Goal: Task Accomplishment & Management: Use online tool/utility

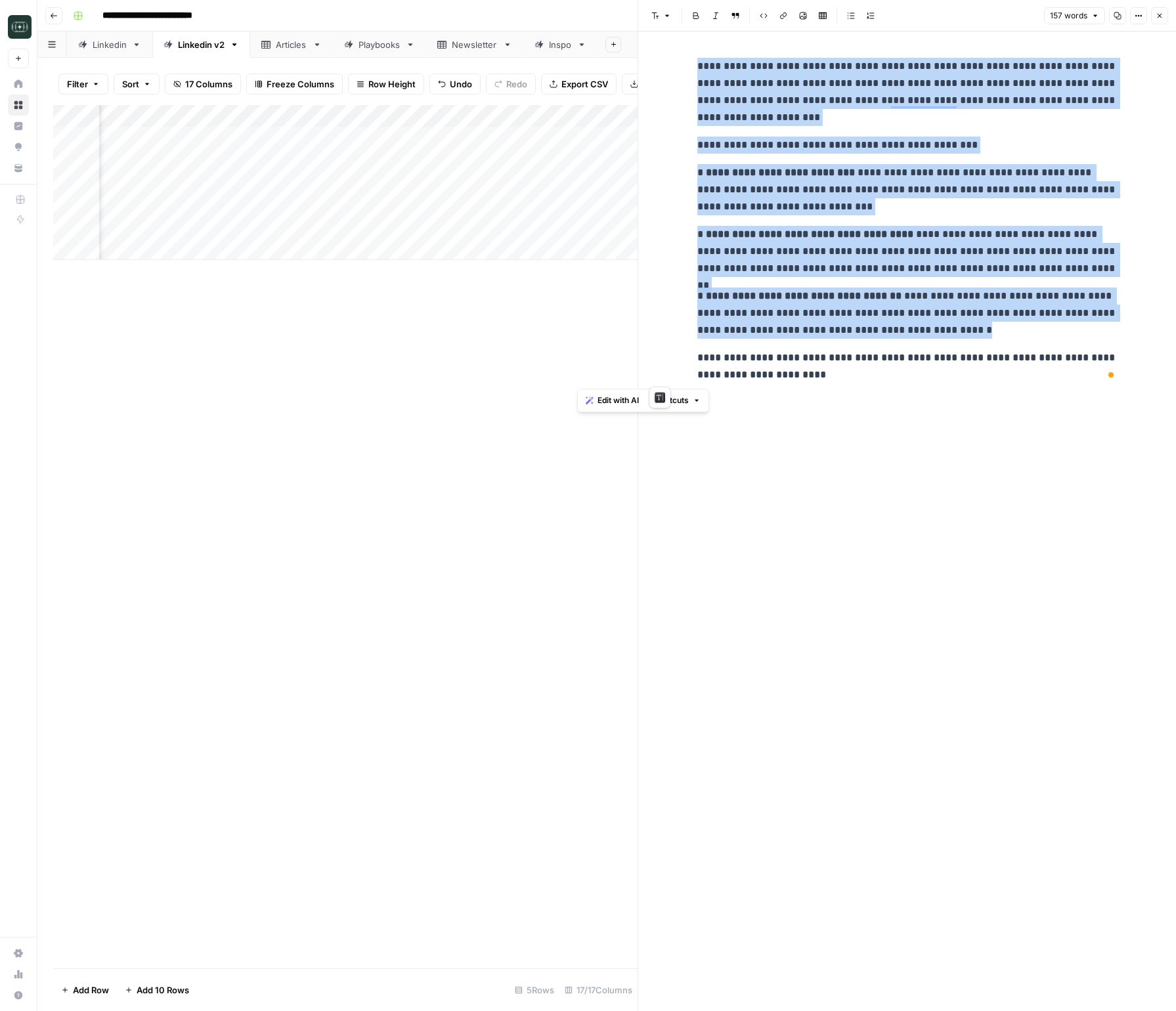
scroll to position [0, 134]
click at [799, 112] on p "**********" at bounding box center [907, 92] width 420 height 69
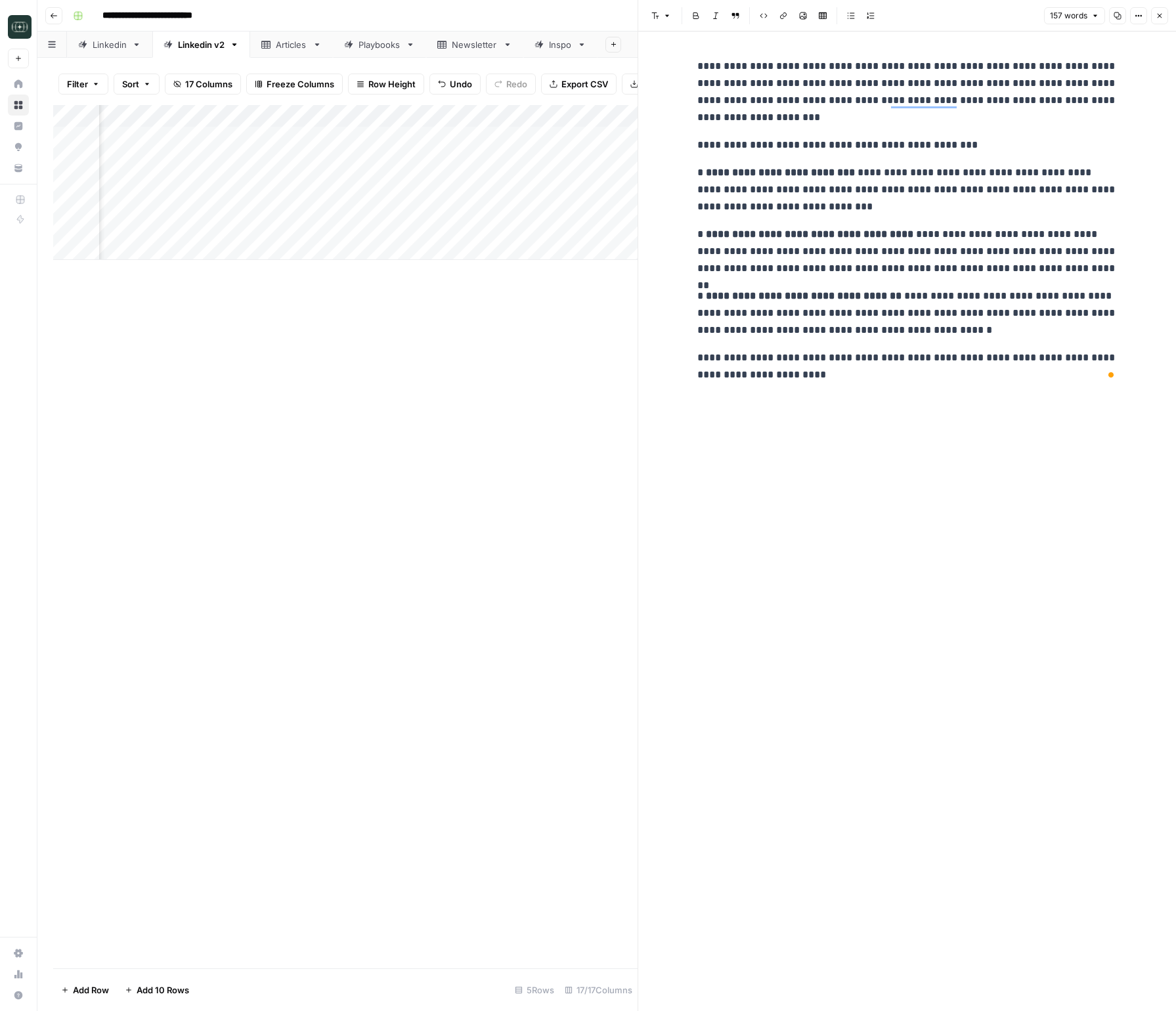
click at [1160, 15] on icon "button" at bounding box center [1159, 15] width 4 height 4
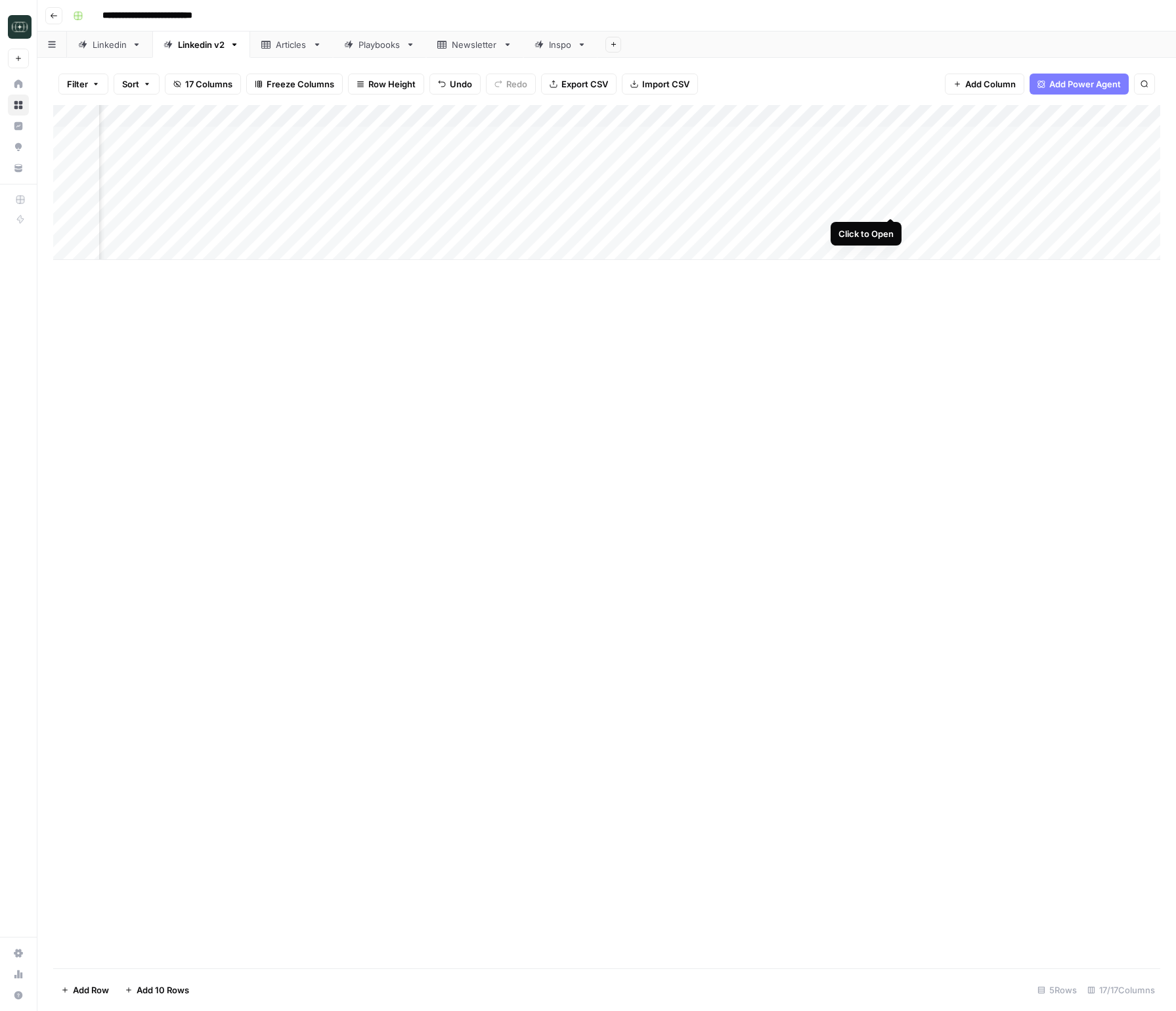
click at [893, 205] on div "Add Column" at bounding box center [607, 183] width 1107 height 155
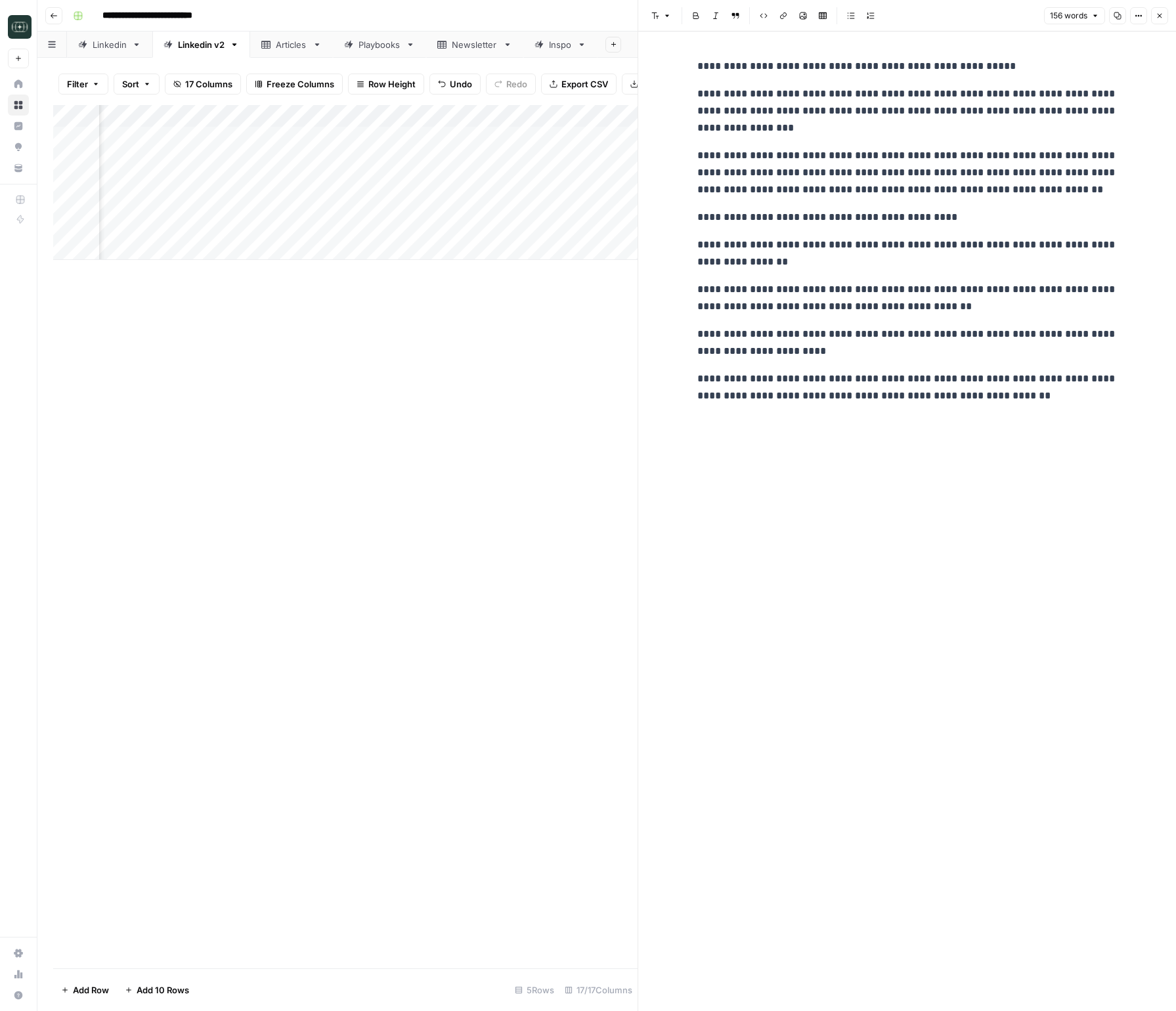
click at [1164, 16] on button "Close" at bounding box center [1159, 15] width 17 height 17
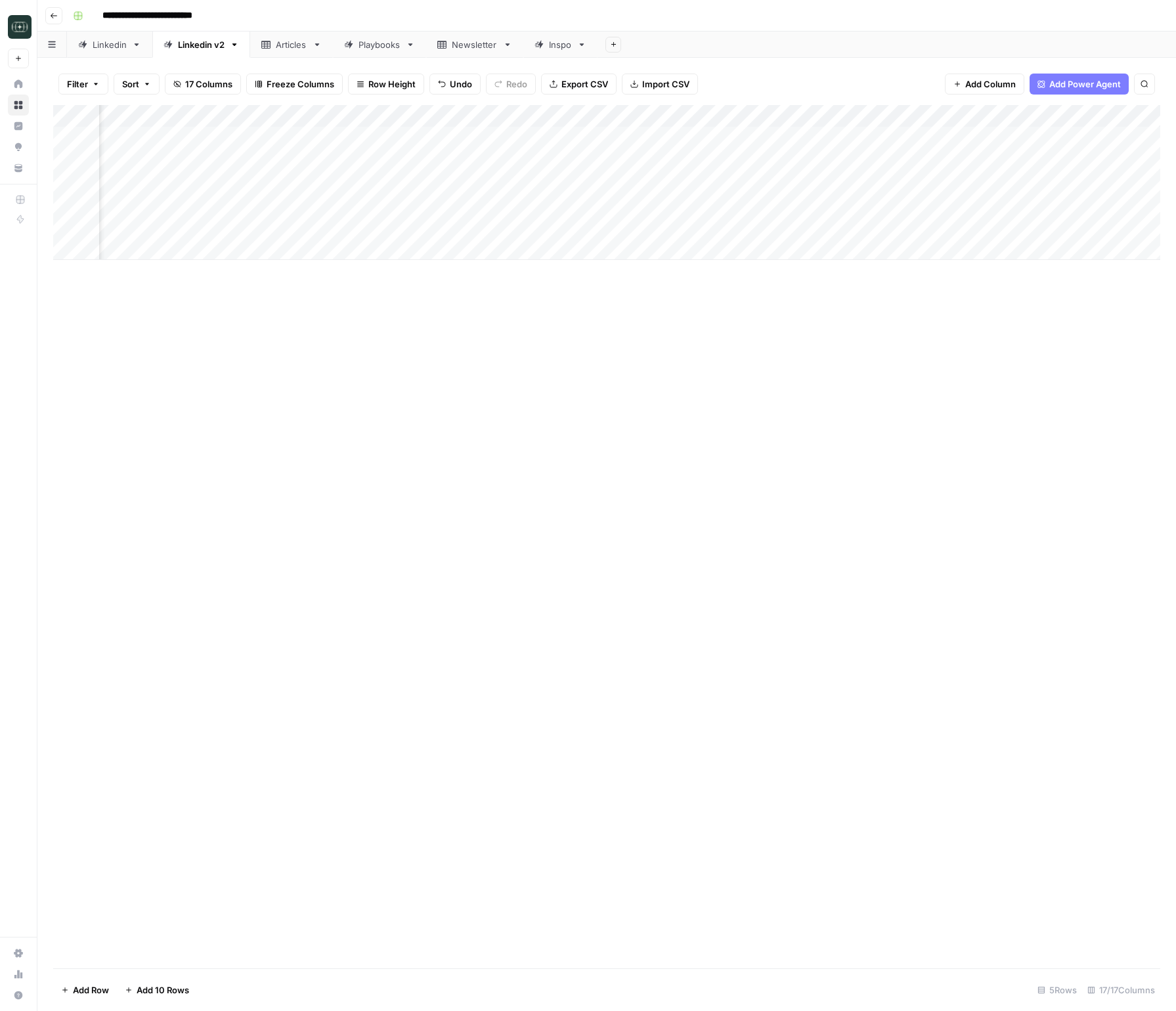
scroll to position [0, 282]
drag, startPoint x: 771, startPoint y: 118, endPoint x: 906, endPoint y: 115, distance: 135.0
click at [906, 115] on div "Add Column" at bounding box center [607, 183] width 1107 height 155
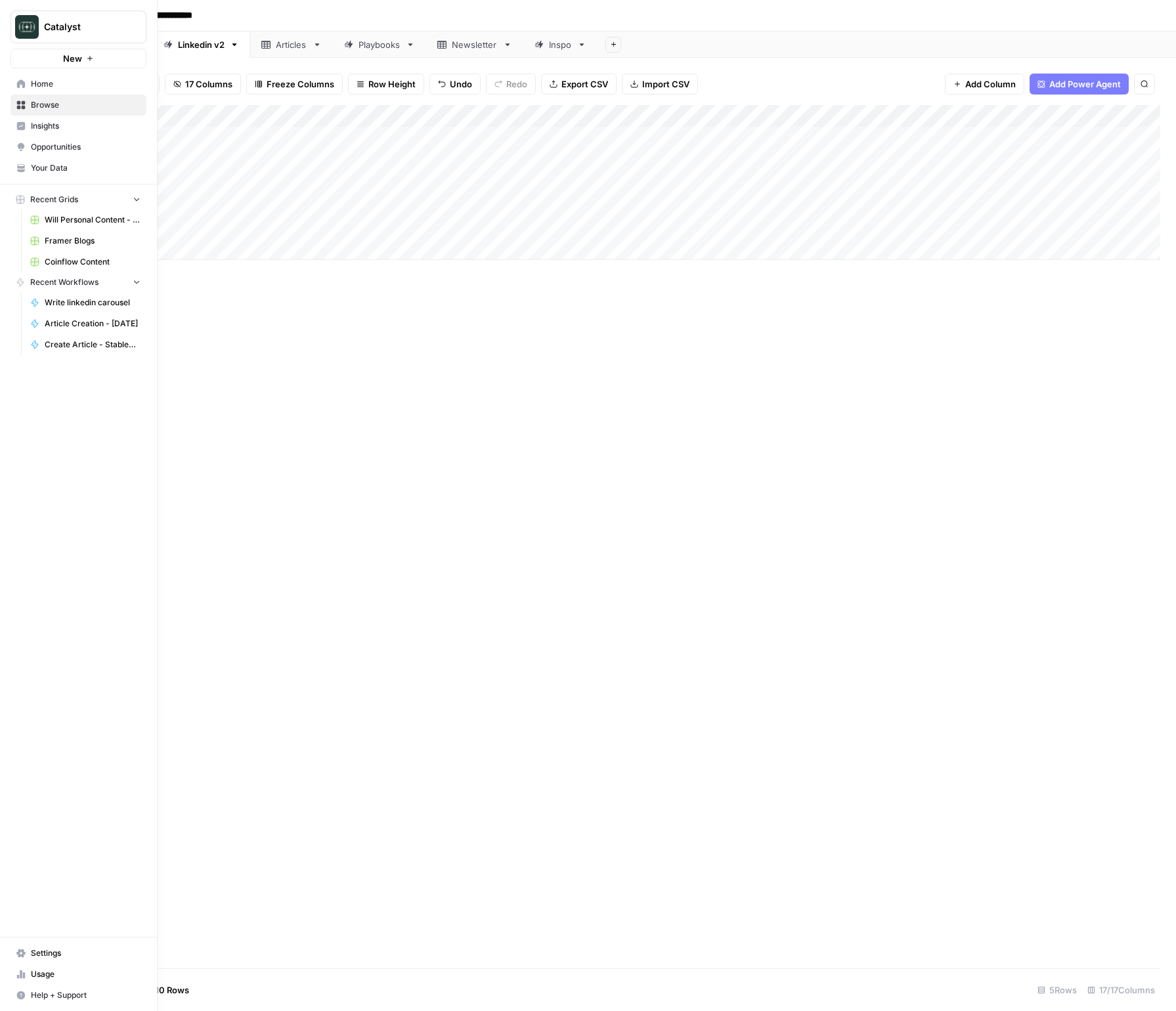
click at [20, 86] on icon at bounding box center [21, 84] width 9 height 9
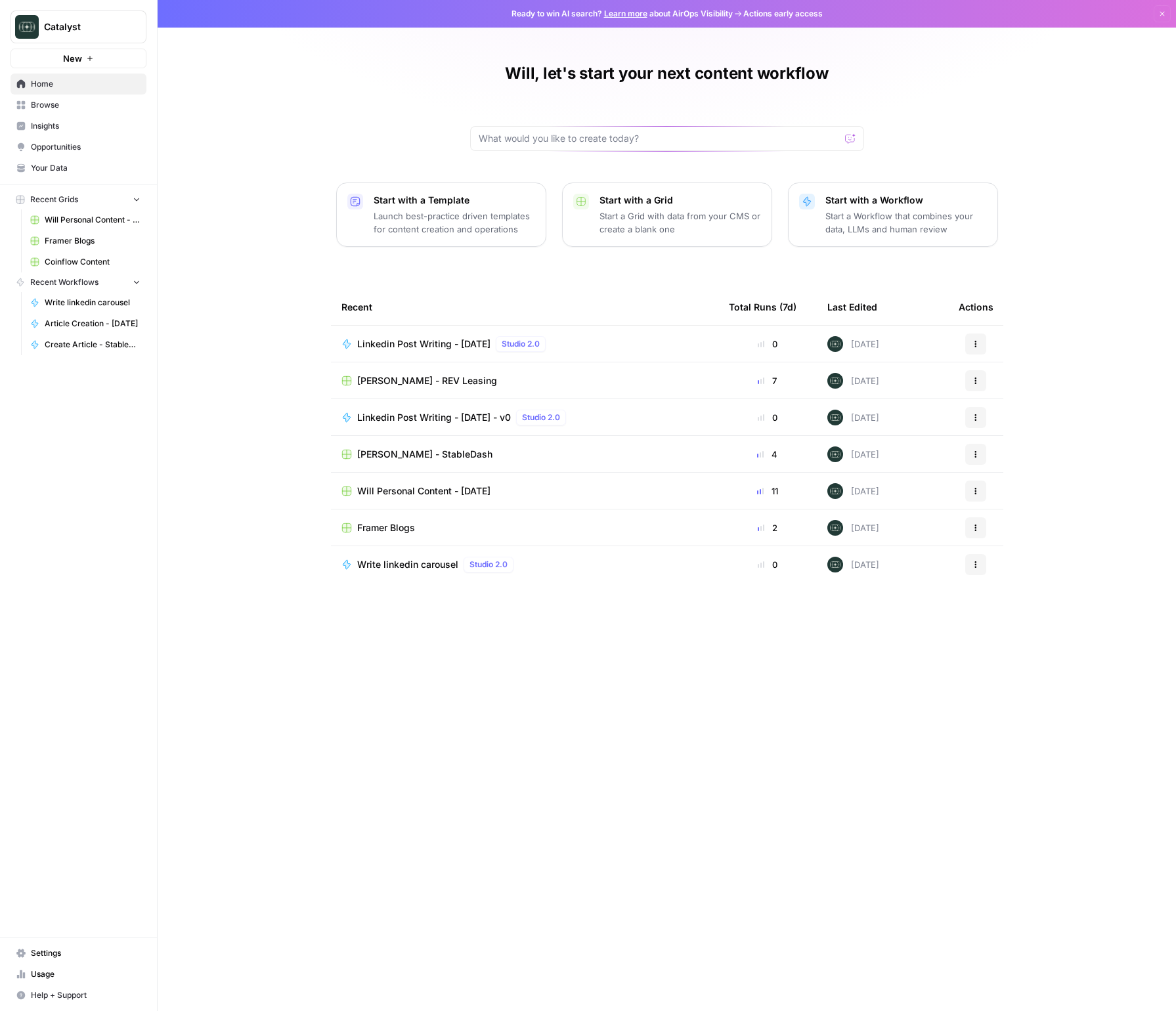
click at [66, 168] on span "Your Data" at bounding box center [86, 168] width 110 height 12
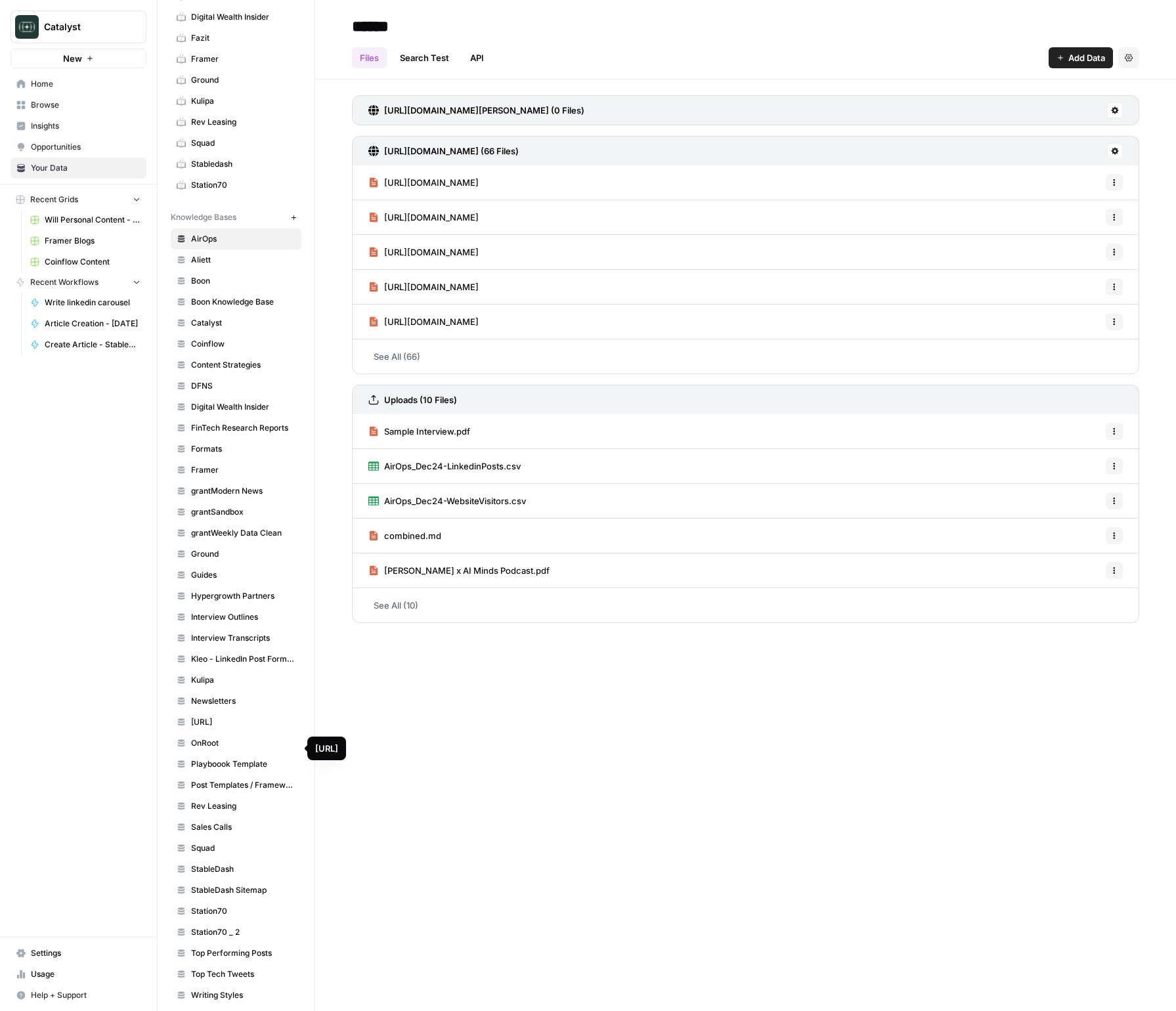
scroll to position [220, 0]
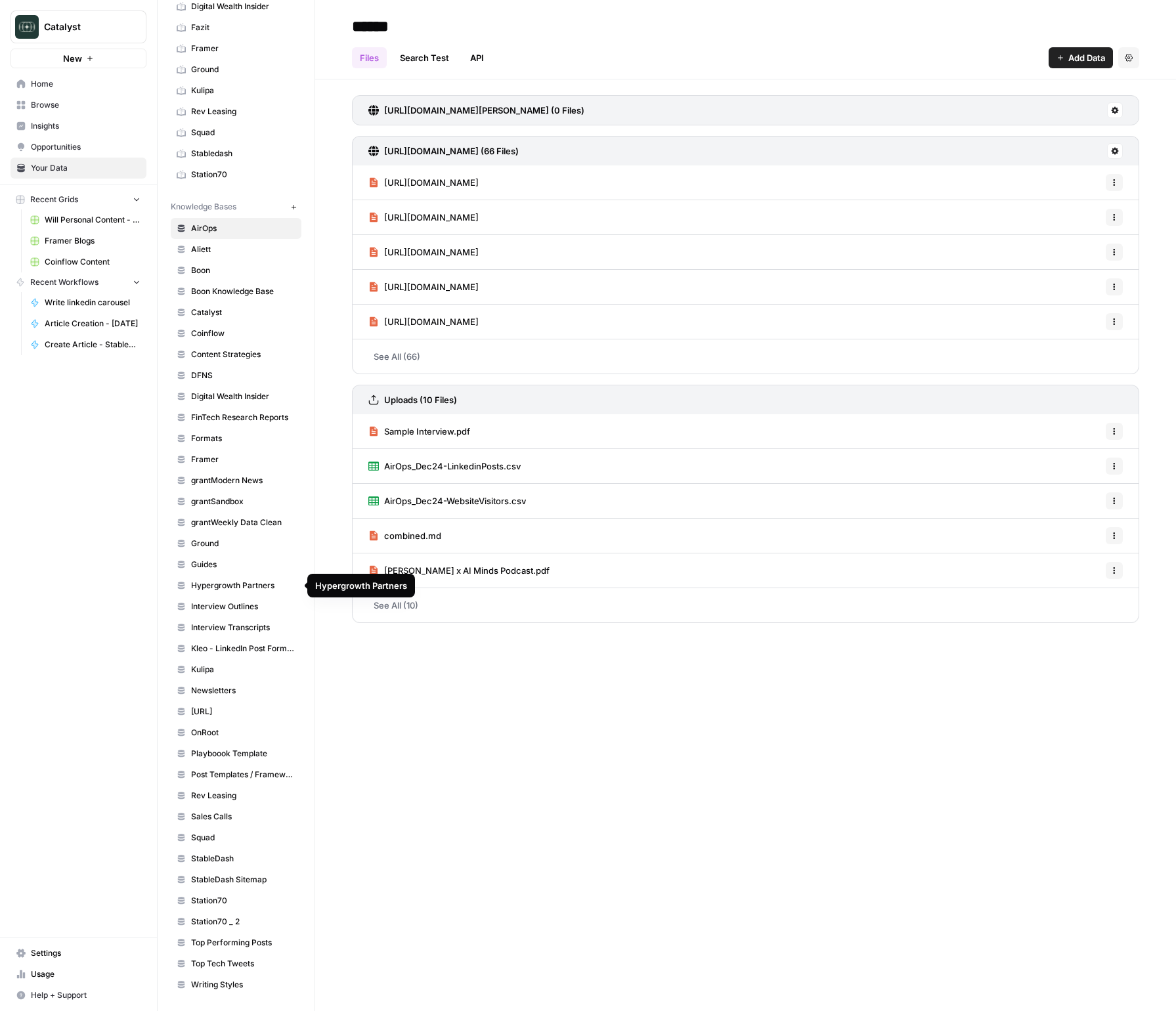
click at [227, 543] on span "Ground" at bounding box center [243, 543] width 104 height 12
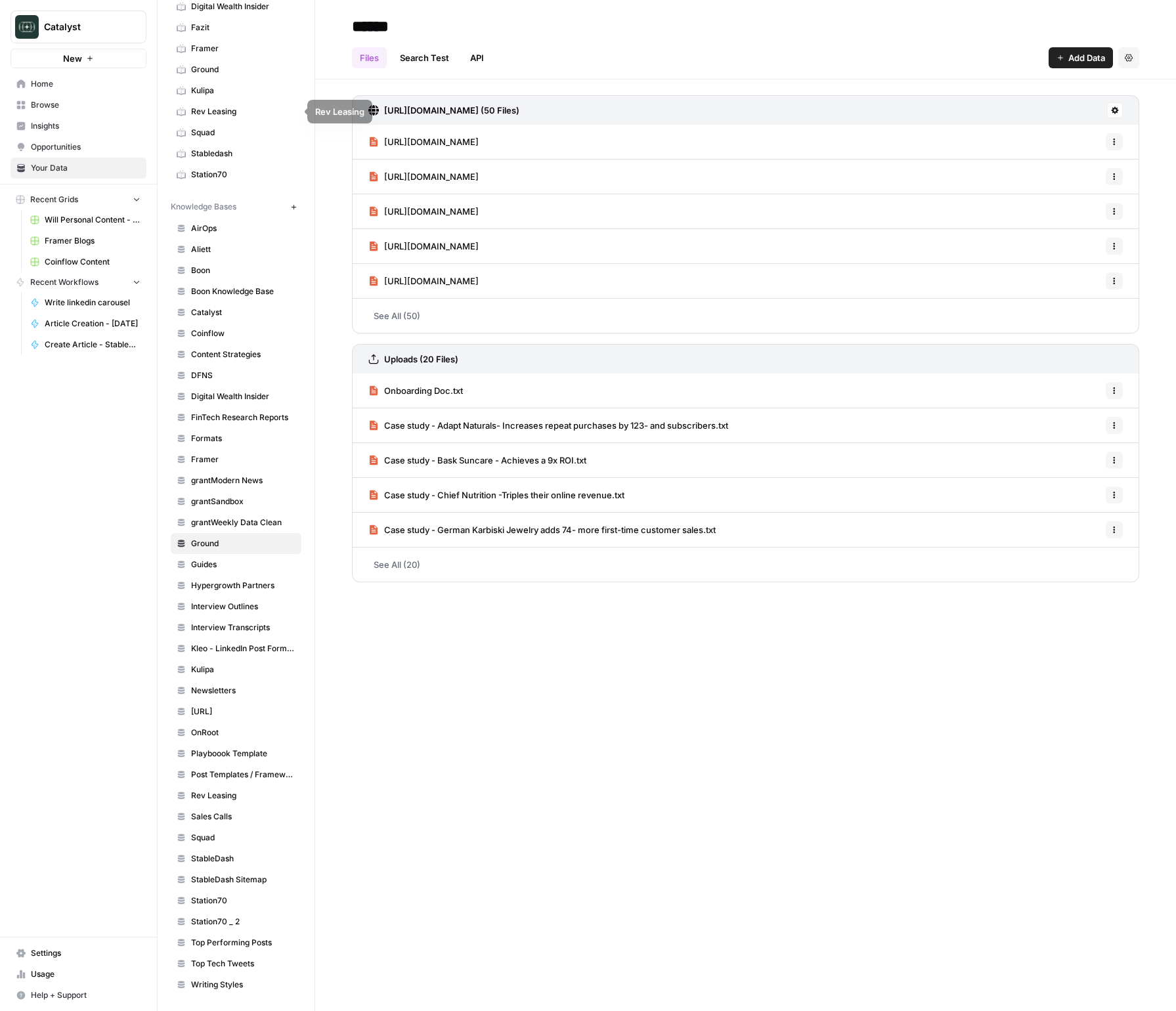
click at [231, 69] on span "Ground" at bounding box center [243, 69] width 104 height 12
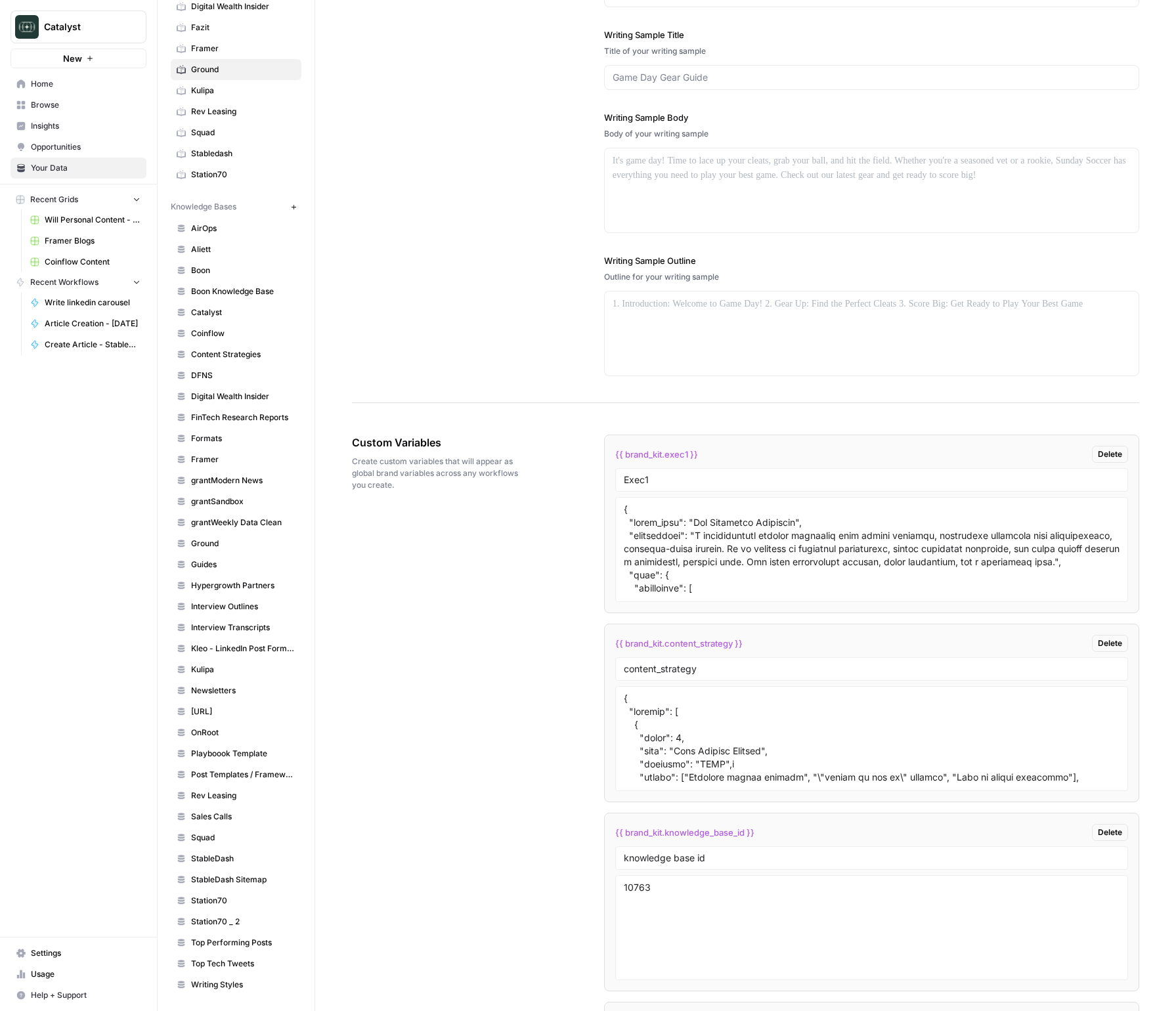
scroll to position [1863, 0]
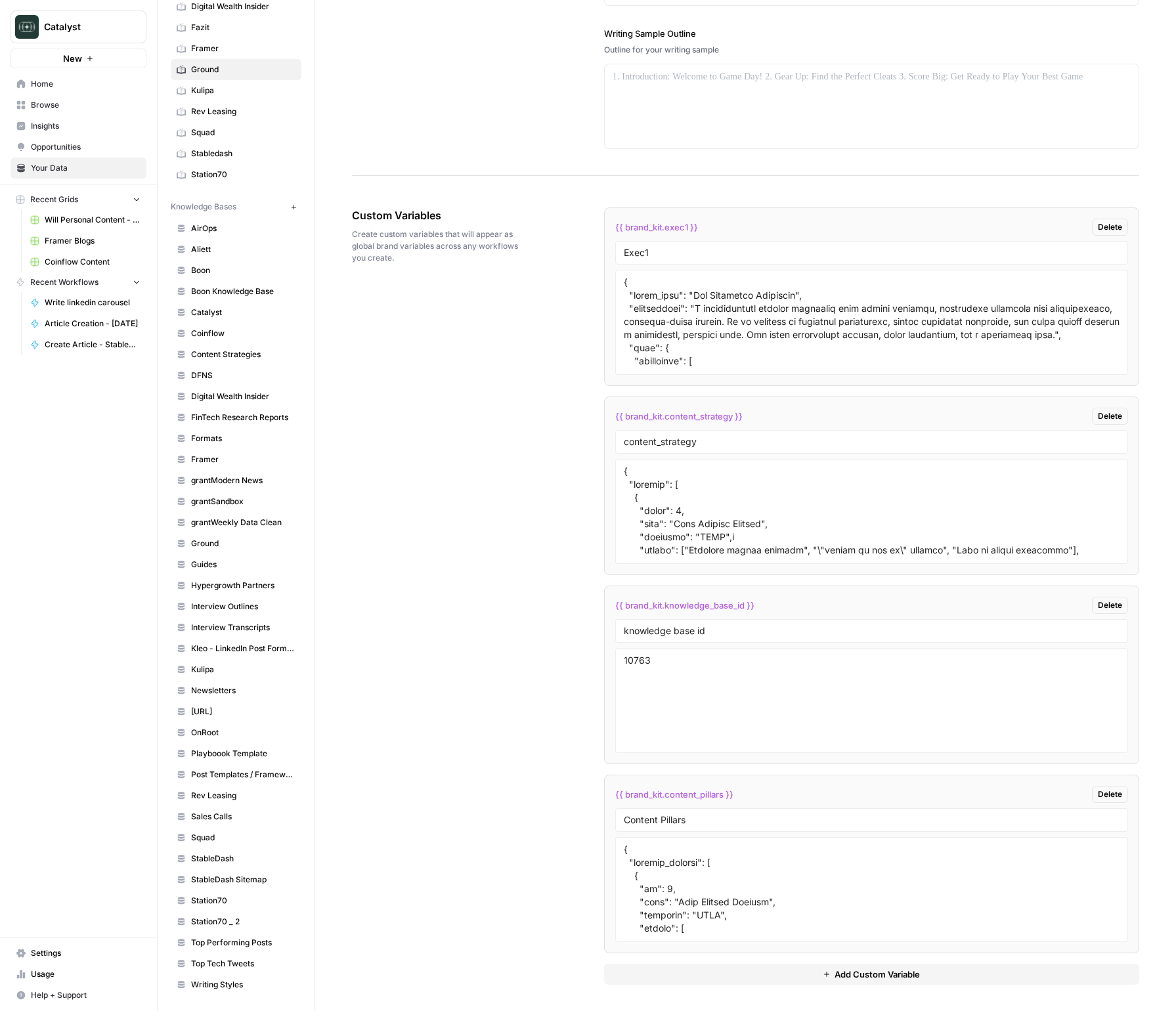
click at [80, 170] on span "Your Data" at bounding box center [86, 168] width 110 height 12
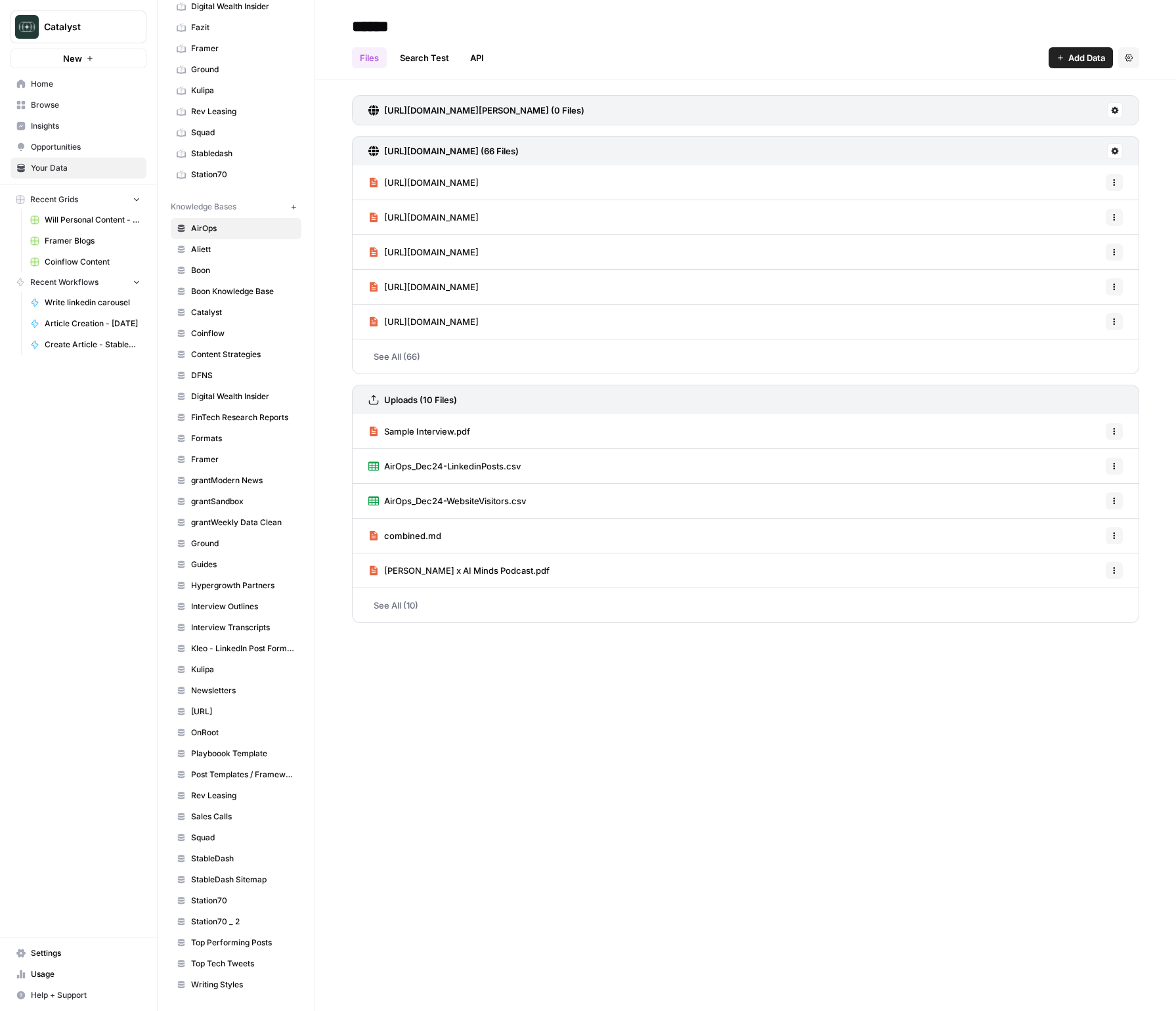
click at [46, 109] on span "Browse" at bounding box center [86, 104] width 110 height 12
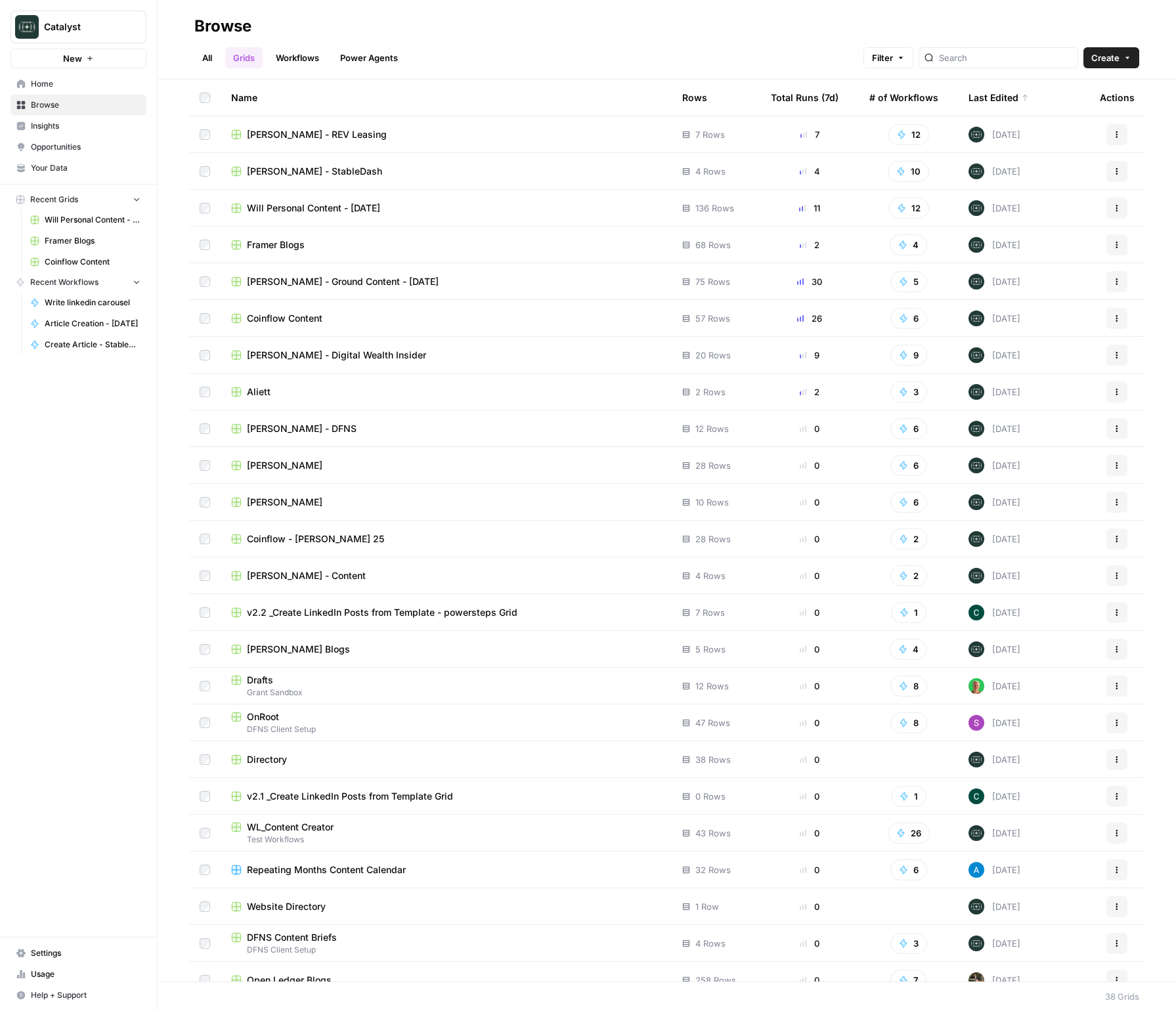
click at [285, 136] on span "Peter Roisman - REV Leasing" at bounding box center [317, 135] width 140 height 13
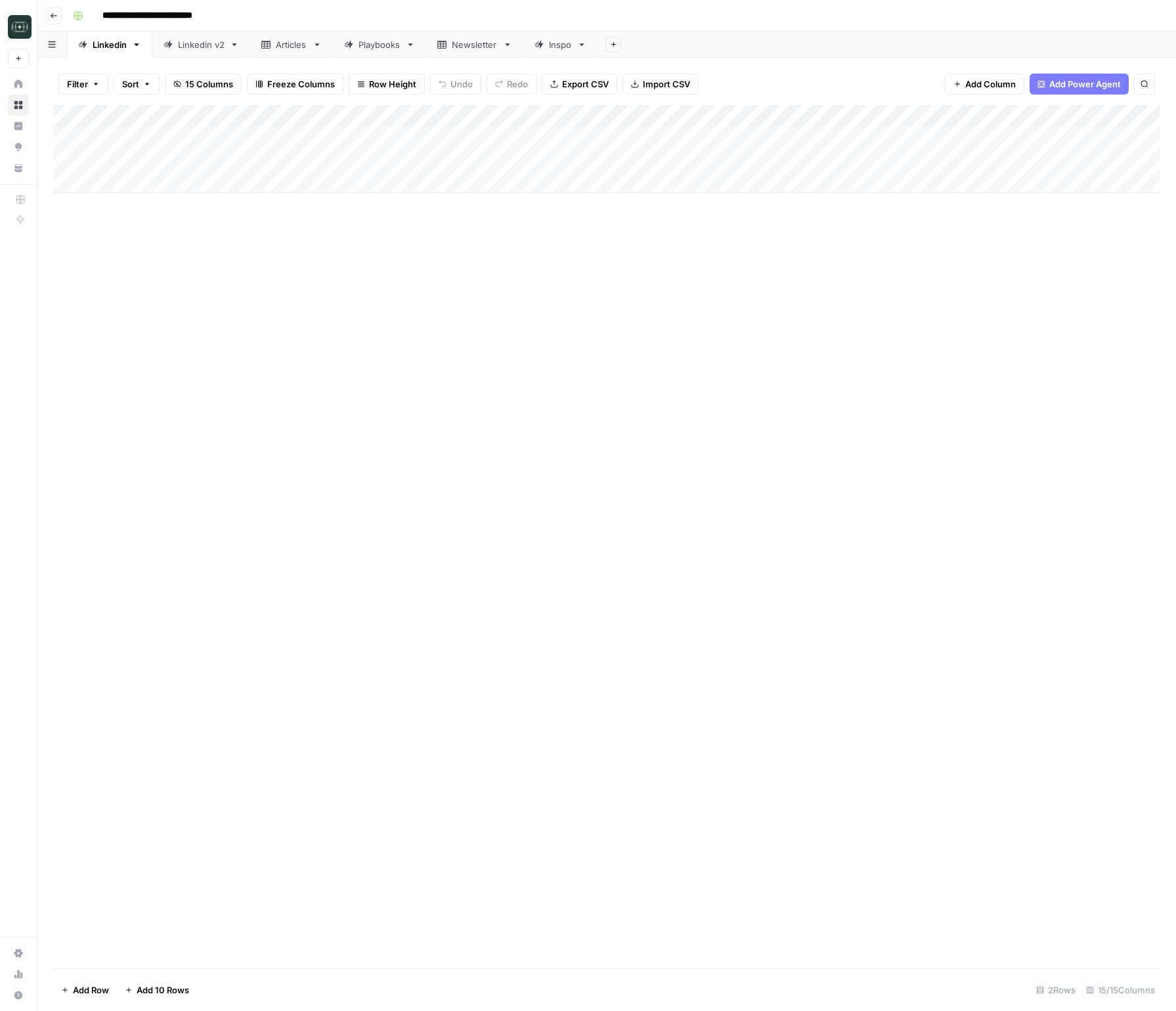
click at [191, 48] on div "Linkedin v2" at bounding box center [201, 45] width 46 height 13
click at [330, 178] on div "Add Column" at bounding box center [607, 183] width 1107 height 155
click at [685, 349] on div "Add Column" at bounding box center [607, 537] width 1107 height 863
click at [385, 248] on div "Add Column" at bounding box center [607, 183] width 1107 height 155
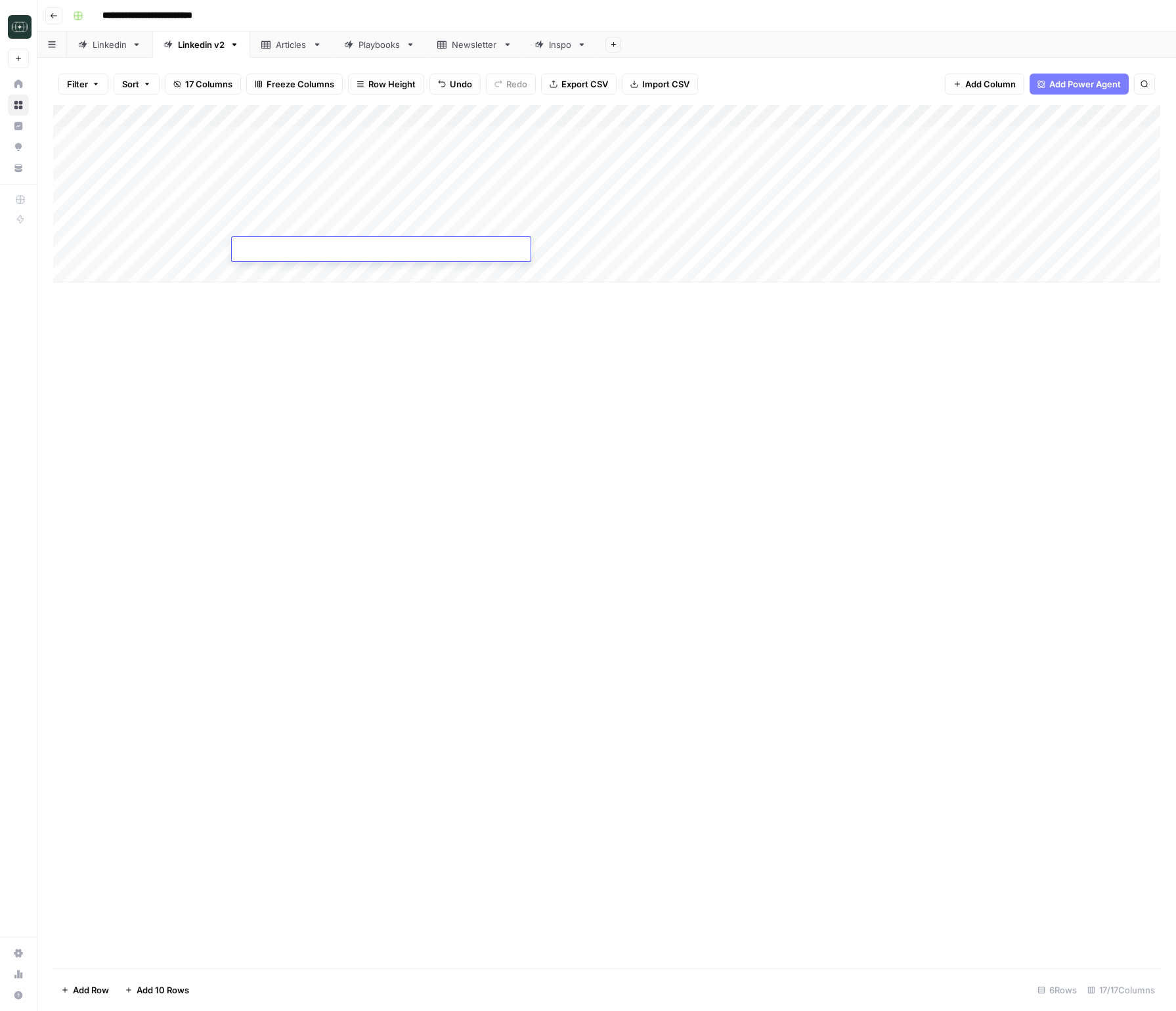
type textarea "**********"
click at [771, 382] on div "Add Column" at bounding box center [607, 537] width 1107 height 863
click at [596, 249] on div "Add Column" at bounding box center [607, 193] width 1107 height 177
click at [717, 258] on div "Add Column" at bounding box center [607, 193] width 1107 height 177
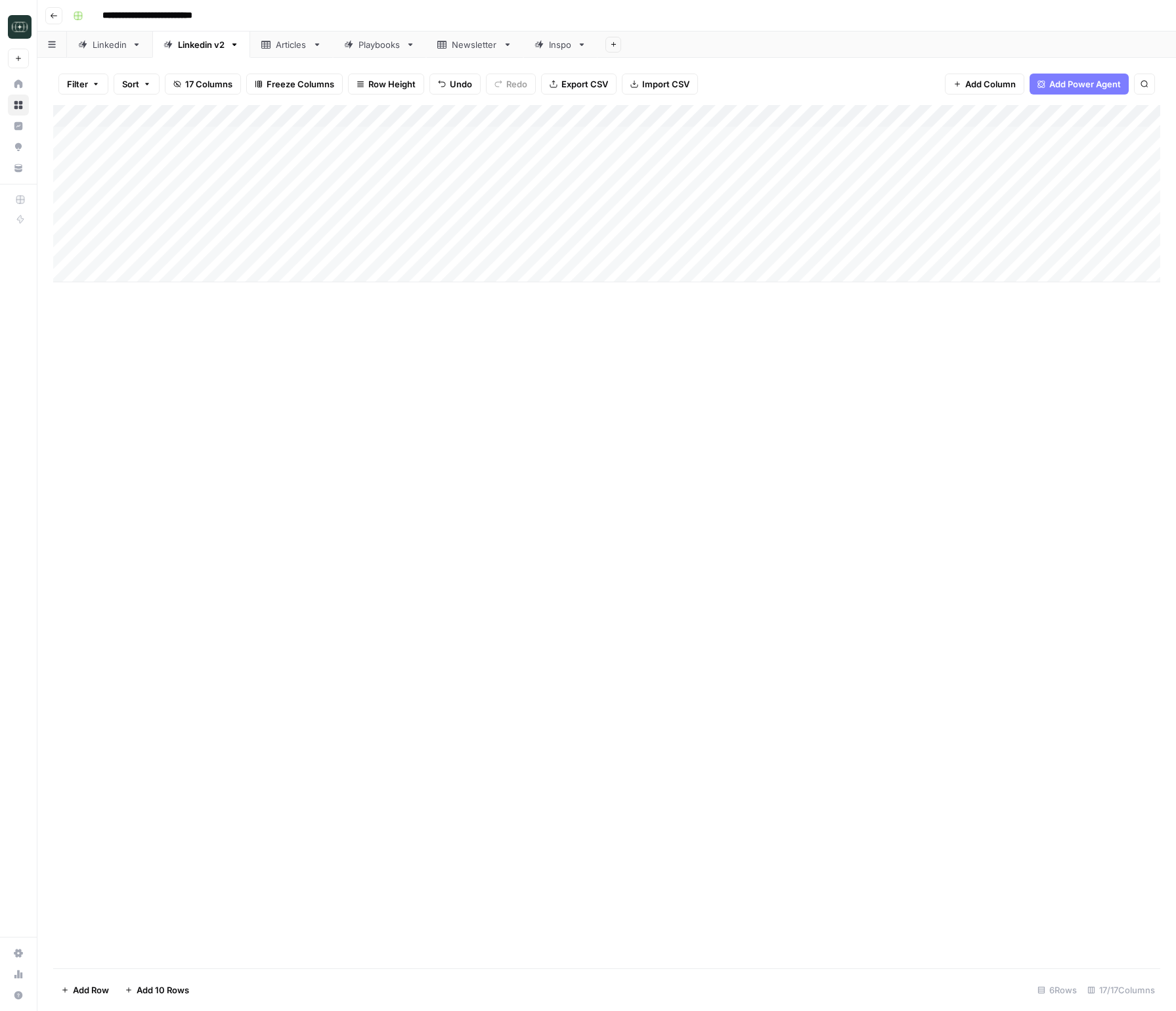
click at [717, 258] on div "Add Column" at bounding box center [607, 193] width 1107 height 177
click at [697, 326] on button "Medium ( 120-200 words)" at bounding box center [710, 324] width 116 height 16
click at [799, 247] on div "Add Column" at bounding box center [607, 193] width 1107 height 177
click at [907, 118] on div "Add Column" at bounding box center [607, 193] width 1107 height 177
click at [806, 229] on span "Configure Inputs" at bounding box center [832, 226] width 115 height 13
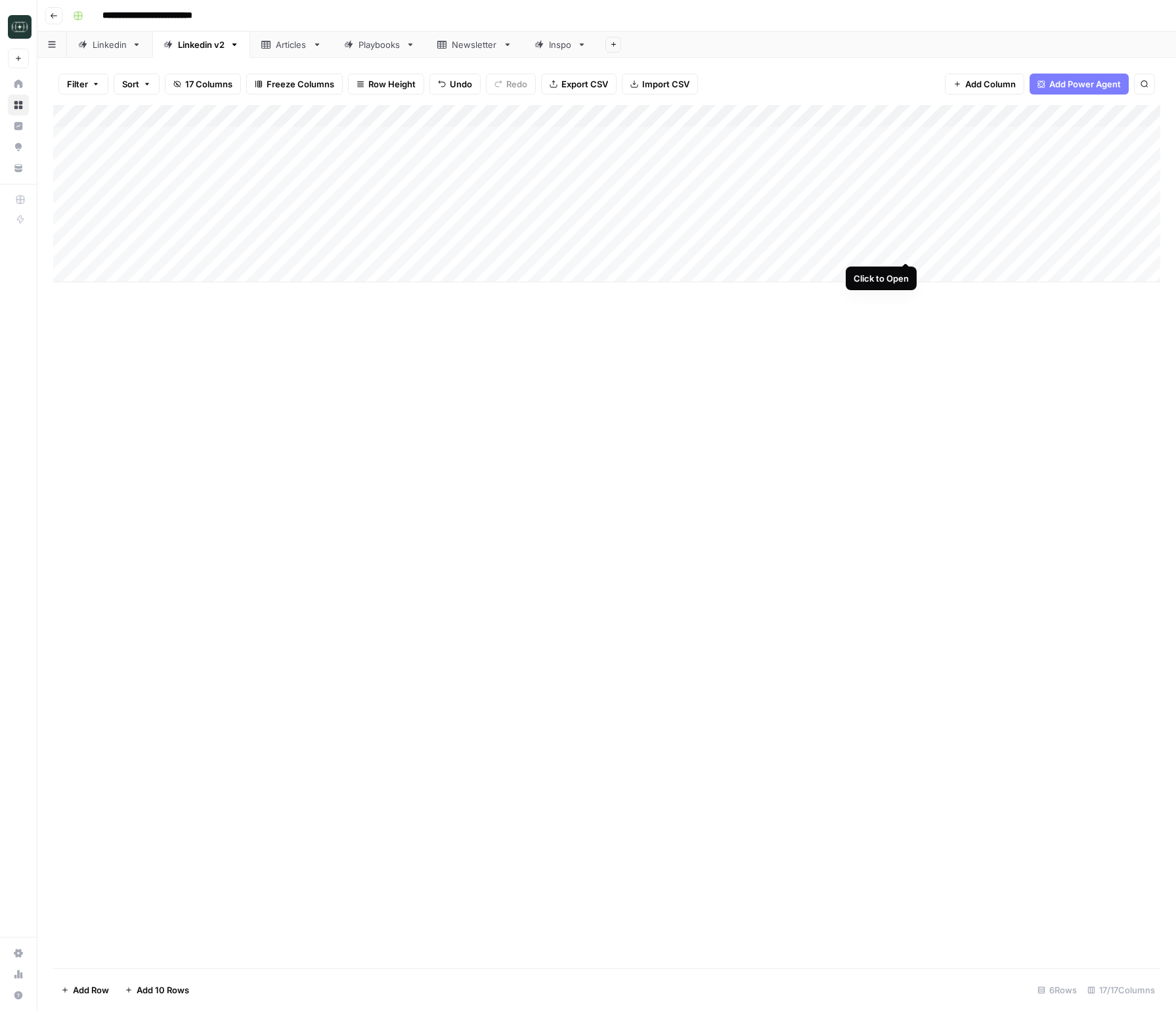
click at [906, 248] on div "Add Column" at bounding box center [607, 193] width 1107 height 177
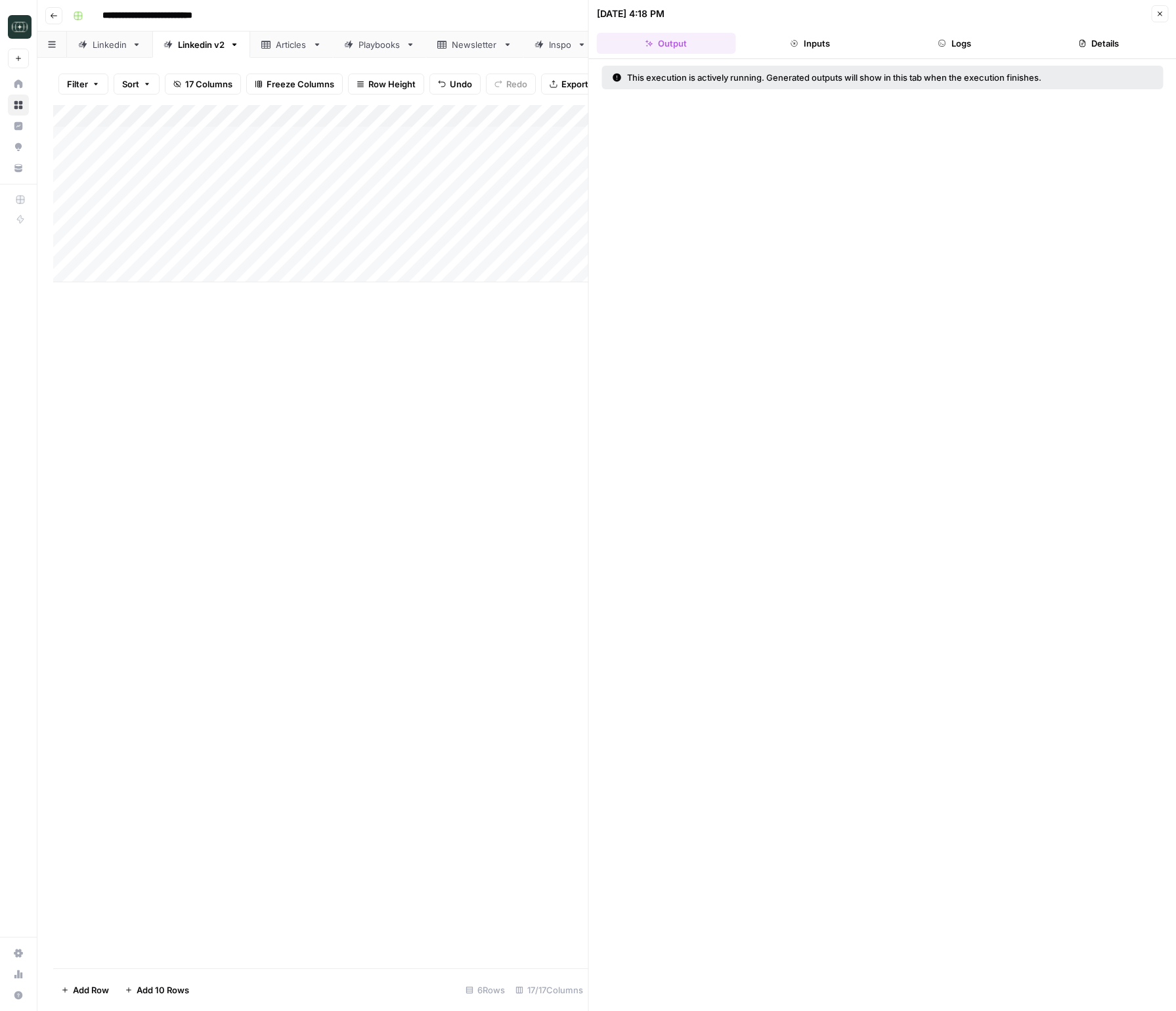
click at [932, 53] on button "Logs" at bounding box center [955, 44] width 139 height 21
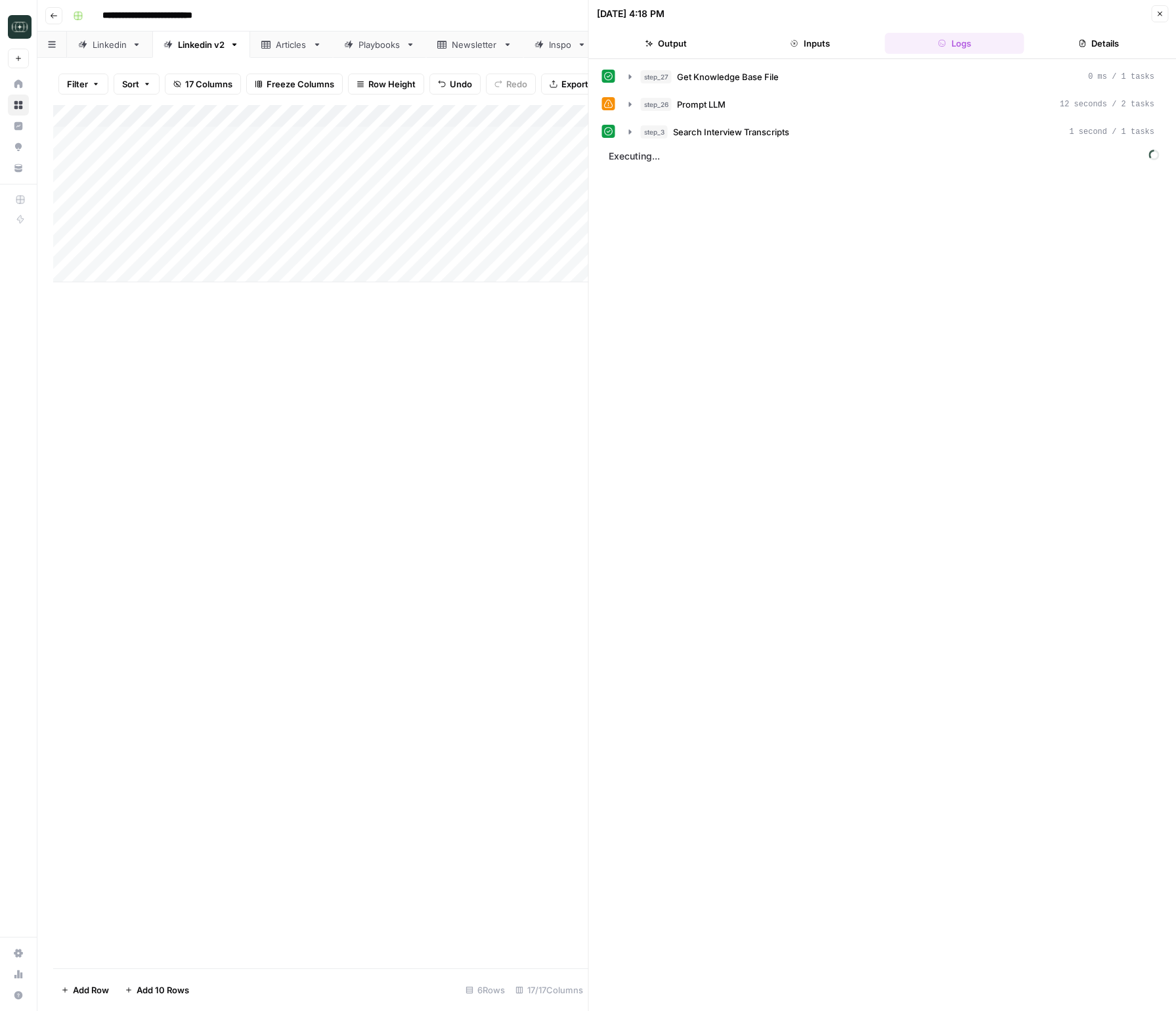
click at [1163, 13] on span "Close" at bounding box center [1163, 13] width 1 height 1
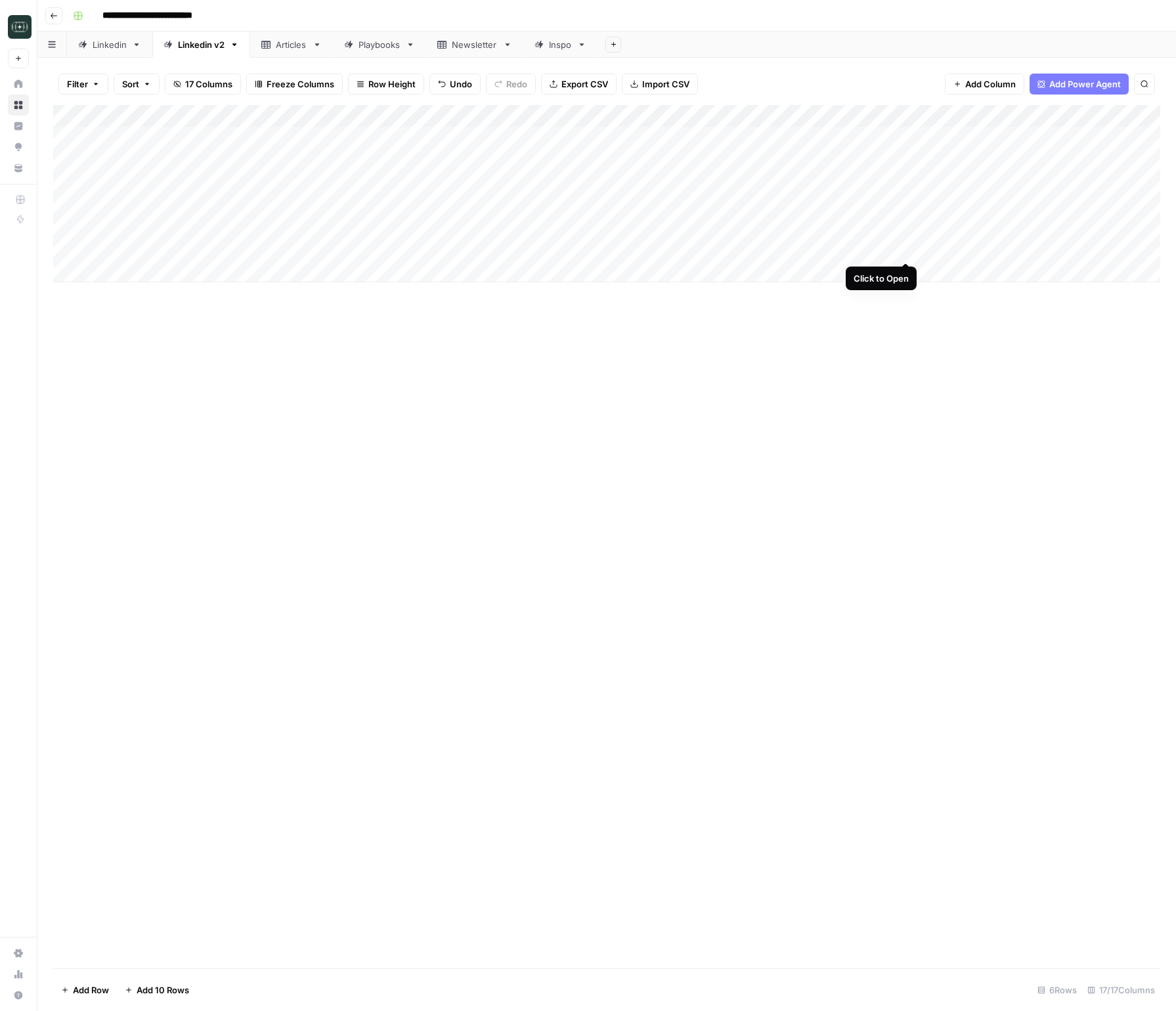
click at [908, 251] on div "Add Column" at bounding box center [607, 193] width 1107 height 177
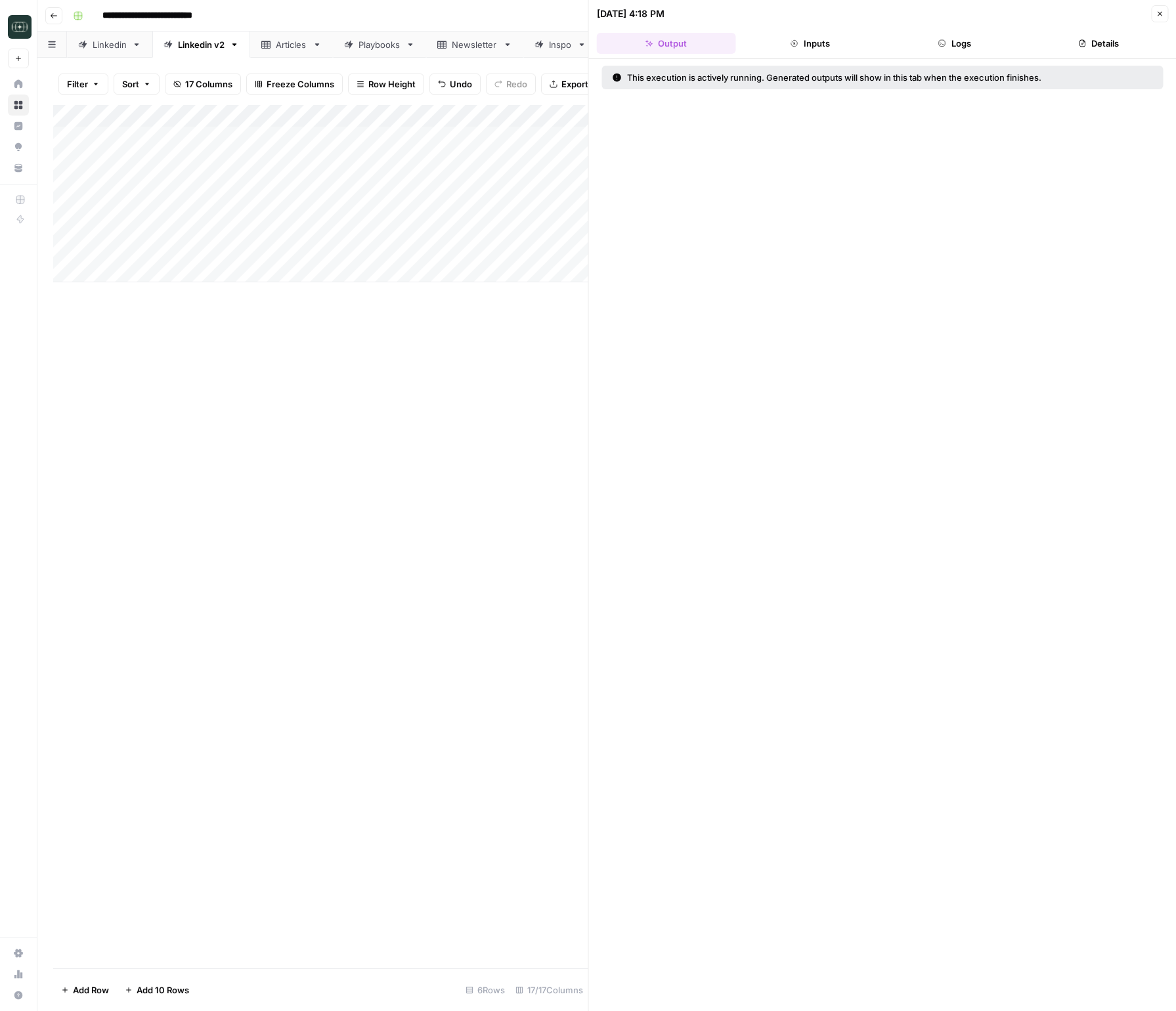
click at [955, 53] on button "Logs" at bounding box center [955, 44] width 139 height 21
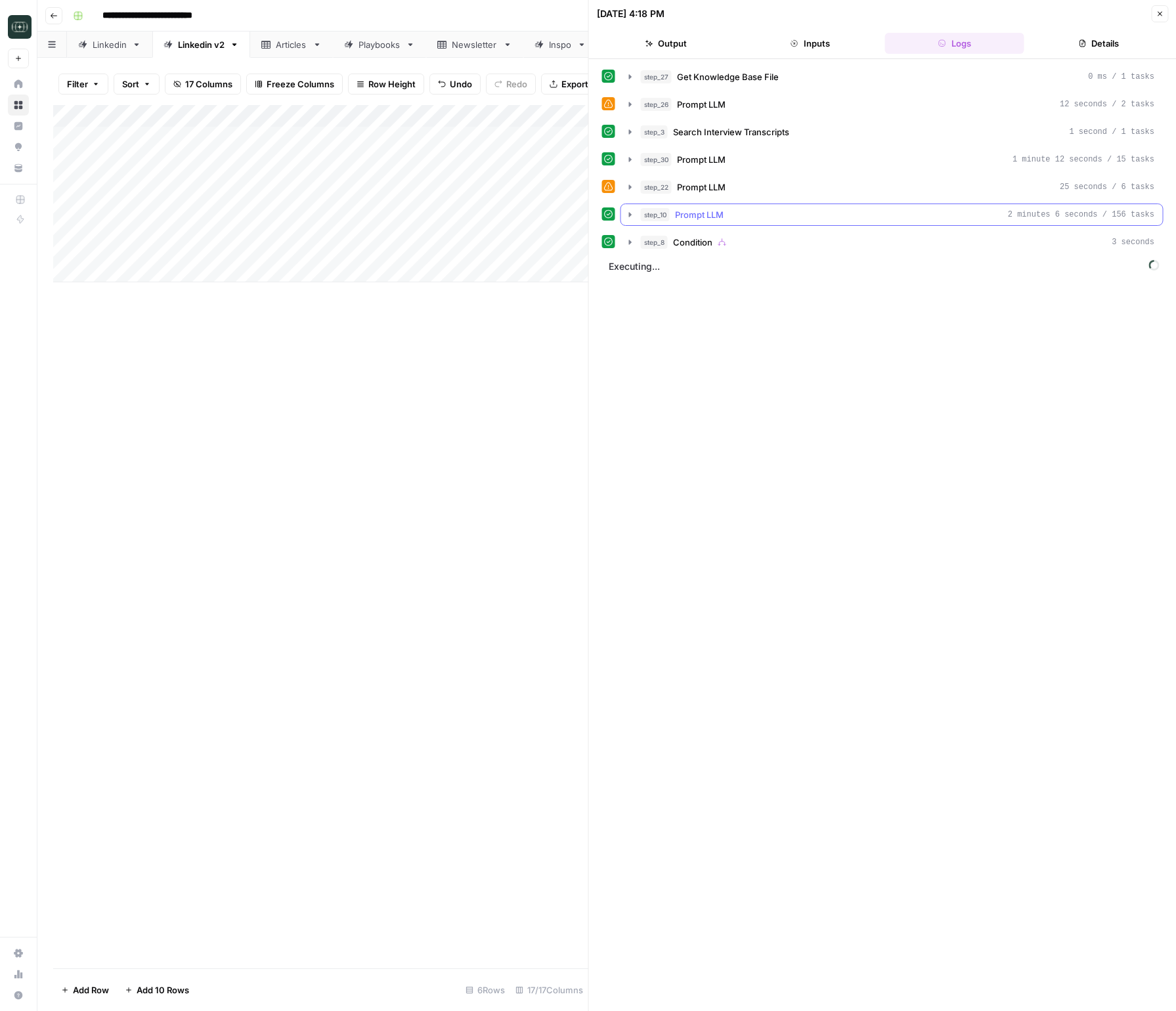
click at [626, 219] on icon "button" at bounding box center [630, 215] width 11 height 11
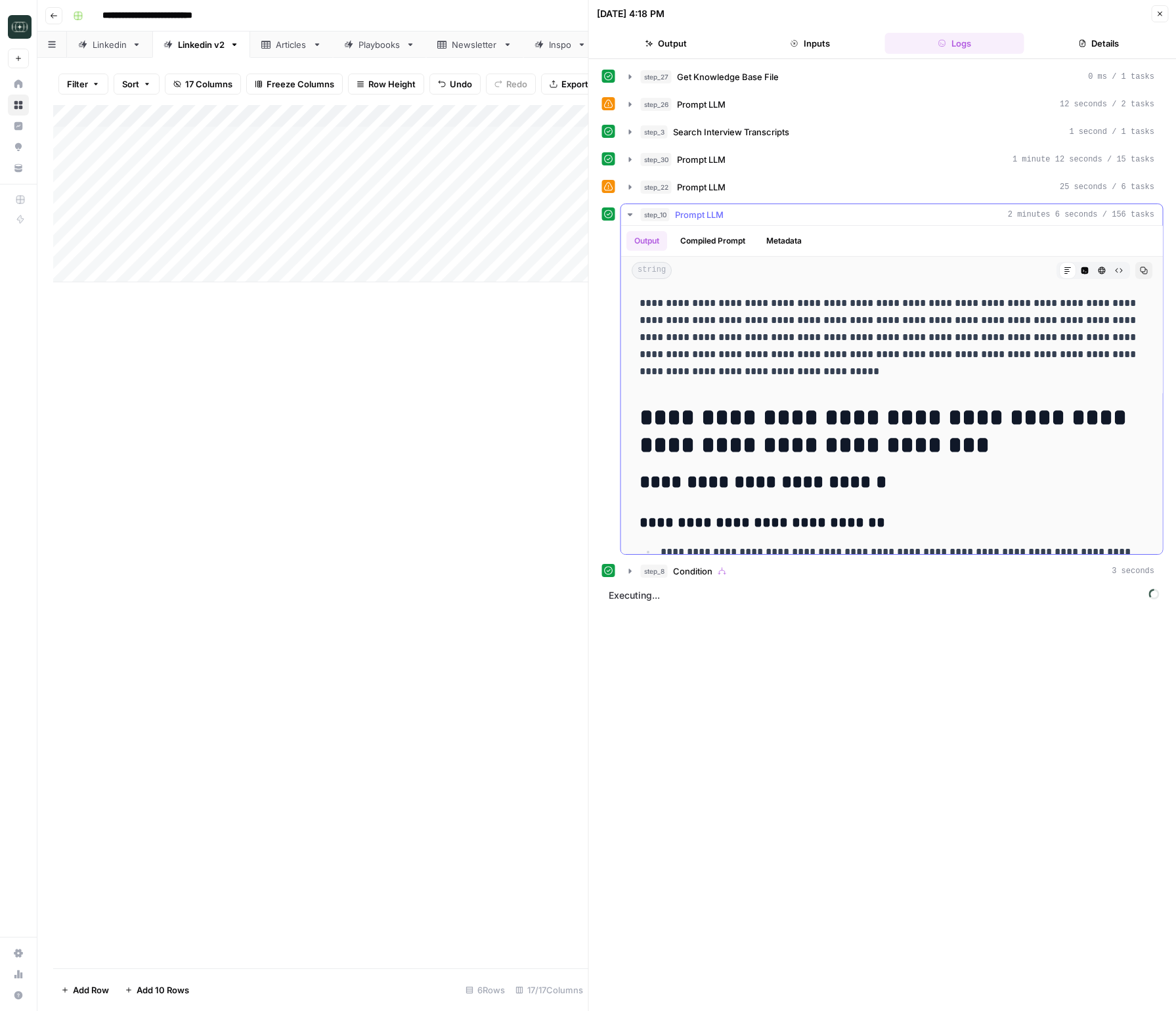
click at [626, 219] on icon "button" at bounding box center [630, 215] width 11 height 11
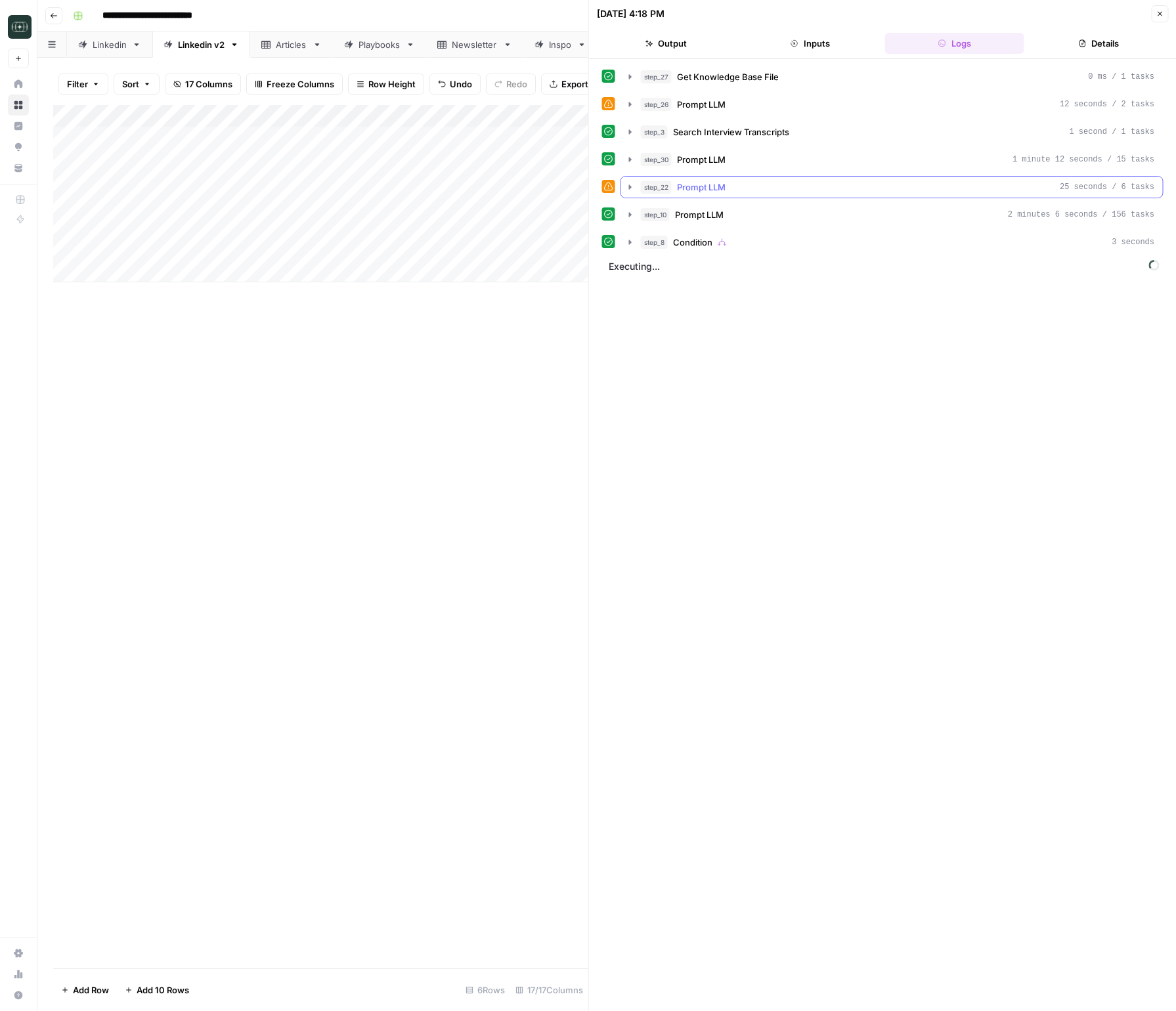
click at [625, 185] on icon "button" at bounding box center [630, 187] width 11 height 11
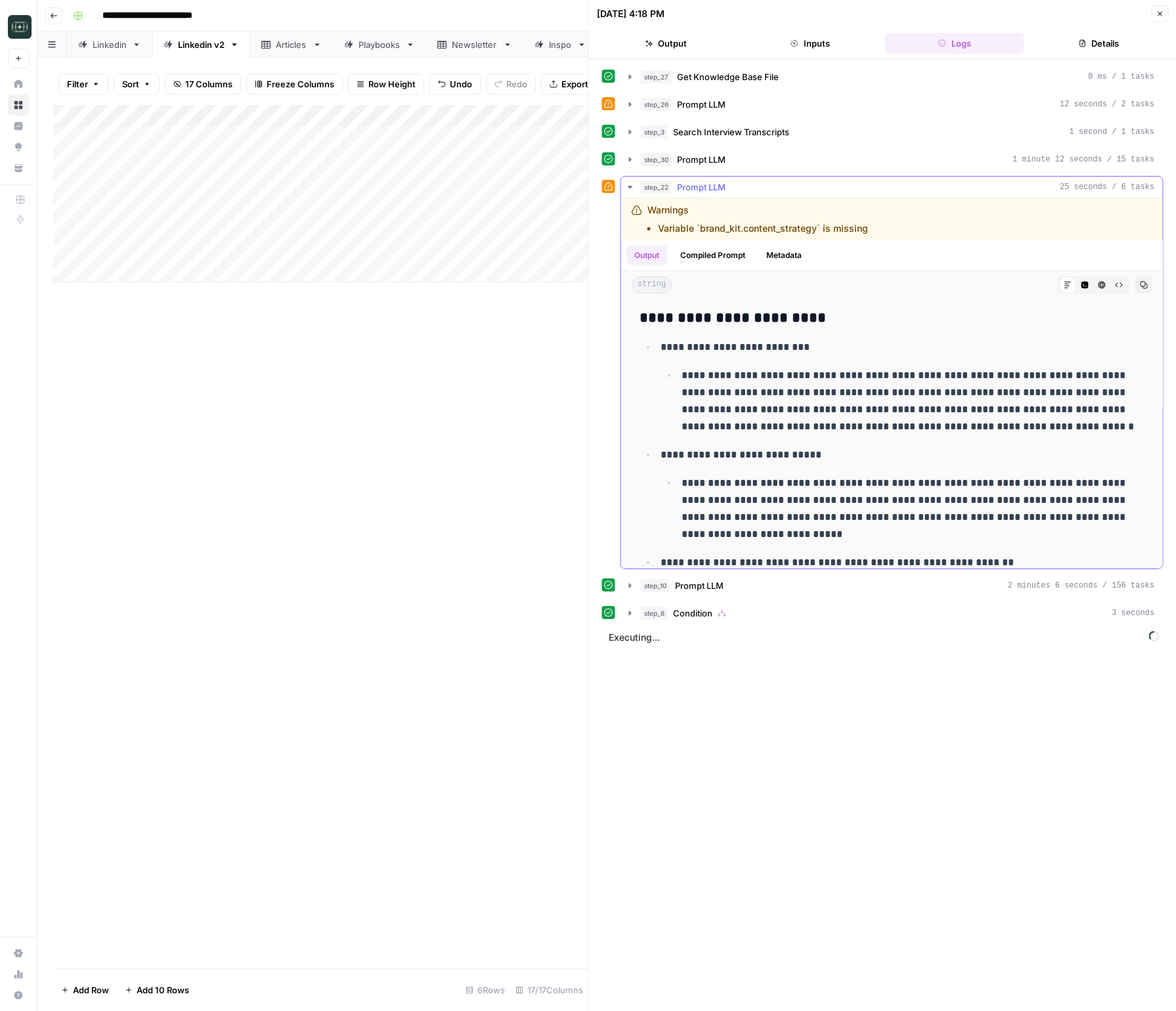
click at [625, 185] on icon "button" at bounding box center [630, 187] width 11 height 11
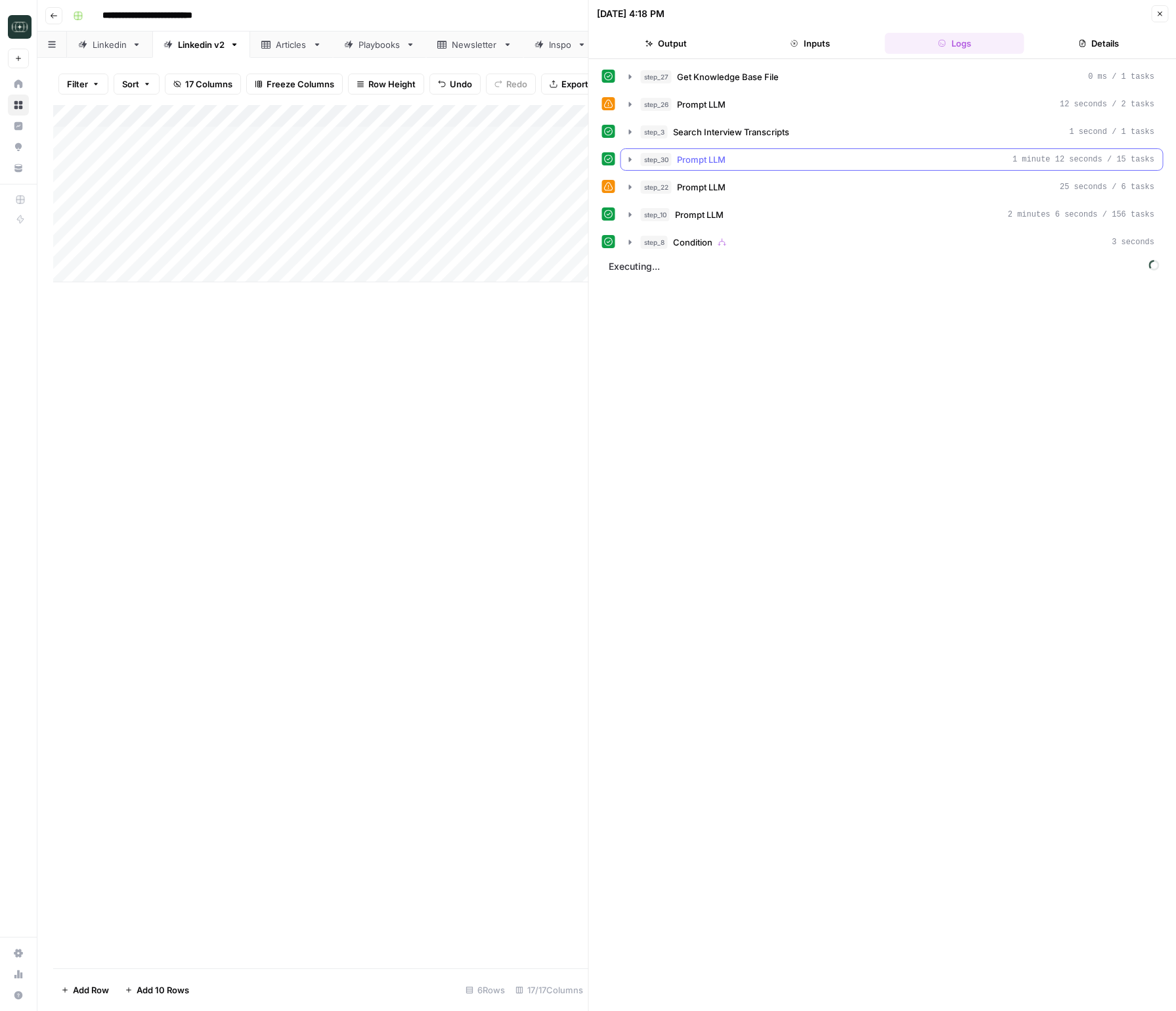
click at [629, 163] on icon "button" at bounding box center [630, 160] width 11 height 11
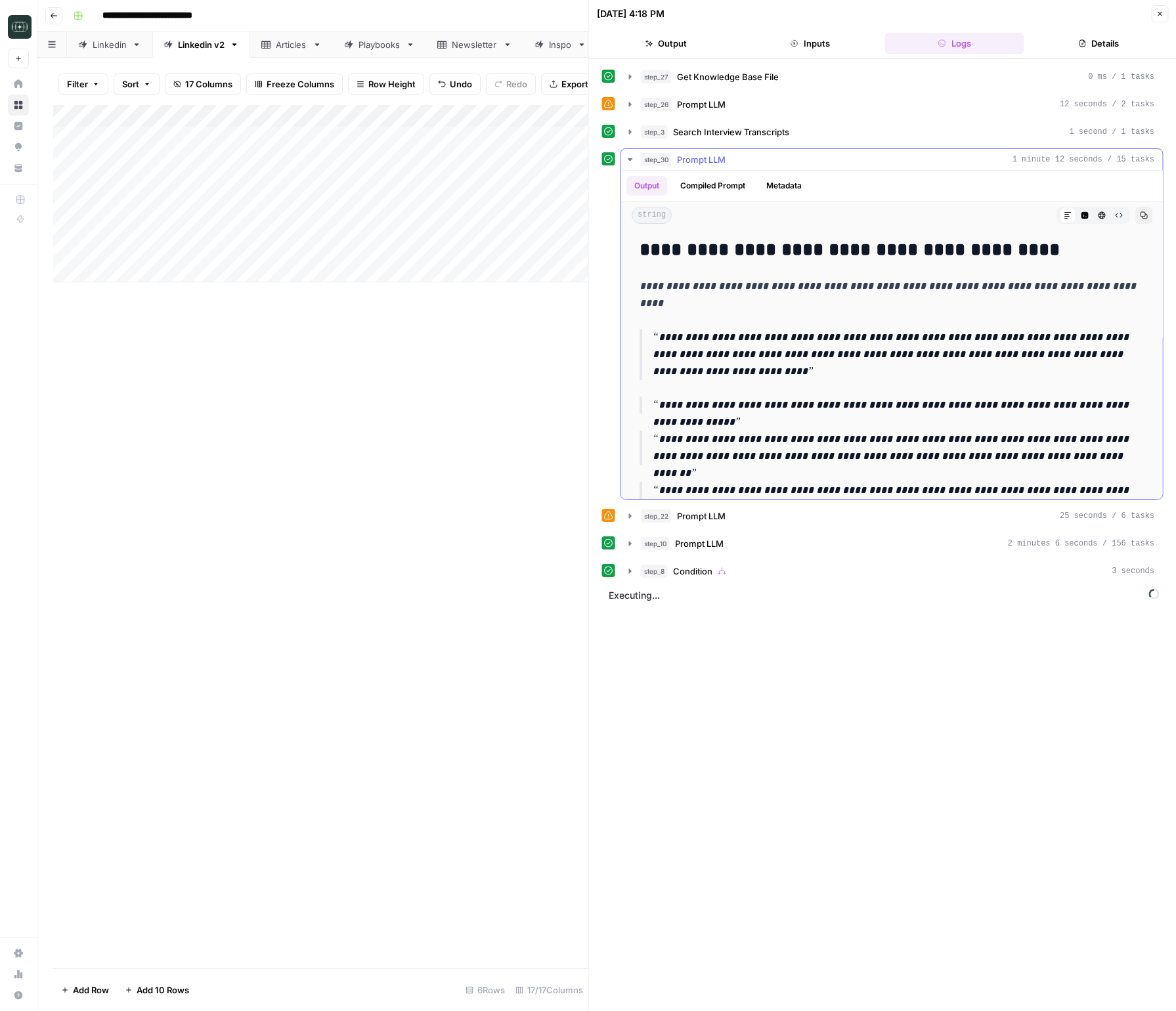
click at [629, 163] on icon "button" at bounding box center [630, 160] width 11 height 11
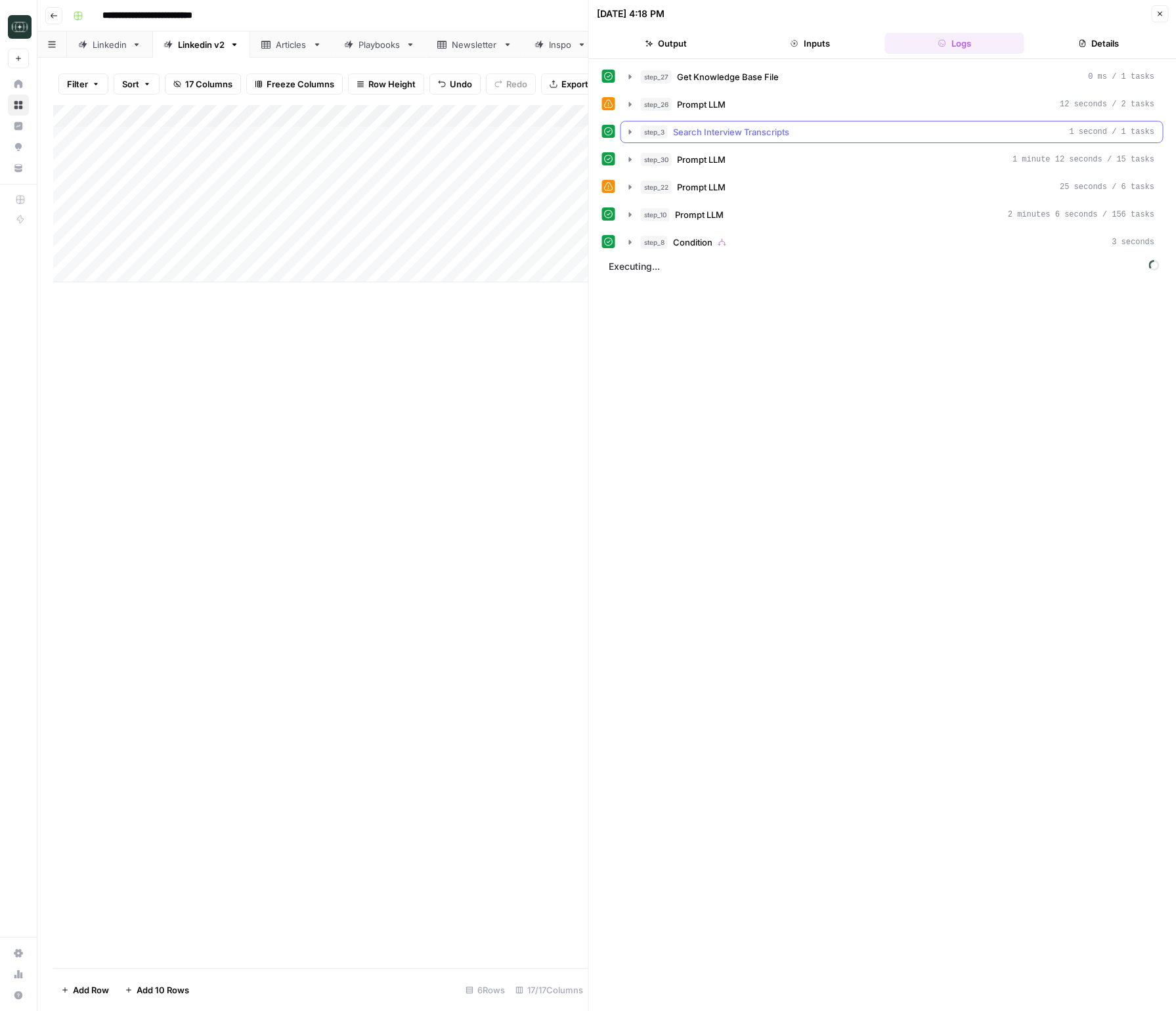
click at [631, 136] on icon "button" at bounding box center [630, 132] width 11 height 11
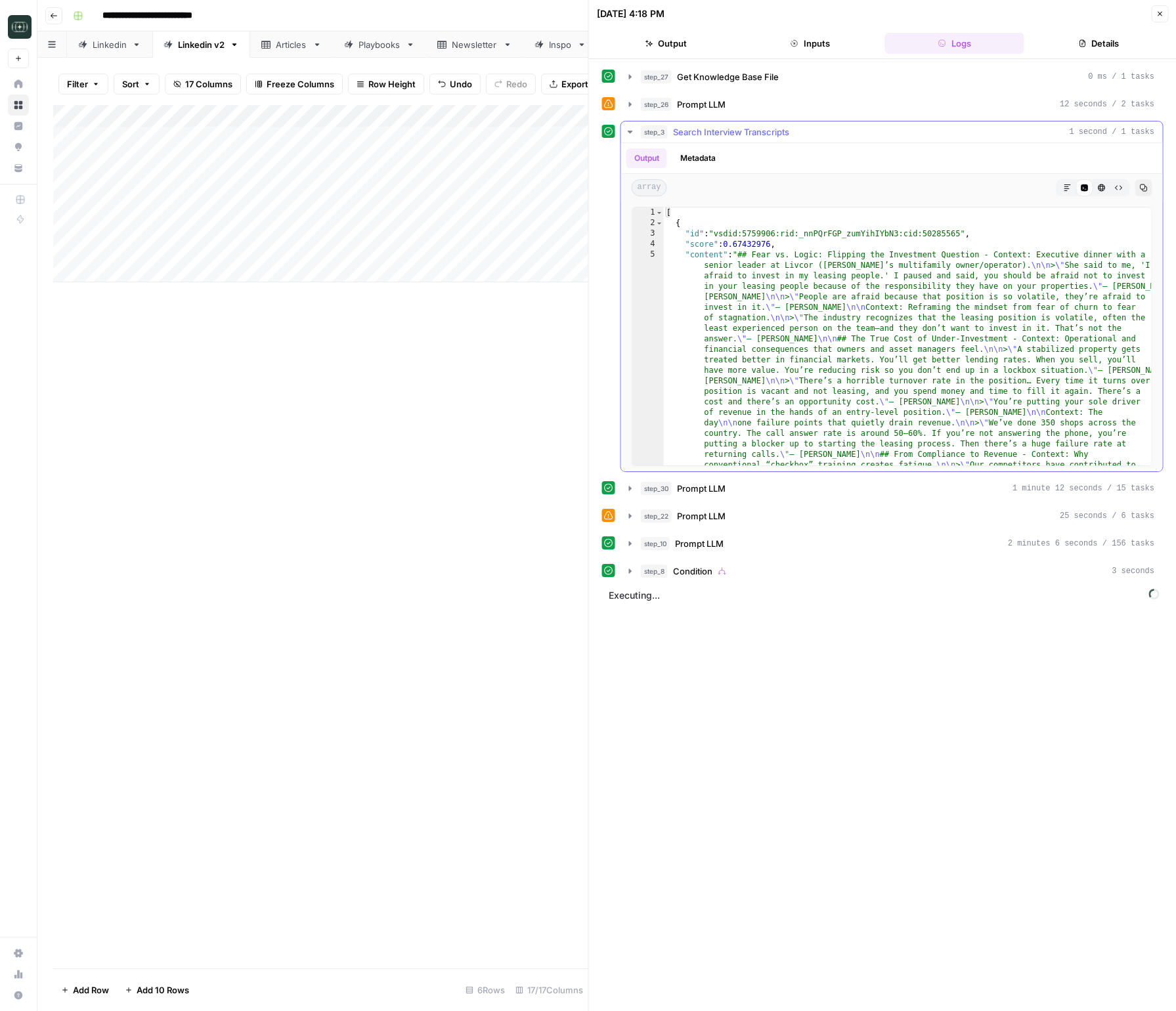
click at [631, 136] on icon "button" at bounding box center [630, 132] width 11 height 11
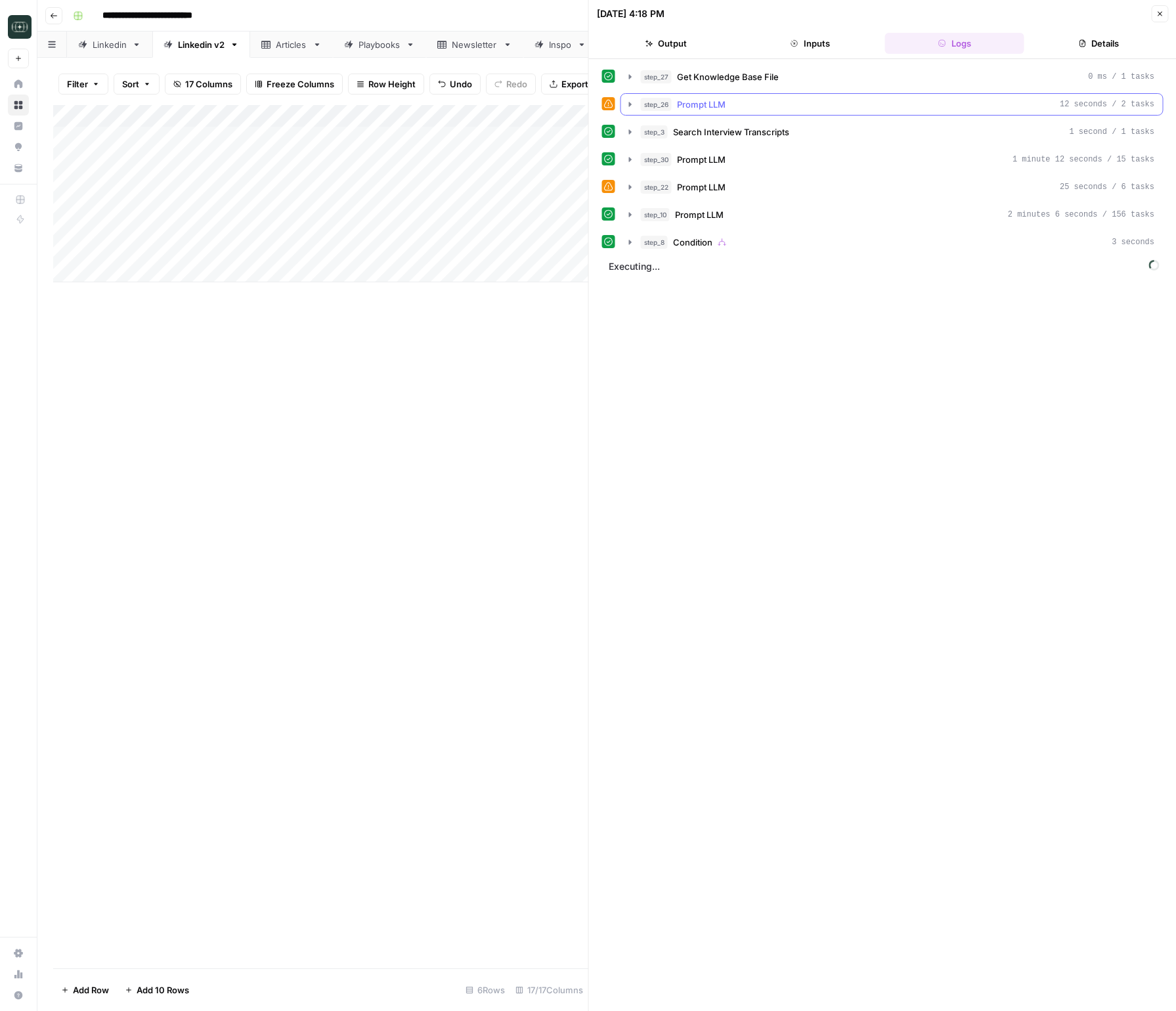
click at [631, 103] on icon "button" at bounding box center [630, 104] width 11 height 11
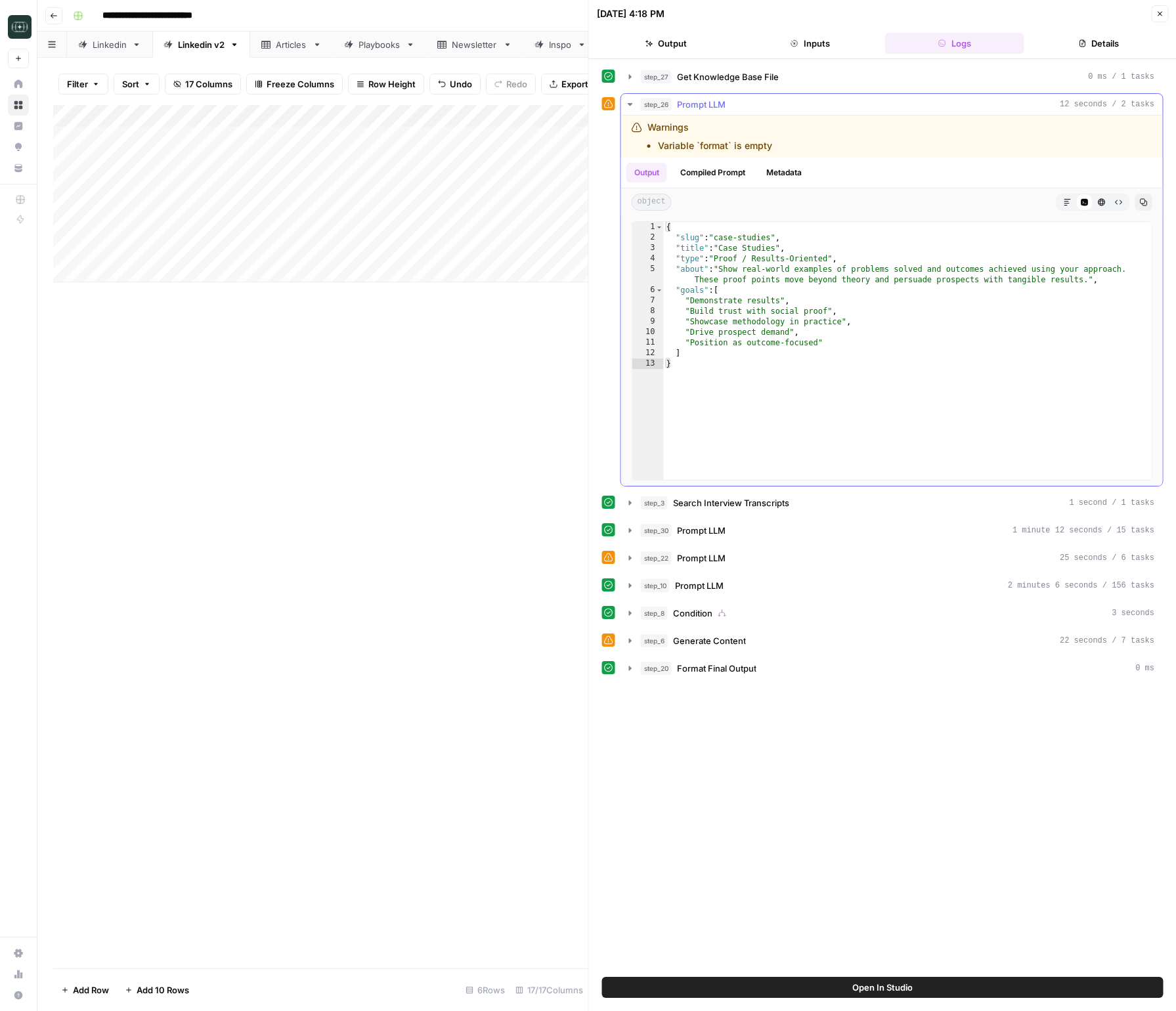
click at [631, 103] on icon "button" at bounding box center [629, 104] width 4 height 3
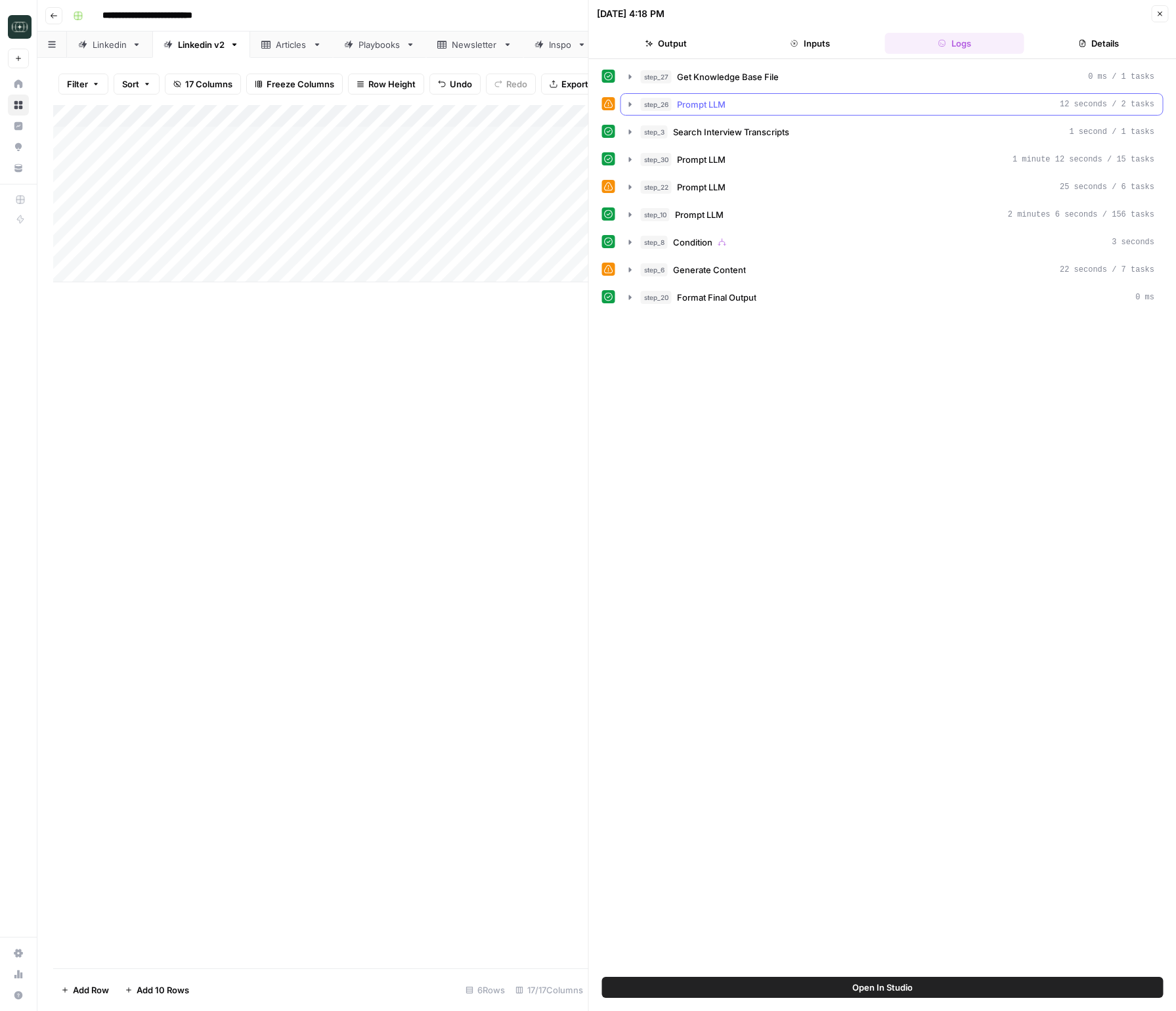
click at [629, 103] on icon "button" at bounding box center [630, 103] width 3 height 4
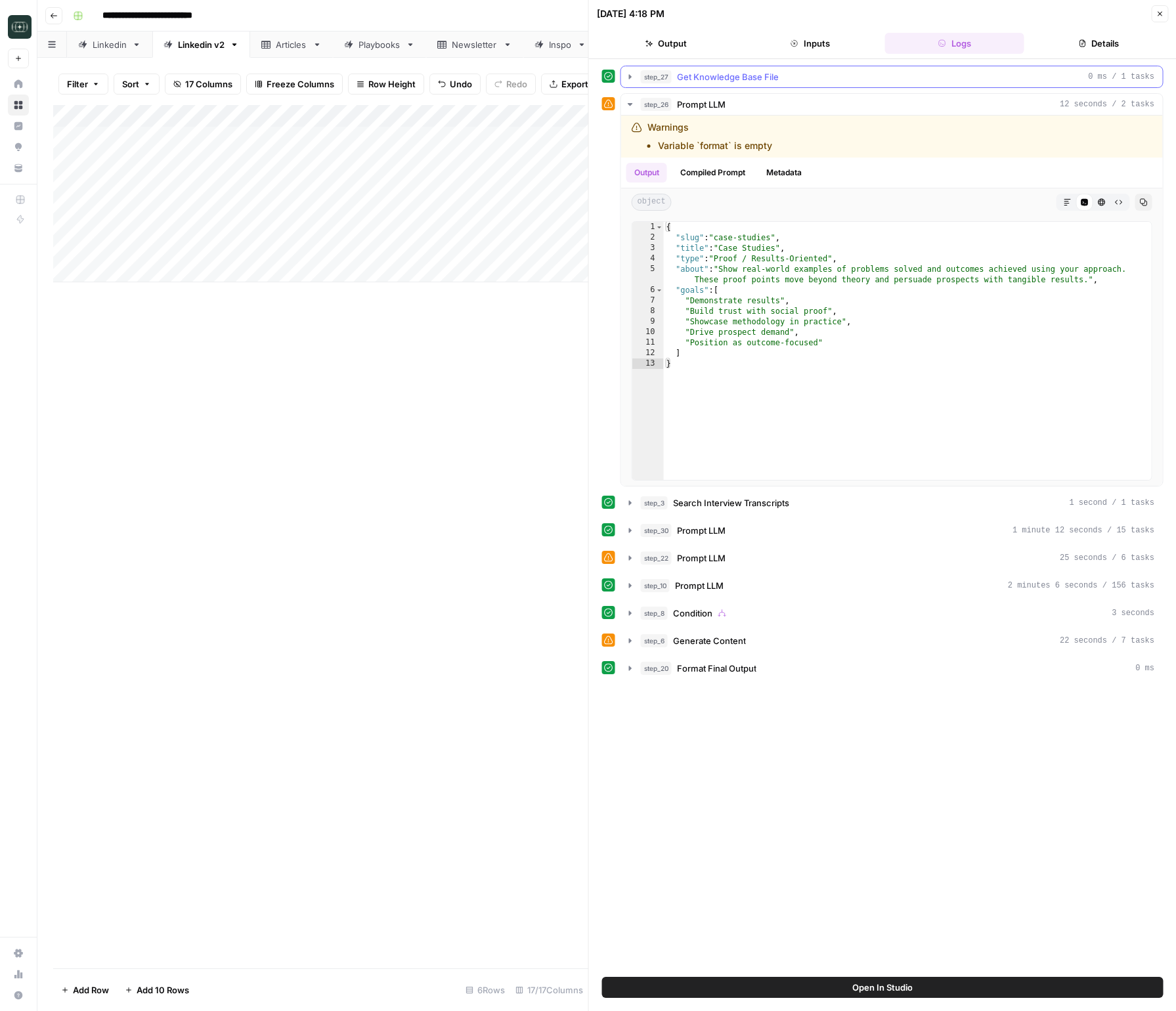
click at [626, 72] on icon "button" at bounding box center [630, 77] width 11 height 11
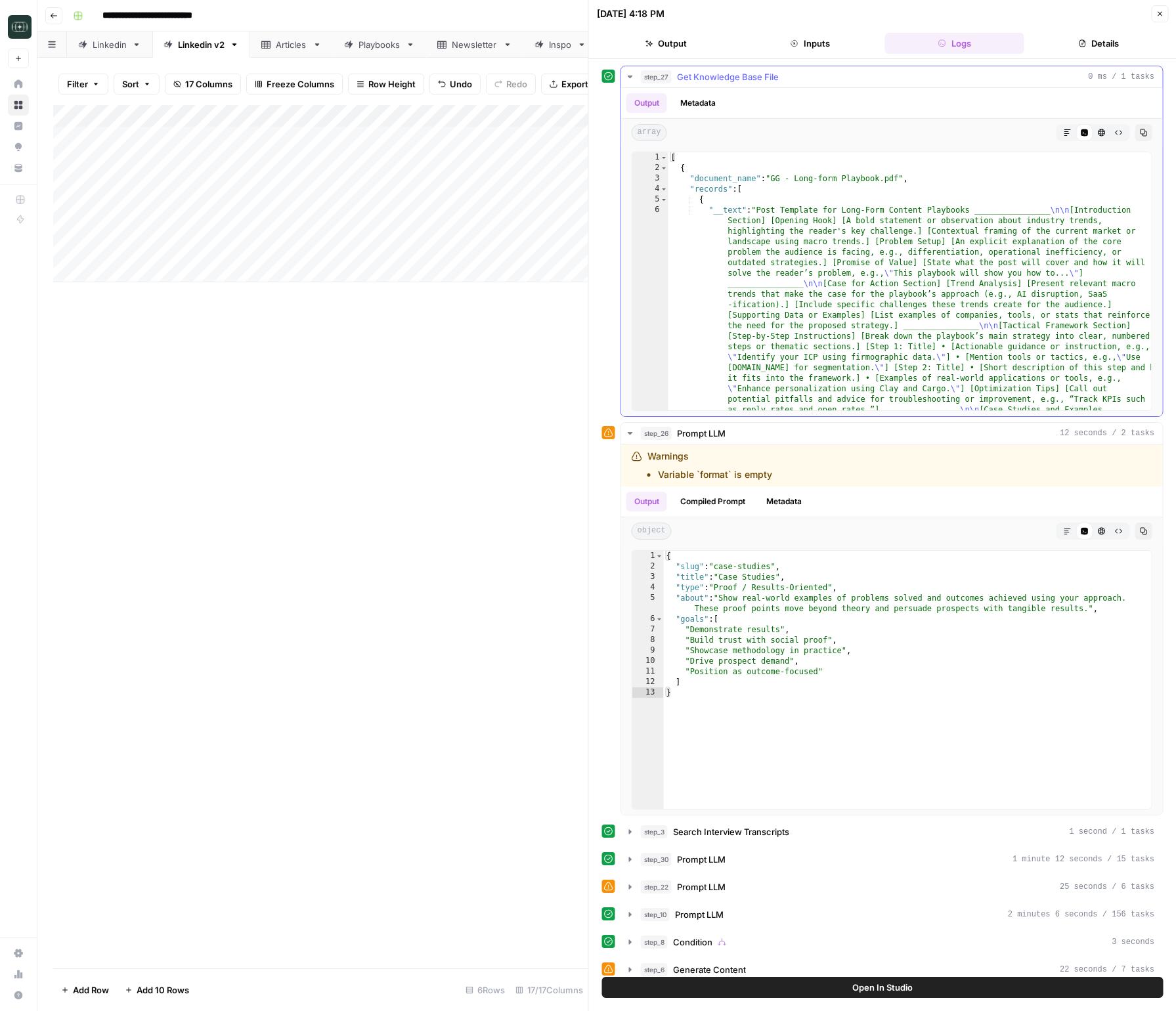
click at [626, 72] on icon "button" at bounding box center [630, 77] width 11 height 11
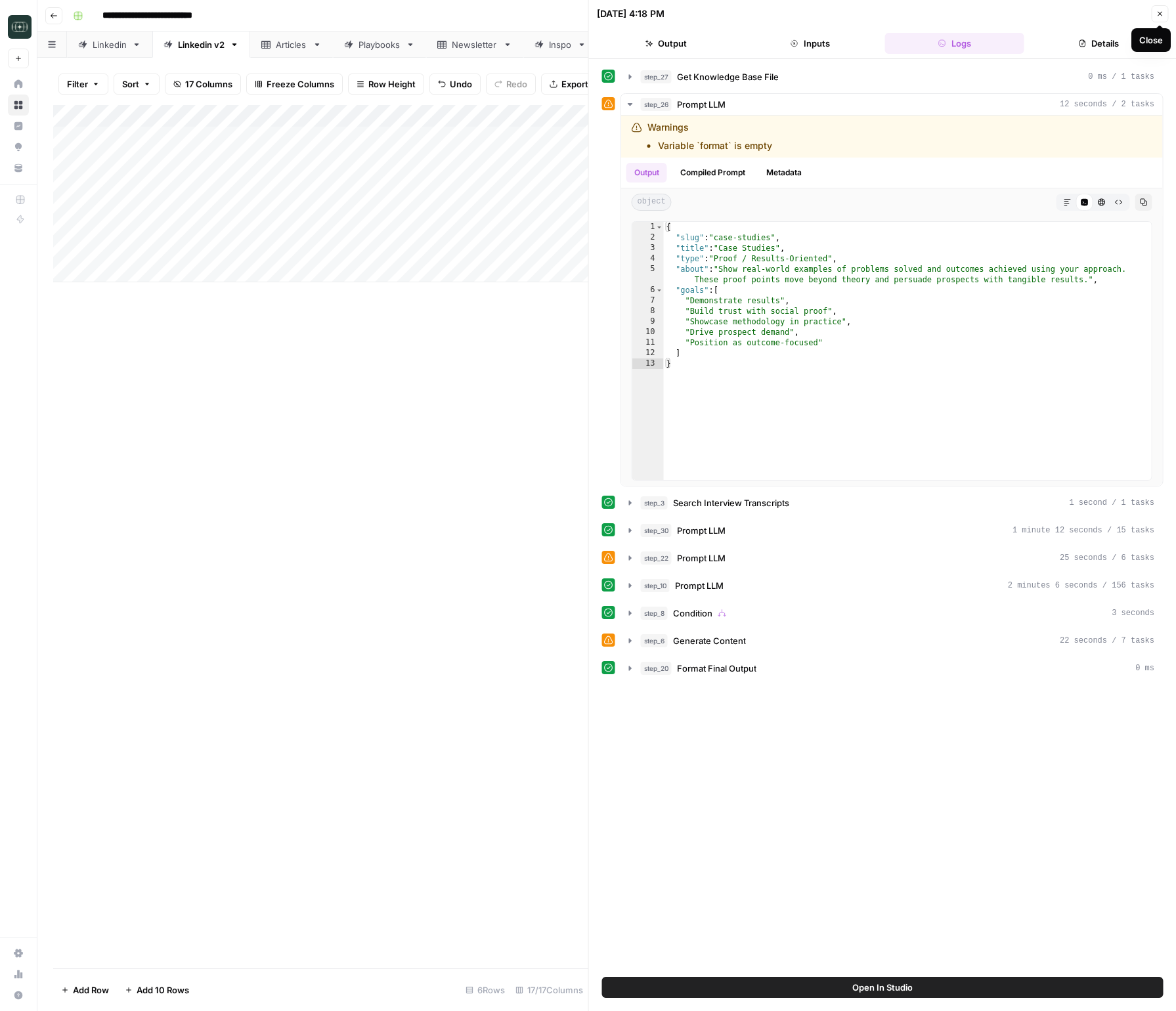
click at [1160, 16] on icon "button" at bounding box center [1159, 13] width 8 height 8
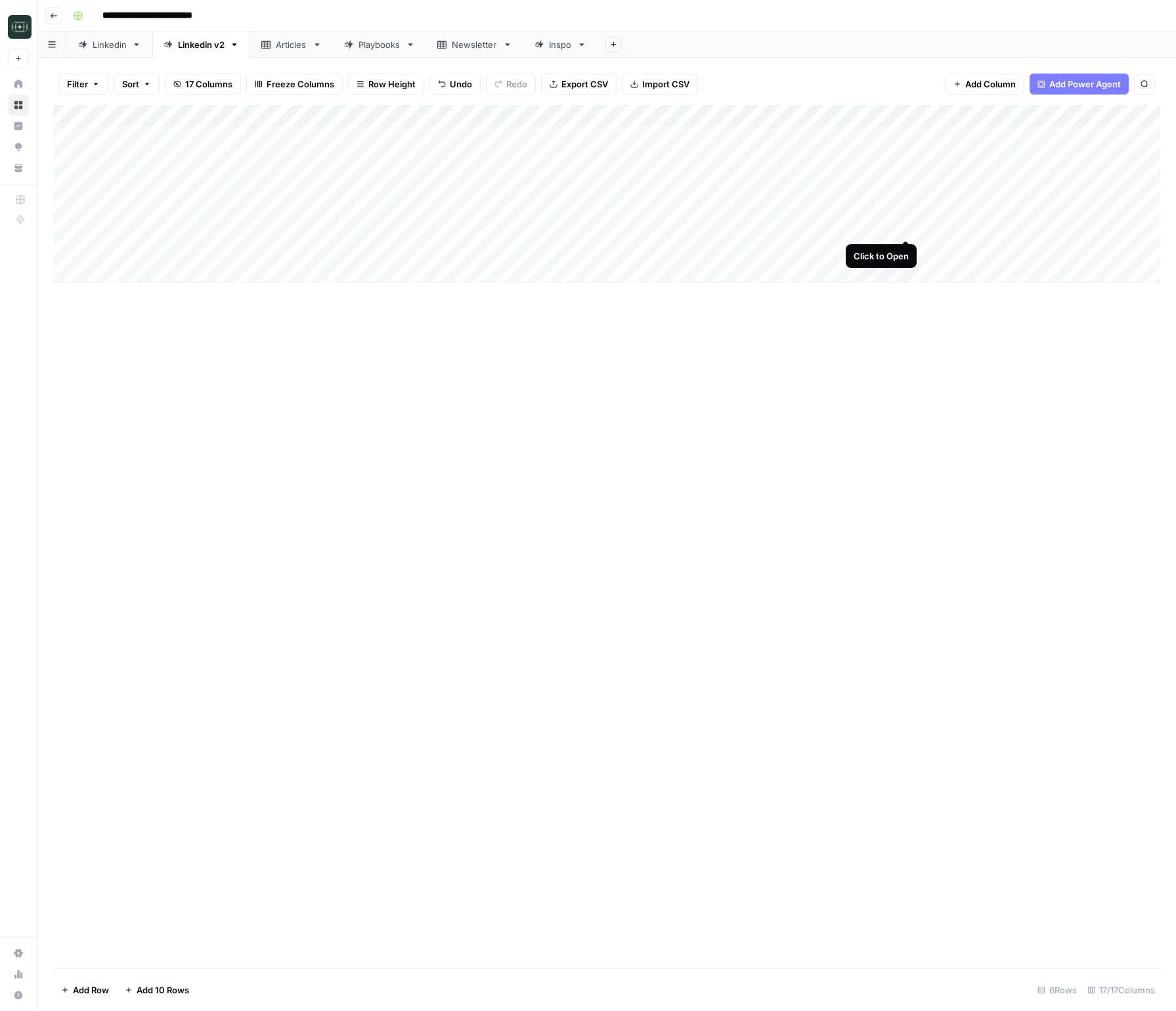
click at [906, 228] on div "Add Column" at bounding box center [607, 193] width 1107 height 177
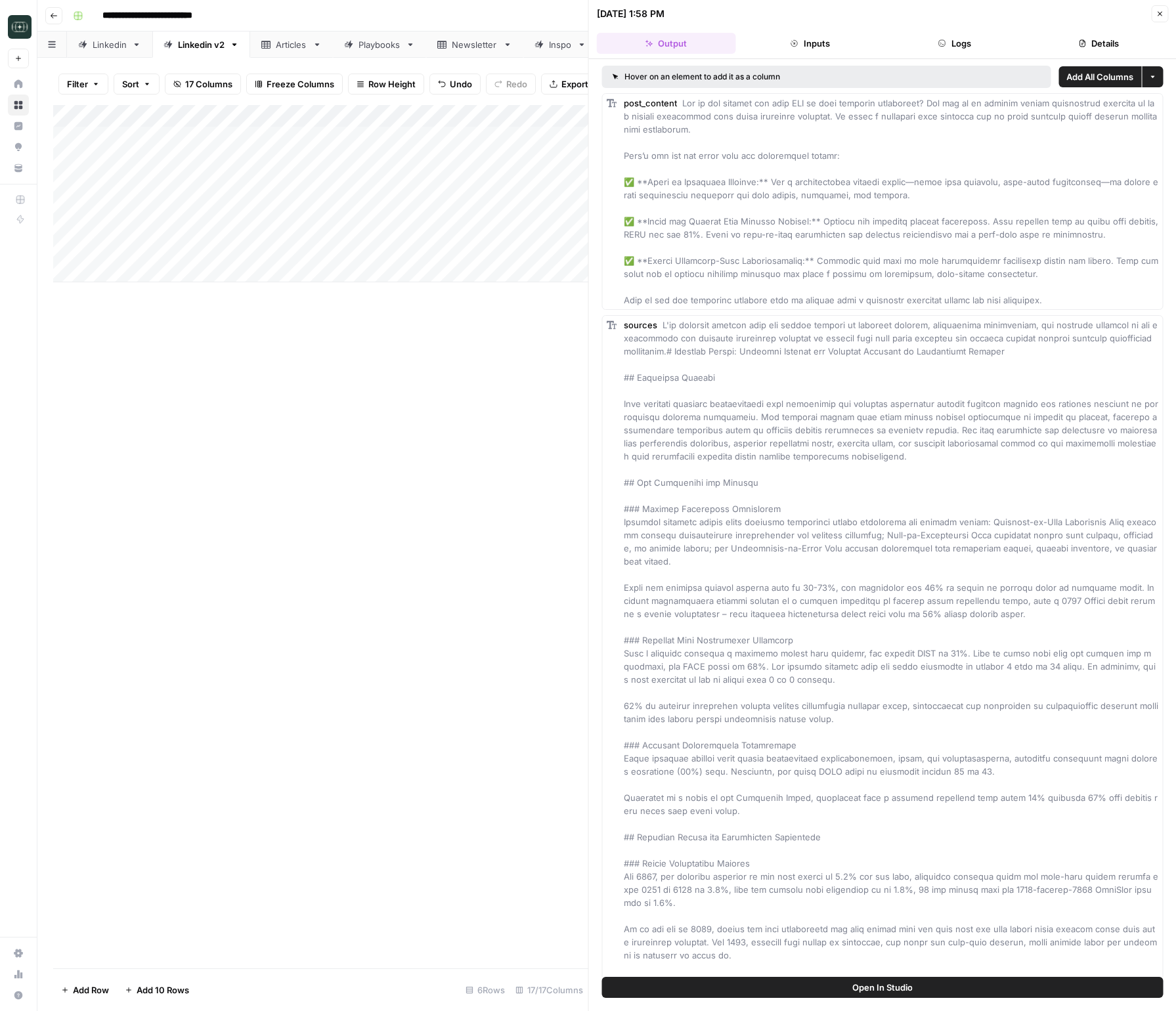
drag, startPoint x: 999, startPoint y: 29, endPoint x: 981, endPoint y: 44, distance: 23.4
click at [999, 29] on header "09/08/25 at 1:58 PM Close Output Inputs Logs Details" at bounding box center [883, 29] width 588 height 59
drag, startPoint x: 981, startPoint y: 44, endPoint x: 766, endPoint y: 61, distance: 215.7
click at [981, 44] on button "Logs" at bounding box center [955, 44] width 139 height 21
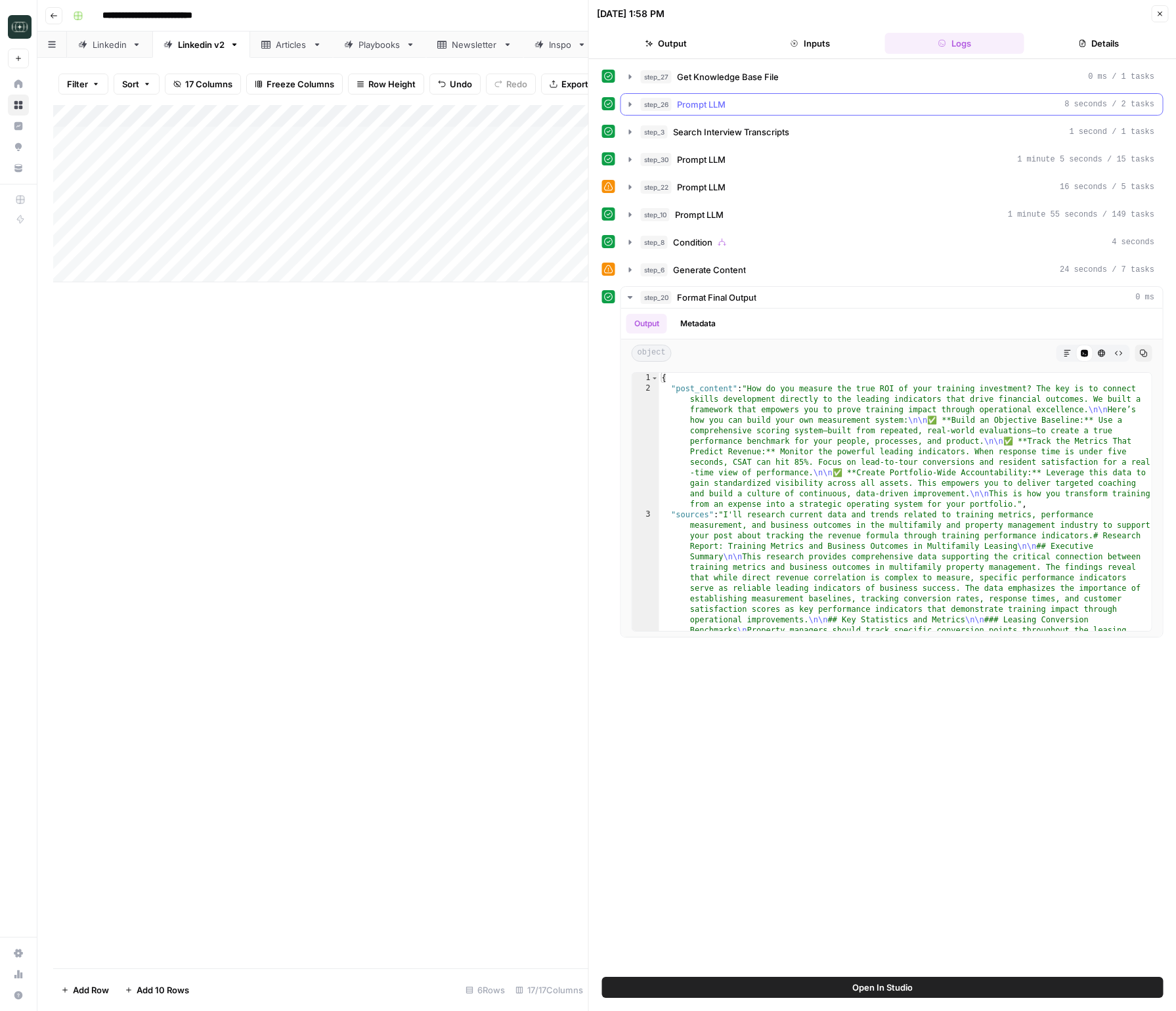
click at [631, 103] on icon "button" at bounding box center [630, 103] width 3 height 4
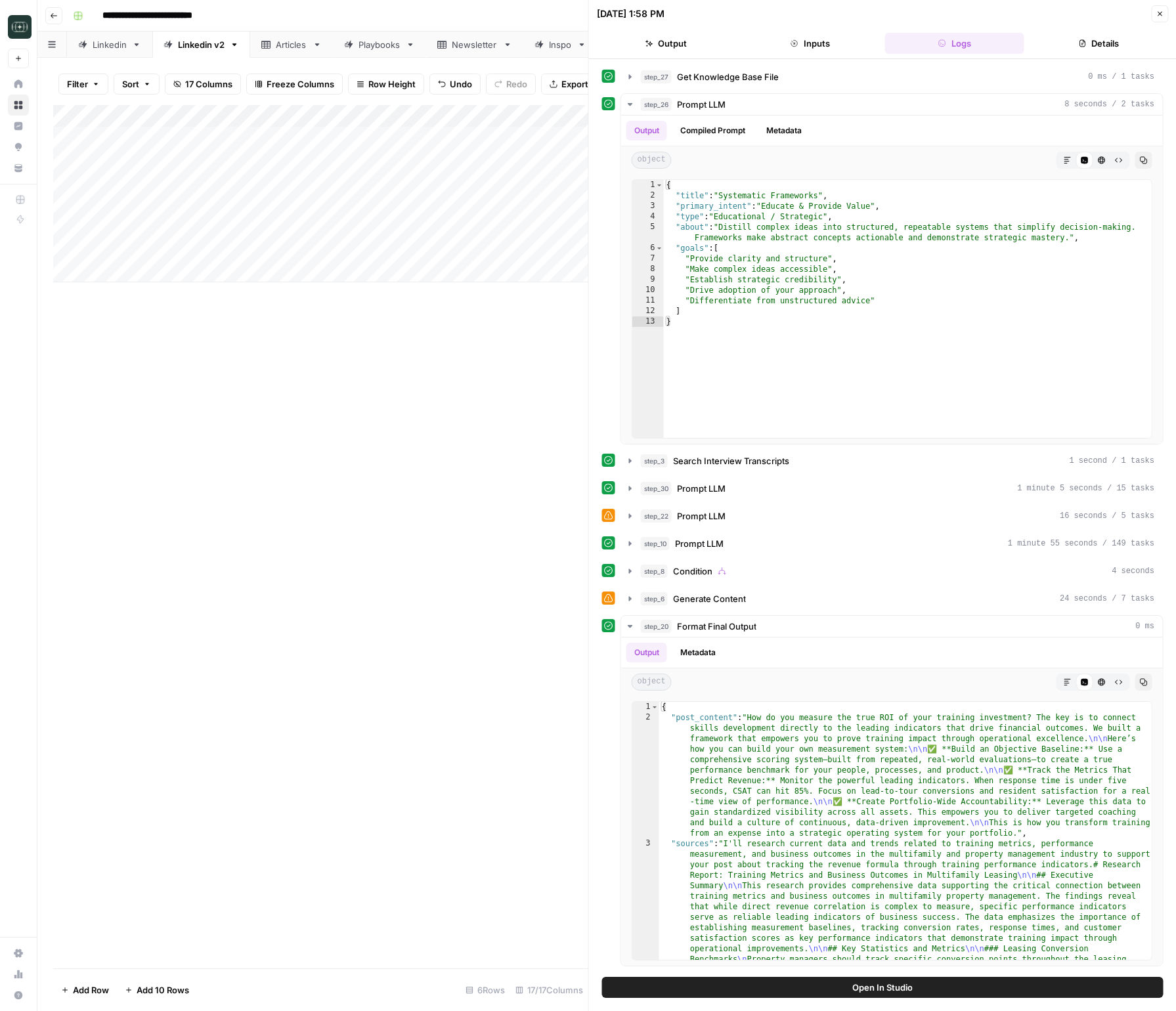
click at [1160, 14] on icon "button" at bounding box center [1159, 13] width 8 height 8
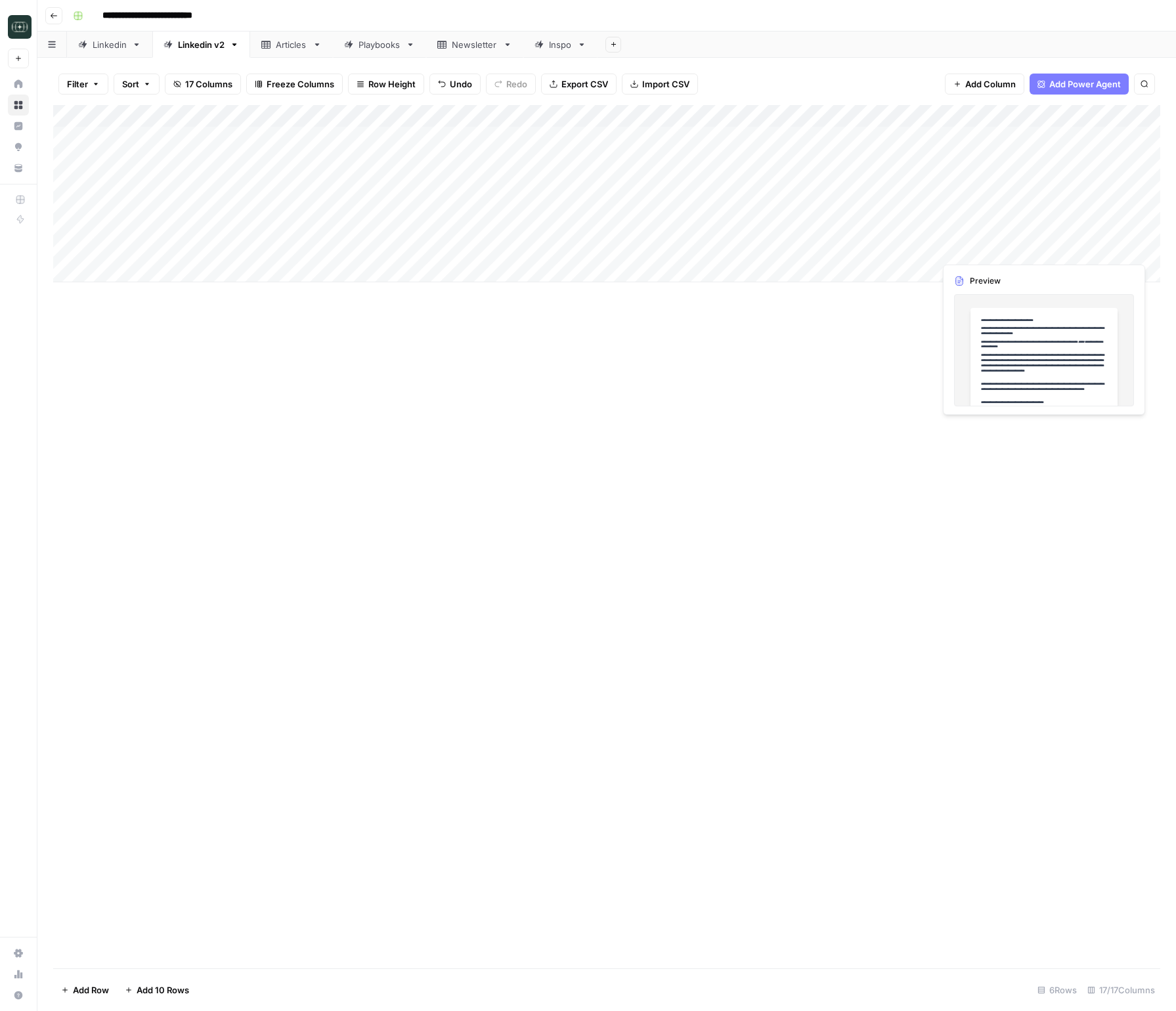
click at [1069, 246] on div "Add Column" at bounding box center [607, 193] width 1107 height 177
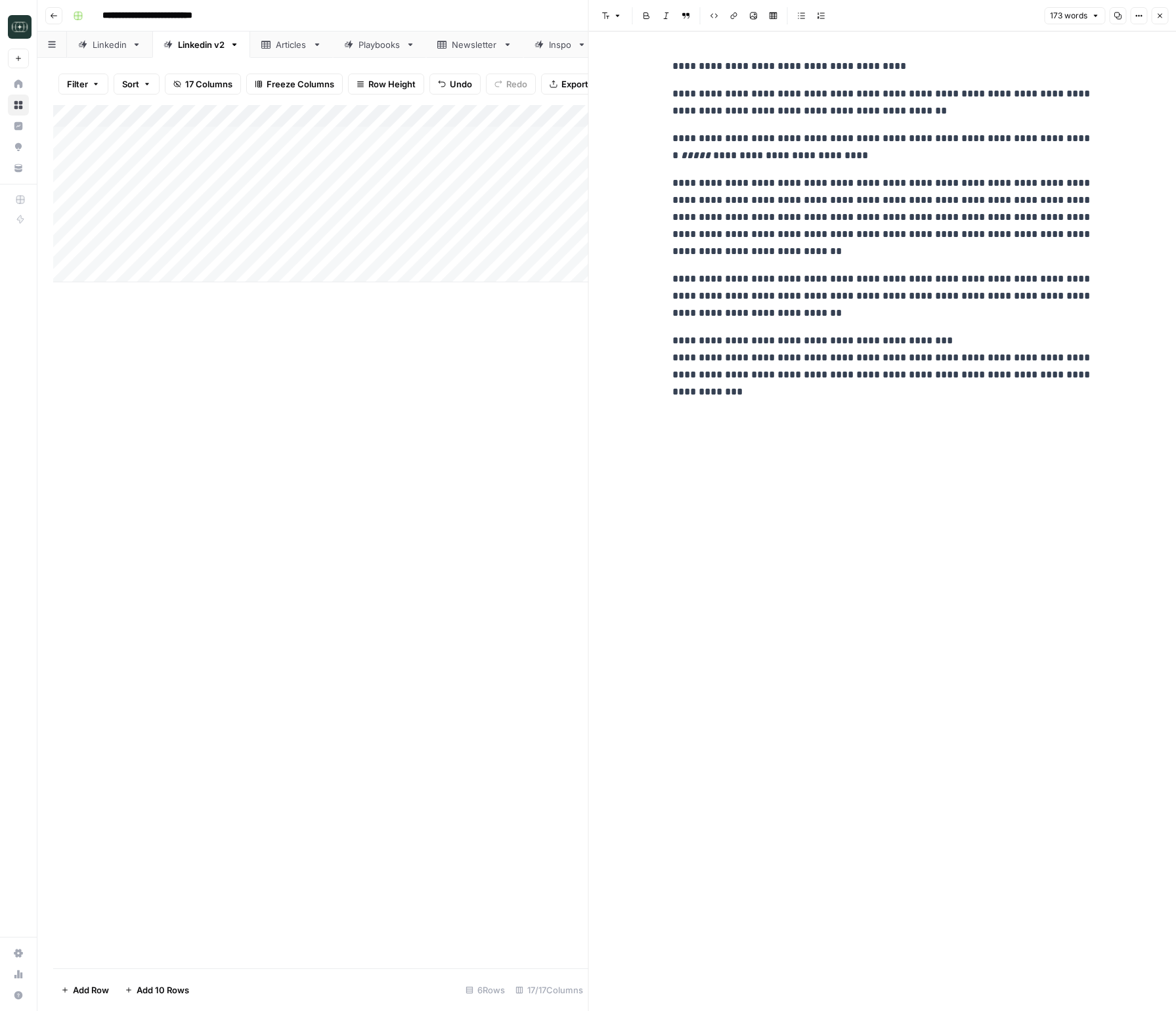
click at [1159, 8] on button "Close" at bounding box center [1159, 15] width 17 height 17
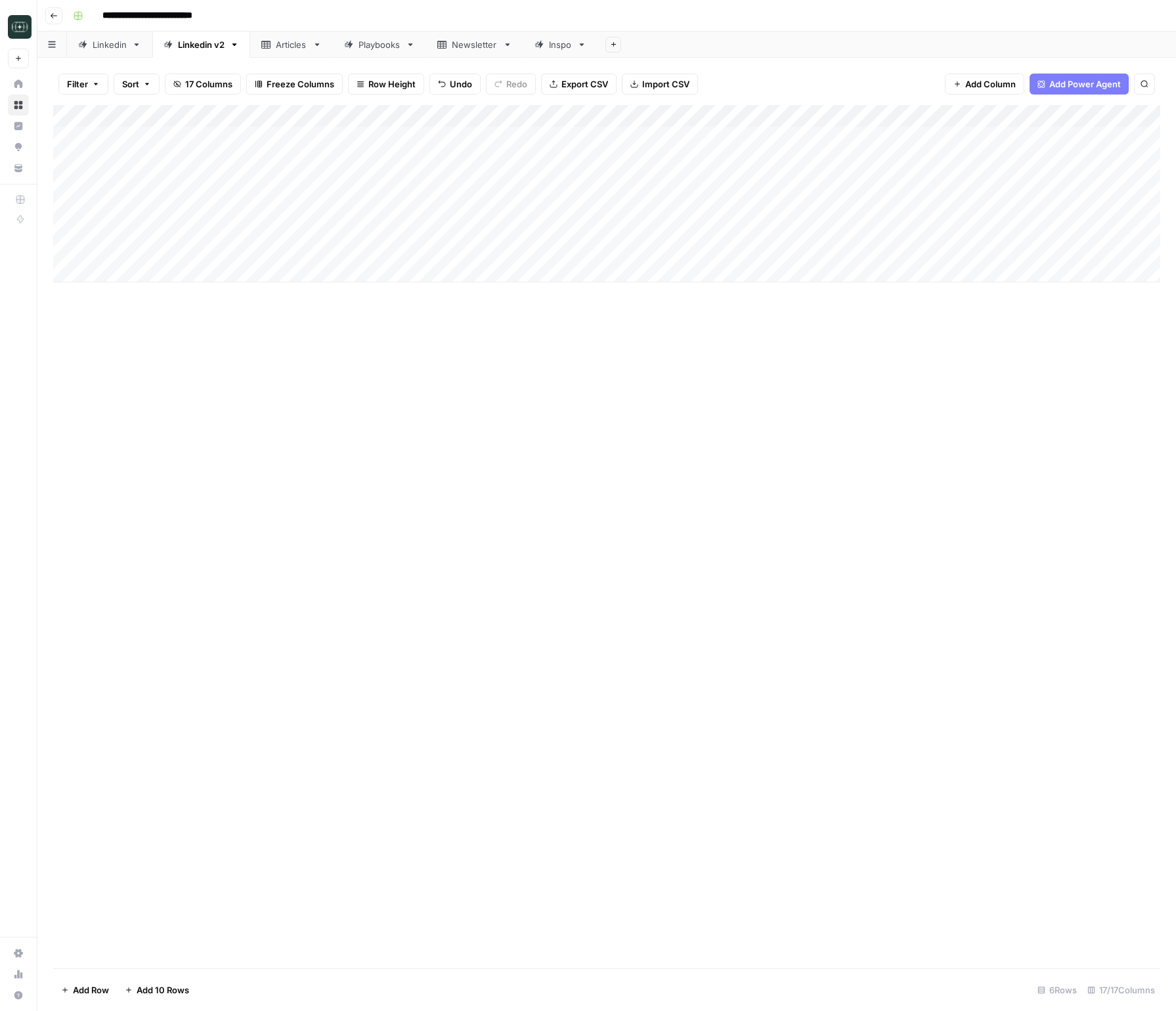
click at [330, 231] on div "Add Column" at bounding box center [607, 193] width 1107 height 177
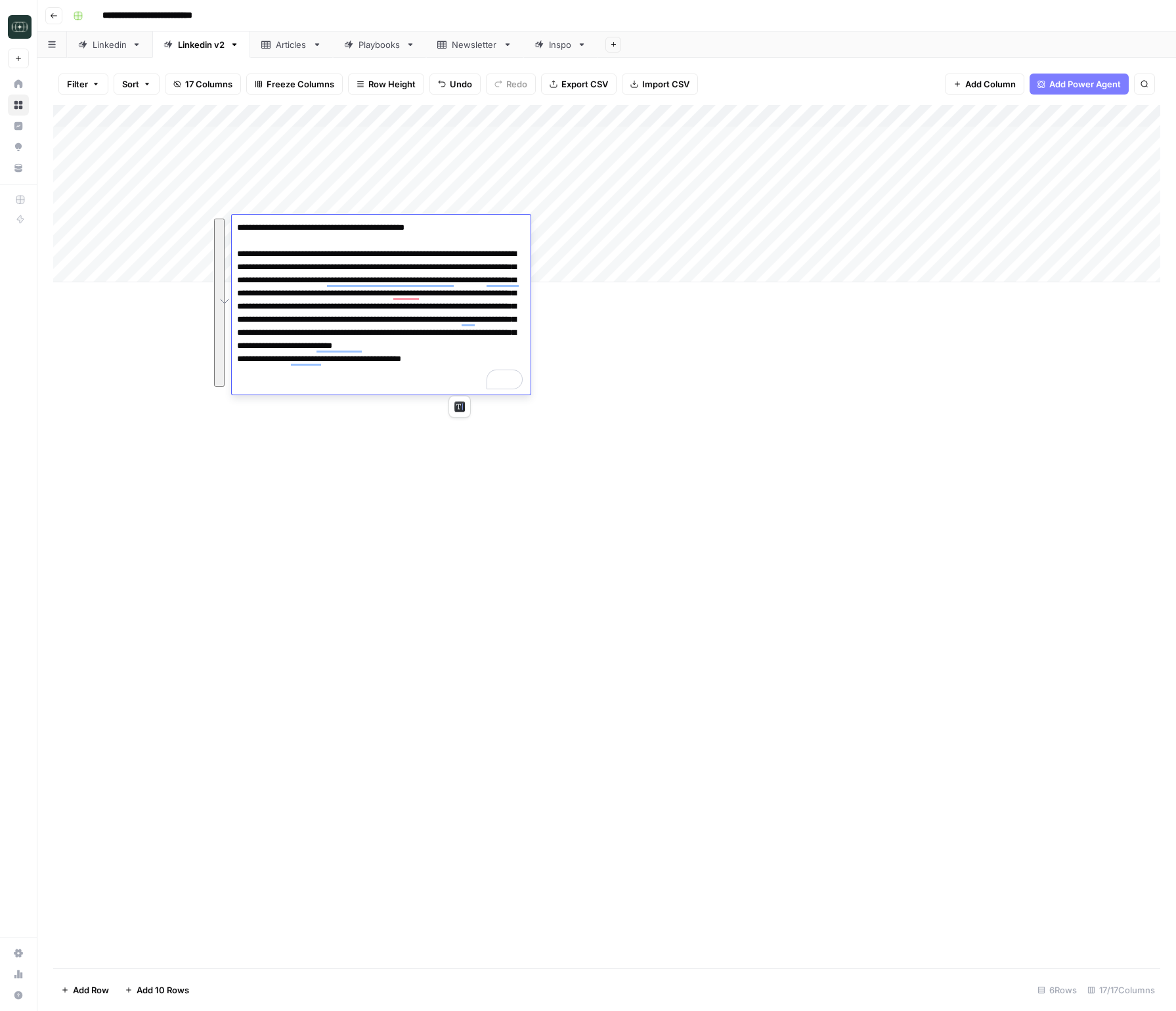
click at [361, 521] on div "Add Column" at bounding box center [607, 537] width 1107 height 863
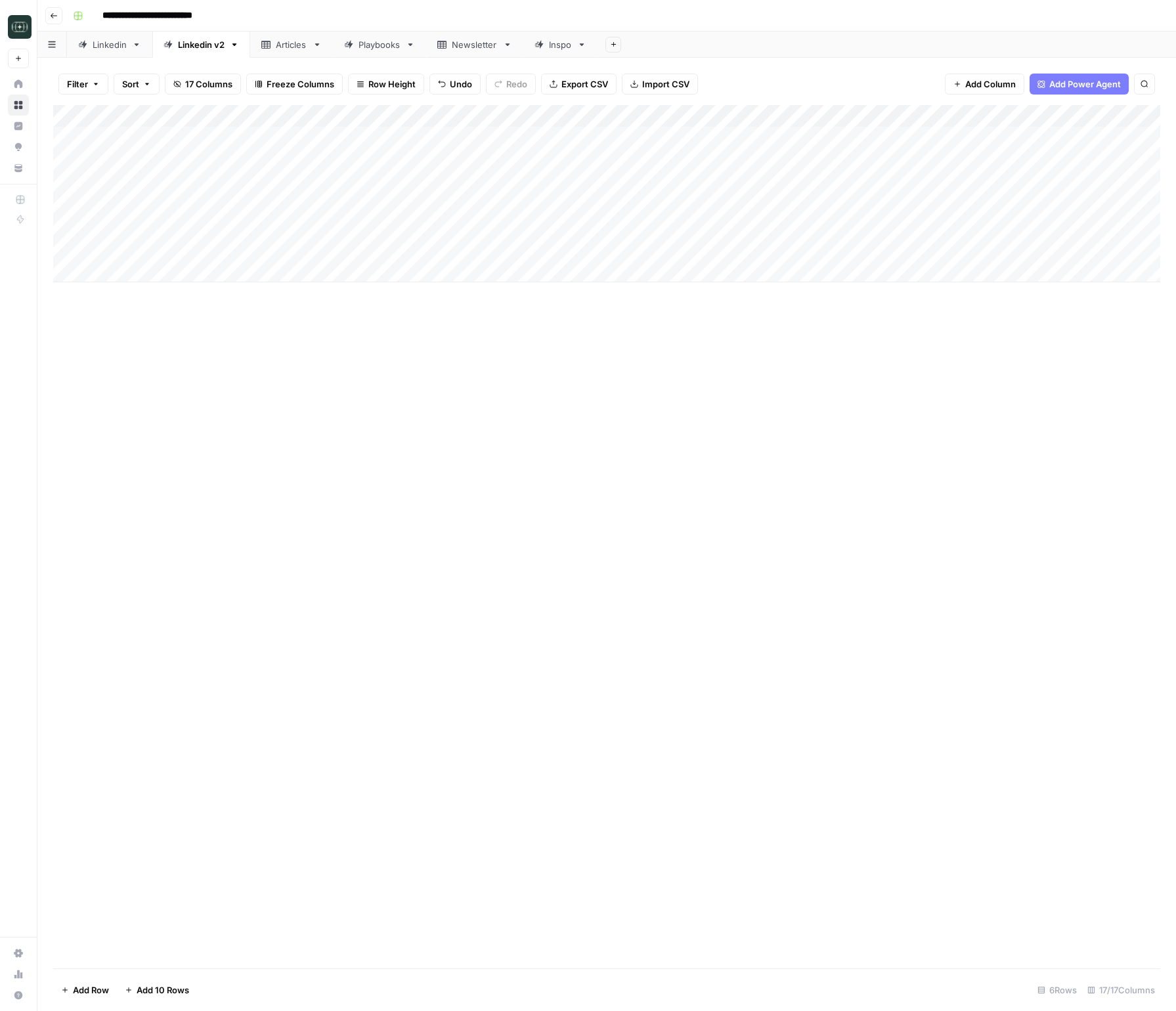
click at [278, 273] on div "Add Column" at bounding box center [607, 193] width 1107 height 177
type textarea "**********"
click at [752, 476] on div "Add Column" at bounding box center [607, 537] width 1107 height 863
click at [713, 272] on div "Add Column" at bounding box center [607, 205] width 1107 height 200
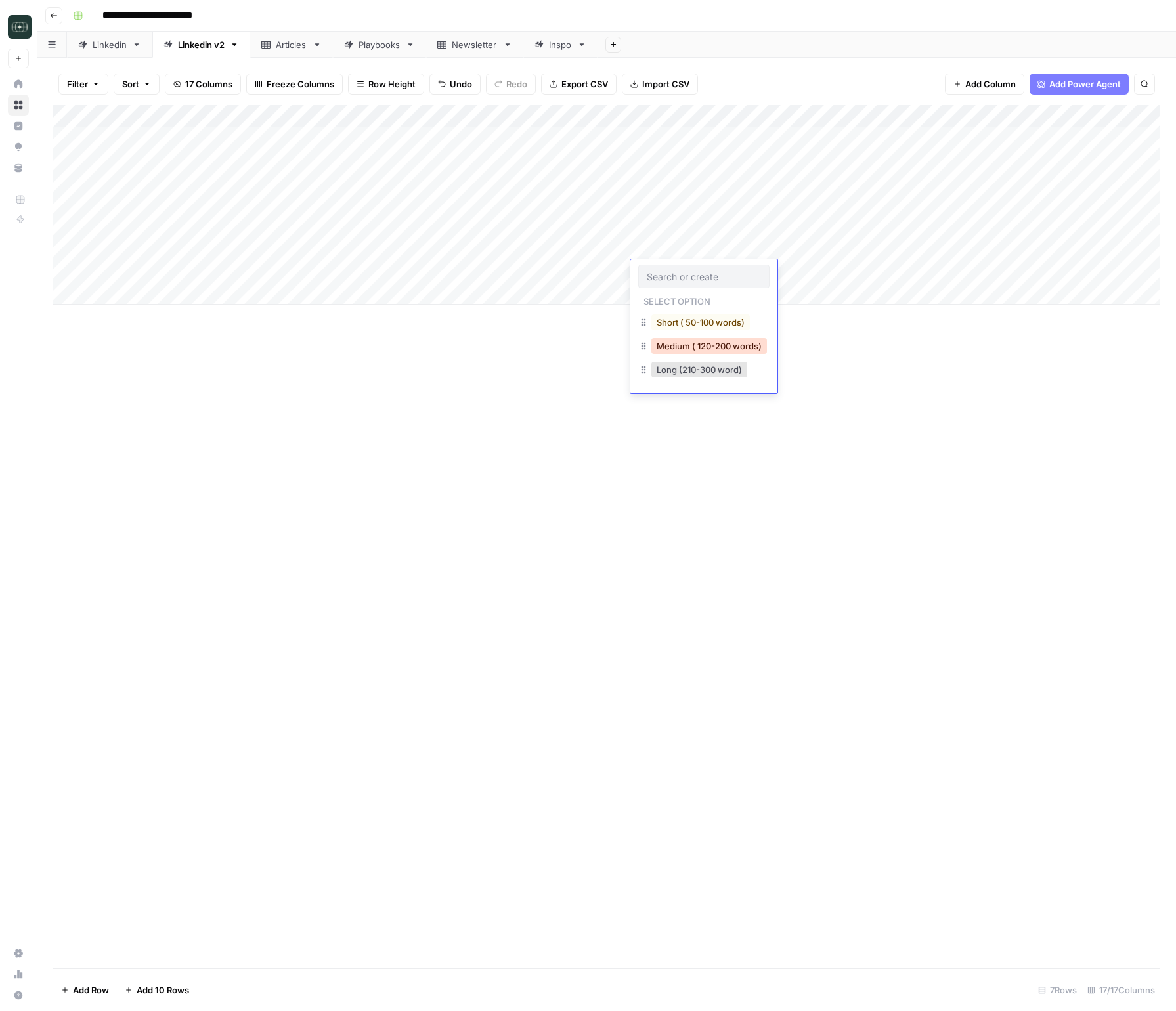
click at [688, 340] on button "Medium ( 120-200 words)" at bounding box center [710, 346] width 116 height 16
click at [828, 265] on div "Add Column" at bounding box center [607, 205] width 1107 height 200
click at [904, 271] on div "Add Column" at bounding box center [607, 205] width 1107 height 200
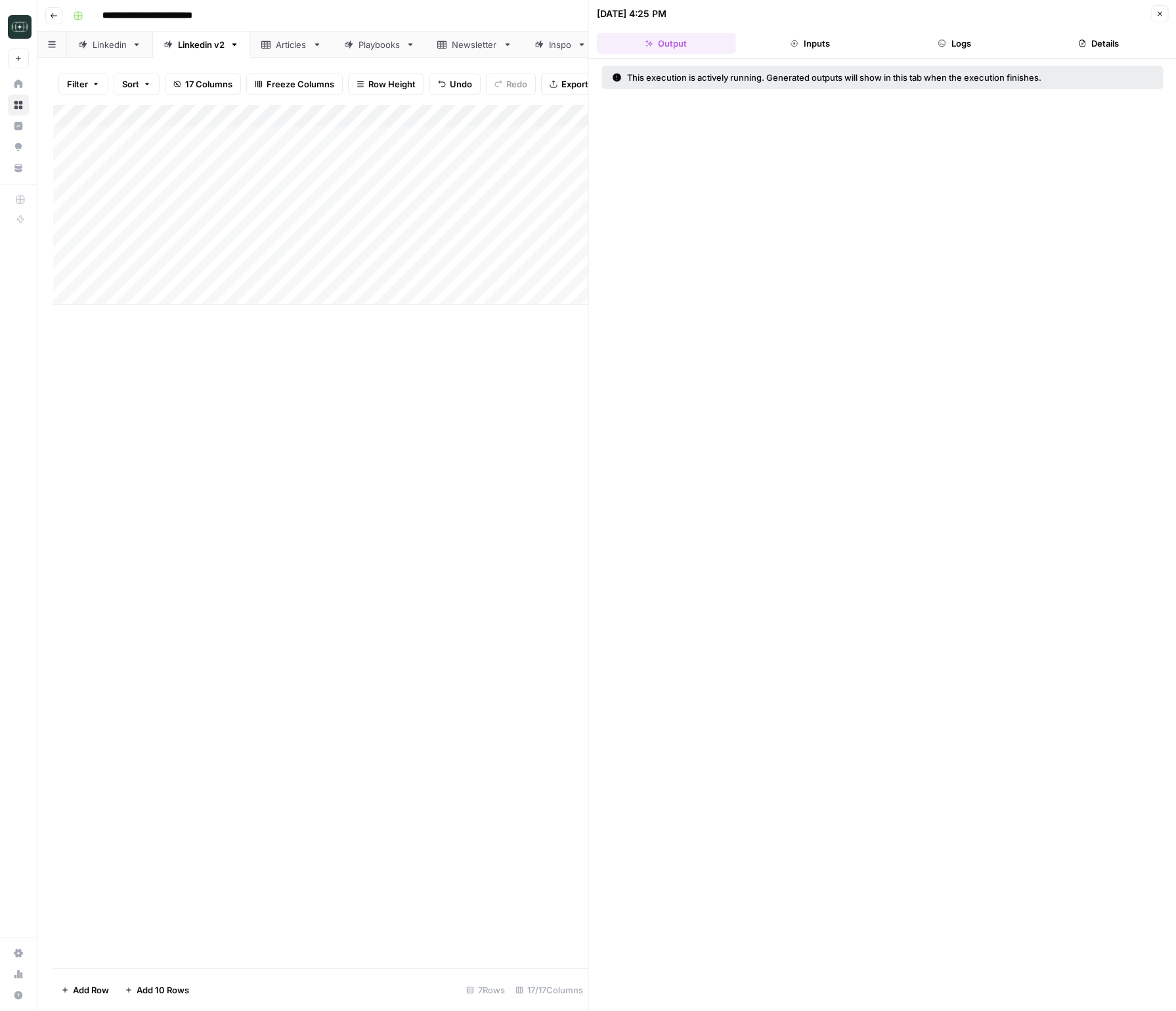
click at [953, 46] on button "Logs" at bounding box center [955, 44] width 139 height 21
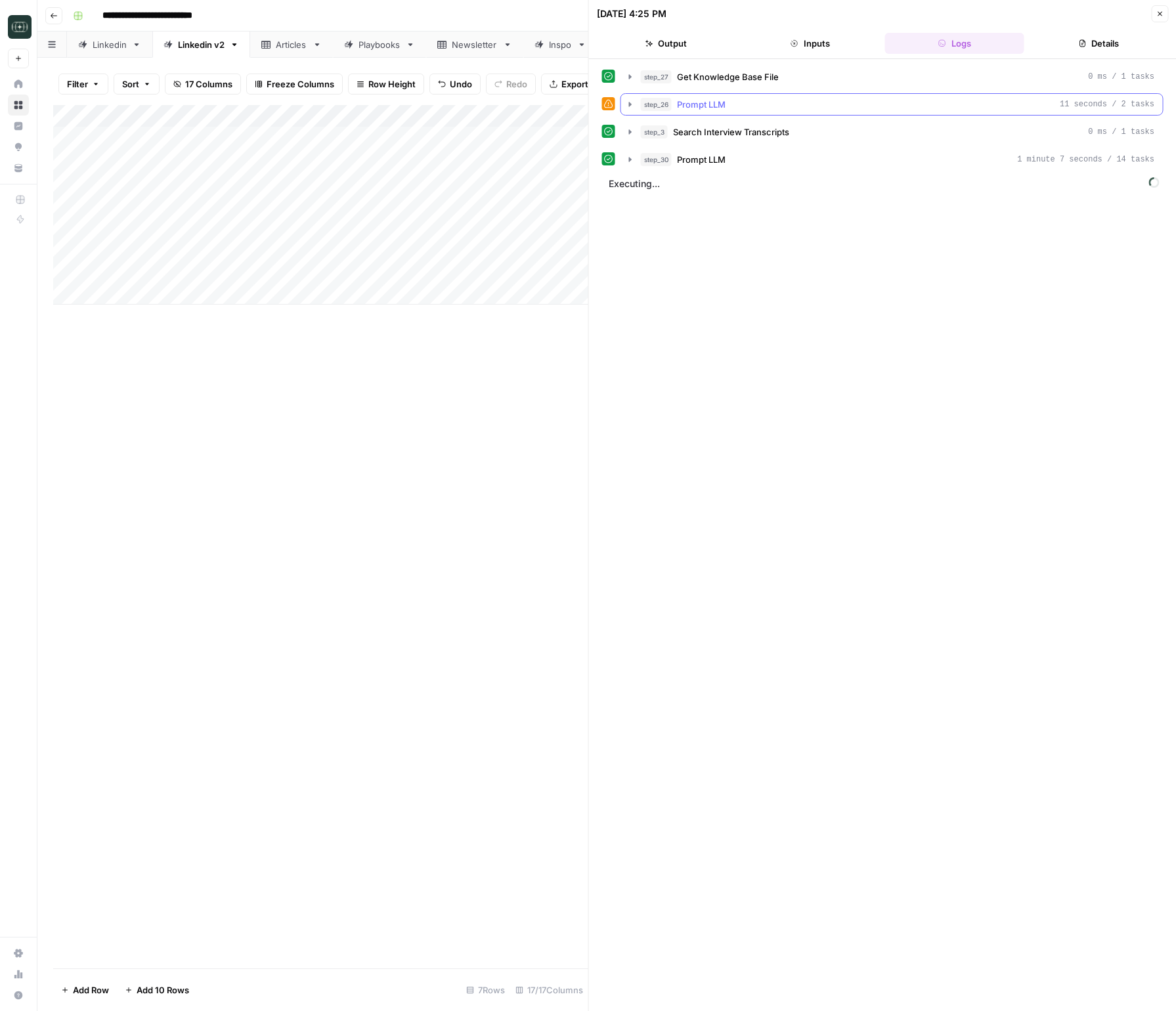
click at [629, 106] on icon "button" at bounding box center [630, 104] width 11 height 11
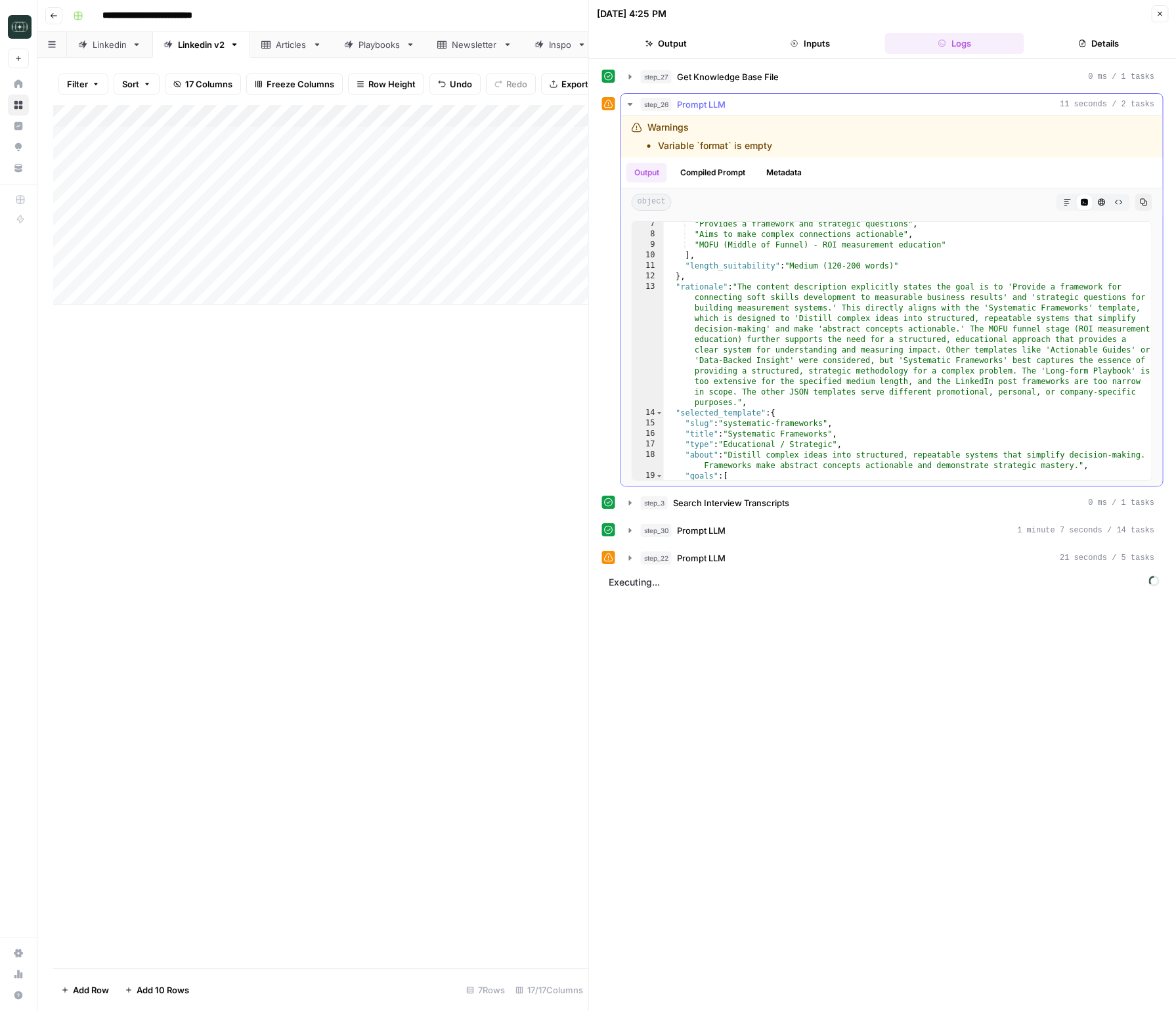
scroll to position [183, 0]
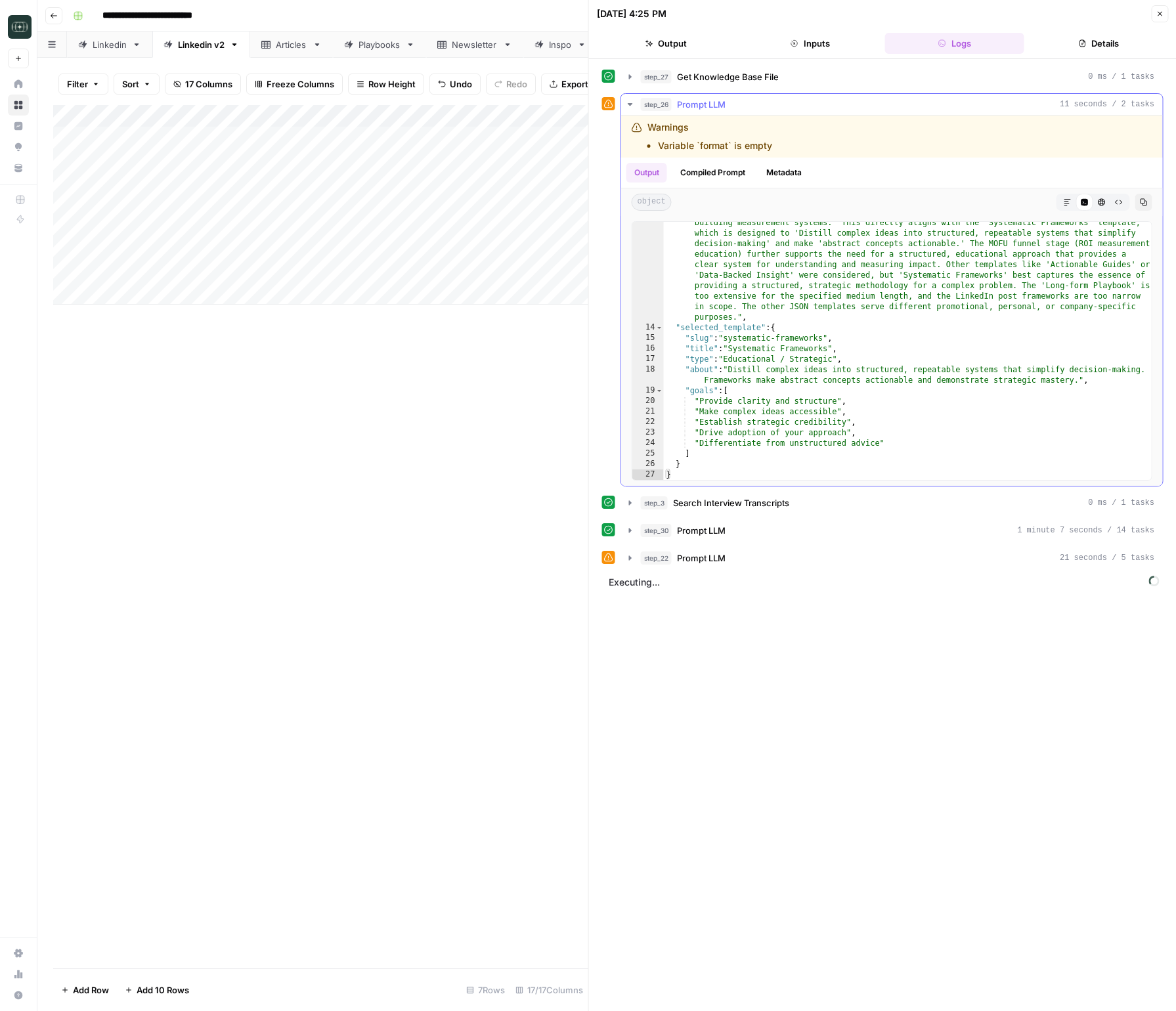
click at [631, 103] on icon "button" at bounding box center [629, 104] width 4 height 3
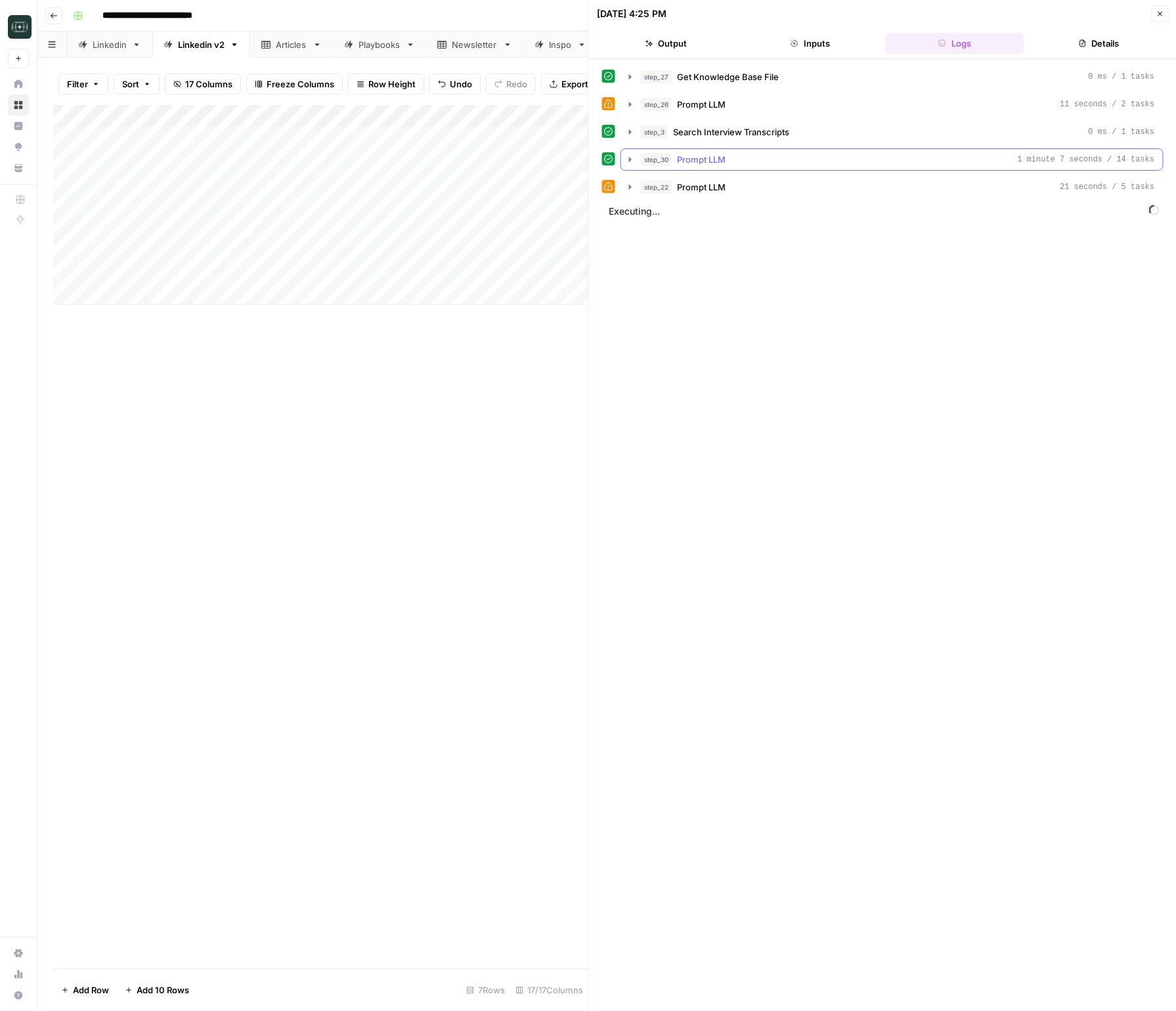
click at [629, 162] on icon "button" at bounding box center [630, 160] width 11 height 11
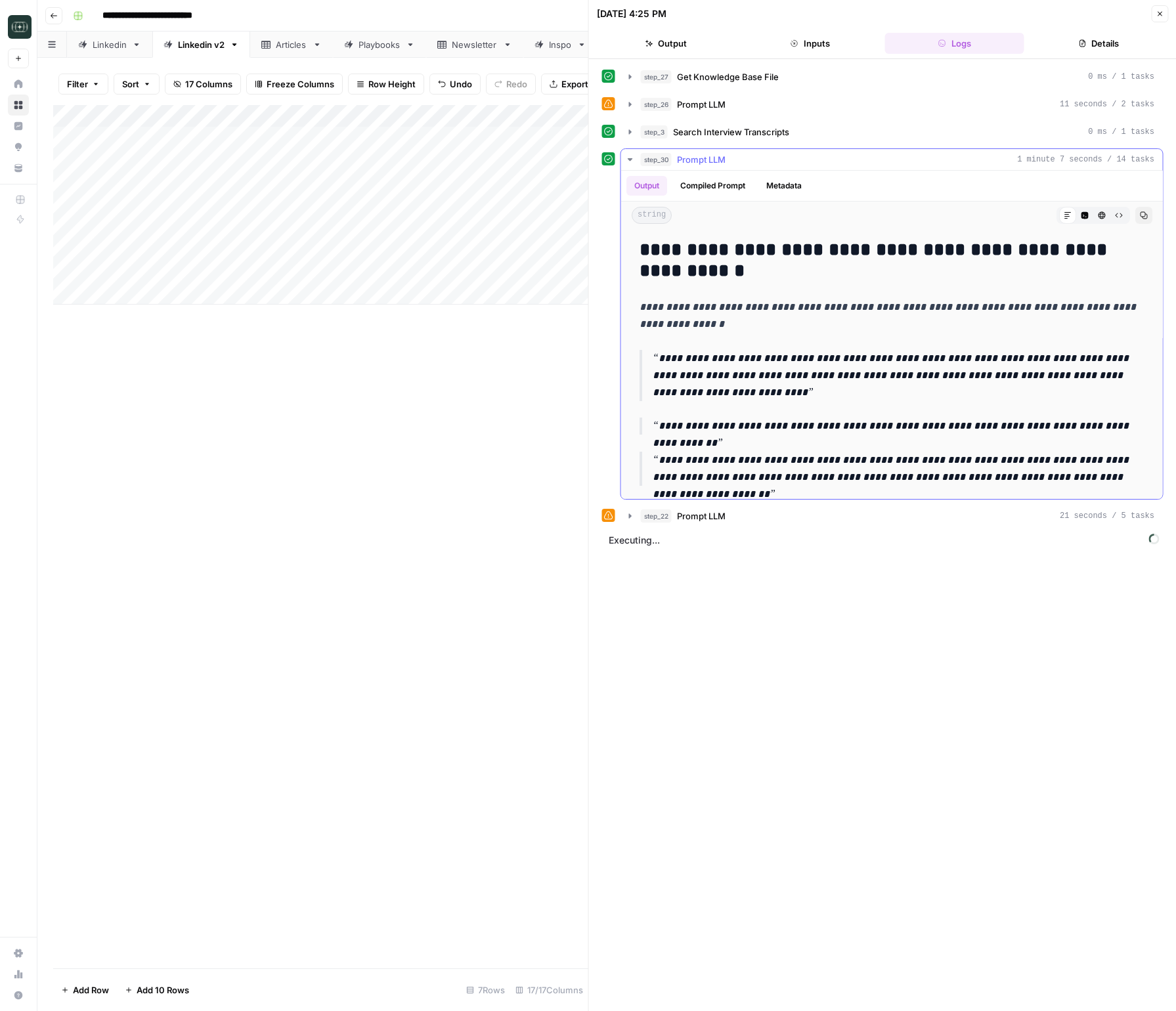
click at [629, 162] on icon "button" at bounding box center [630, 160] width 11 height 11
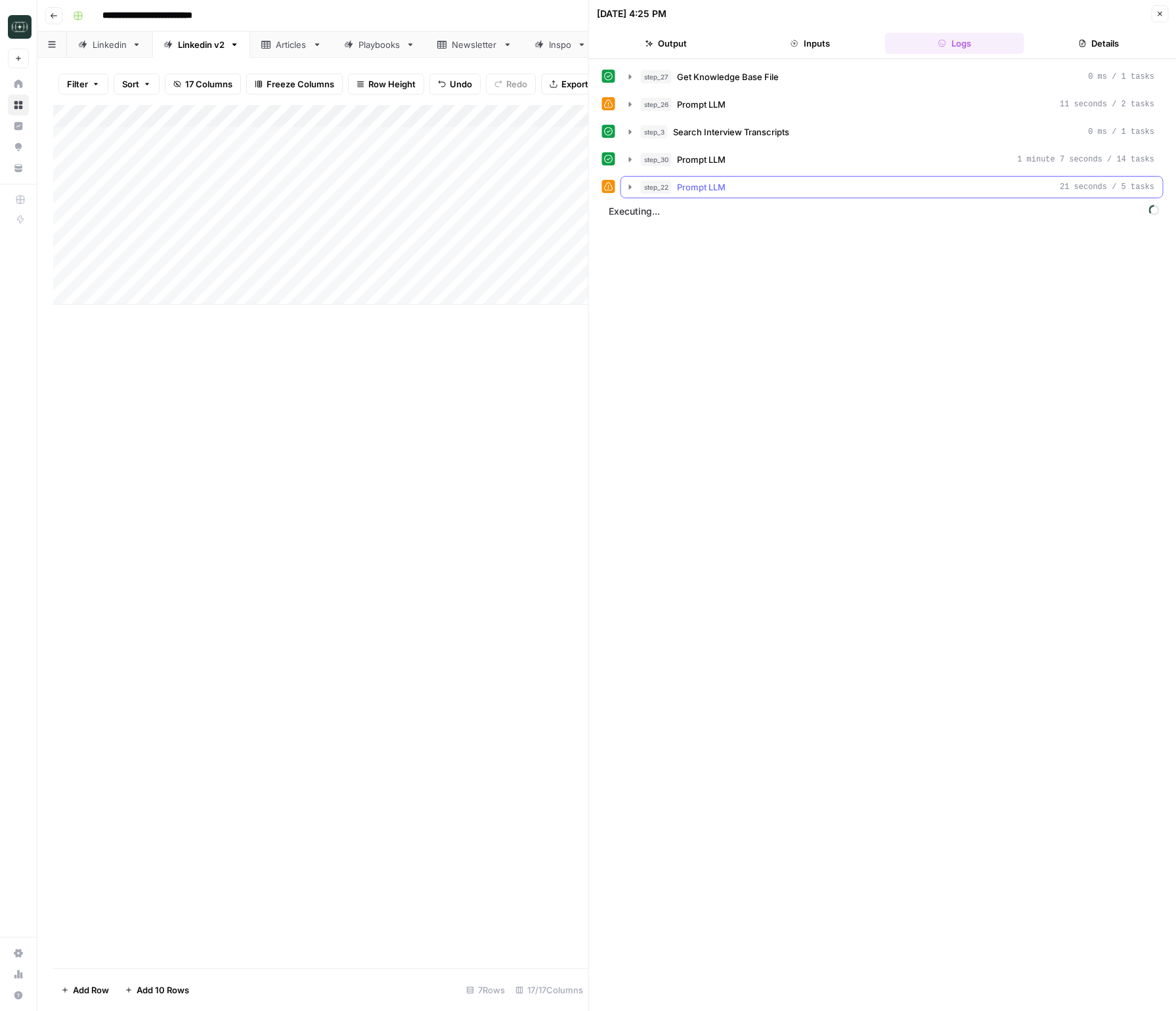
click at [630, 191] on icon "button" at bounding box center [630, 187] width 11 height 11
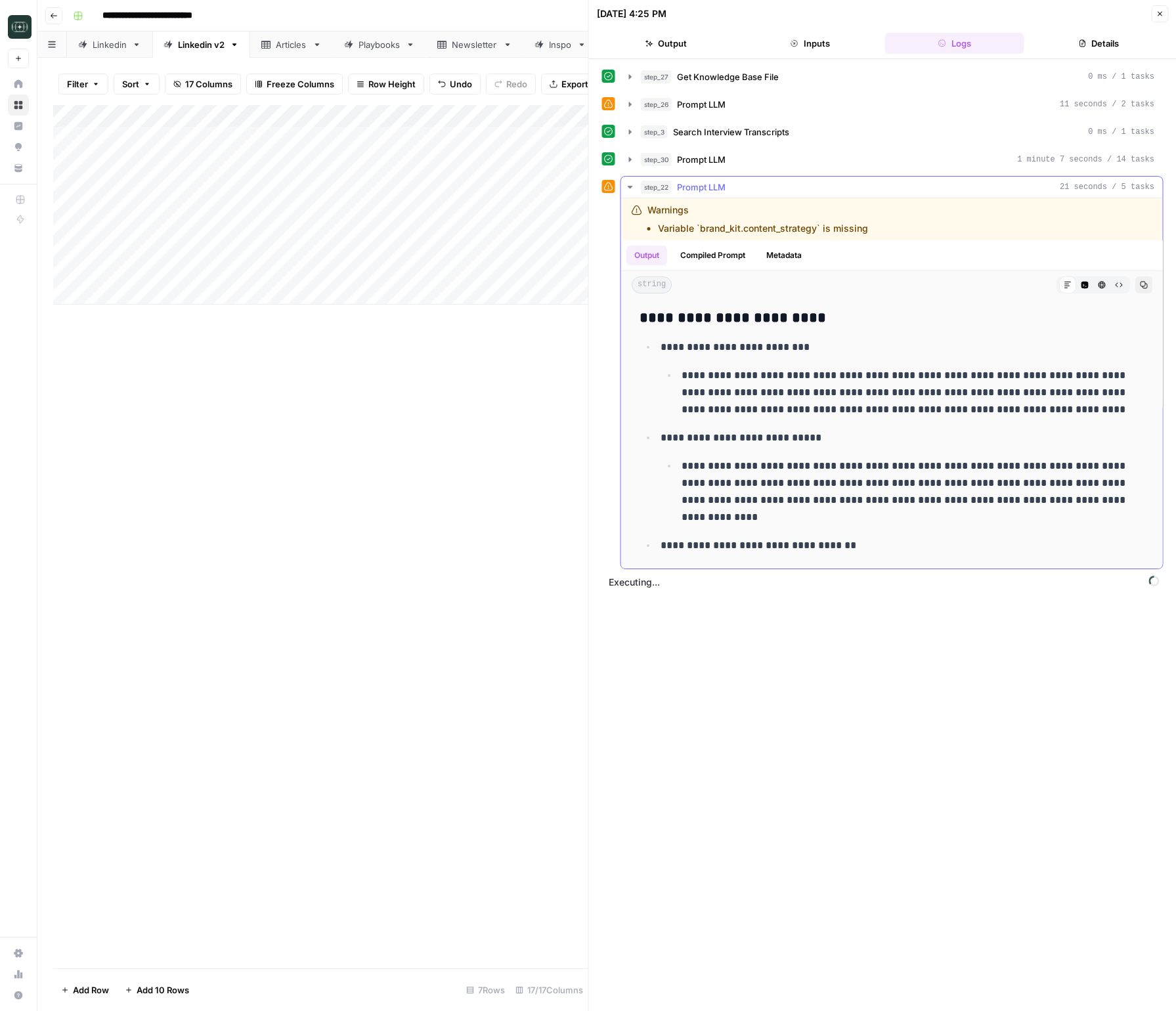
click at [630, 186] on icon "button" at bounding box center [629, 186] width 4 height 3
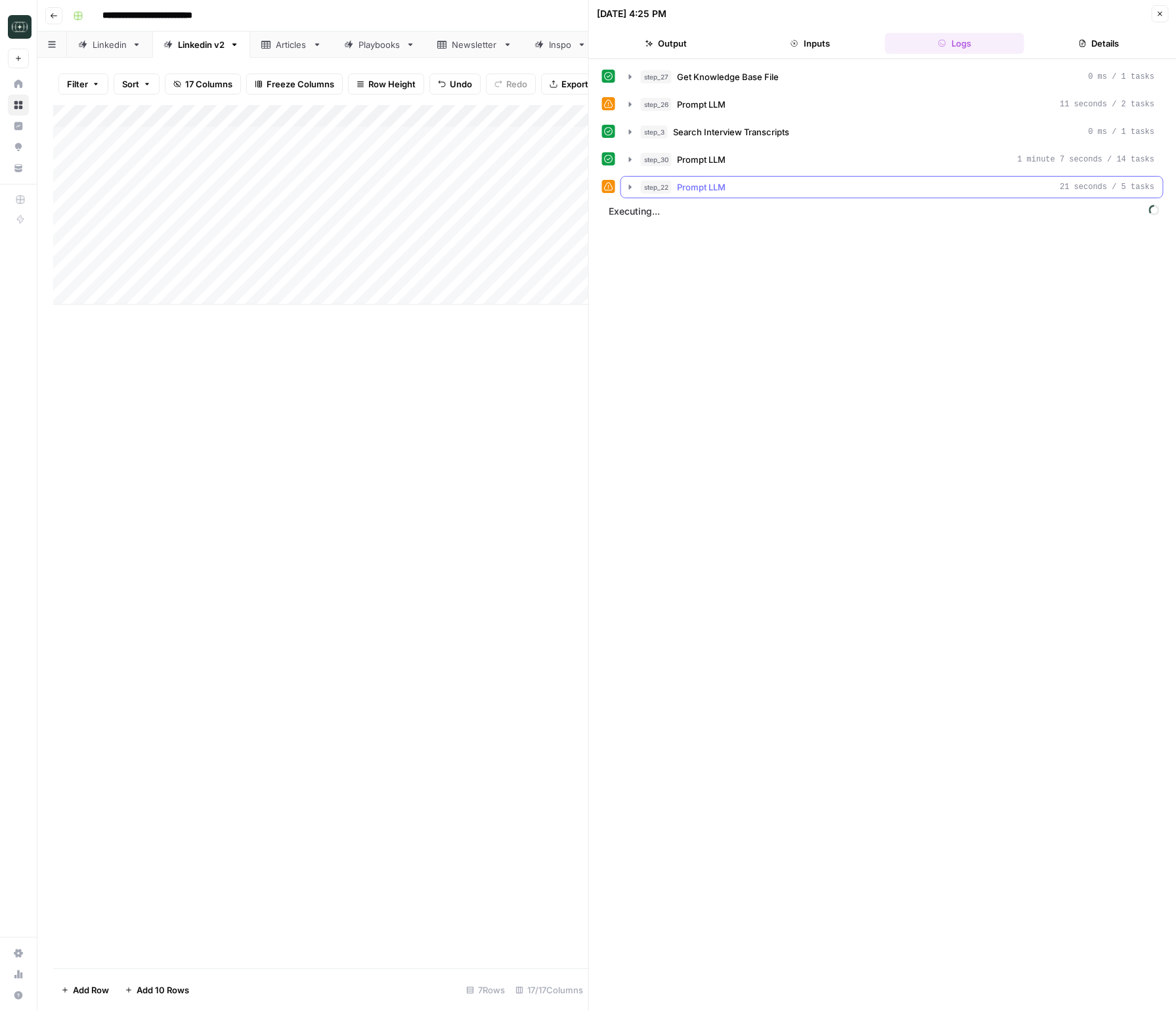
click at [630, 186] on icon "button" at bounding box center [629, 186] width 3 height 4
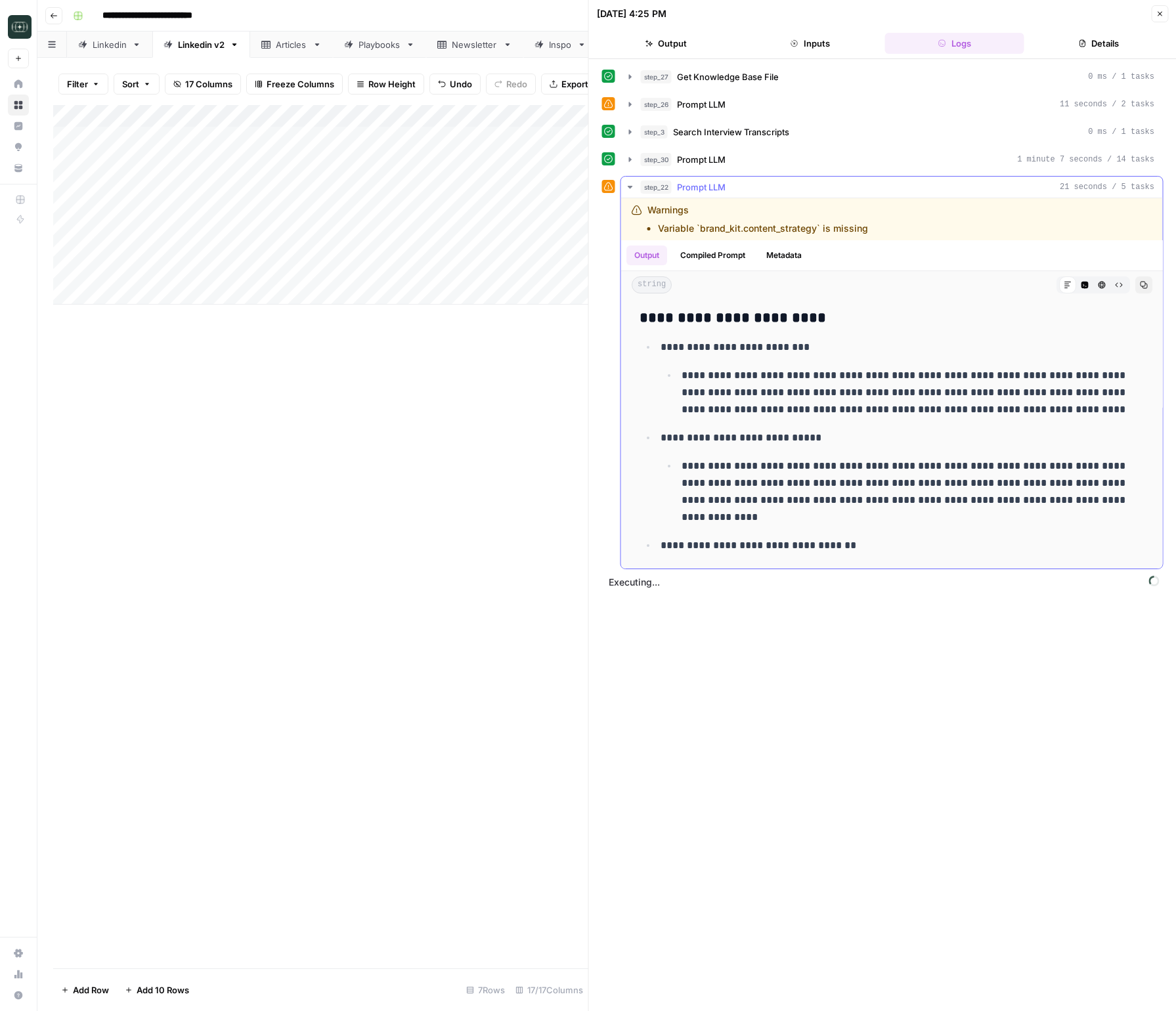
click at [707, 260] on button "Compiled Prompt" at bounding box center [712, 255] width 81 height 20
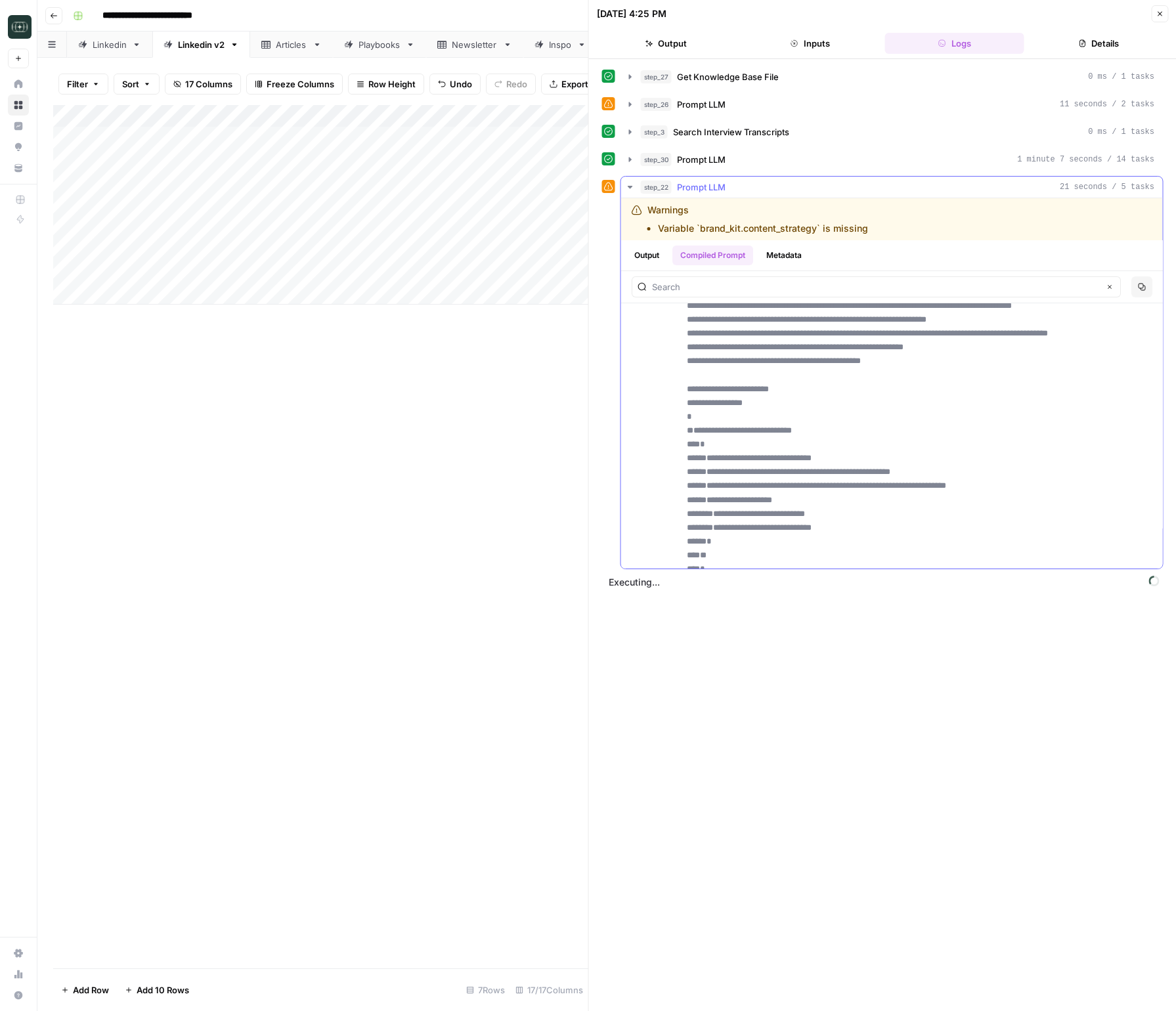
scroll to position [350, 0]
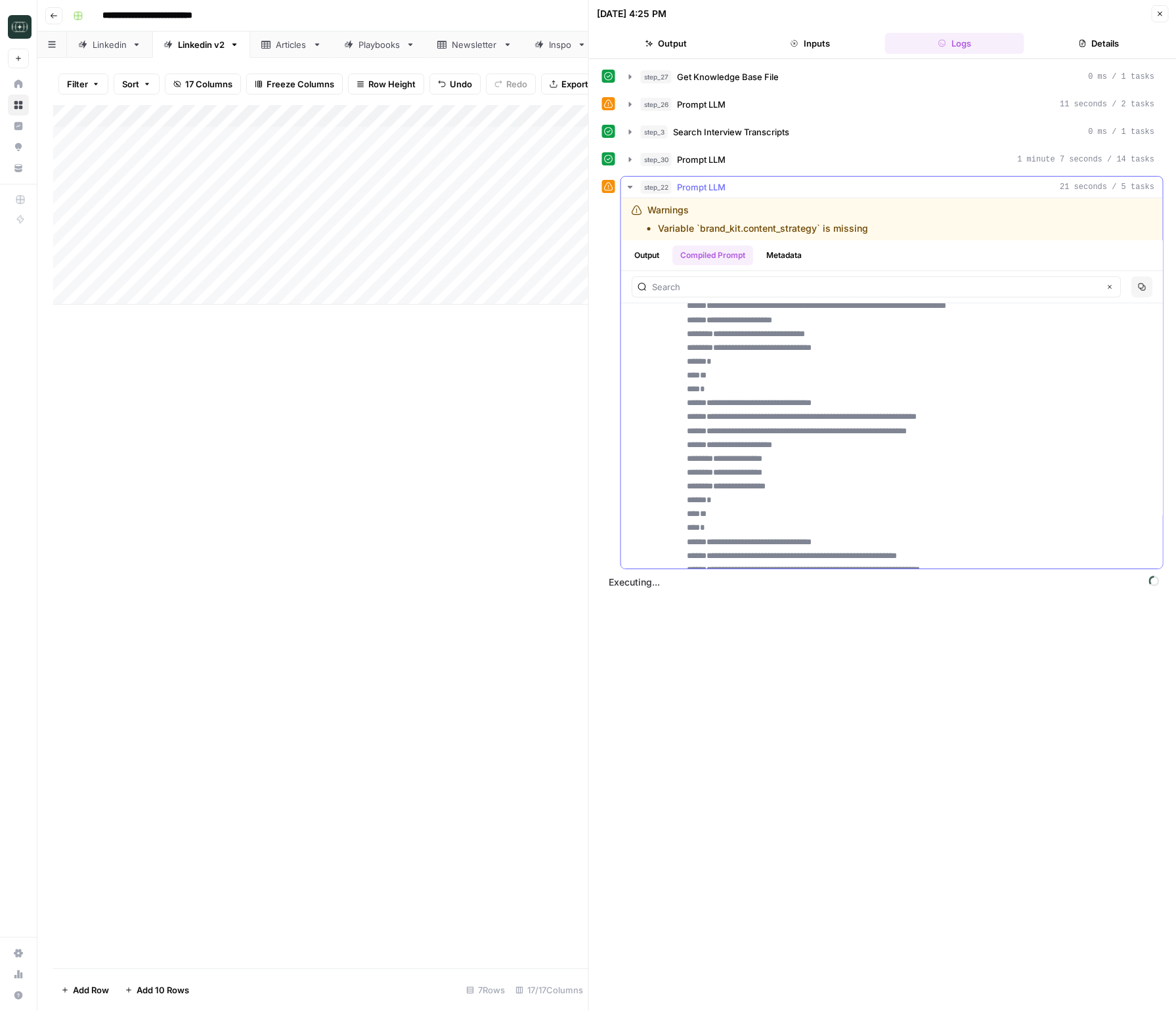
click at [656, 263] on button "Output" at bounding box center [647, 255] width 41 height 20
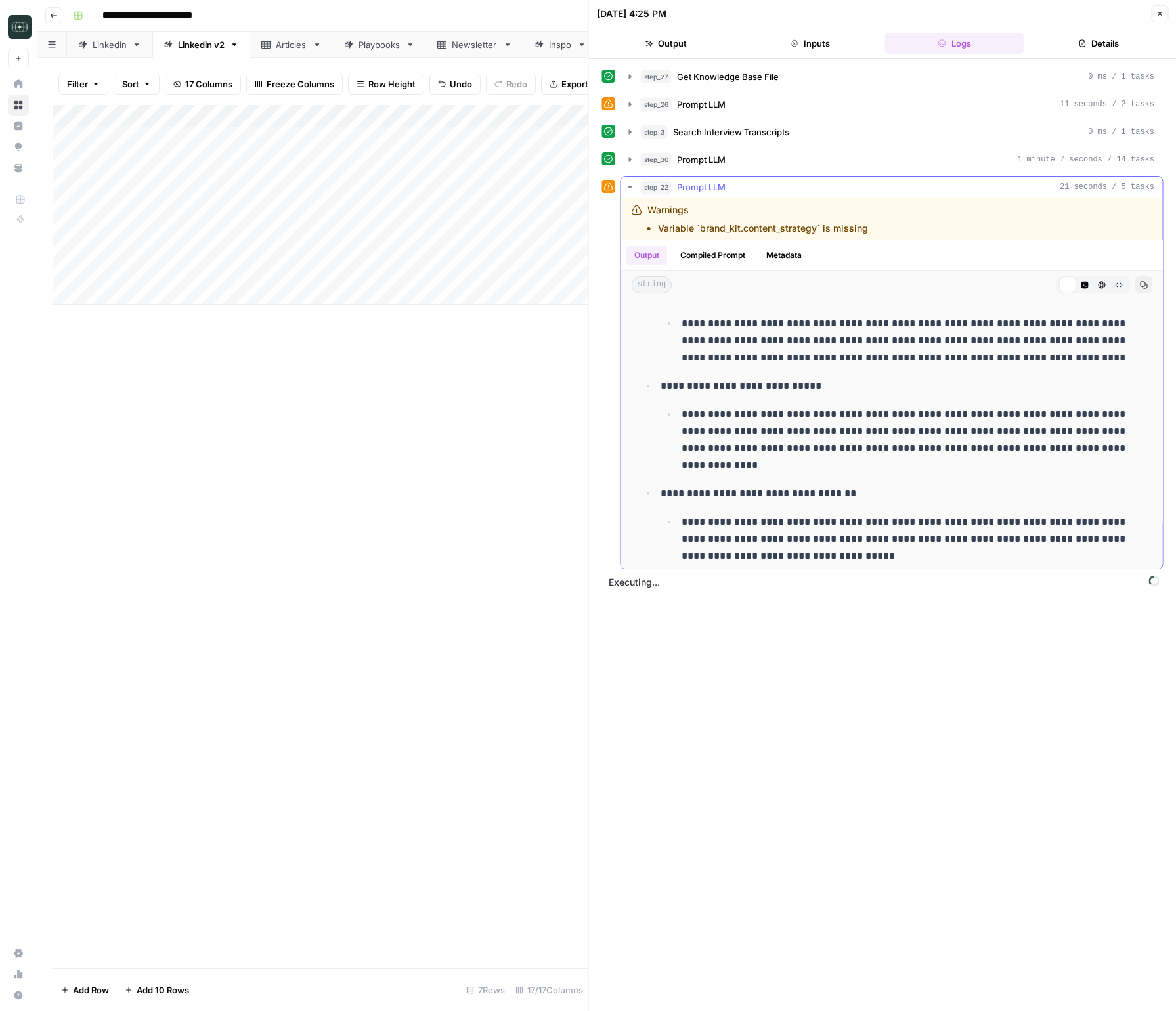
scroll to position [53, 0]
click at [627, 190] on icon "button" at bounding box center [630, 187] width 11 height 11
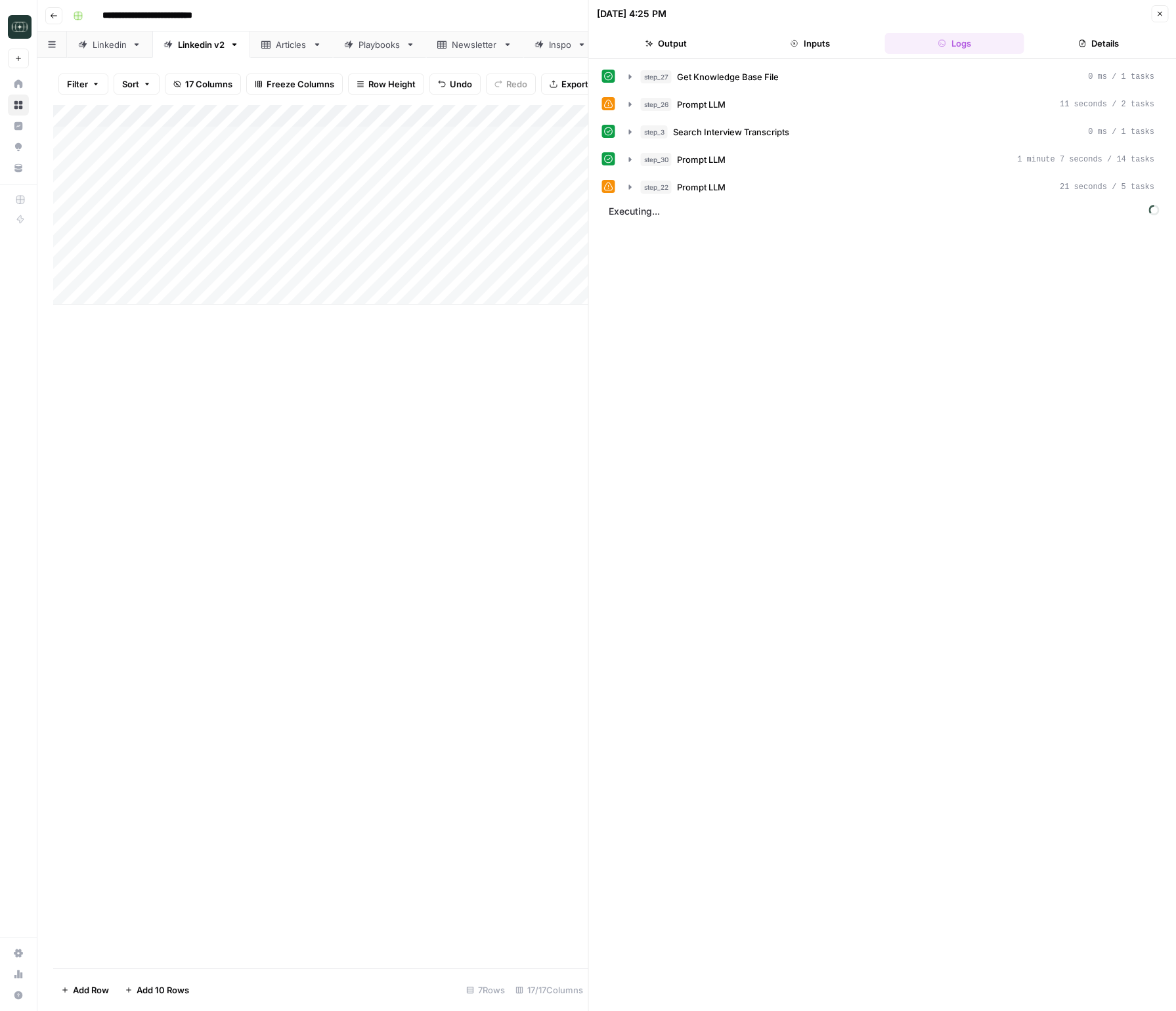
click at [1155, 17] on icon "button" at bounding box center [1159, 13] width 8 height 8
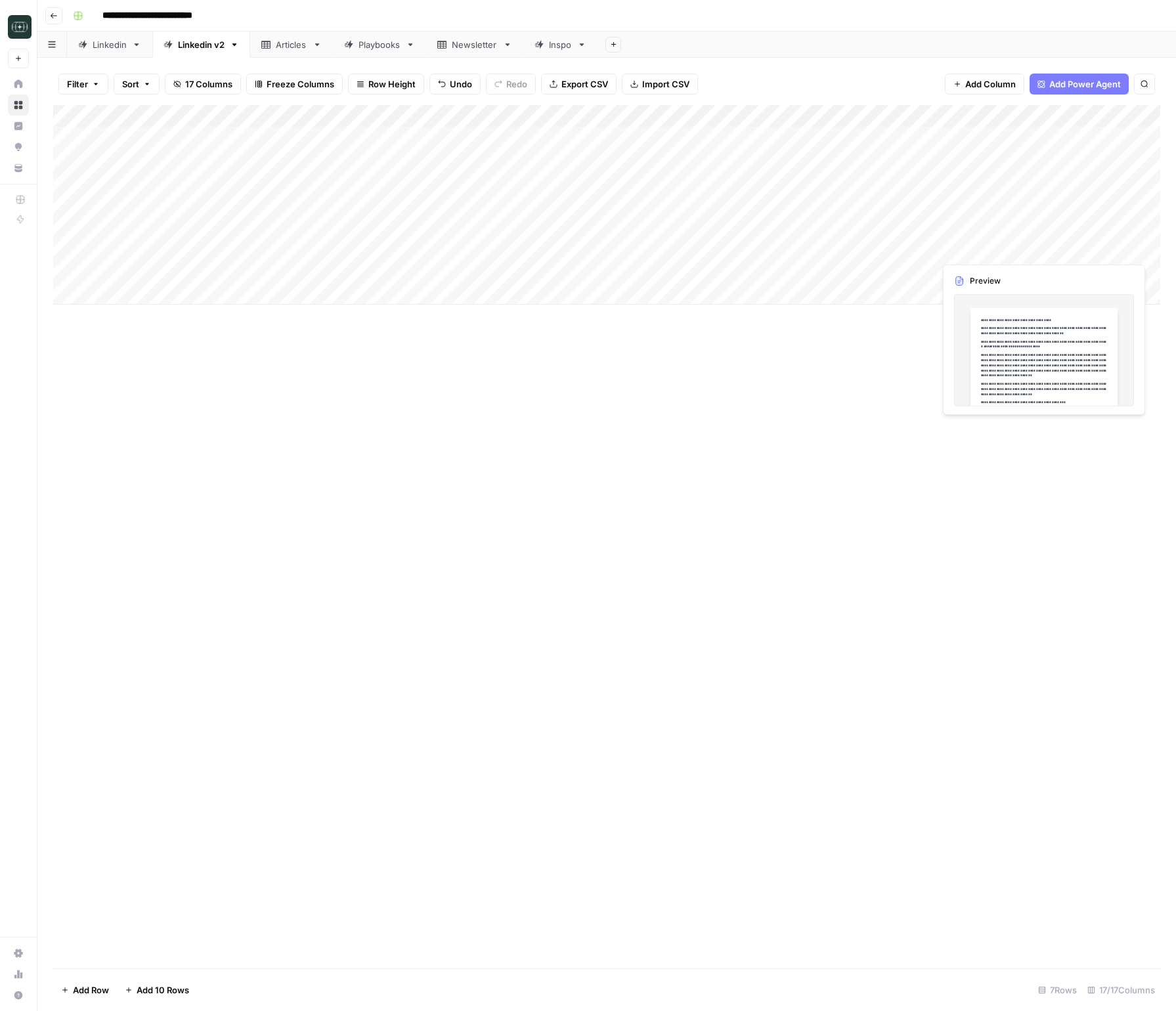
click at [1145, 248] on div "Add Column" at bounding box center [607, 205] width 1107 height 200
click at [1127, 253] on div "Add Column" at bounding box center [607, 205] width 1107 height 200
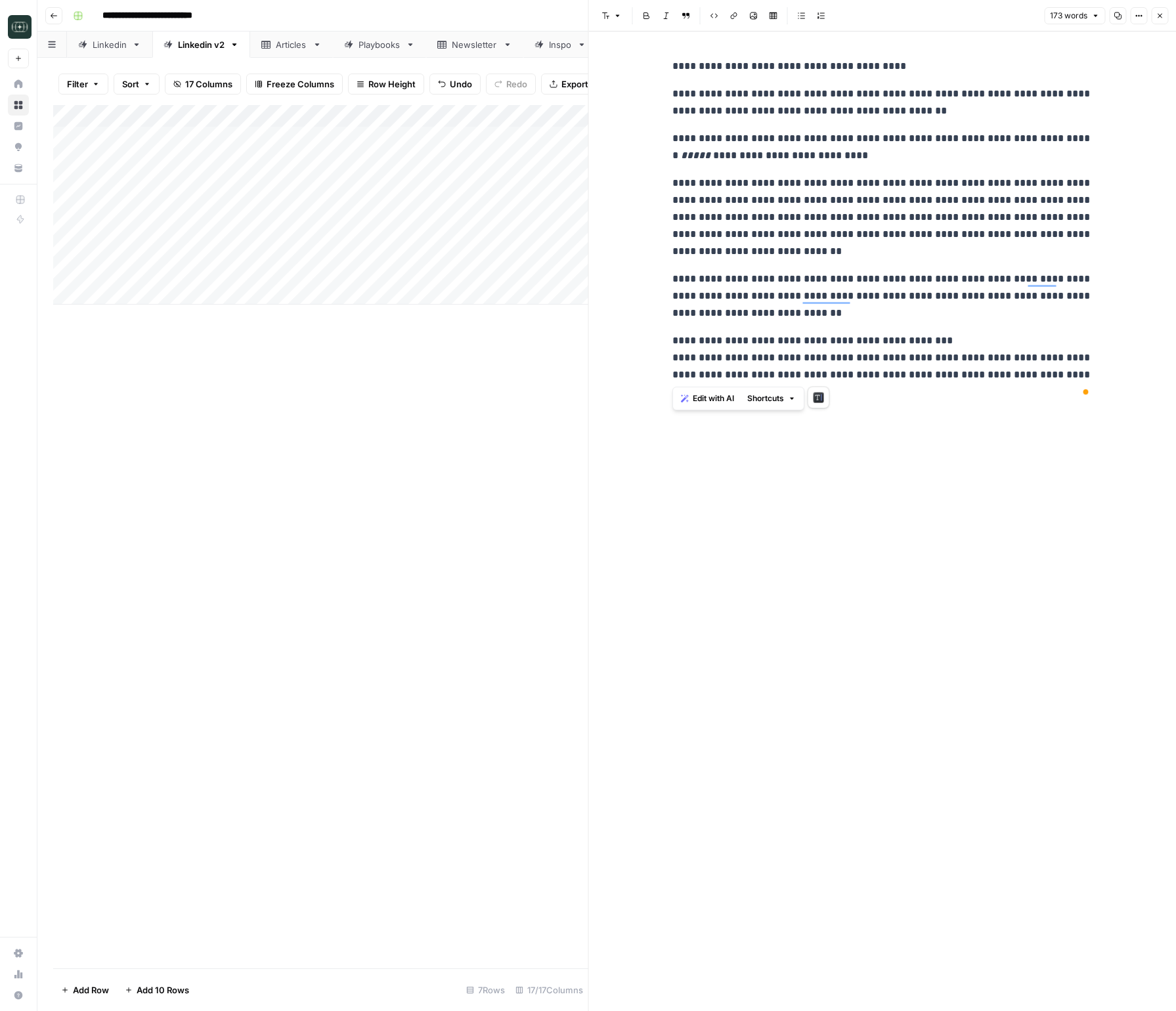
drag, startPoint x: 667, startPoint y: 65, endPoint x: 831, endPoint y: 380, distance: 355.1
click at [819, 378] on div "**********" at bounding box center [882, 229] width 436 height 353
click at [941, 405] on div "**********" at bounding box center [882, 229] width 436 height 353
copy div "**********"
click at [933, 450] on div "**********" at bounding box center [882, 521] width 436 height 980
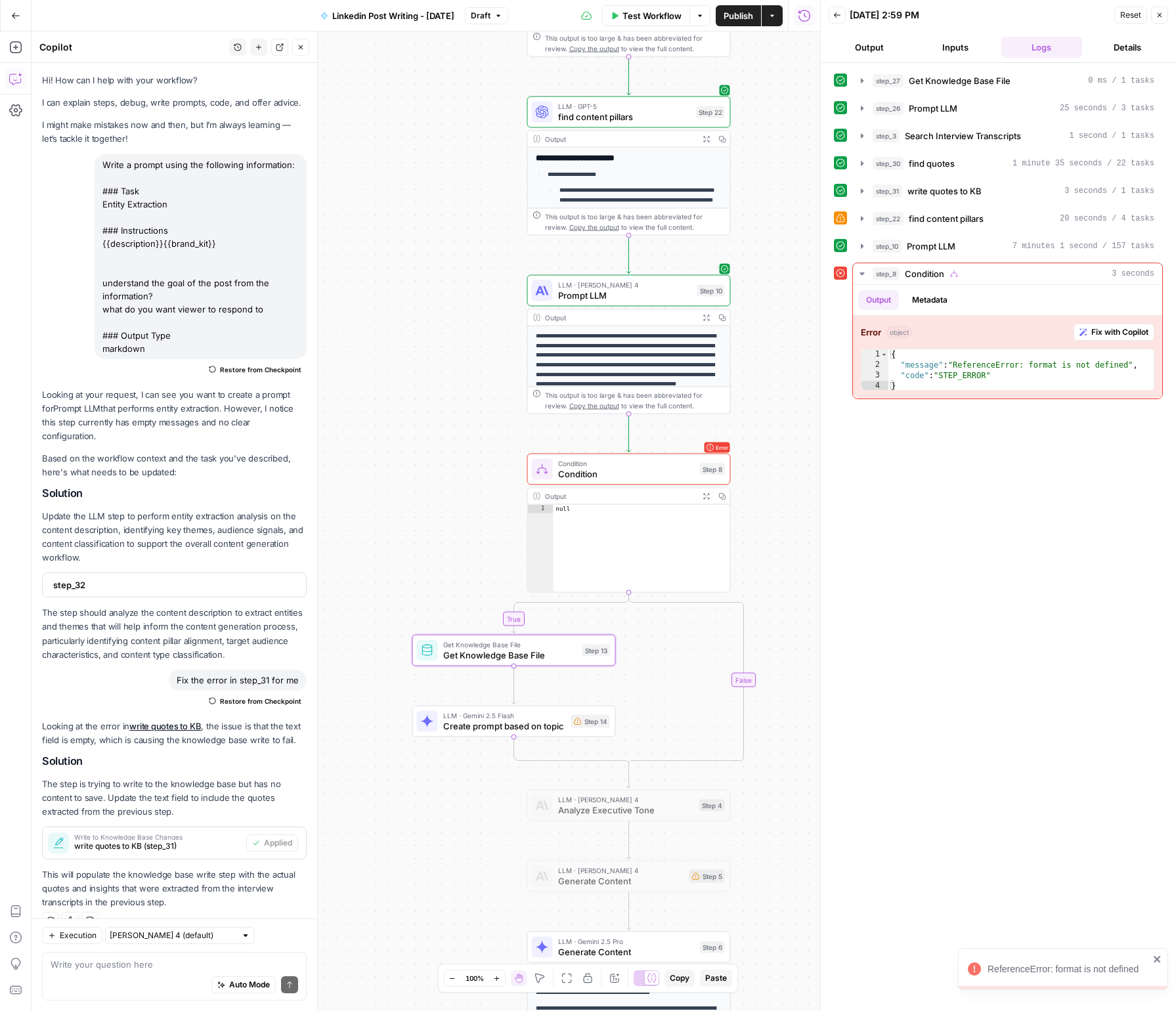
scroll to position [9, 0]
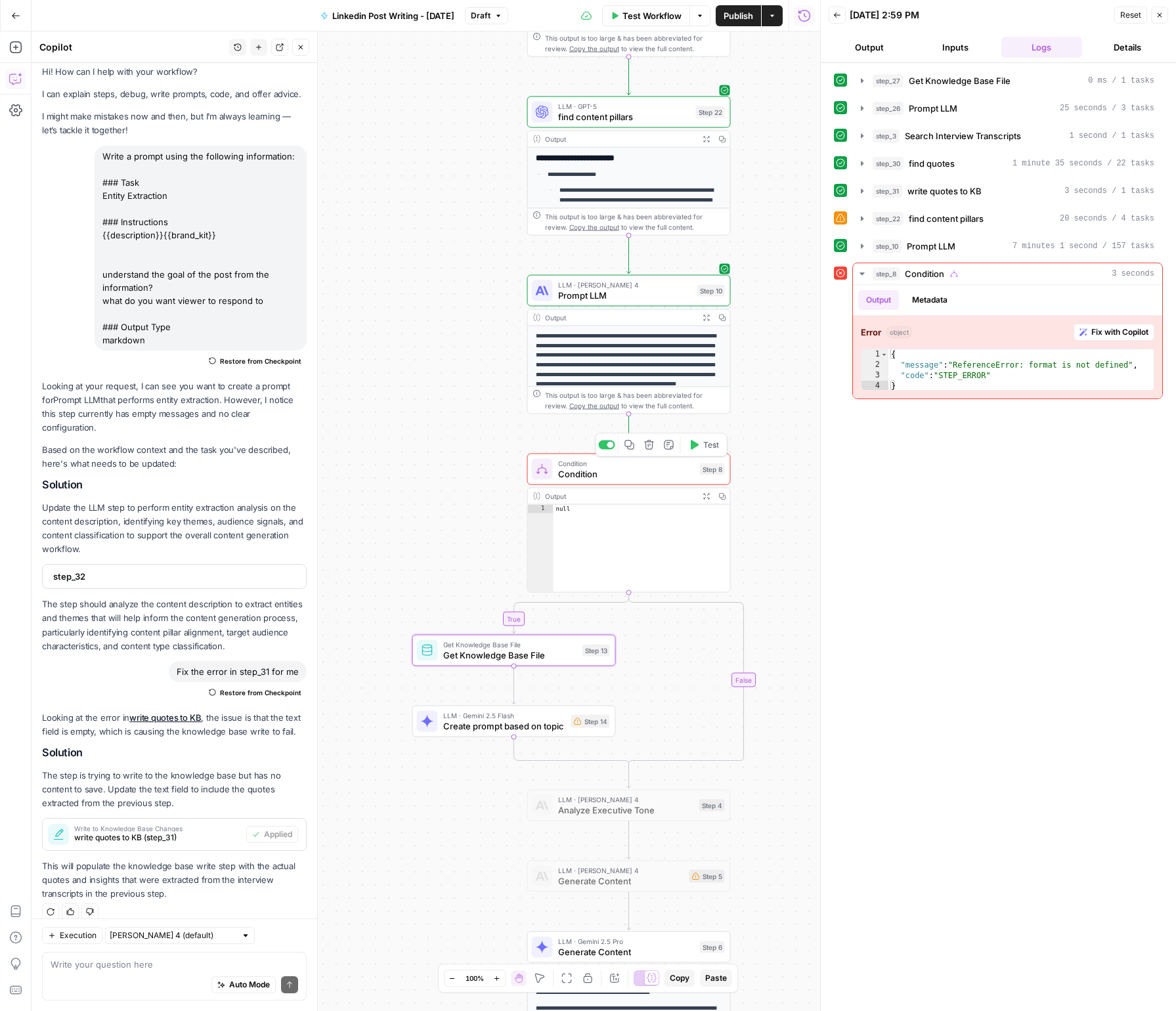
click at [606, 448] on div at bounding box center [606, 445] width 16 height 9
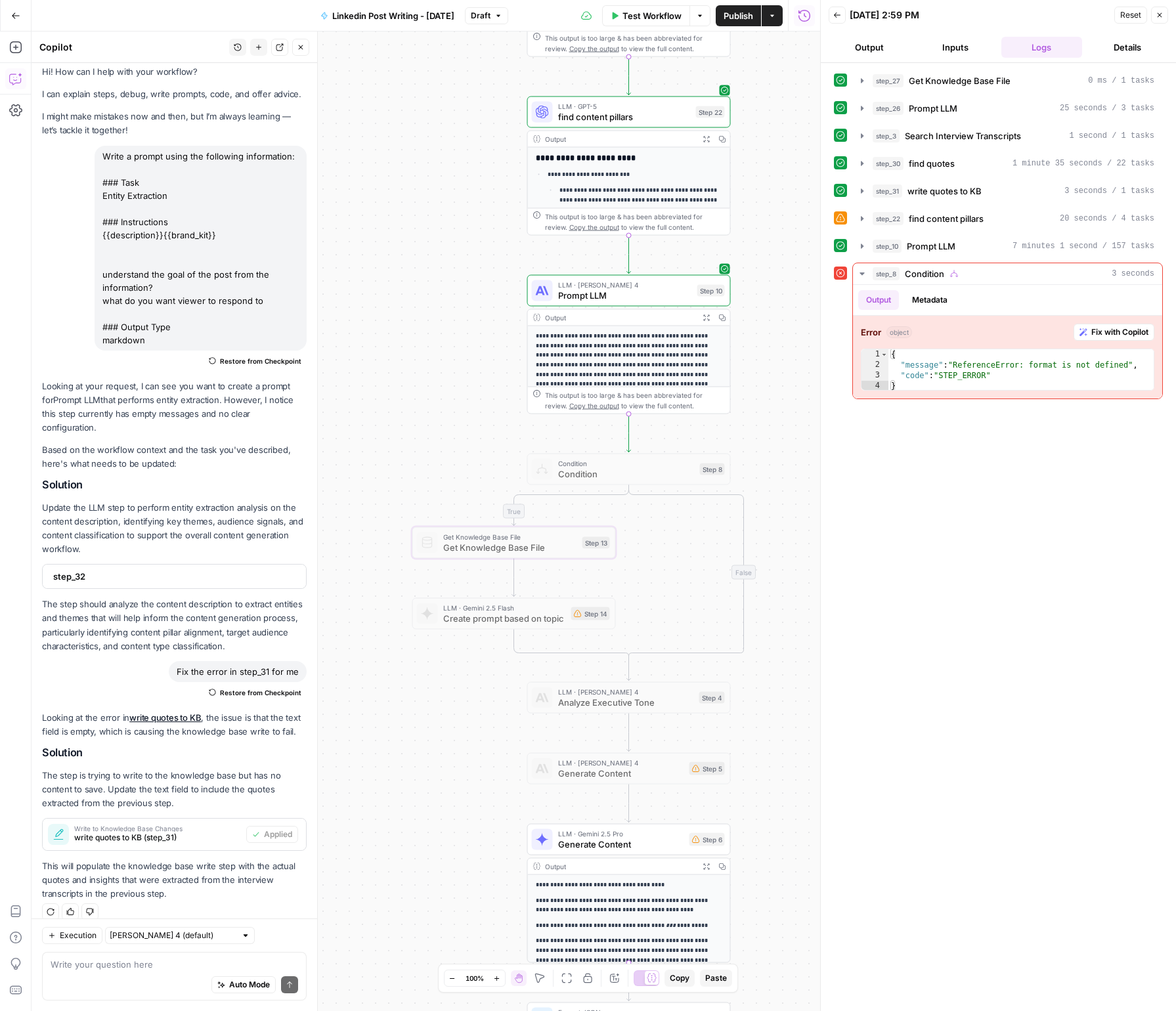
click at [831, 13] on button "Back" at bounding box center [836, 14] width 17 height 17
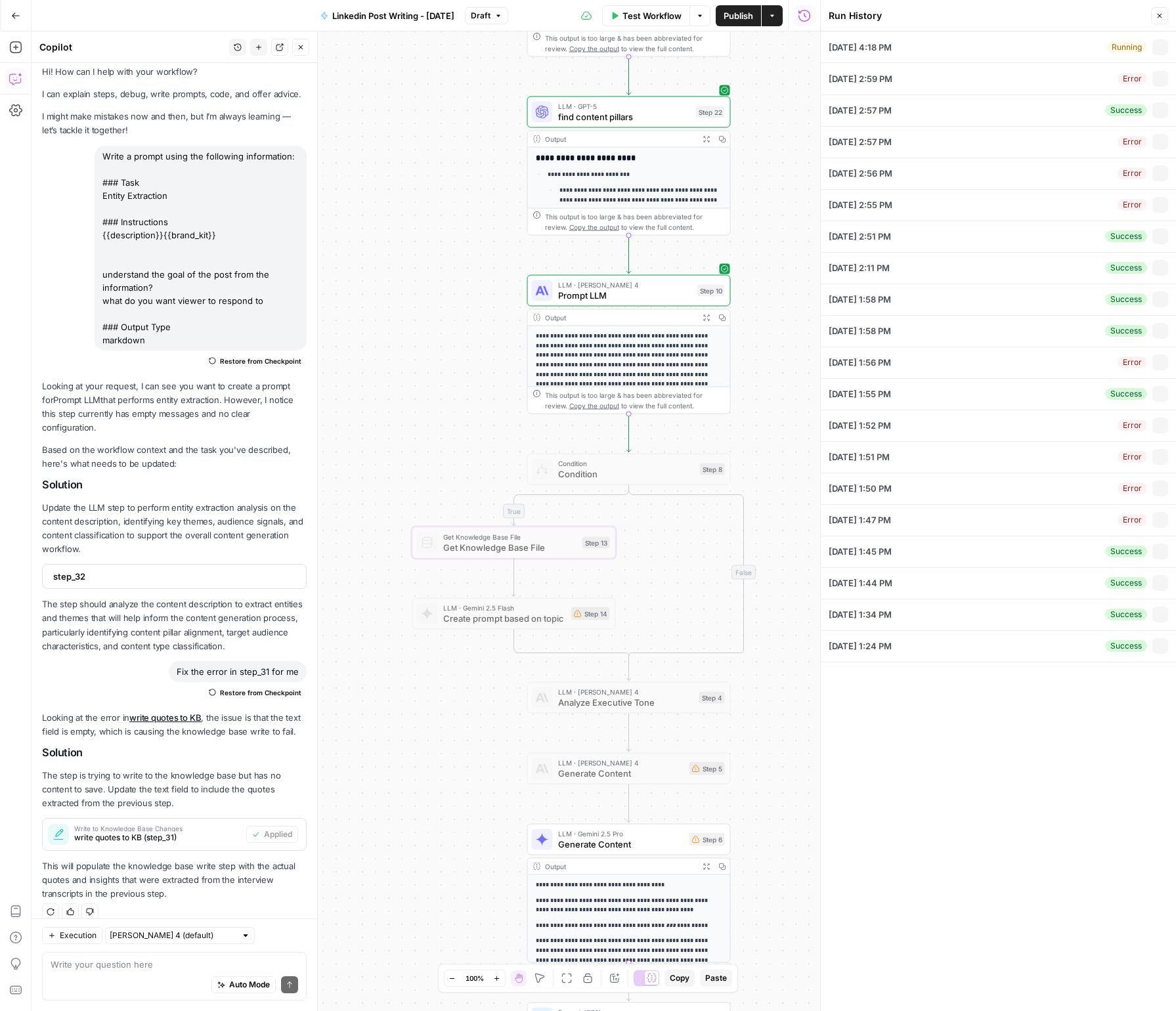
type input "Medium ( 120-200 words)"
type input "Rev Leasing"
type textarea "Post Brief 1: "I'm Afraid to Invest in My Leasing People" Description: Share th…"
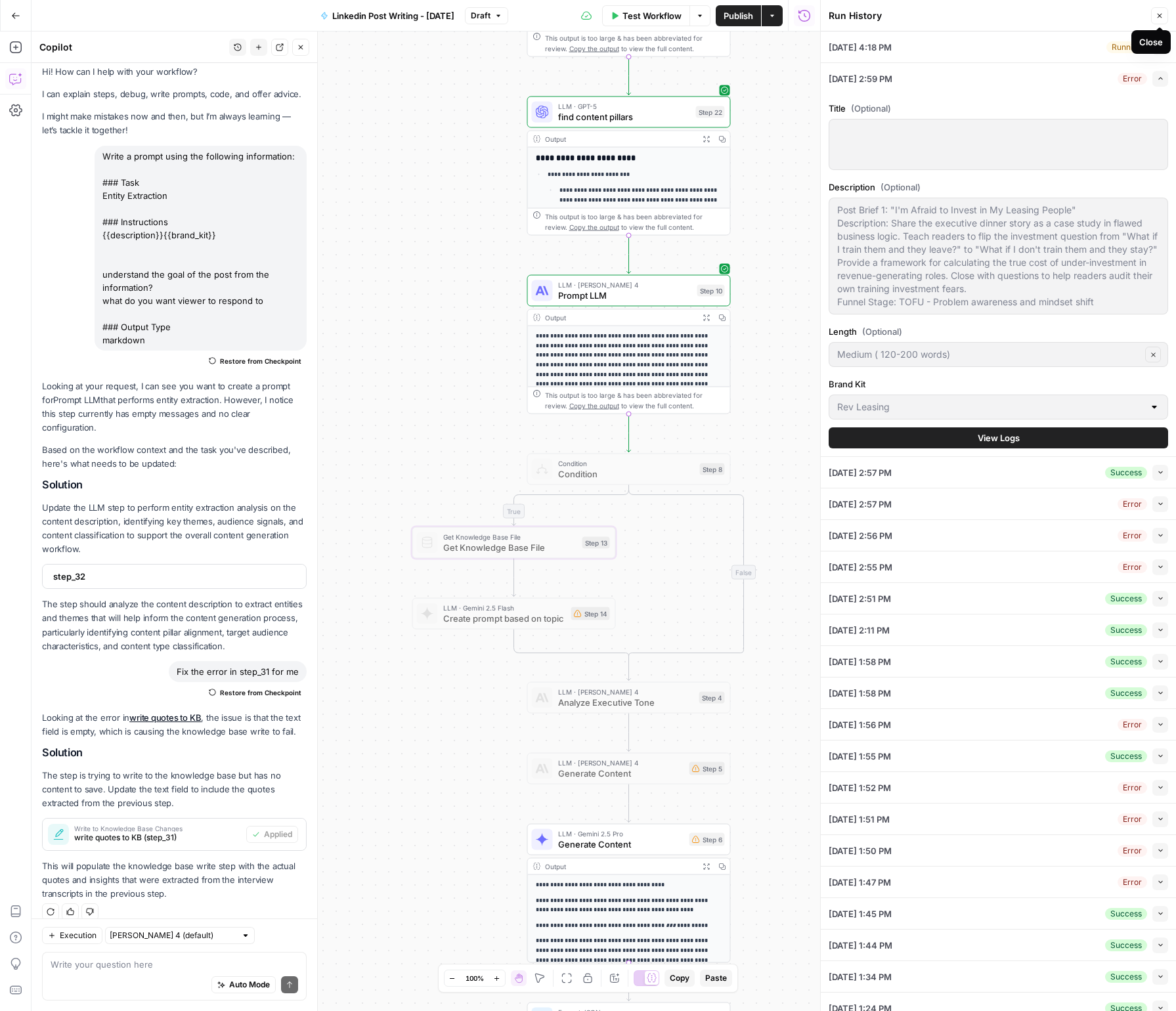
click at [1164, 13] on button "Close" at bounding box center [1159, 15] width 17 height 17
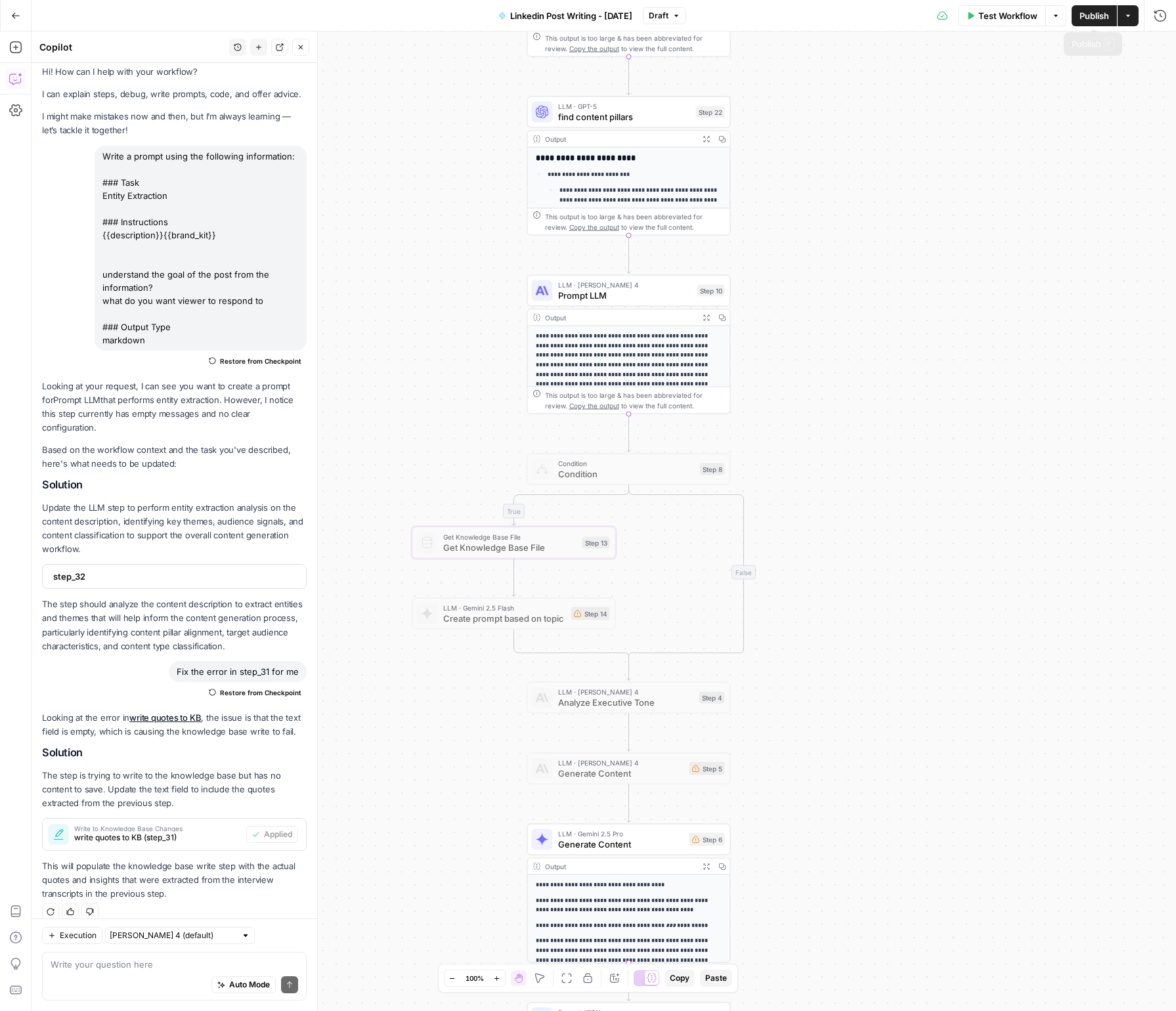
click at [994, 11] on span "Test Workflow" at bounding box center [1007, 15] width 59 height 13
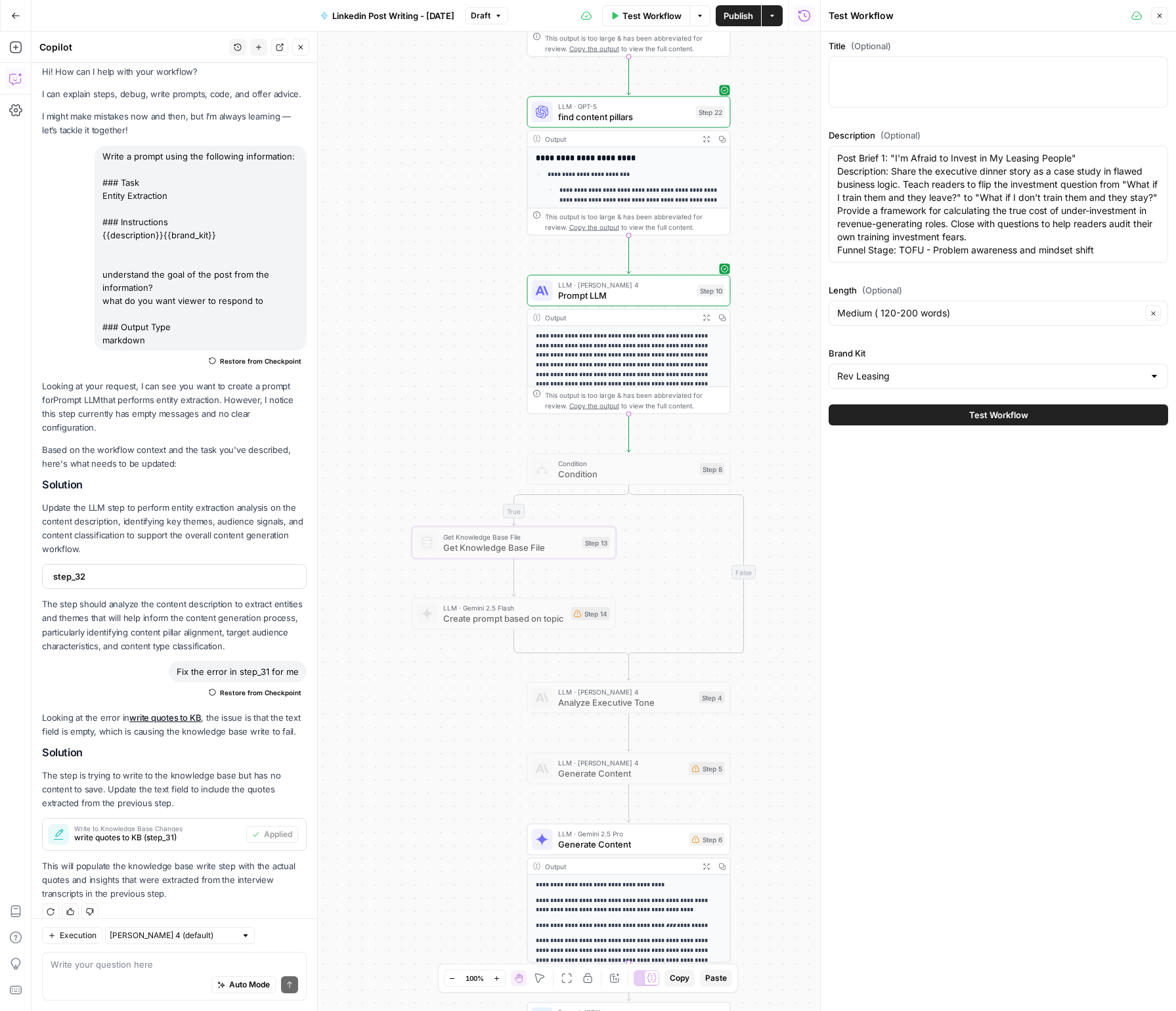
click at [1007, 421] on span "Test Workflow" at bounding box center [999, 415] width 59 height 13
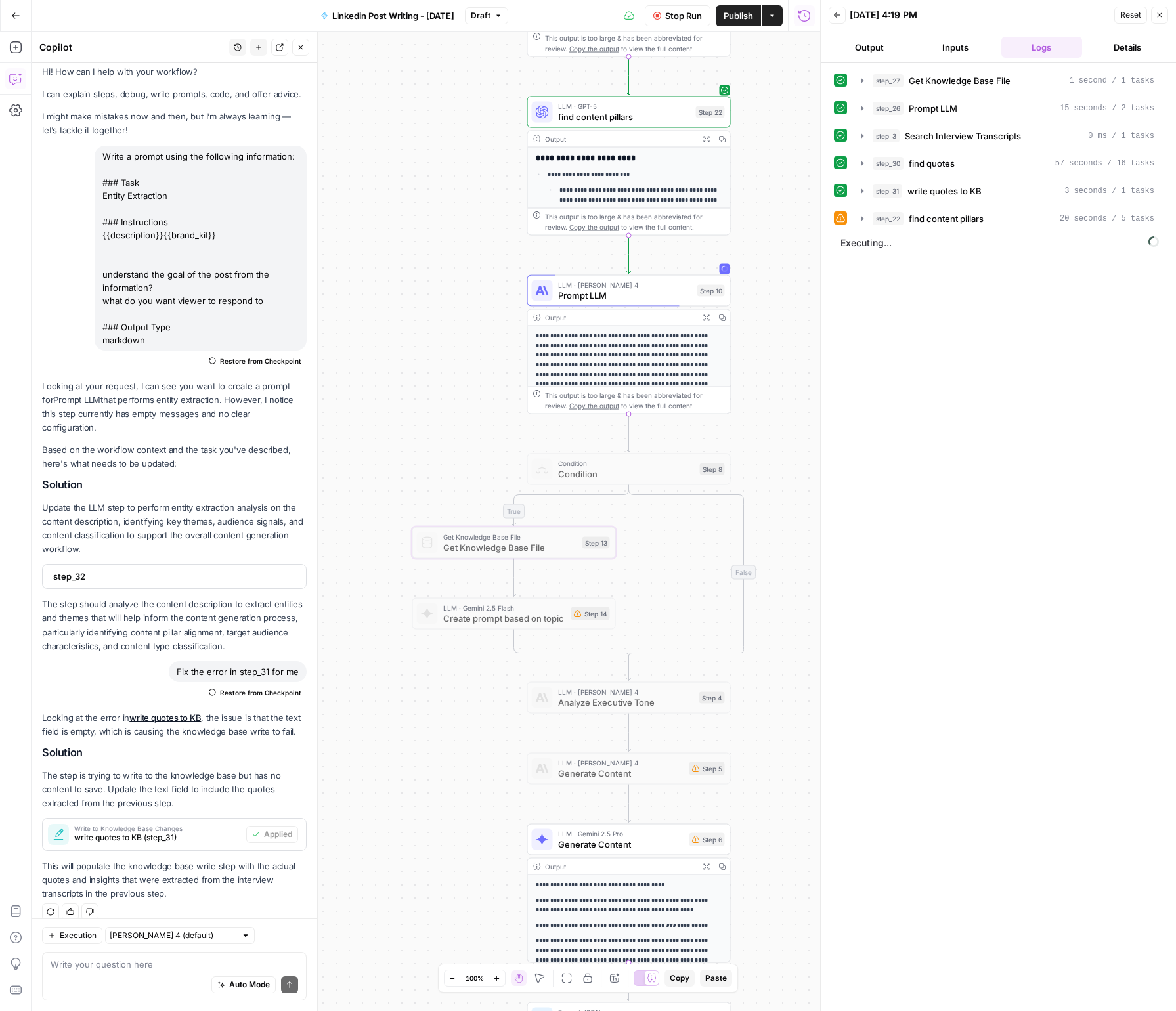
scroll to position [9, 0]
click at [852, 218] on div "step_22 find content pillars 20 seconds / 5 tasks" at bounding box center [1007, 218] width 310 height 22
click at [858, 218] on icon "button" at bounding box center [862, 218] width 11 height 11
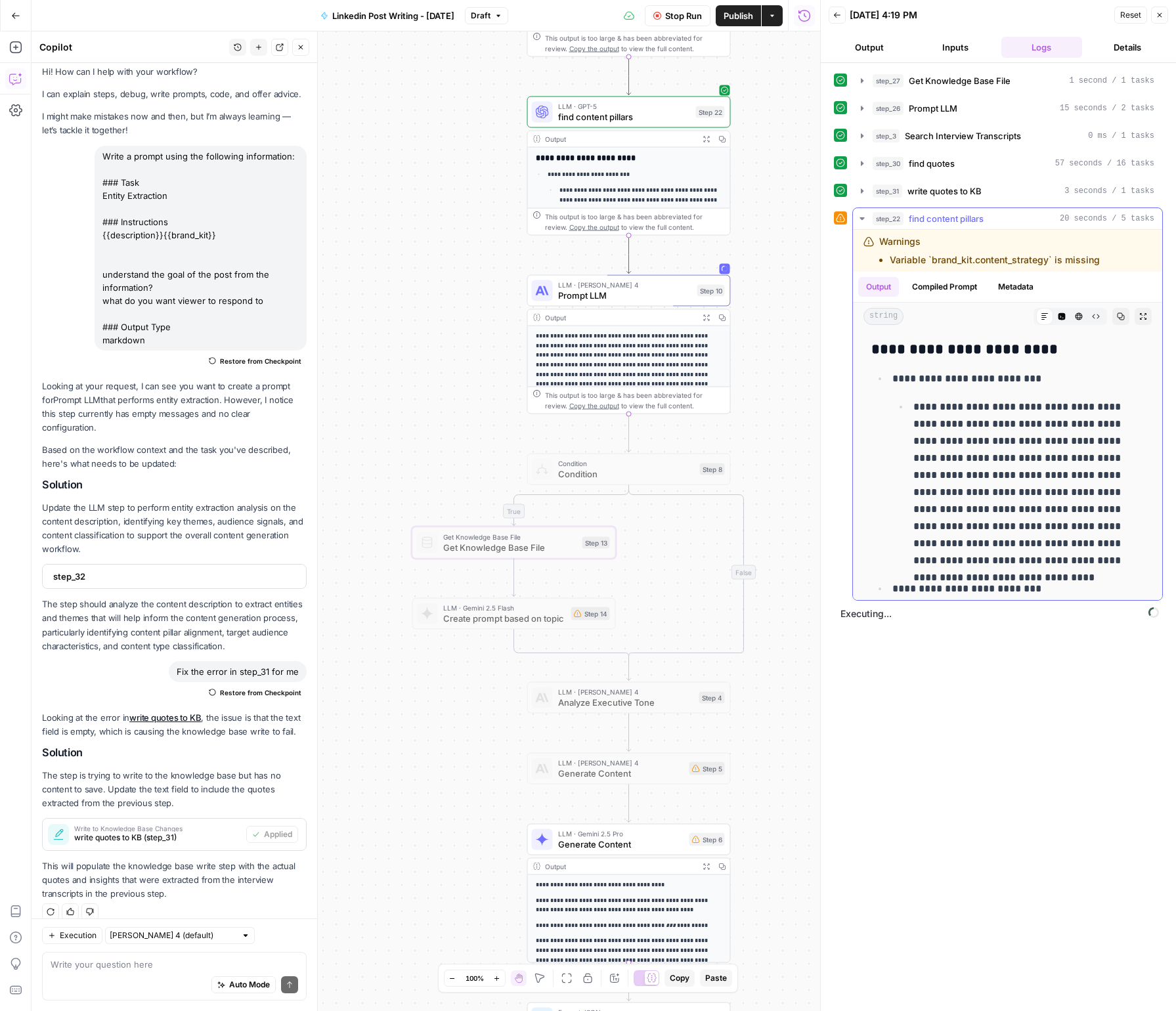
click at [858, 218] on icon "button" at bounding box center [862, 218] width 11 height 11
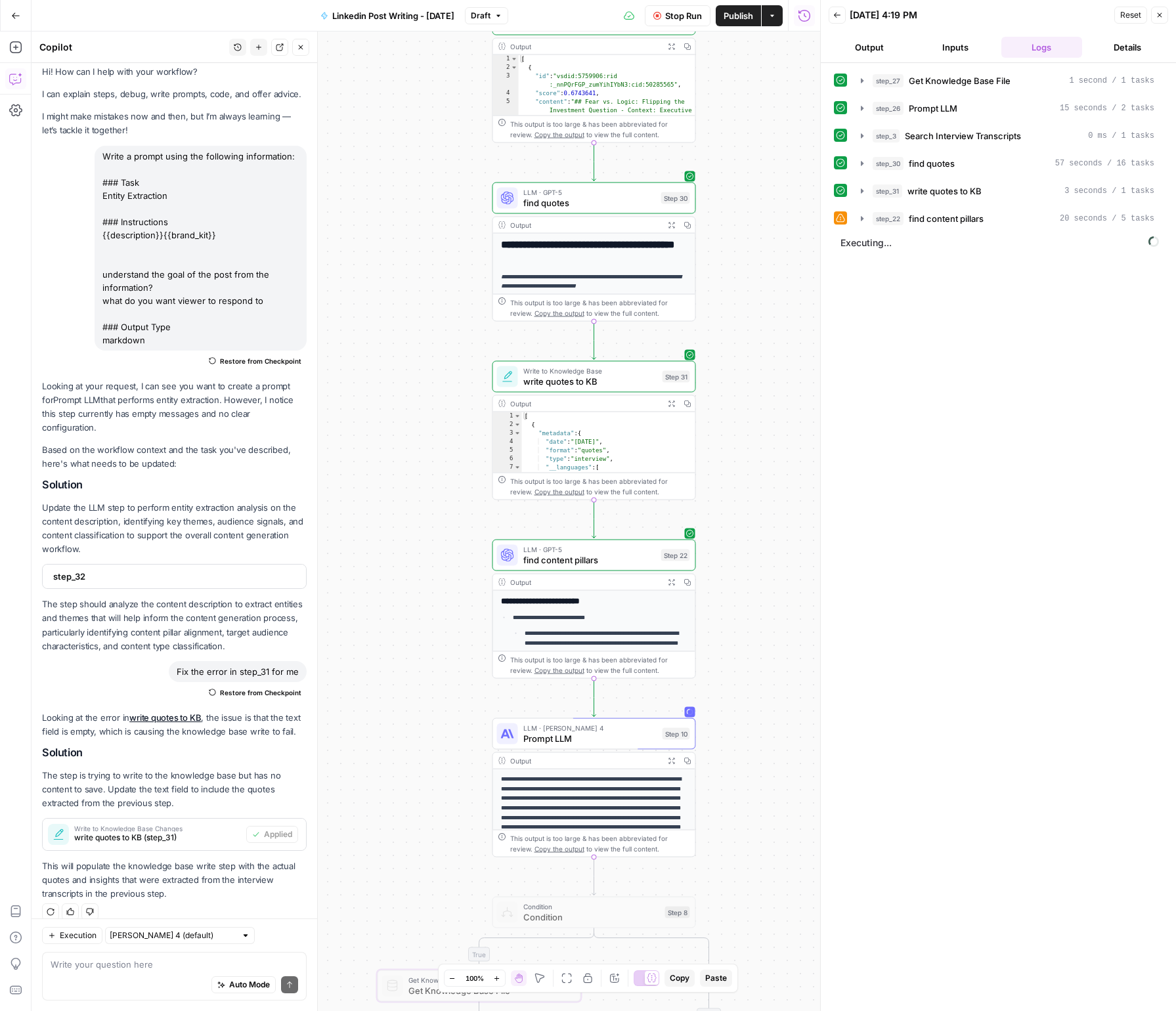
drag, startPoint x: 790, startPoint y: 127, endPoint x: 718, endPoint y: 460, distance: 340.7
click at [755, 571] on div "true false Workflow Set Inputs Inputs Get Knowledge Base File Get Knowledge Bas…" at bounding box center [425, 521] width 788 height 980
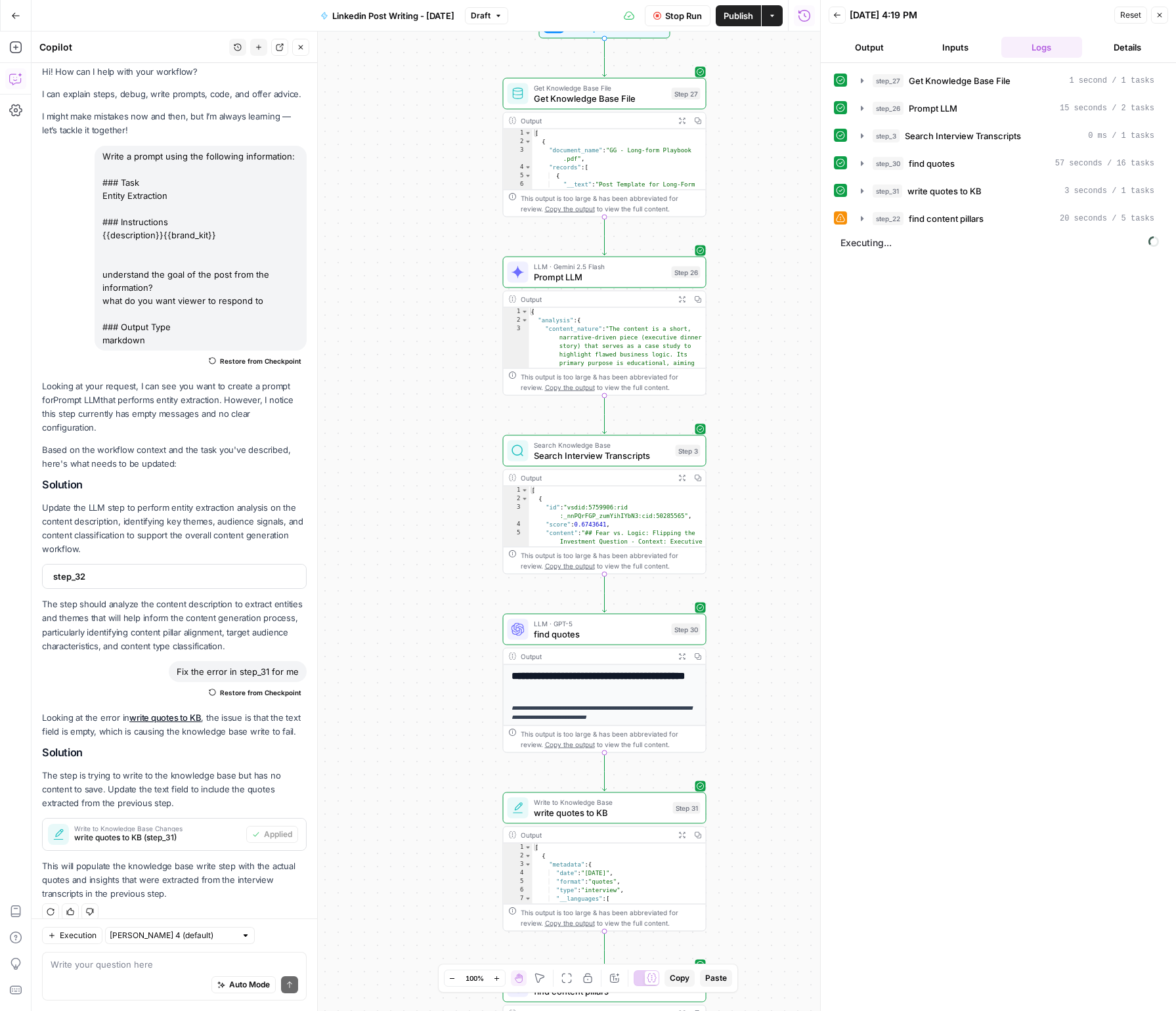
drag, startPoint x: 751, startPoint y: 204, endPoint x: 759, endPoint y: 622, distance: 418.1
click at [759, 622] on div "true false Workflow Set Inputs Inputs Get Knowledge Base File Get Knowledge Bas…" at bounding box center [425, 521] width 788 height 980
click at [592, 281] on span "Prompt LLM" at bounding box center [600, 276] width 133 height 13
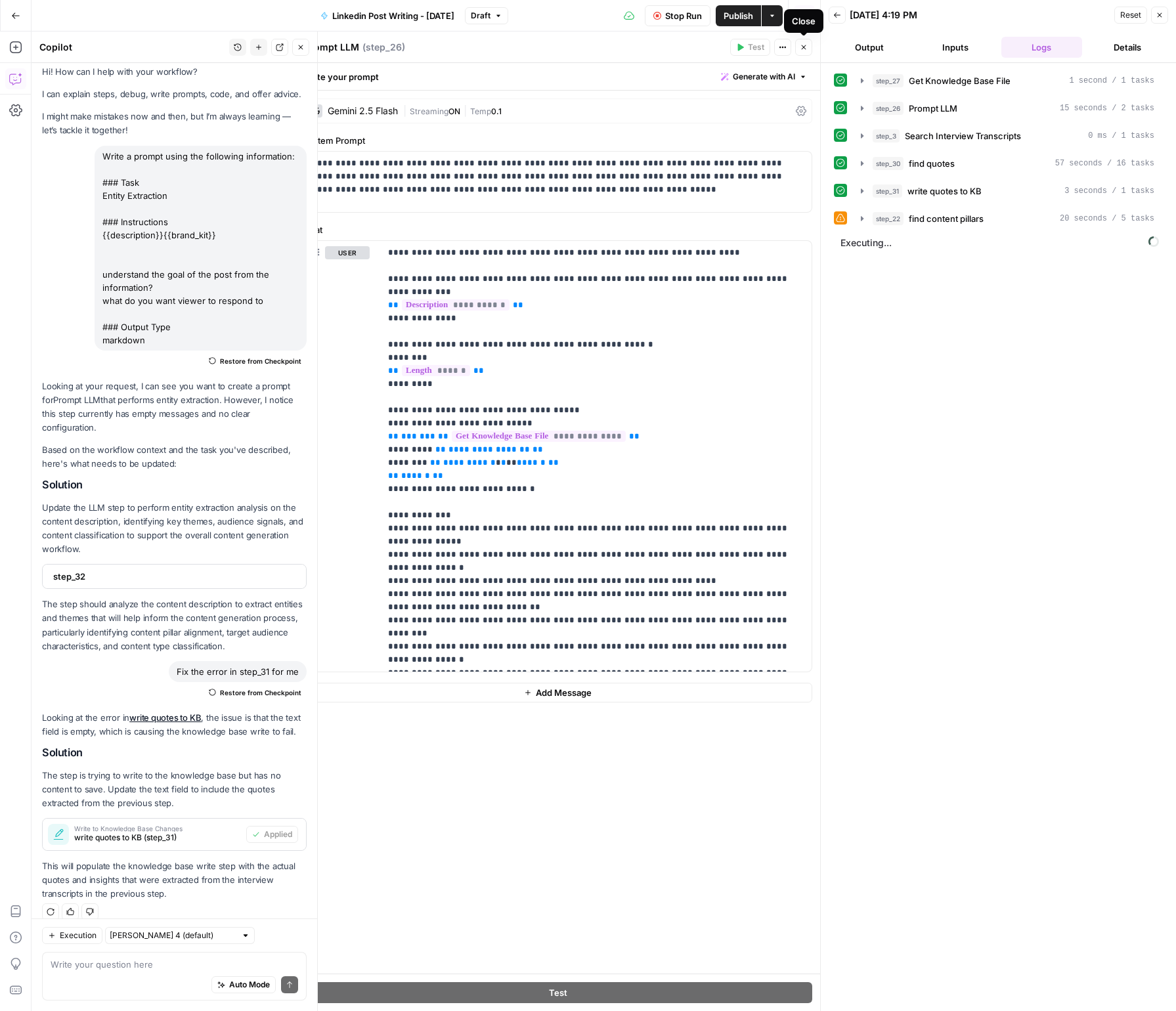
click at [809, 47] on button "Close" at bounding box center [803, 46] width 17 height 17
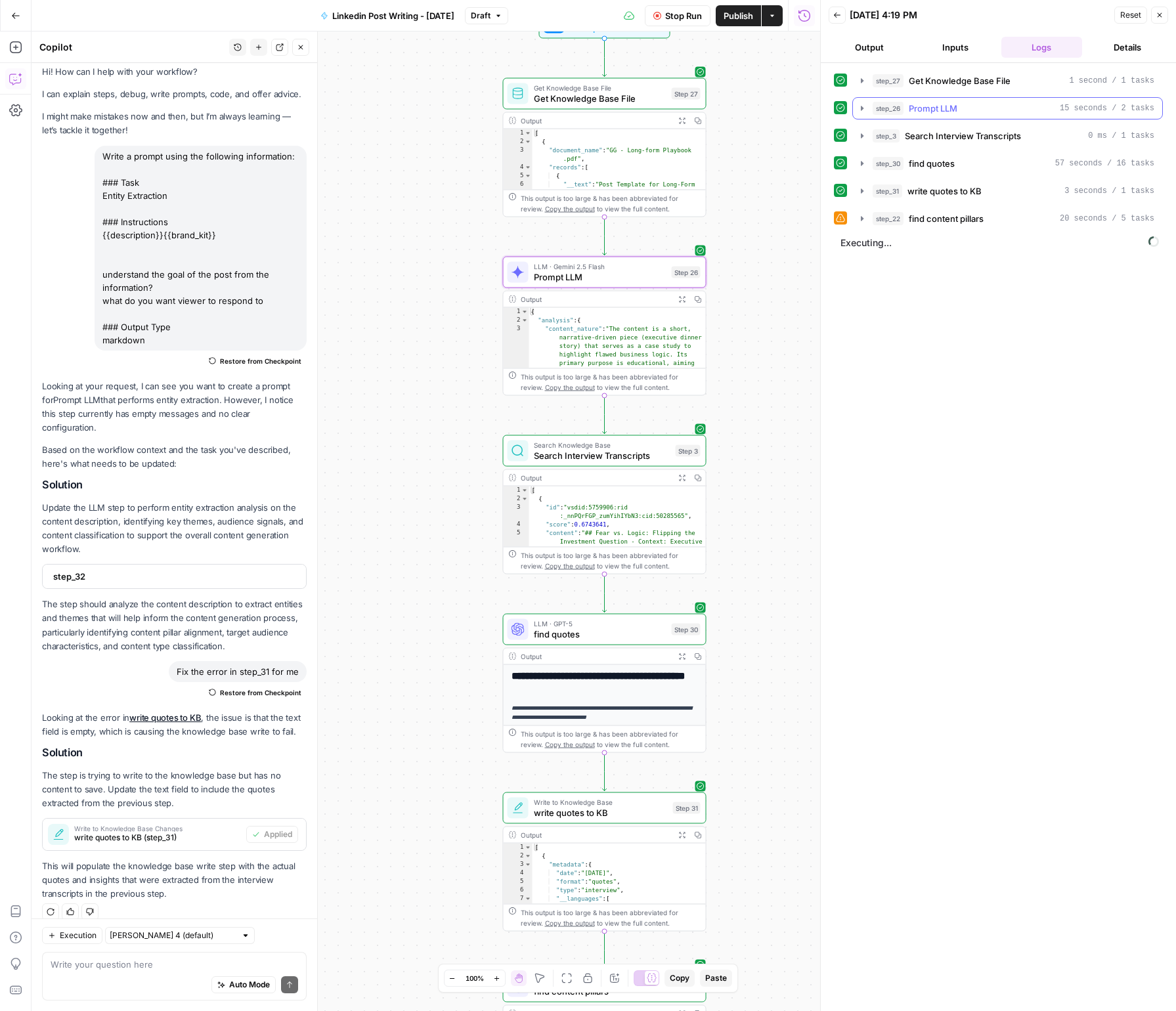
click at [867, 103] on icon "button" at bounding box center [862, 109] width 11 height 11
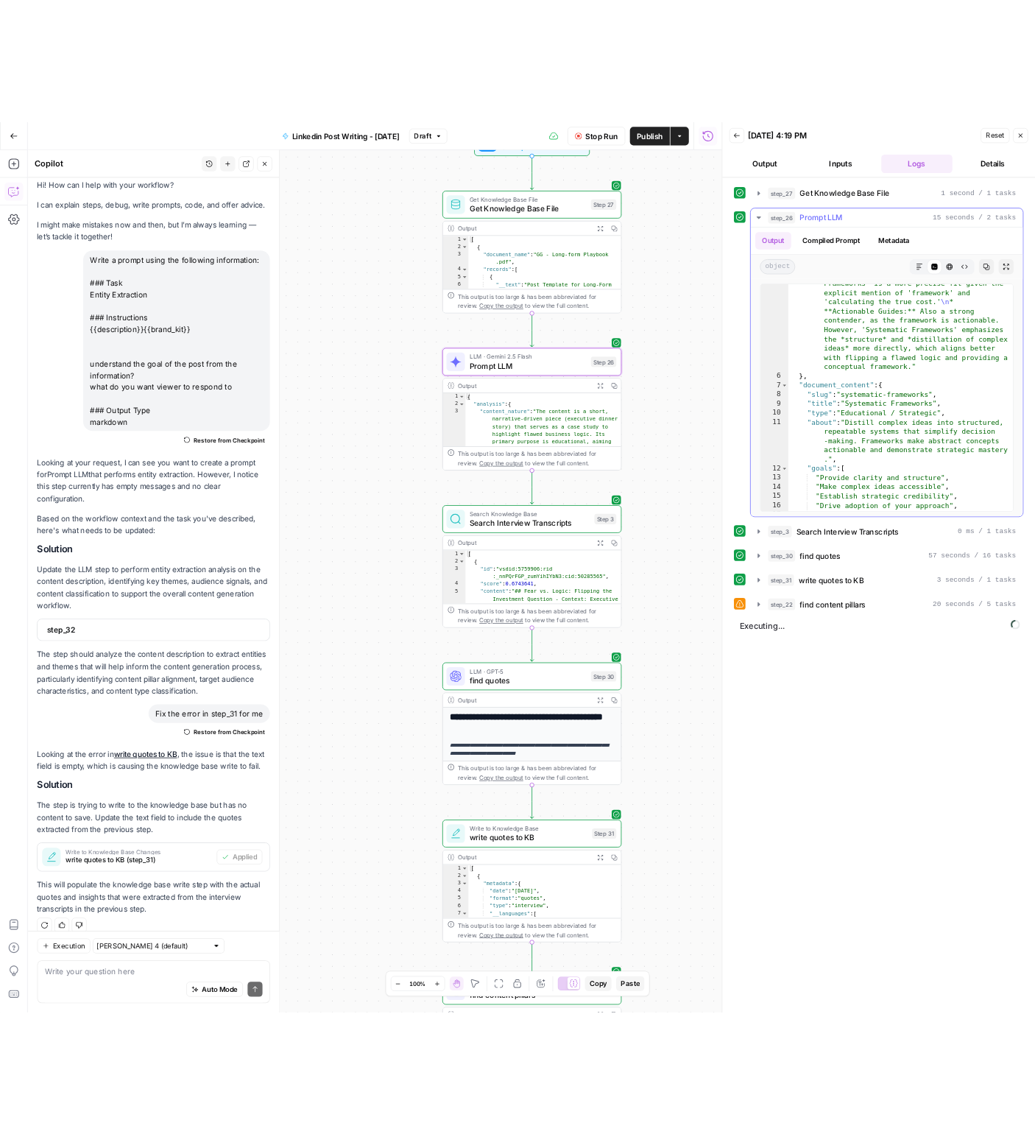
scroll to position [889, 0]
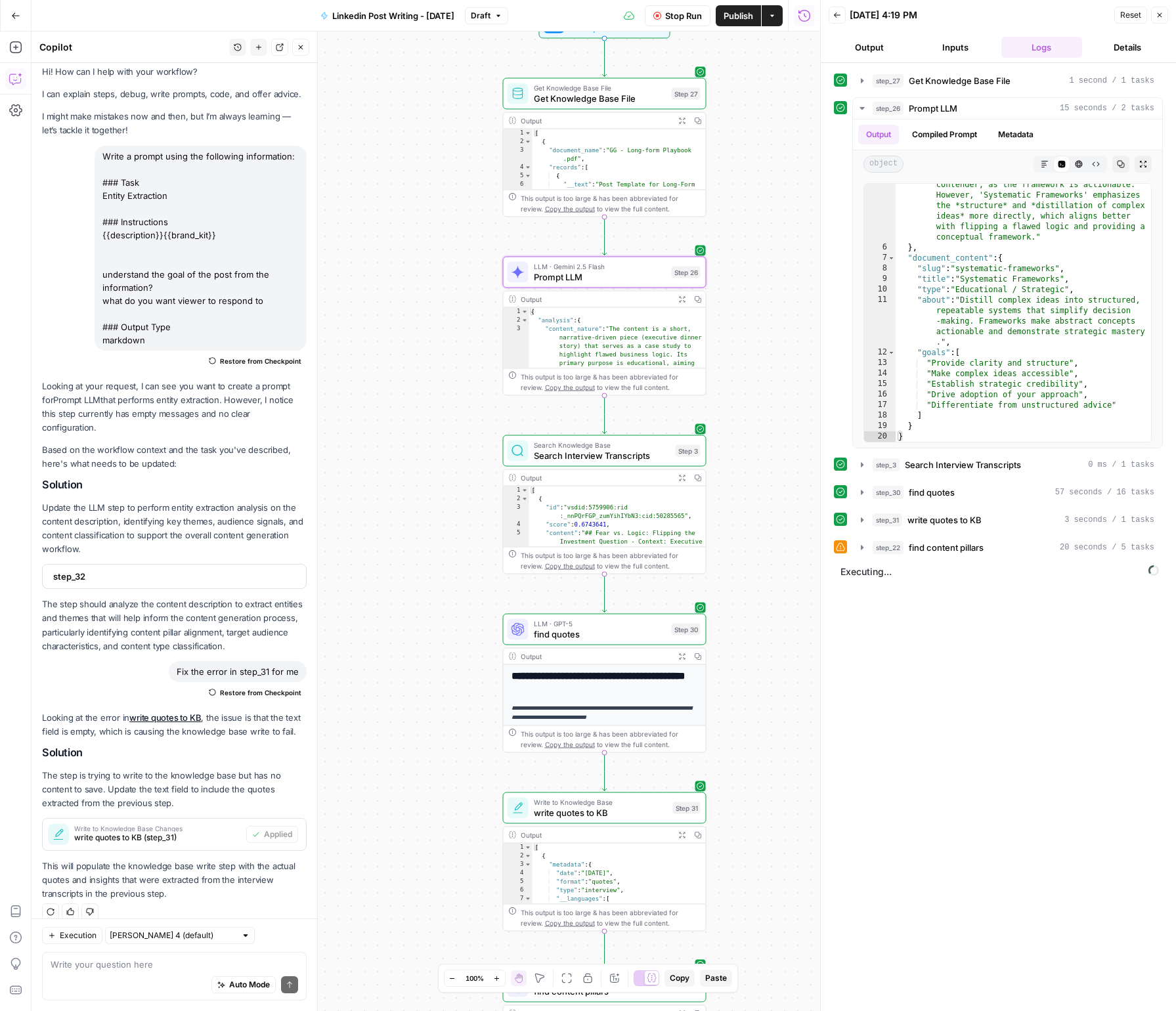
click at [838, 17] on icon "button" at bounding box center [837, 15] width 8 height 8
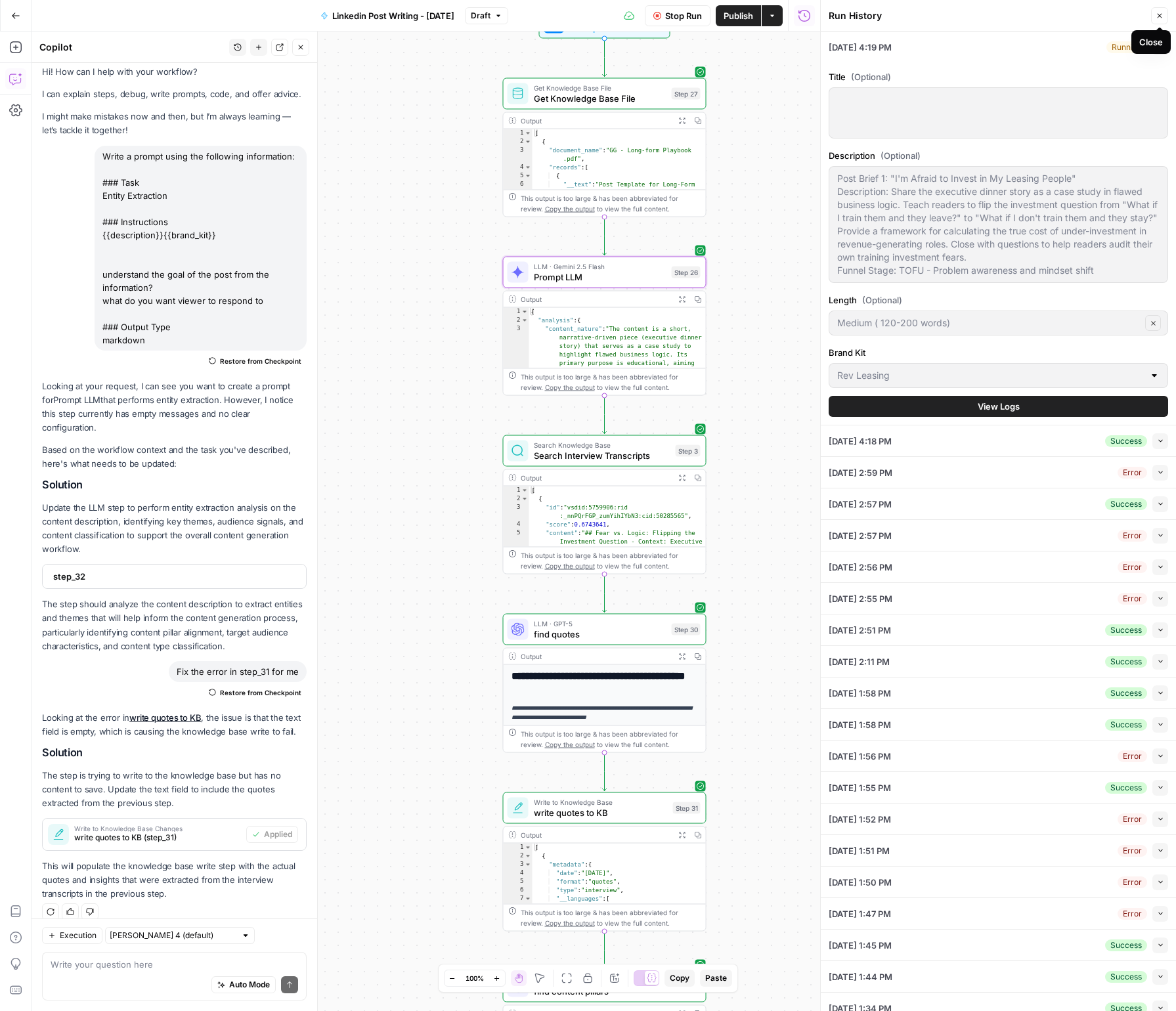
click at [1157, 52] on div "Close" at bounding box center [1151, 42] width 39 height 24
drag, startPoint x: 1157, startPoint y: 47, endPoint x: 1156, endPoint y: 18, distance: 29.0
click at [1157, 46] on icon "button" at bounding box center [1161, 47] width 7 height 7
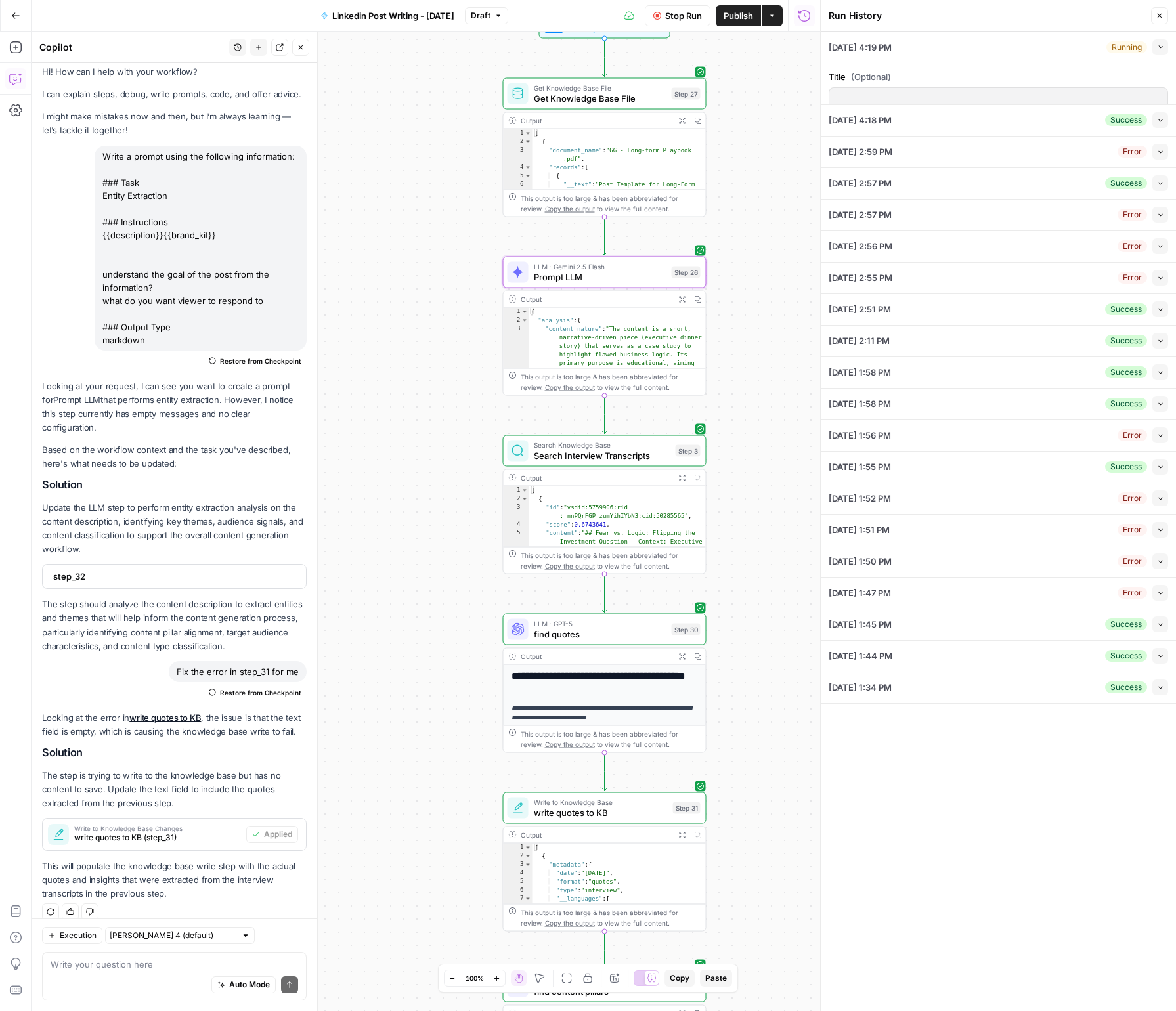
click at [1156, 17] on icon "button" at bounding box center [1159, 15] width 8 height 8
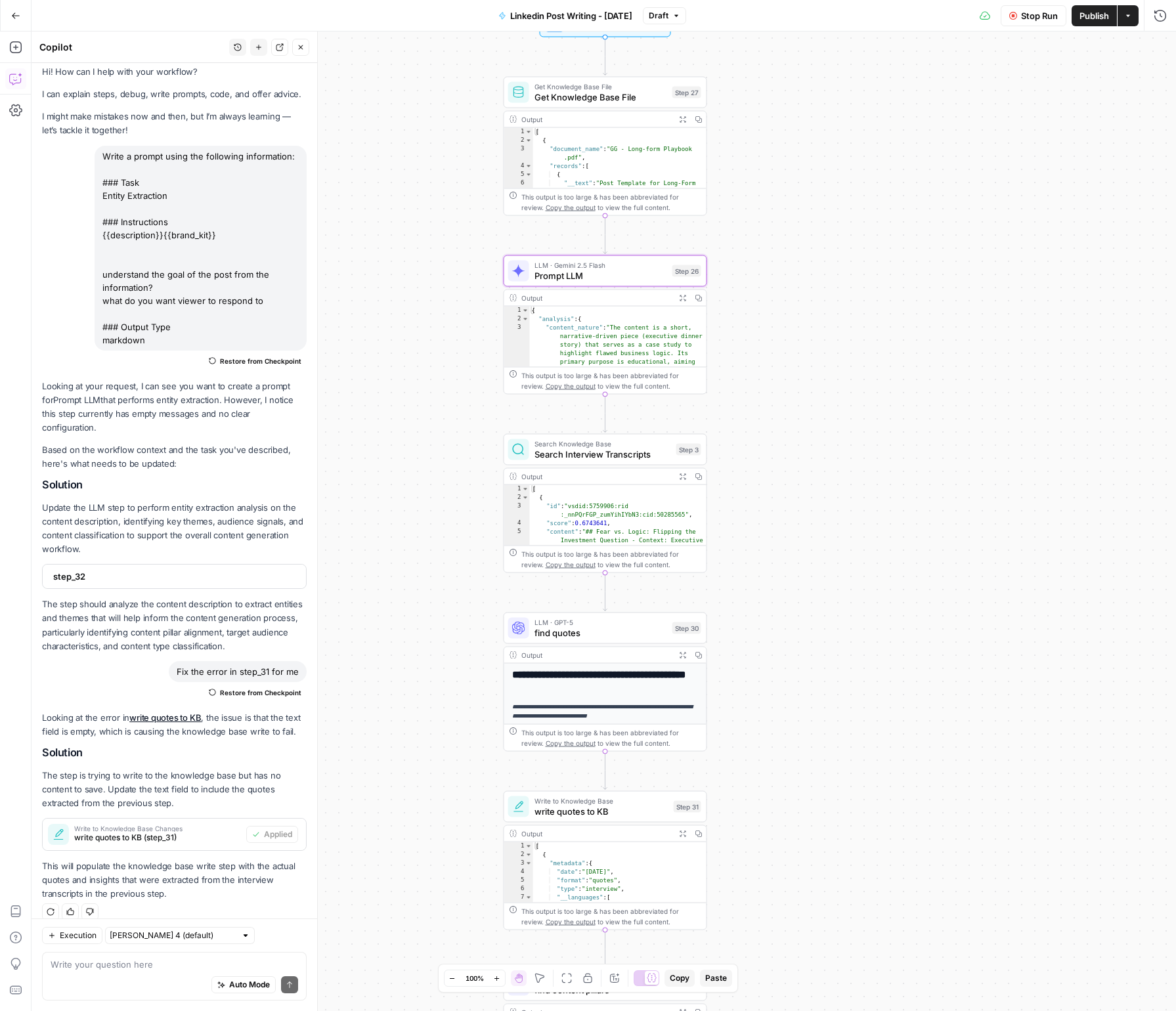
click at [662, 14] on span "Draft" at bounding box center [659, 15] width 20 height 12
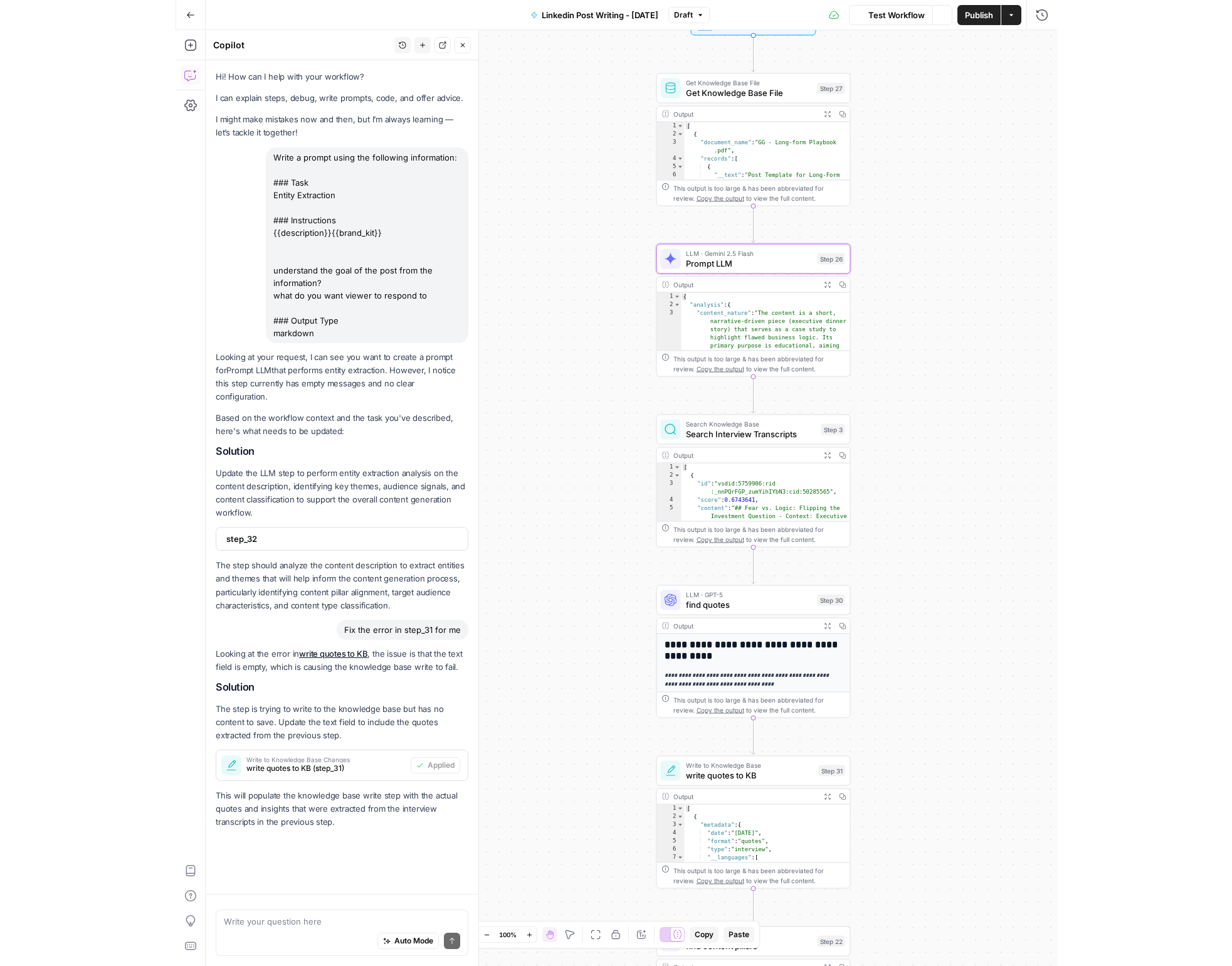
scroll to position [9, 0]
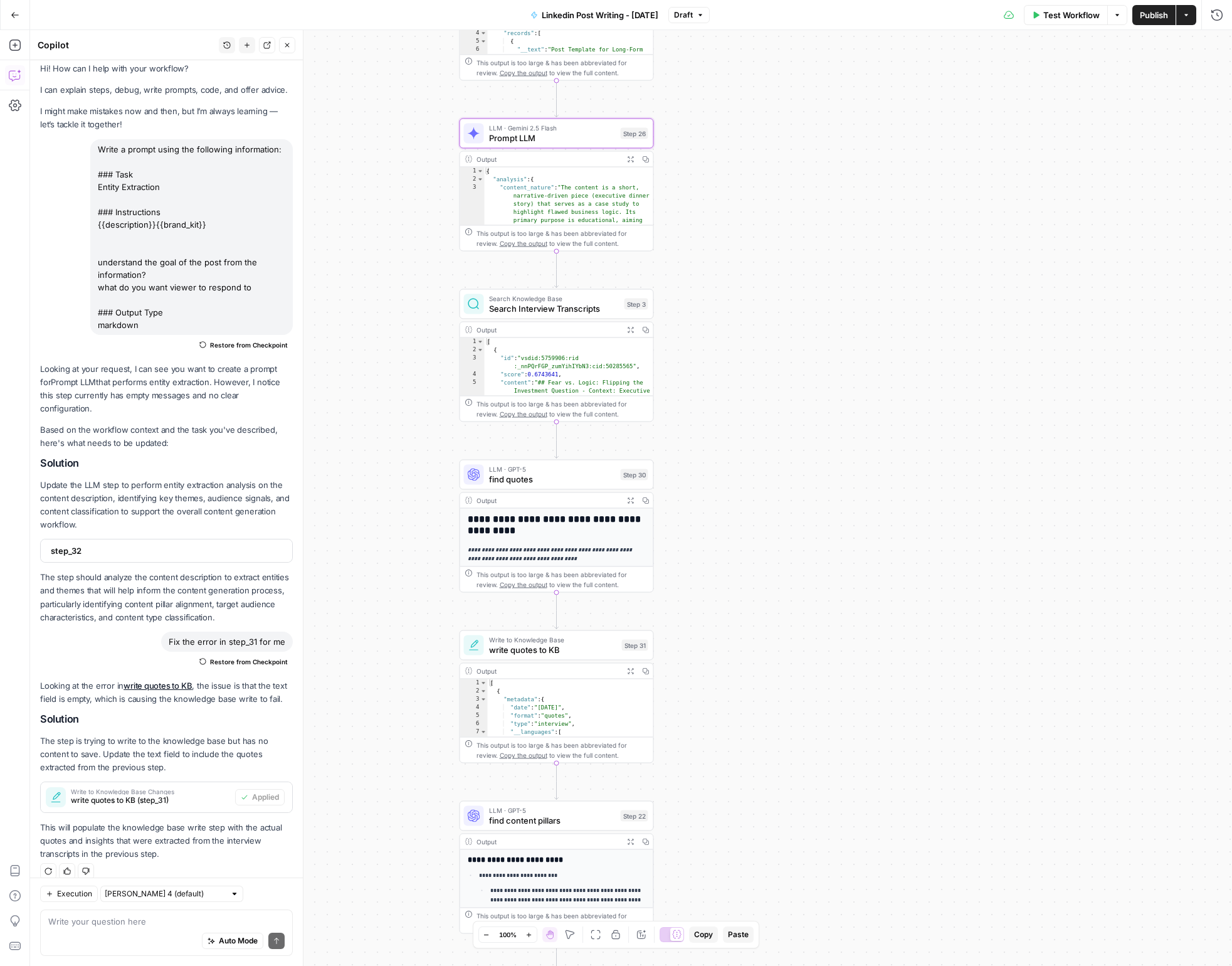
drag, startPoint x: 794, startPoint y: 519, endPoint x: 787, endPoint y: 234, distance: 285.1
click at [786, 234] on div "true false Workflow Set Inputs Inputs Get Knowledge Base File Get Knowledge Bas…" at bounding box center [631, 497] width 1202 height 936
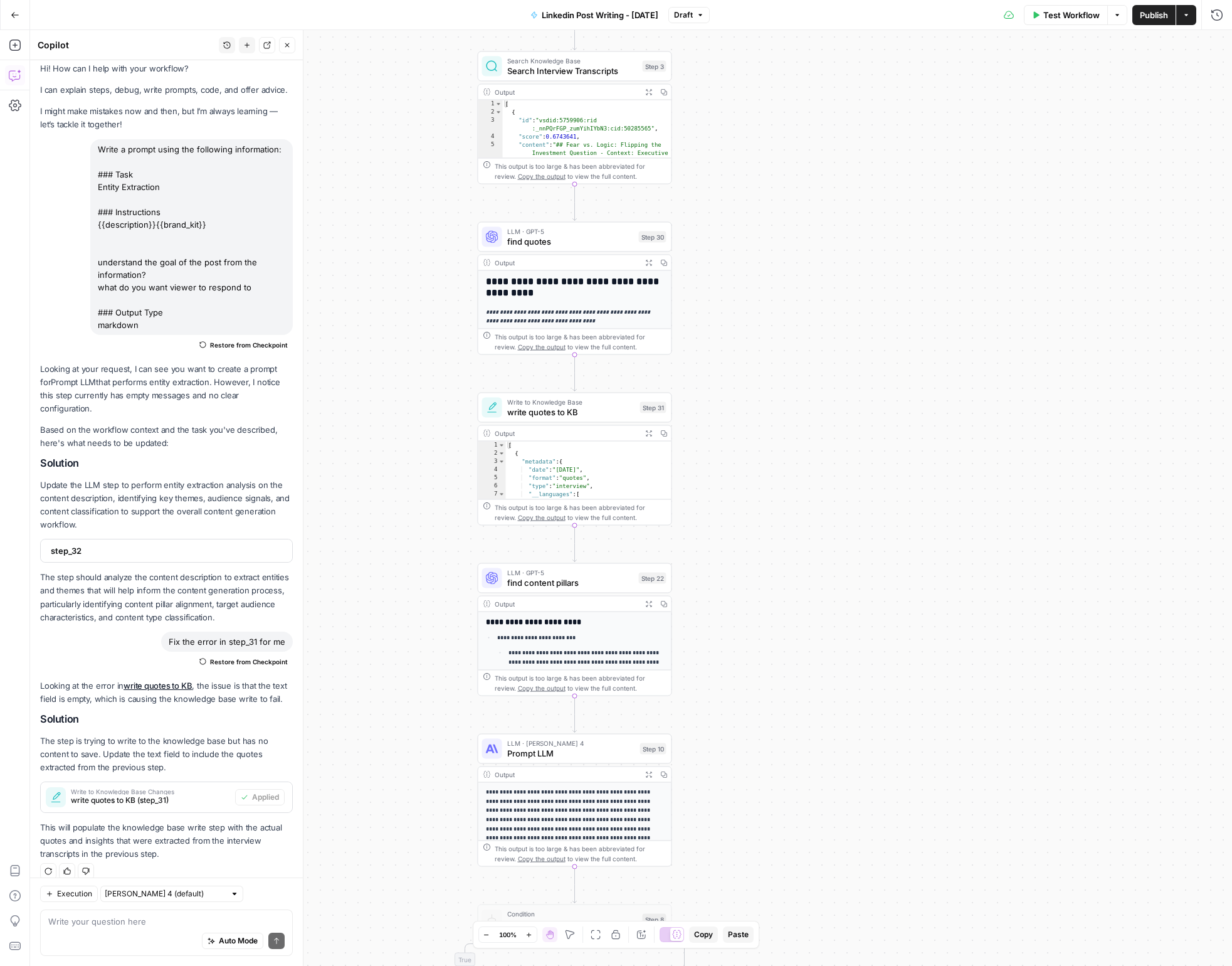
drag, startPoint x: 794, startPoint y: 506, endPoint x: 805, endPoint y: 349, distance: 157.4
click at [802, 379] on div "true false Workflow Set Inputs Inputs Get Knowledge Base File Get Knowledge Bas…" at bounding box center [631, 497] width 1202 height 936
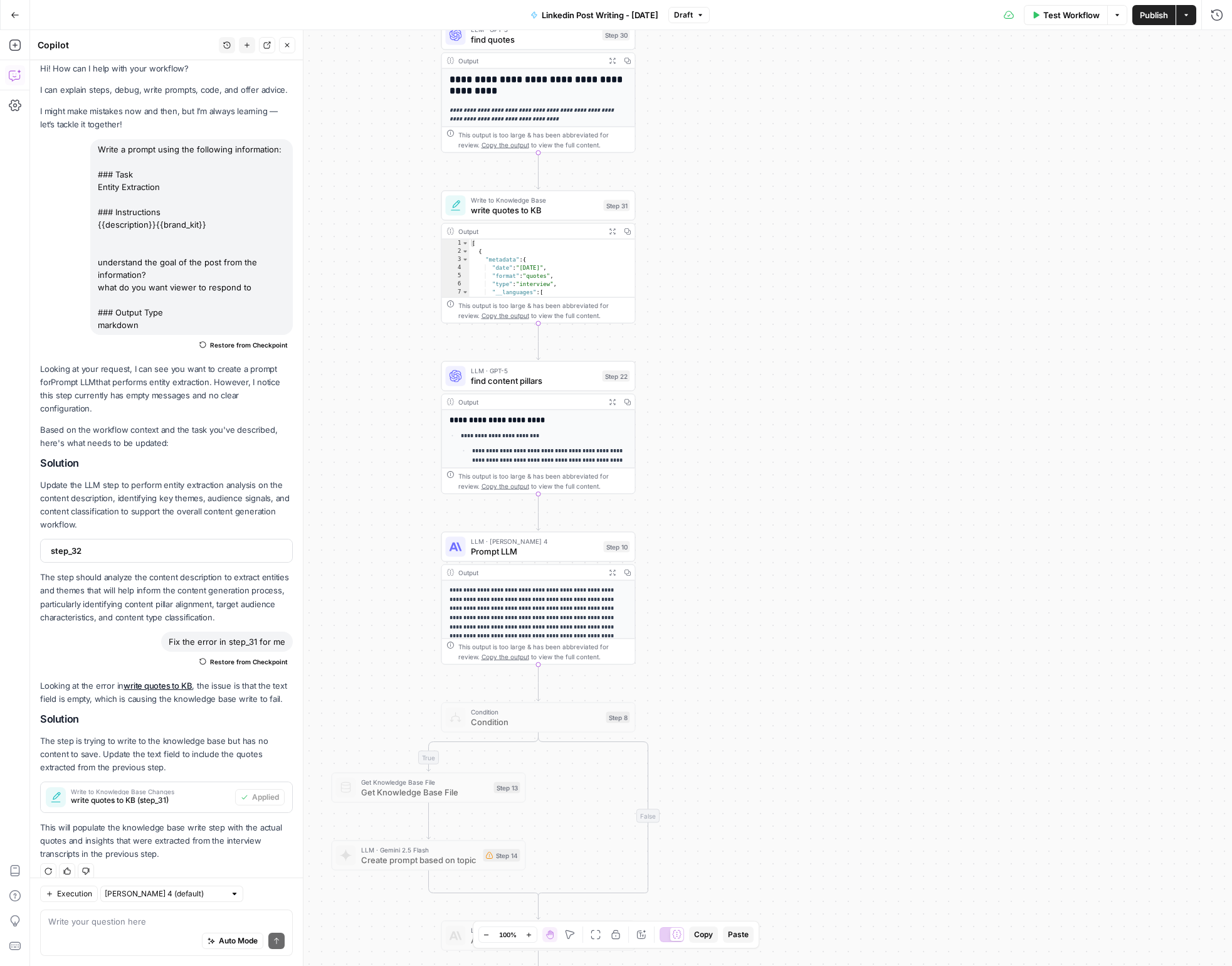
drag, startPoint x: 836, startPoint y: 653, endPoint x: 826, endPoint y: 329, distance: 324.2
click at [826, 329] on div "true false Workflow Set Inputs Inputs Get Knowledge Base File Get Knowledge Bas…" at bounding box center [631, 497] width 1202 height 936
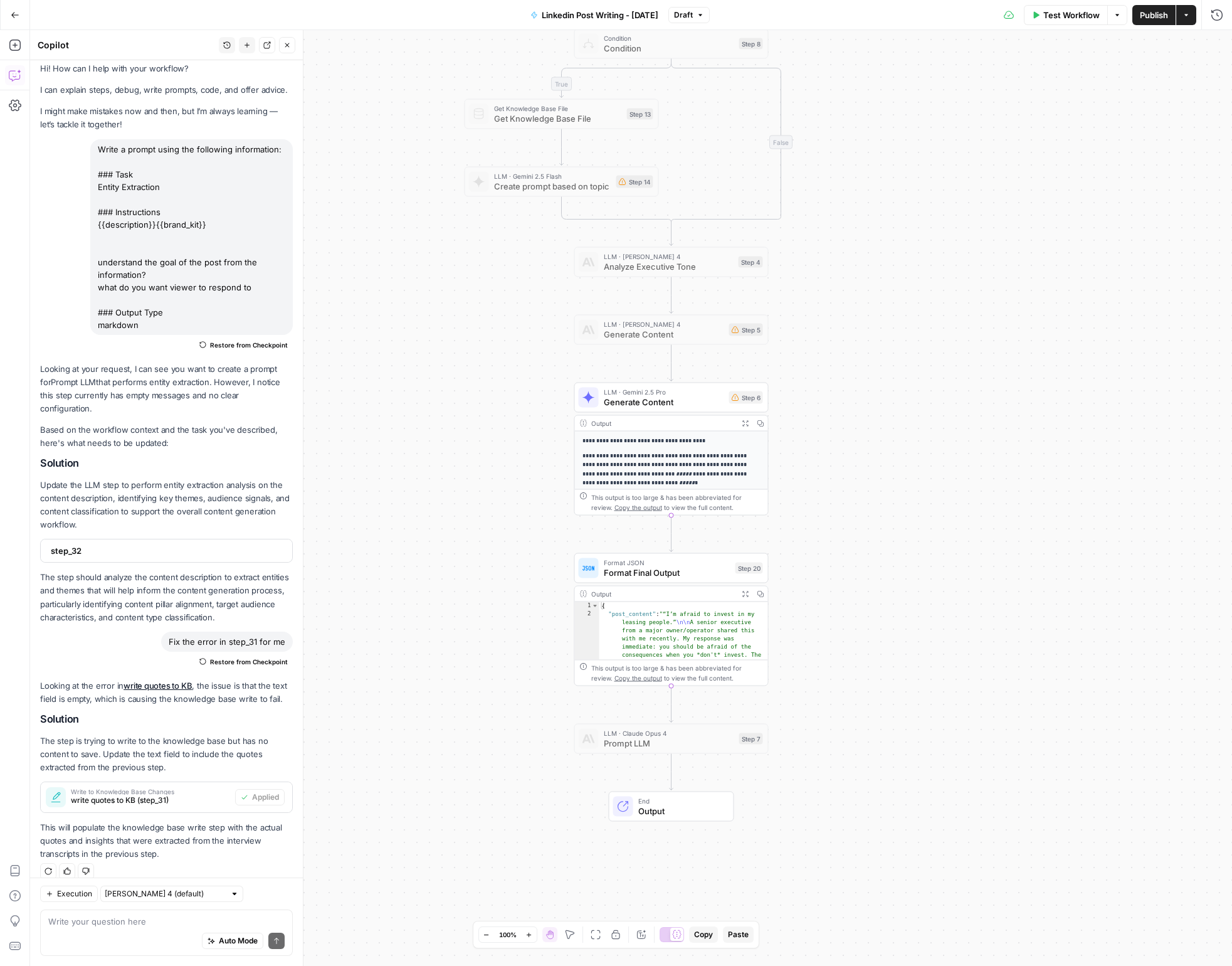
drag, startPoint x: 872, startPoint y: 692, endPoint x: 1010, endPoint y: 373, distance: 347.6
click at [1010, 373] on div "true false Workflow Set Inputs Inputs Get Knowledge Base File Get Knowledge Bas…" at bounding box center [631, 497] width 1202 height 936
click at [659, 394] on span "LLM · Gemini 2.5 Pro" at bounding box center [663, 392] width 120 height 10
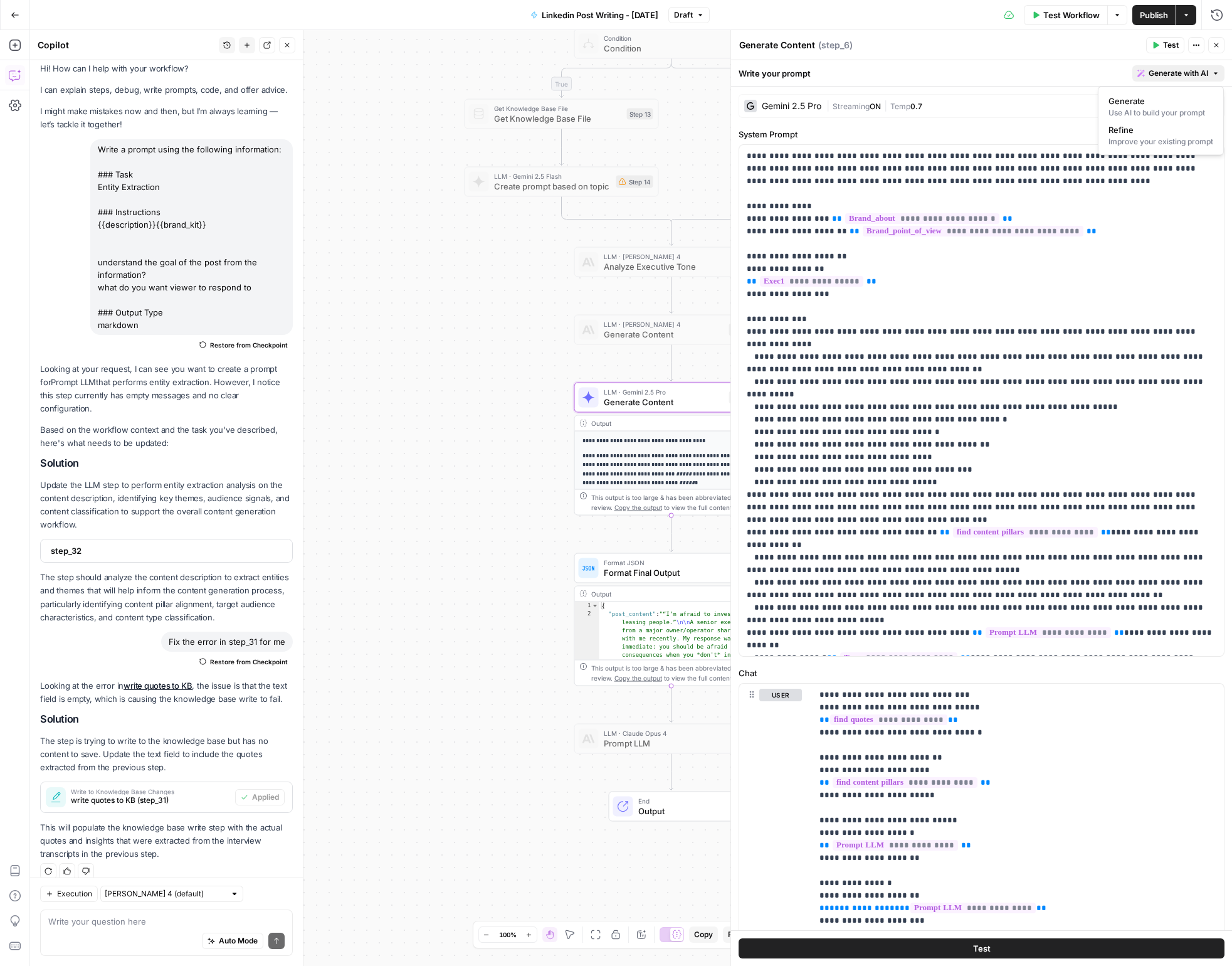
click at [1122, 73] on span "Generate with AI" at bounding box center [1178, 73] width 60 height 11
click at [1122, 143] on div "Improve your existing prompt" at bounding box center [1160, 141] width 105 height 11
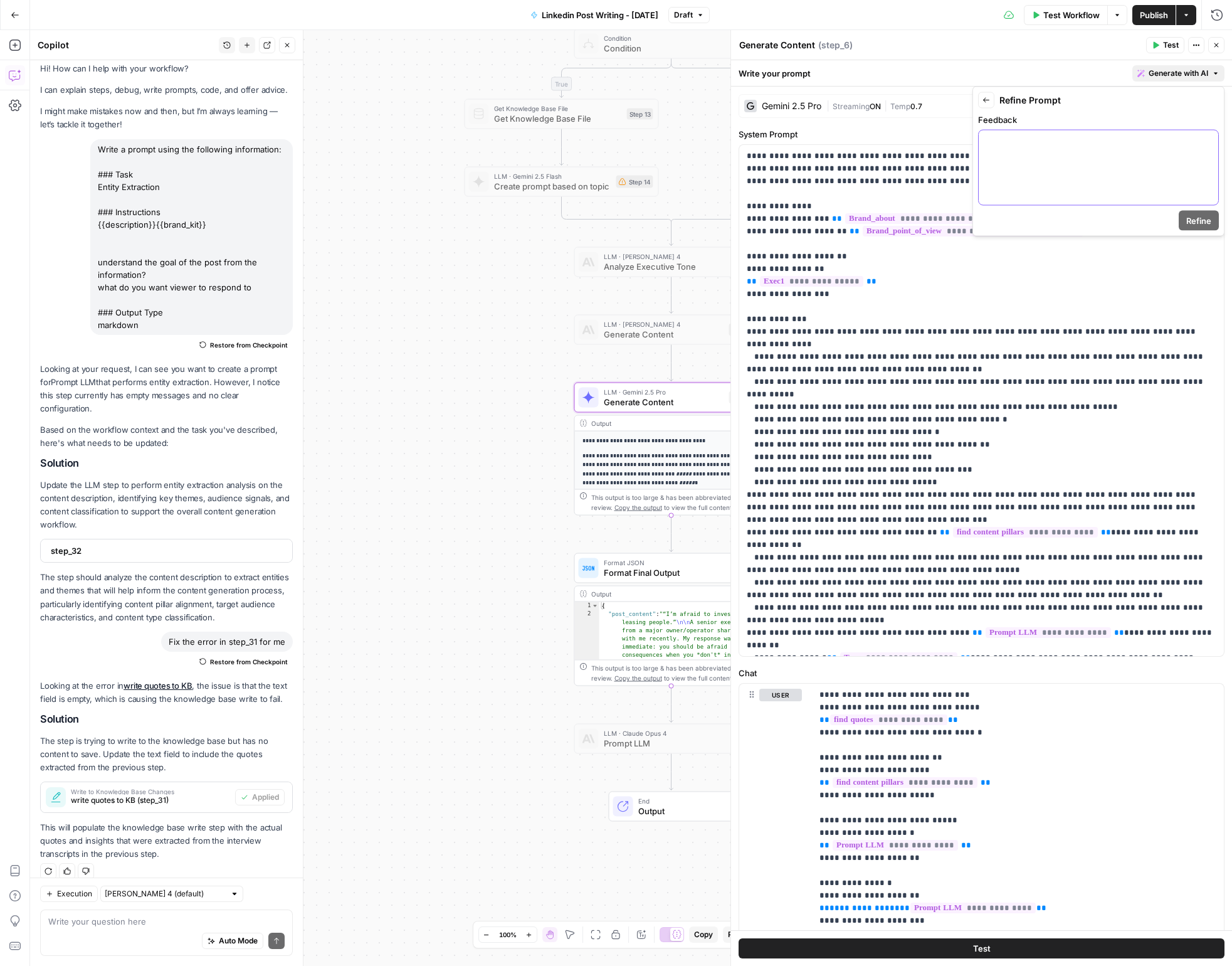
click at [1051, 175] on div at bounding box center [1098, 168] width 239 height 75
drag, startPoint x: 1091, startPoint y: 153, endPoint x: 1153, endPoint y: 141, distance: 63.2
click at [1122, 141] on p "**********" at bounding box center [1098, 147] width 225 height 25
click at [1122, 220] on span "Refine" at bounding box center [1198, 221] width 25 height 13
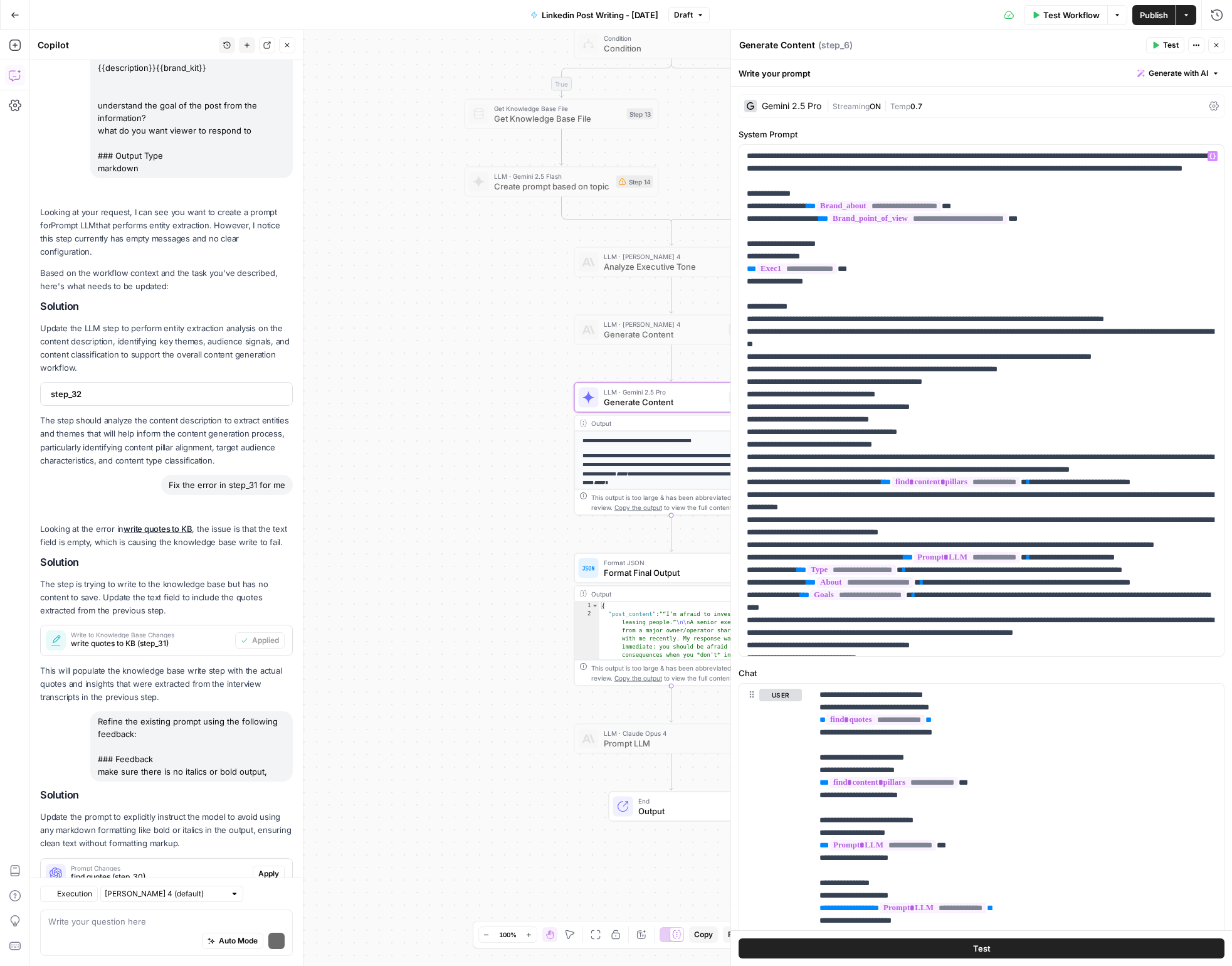
scroll to position [242, 0]
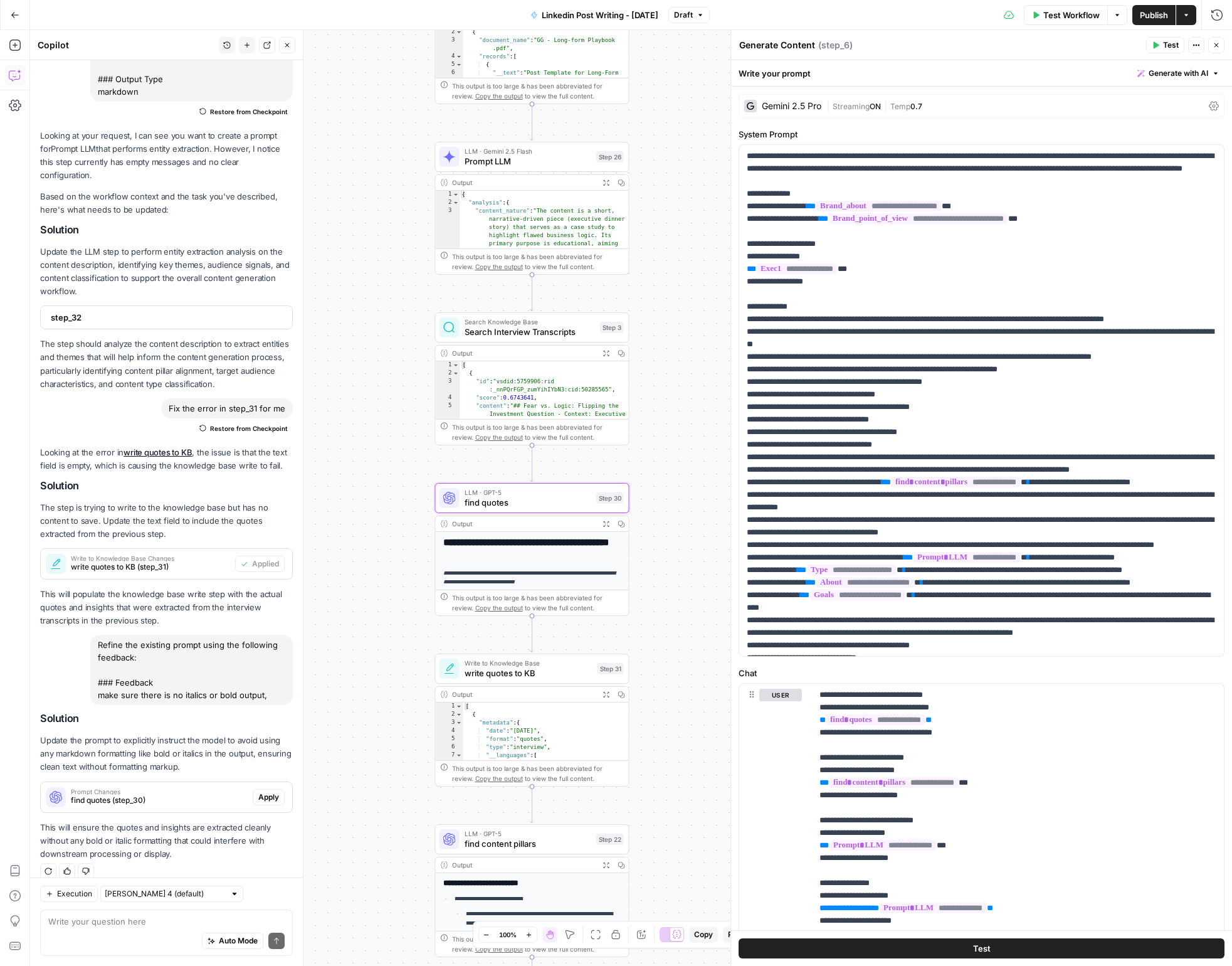
click at [272, 791] on span "Apply" at bounding box center [268, 796] width 20 height 11
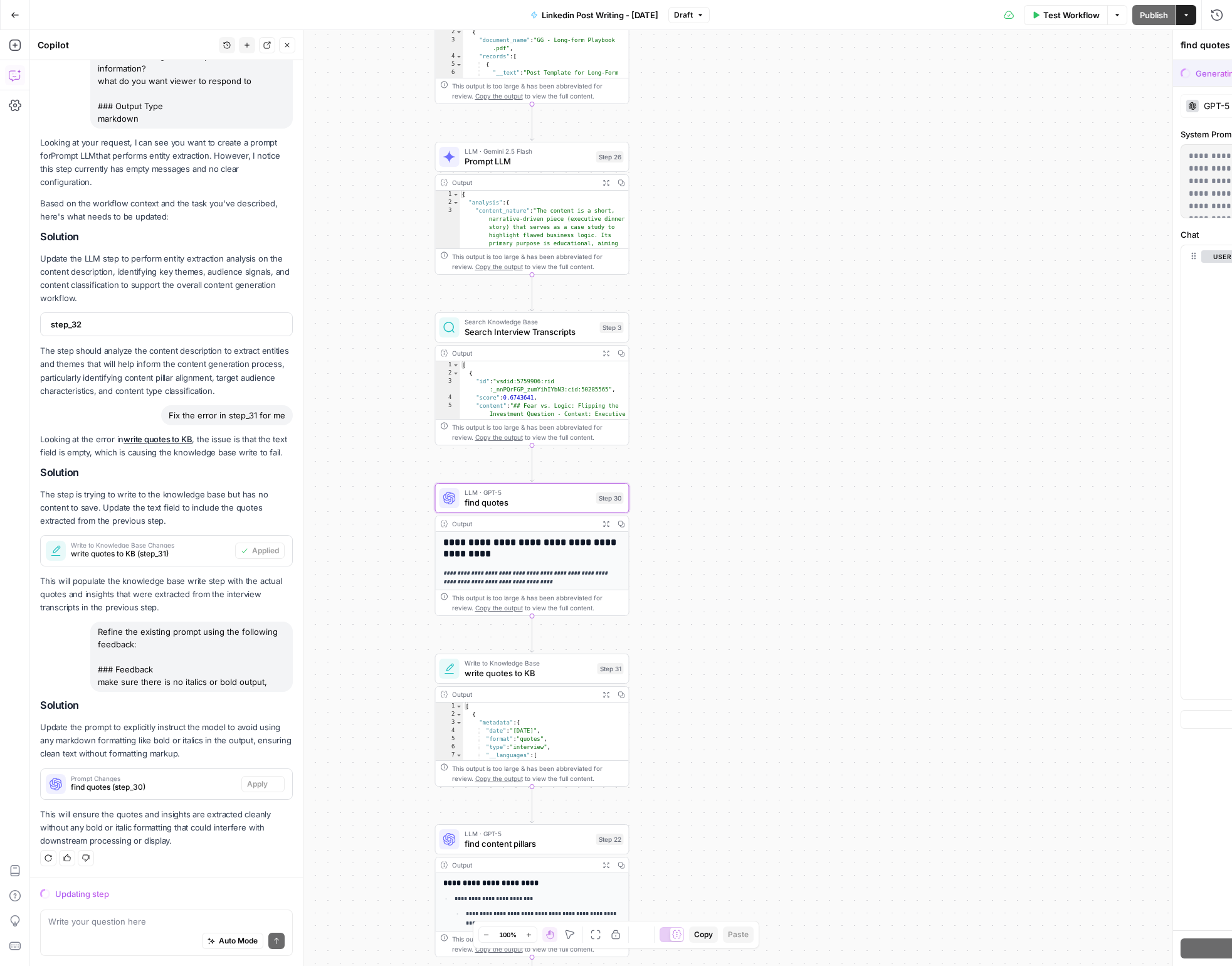
scroll to position [201, 0]
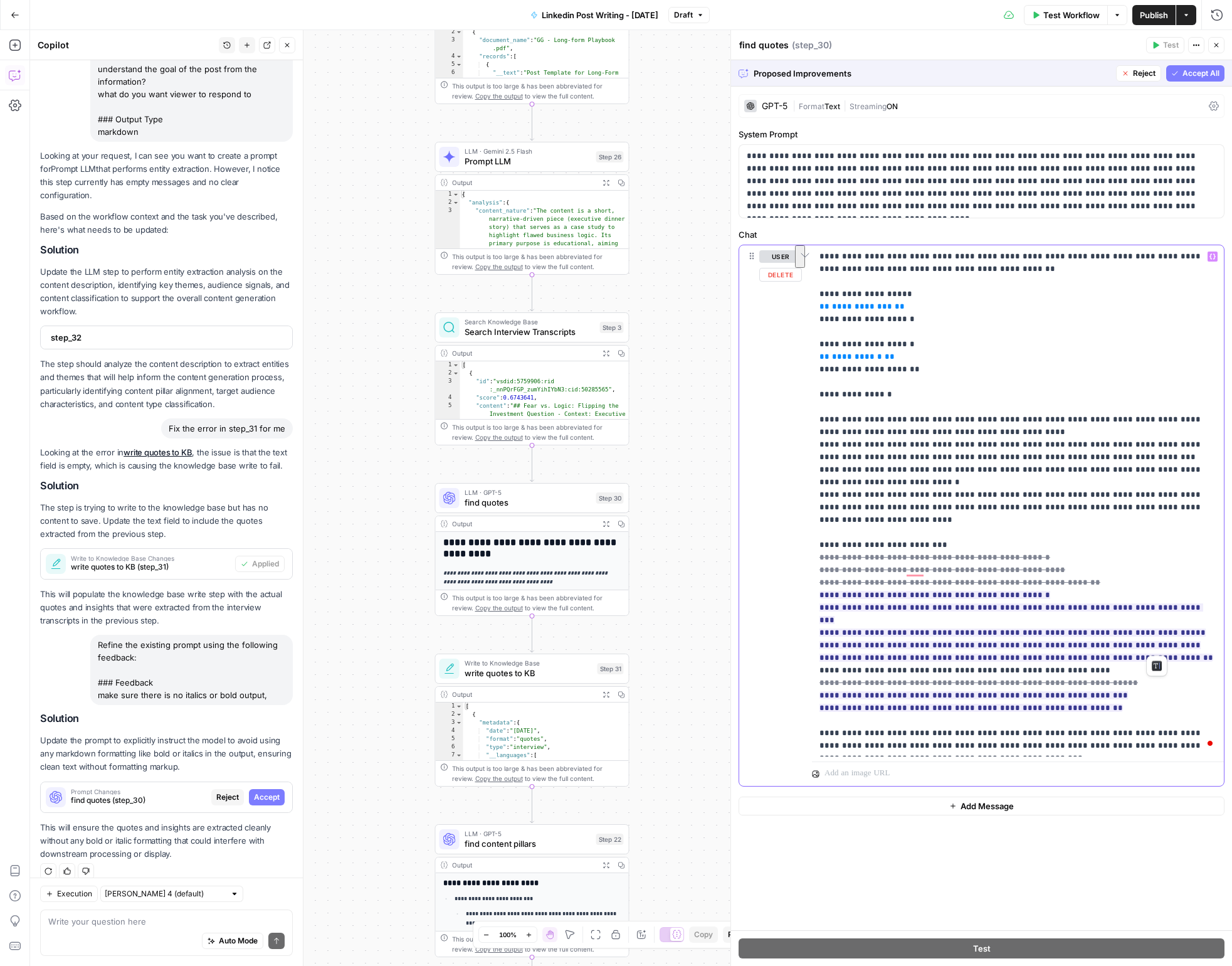
drag, startPoint x: 1161, startPoint y: 646, endPoint x: 817, endPoint y: 635, distance: 344.2
click at [817, 635] on div "**********" at bounding box center [1018, 501] width 412 height 511
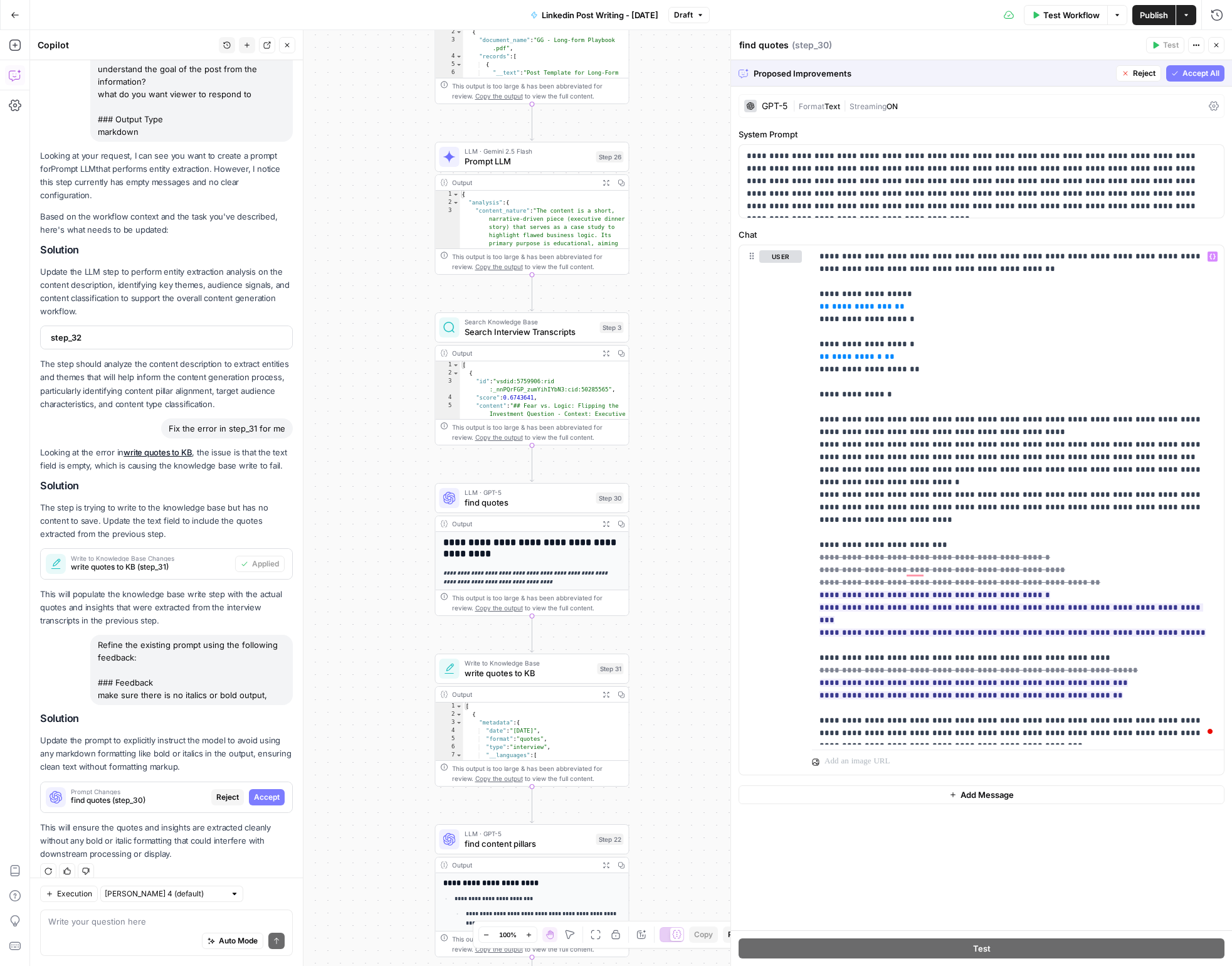
click at [1122, 72] on span "Accept All" at bounding box center [1200, 73] width 37 height 11
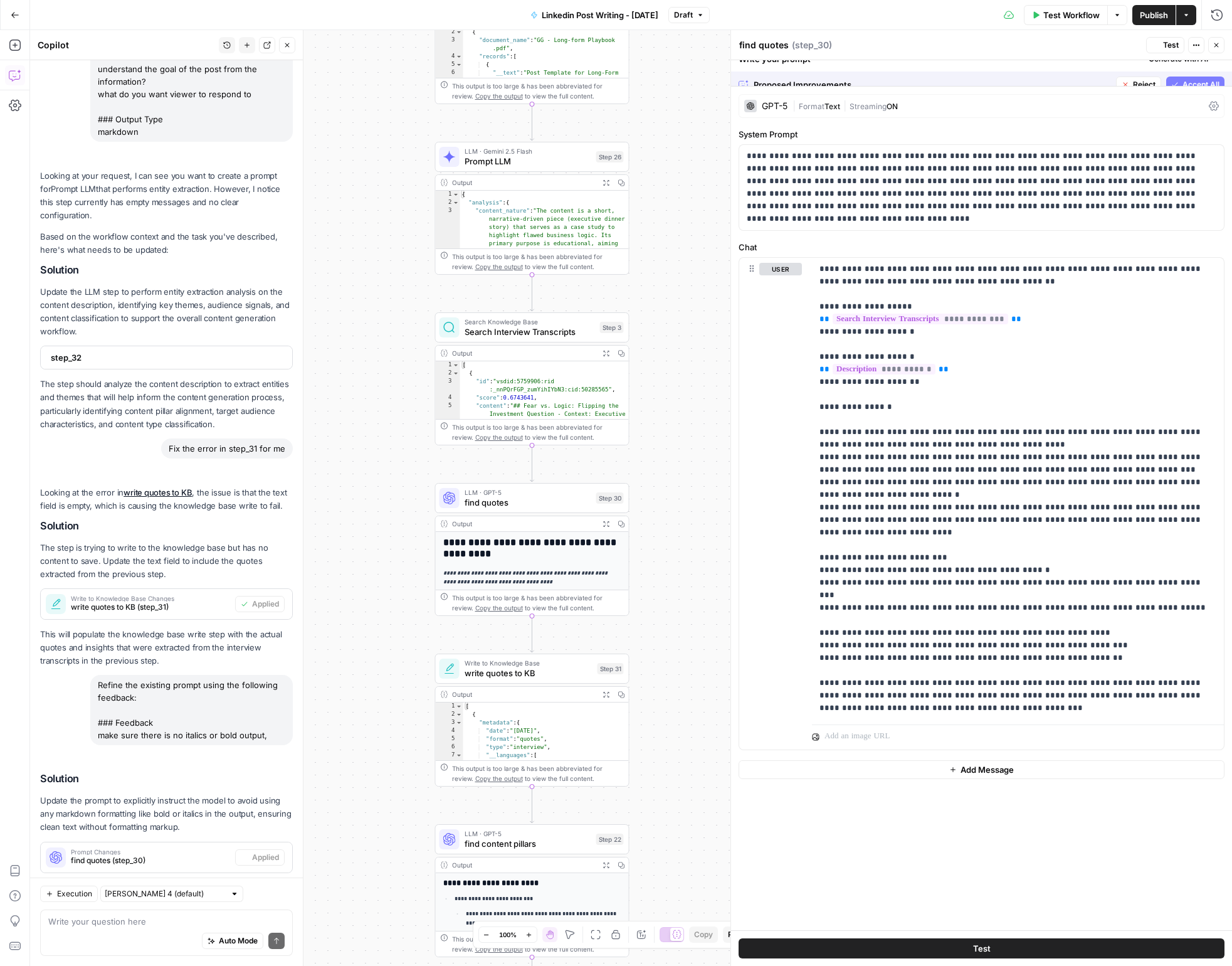
scroll to position [262, 0]
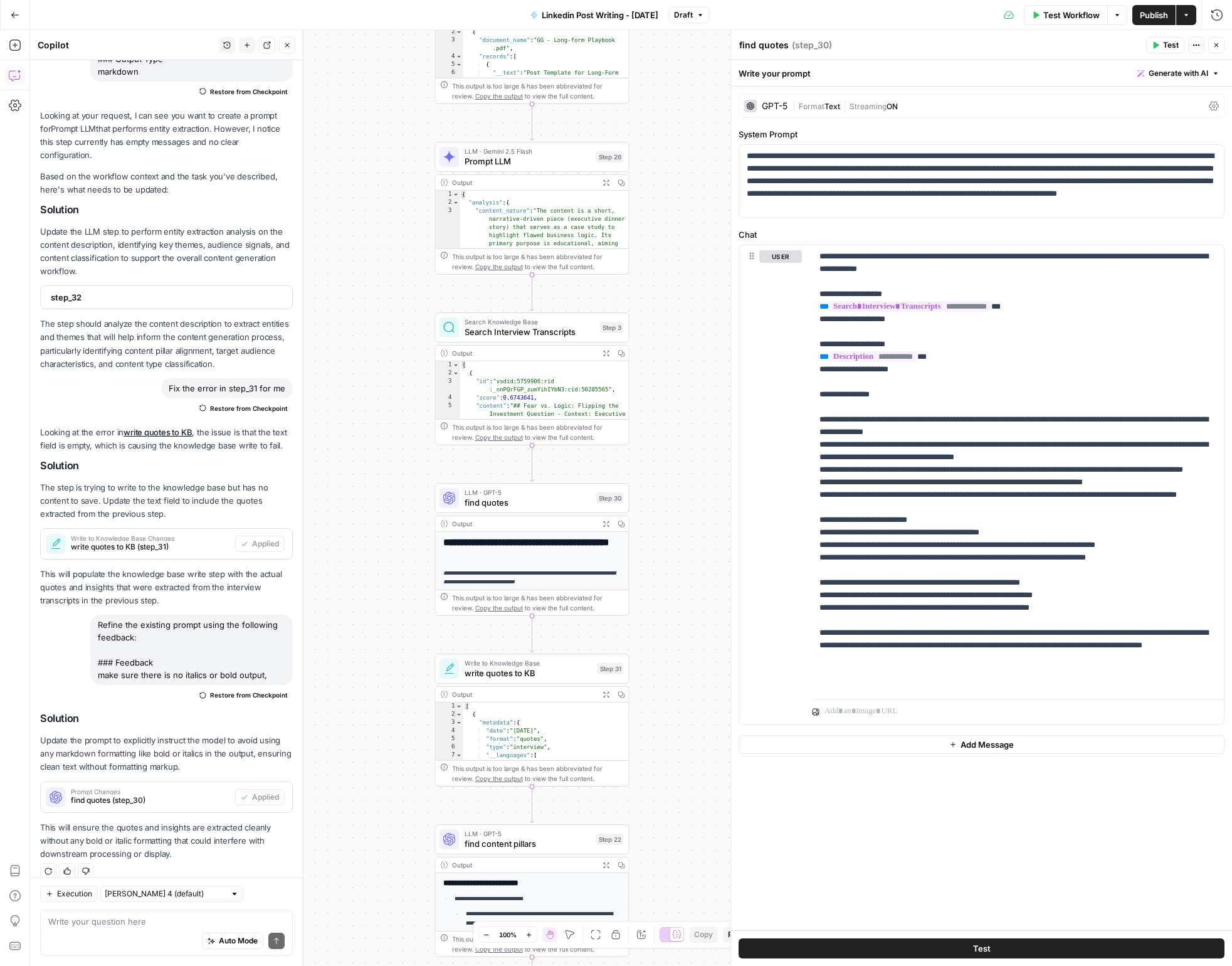
click at [1122, 19] on span "Publish" at bounding box center [1154, 14] width 28 height 13
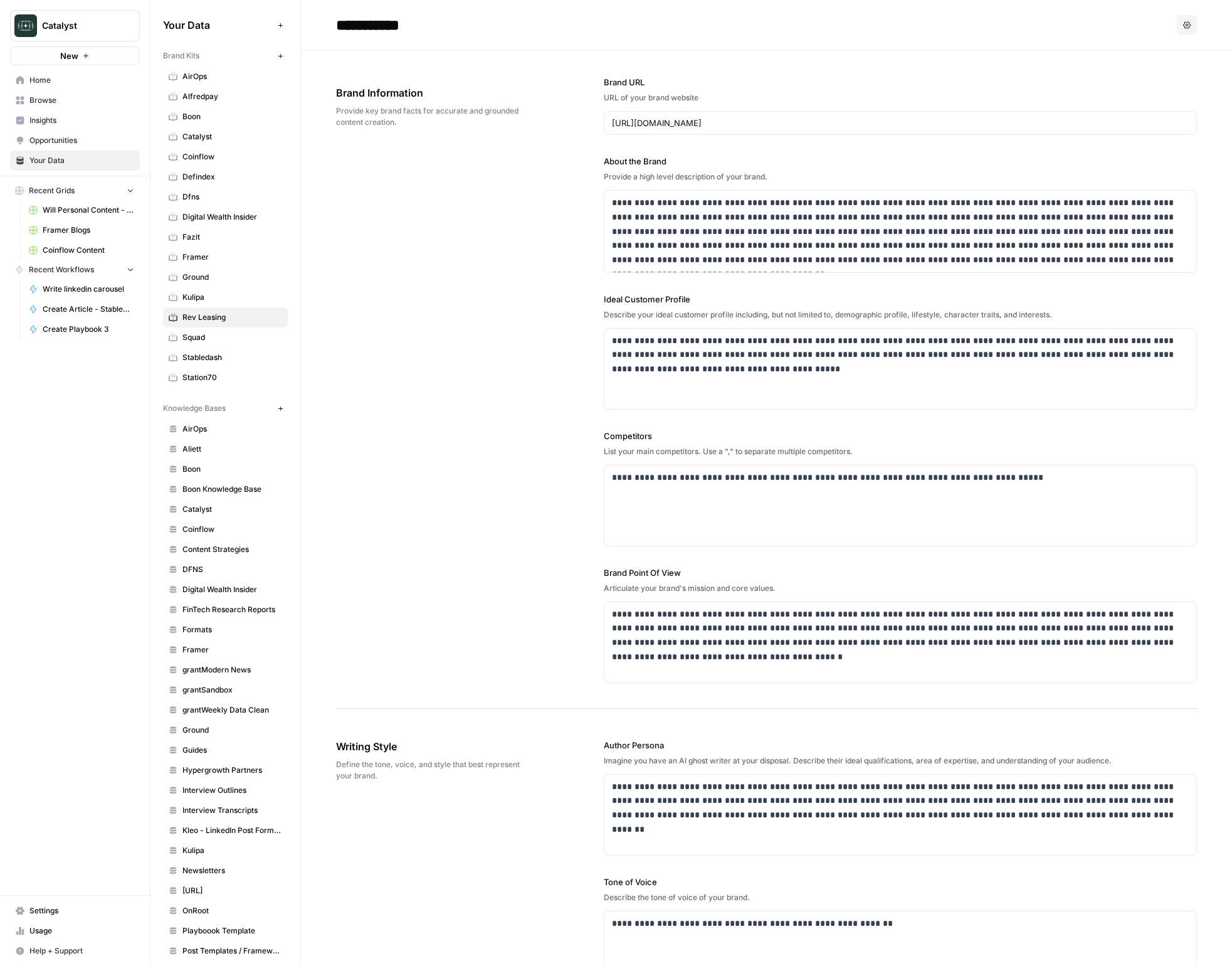
scroll to position [1496, 0]
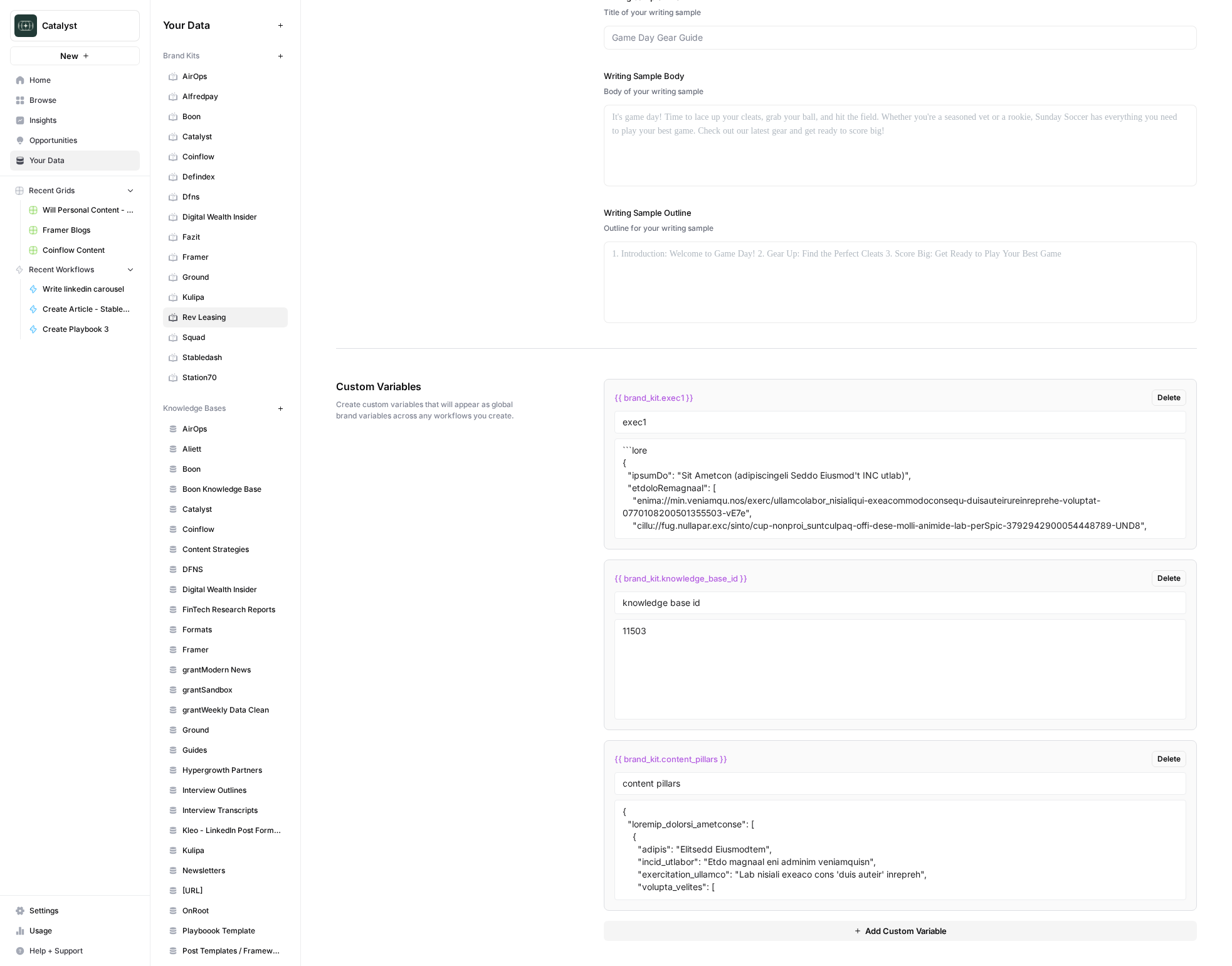
drag, startPoint x: 0, startPoint y: 0, endPoint x: 519, endPoint y: 40, distance: 520.5
click at [525, 42] on div "Writing Sample Writing sample that reflect your brand's voice and style. Writin…" at bounding box center [766, 118] width 861 height 463
click at [37, 87] on link "Home" at bounding box center [75, 80] width 129 height 20
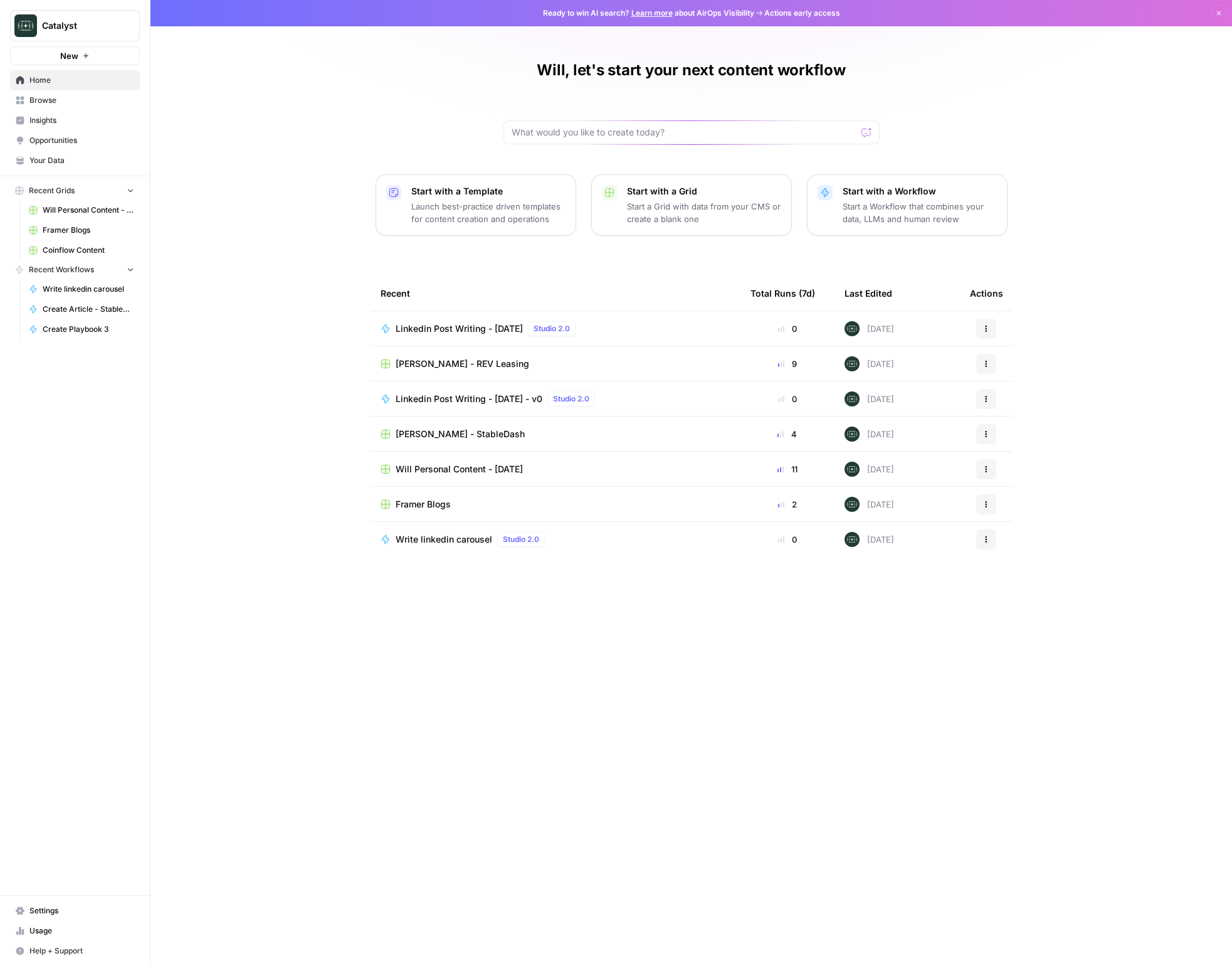
click at [431, 507] on span "Framer Blogs" at bounding box center [423, 504] width 55 height 13
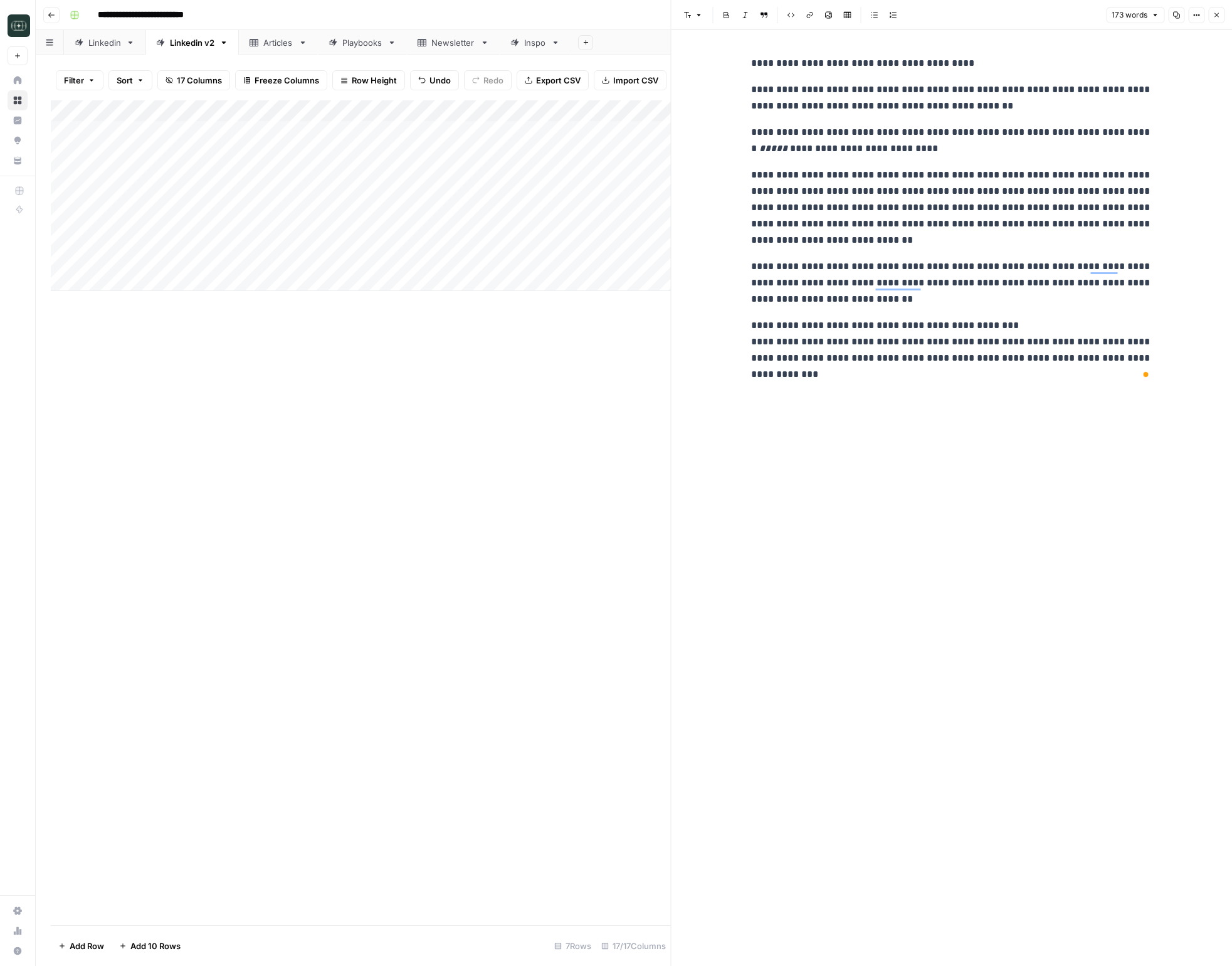
click at [1219, 22] on button "Close" at bounding box center [1216, 14] width 16 height 16
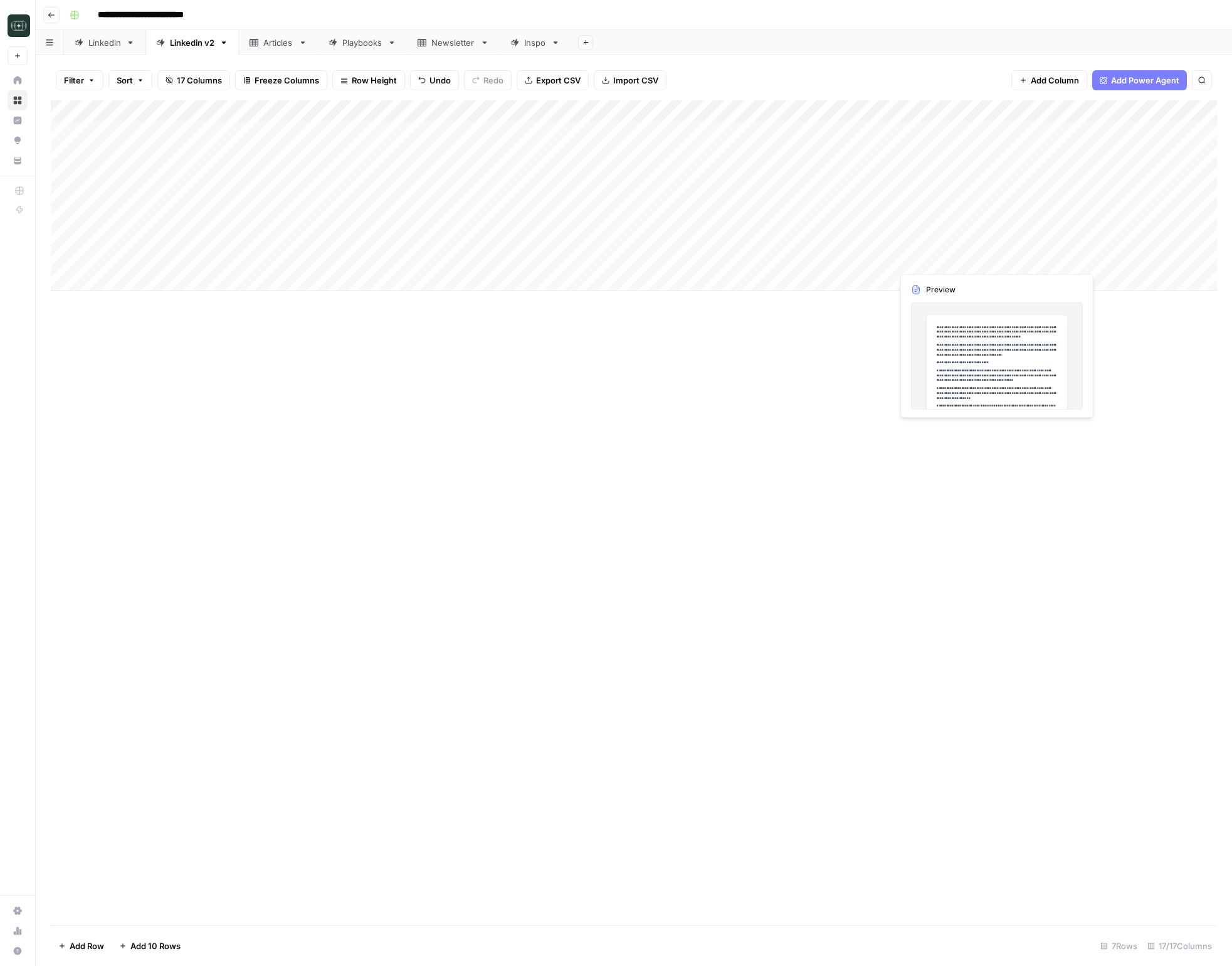
click at [1021, 255] on div "Add Column" at bounding box center [634, 196] width 1166 height 191
click at [934, 256] on div "Add Column" at bounding box center [634, 196] width 1166 height 191
click at [934, 256] on div at bounding box center [1013, 259] width 243 height 23
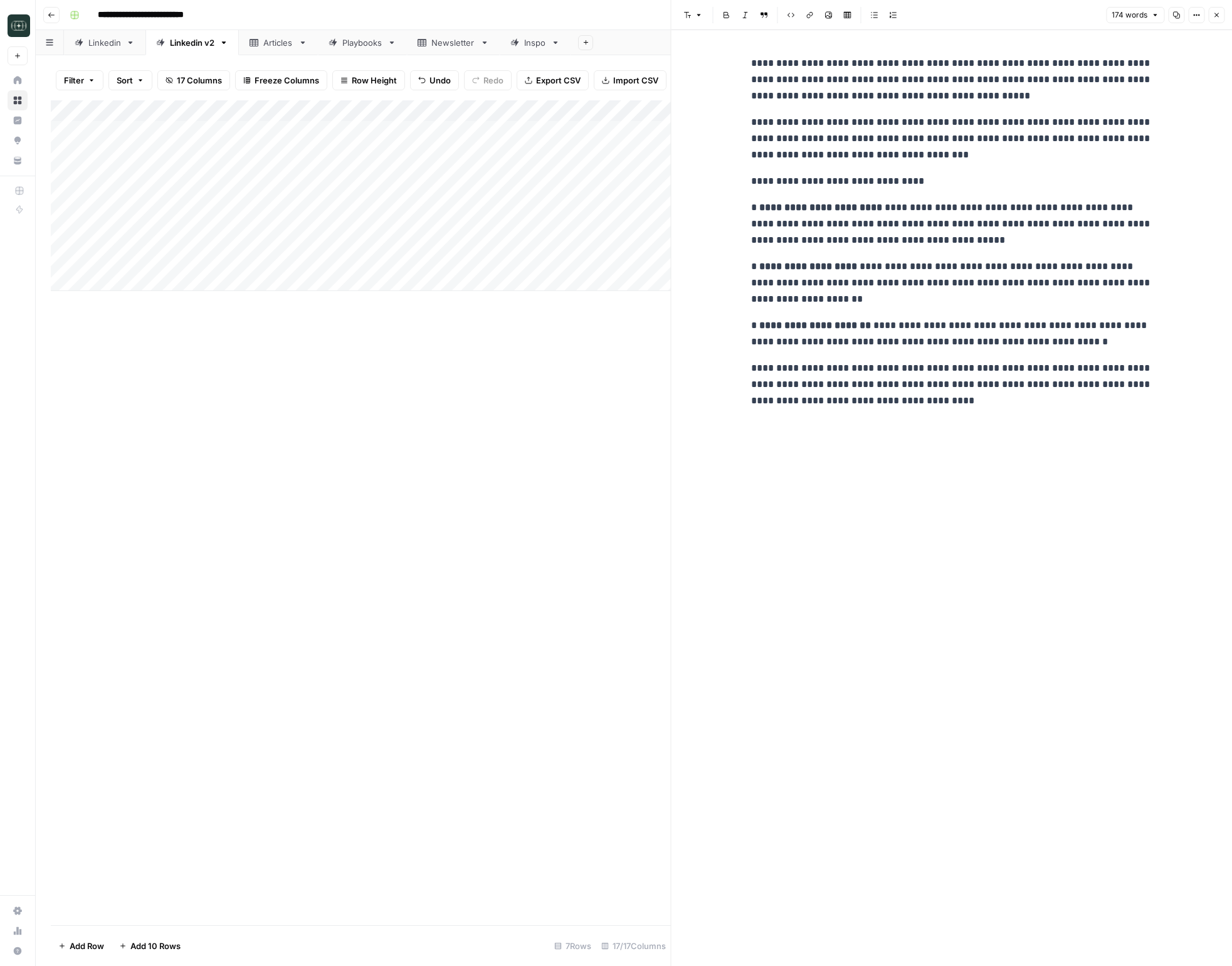
click at [1212, 11] on button "Close" at bounding box center [1216, 14] width 16 height 16
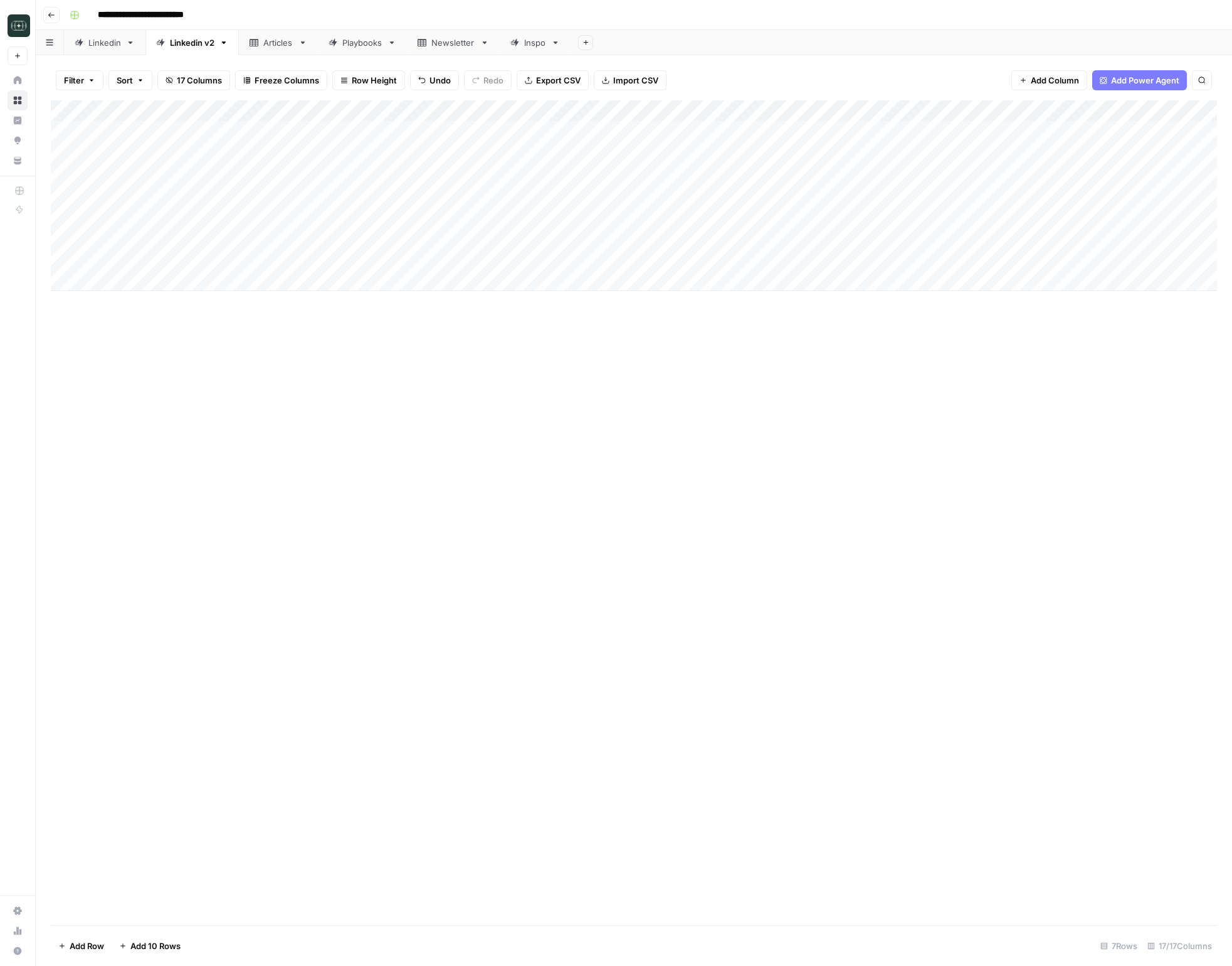
click at [878, 261] on div "Add Column" at bounding box center [634, 196] width 1166 height 191
click at [877, 450] on div "Add Column" at bounding box center [634, 513] width 1166 height 825
click at [1121, 262] on div "Add Column" at bounding box center [634, 196] width 1166 height 191
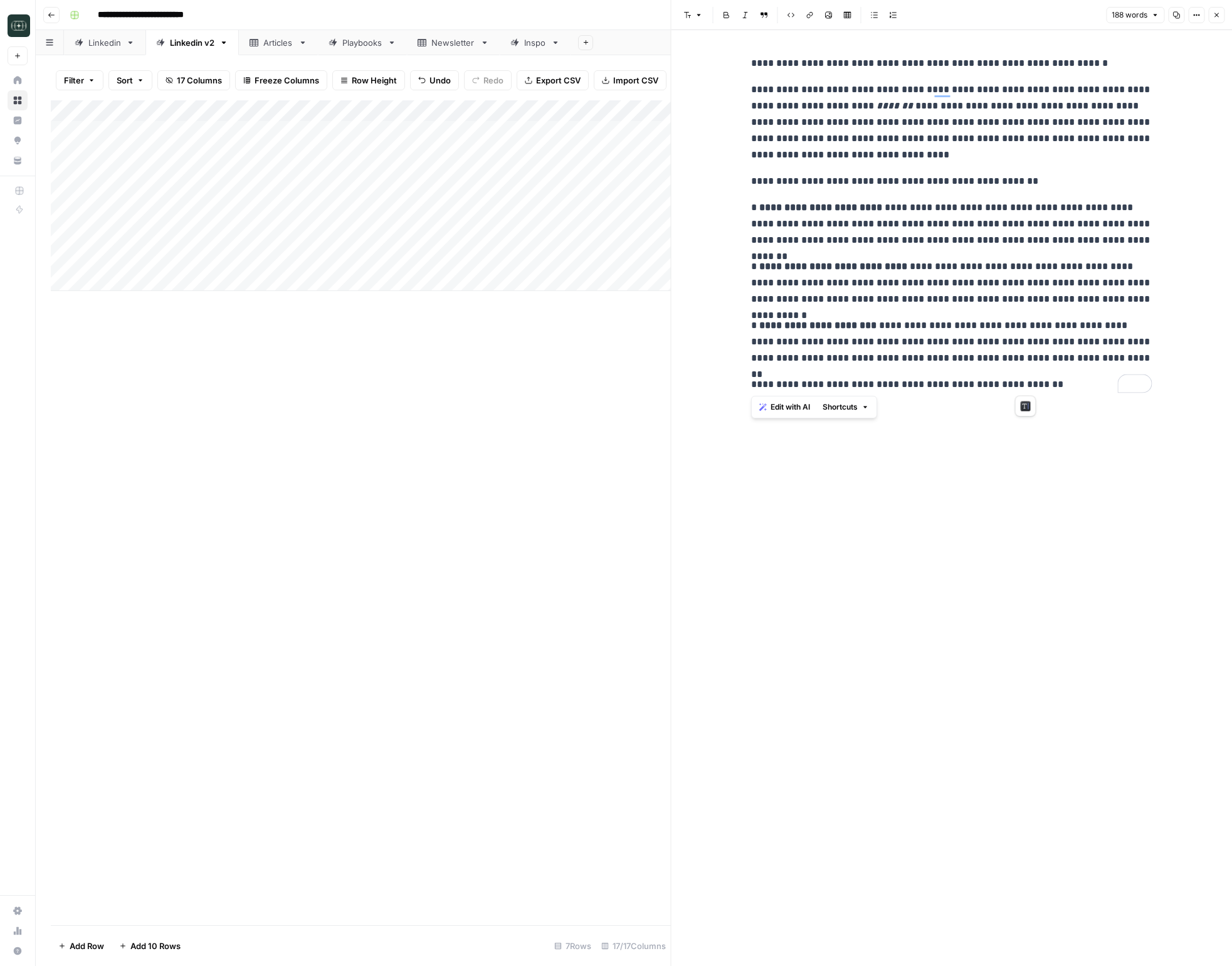
drag, startPoint x: 749, startPoint y: 63, endPoint x: 1059, endPoint y: 425, distance: 476.6
click at [1059, 425] on div "**********" at bounding box center [951, 497] width 416 height 936
copy div "**********"
click at [1055, 465] on div "**********" at bounding box center [951, 497] width 416 height 936
click at [1219, 21] on button "Close" at bounding box center [1216, 14] width 16 height 16
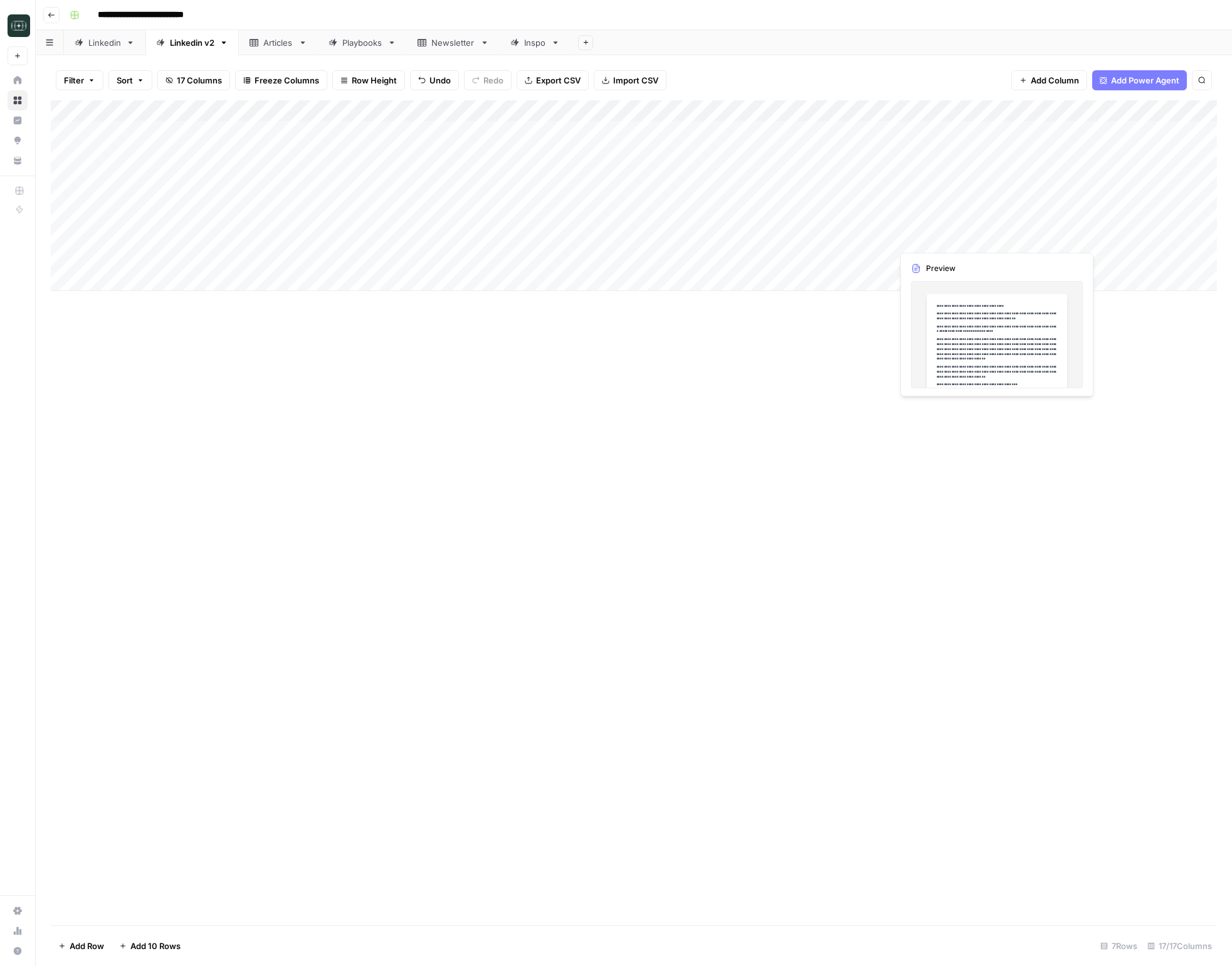
click at [949, 220] on div "Add Column" at bounding box center [634, 196] width 1166 height 191
click at [994, 216] on div "Add Column" at bounding box center [634, 196] width 1166 height 191
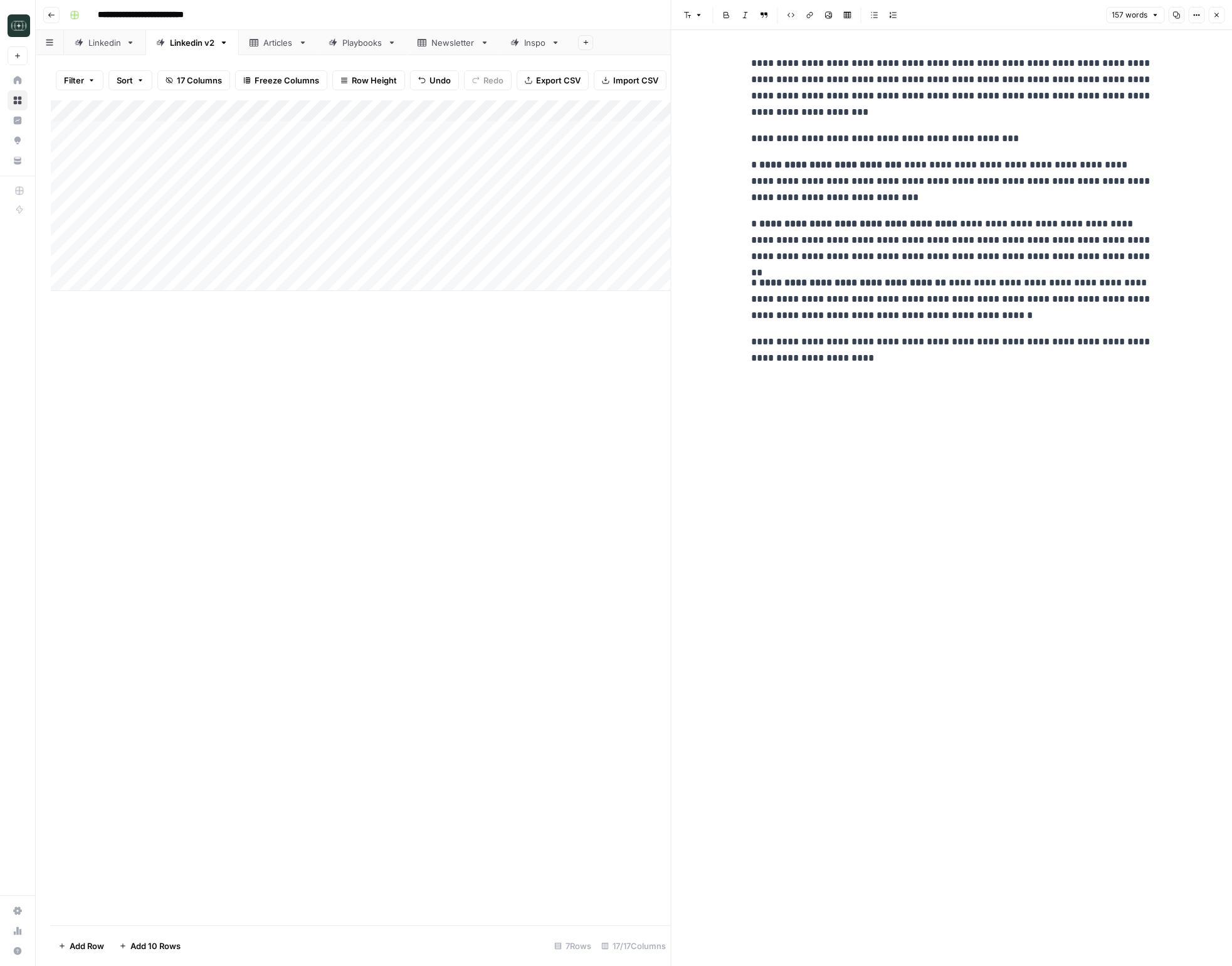
click at [1212, 14] on icon "button" at bounding box center [1216, 14] width 8 height 8
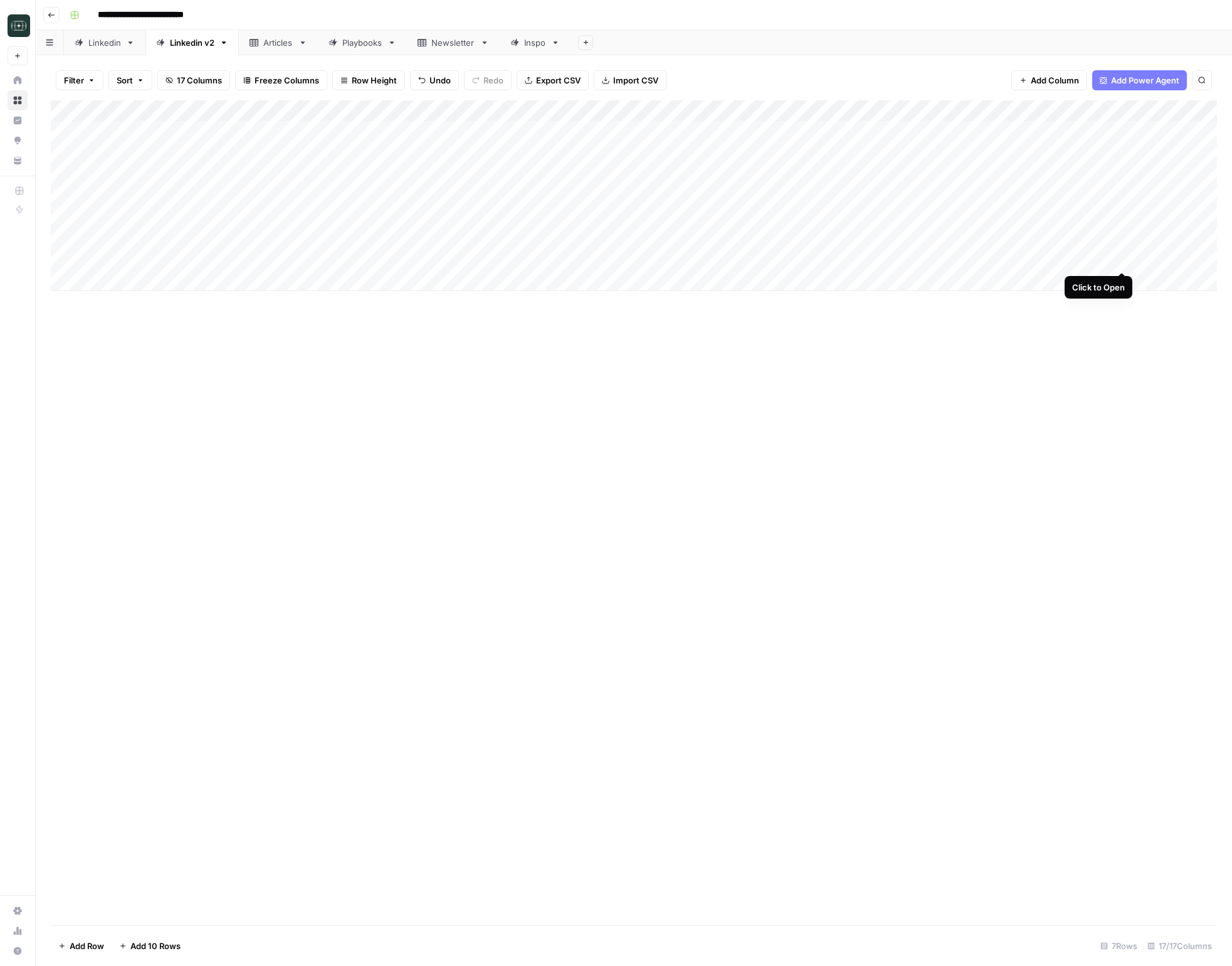
click at [1122, 258] on div "Add Column" at bounding box center [634, 196] width 1166 height 191
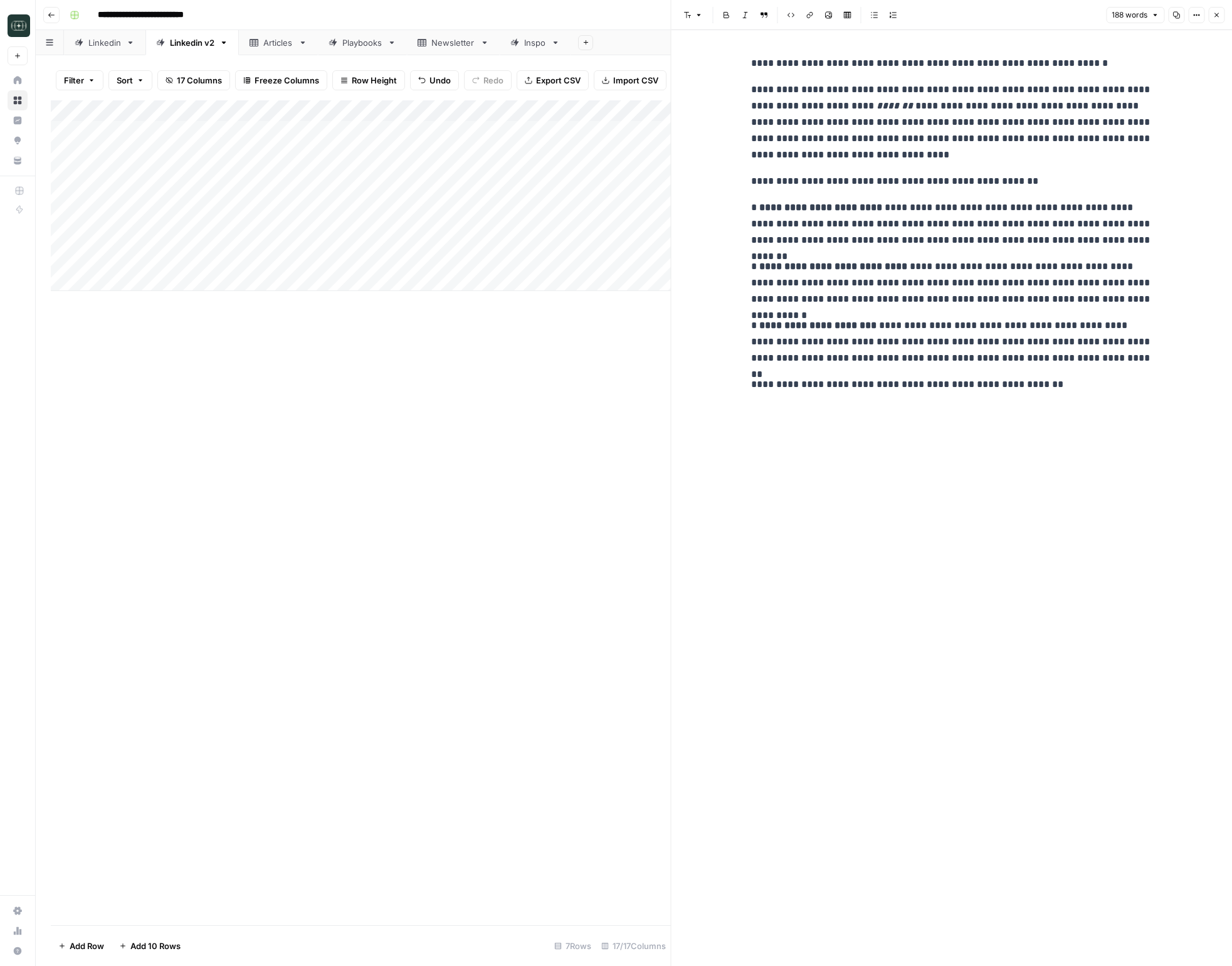
click at [948, 210] on p "**********" at bounding box center [951, 223] width 401 height 49
click at [970, 221] on p "**********" at bounding box center [951, 223] width 401 height 49
copy div "**********"
click at [305, 279] on div "Add Column" at bounding box center [361, 196] width 620 height 191
type textarea "**********"
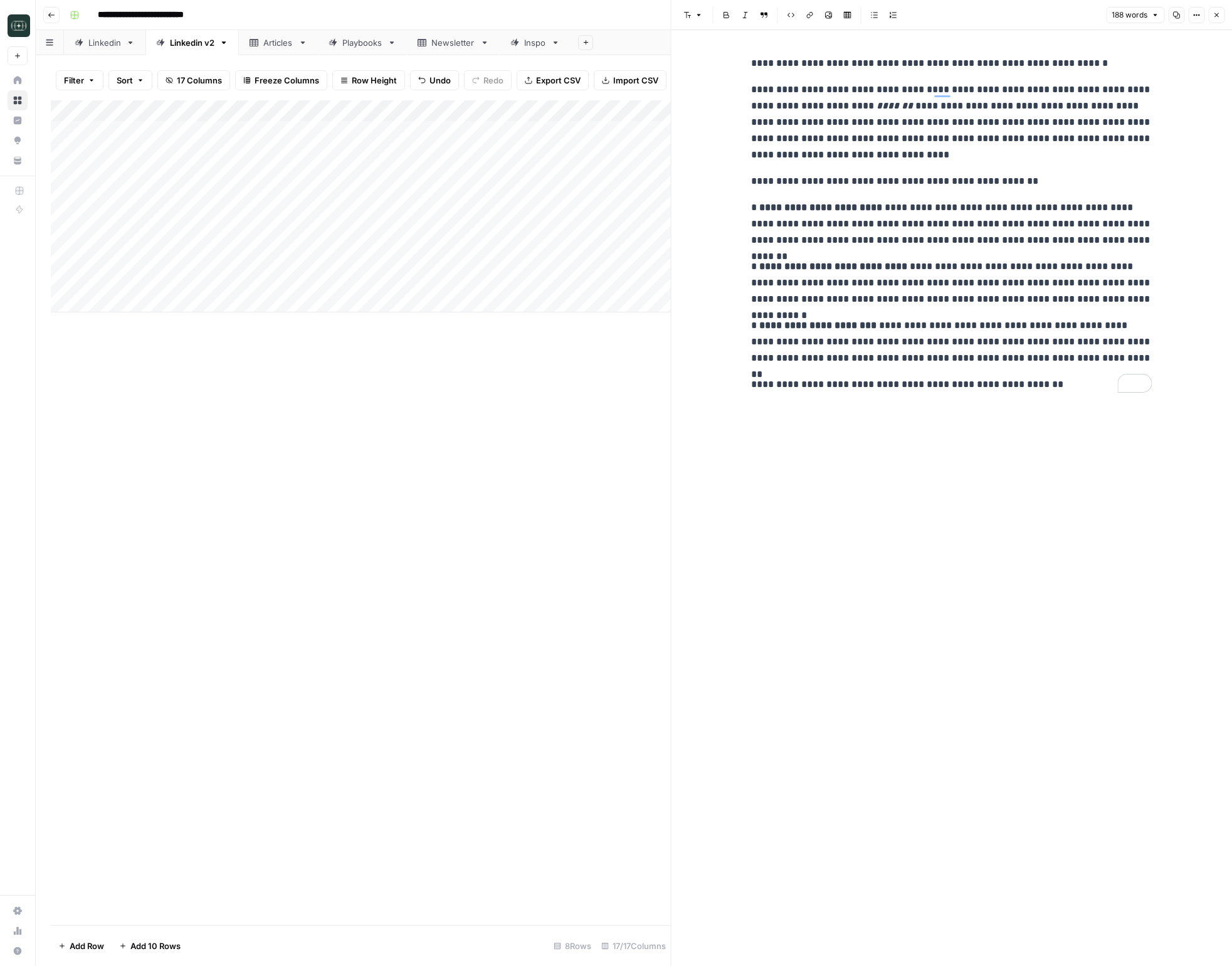
click at [484, 555] on div "Add Column" at bounding box center [361, 513] width 620 height 825
click at [605, 284] on div "Add Column" at bounding box center [361, 206] width 620 height 212
click at [610, 285] on div "Add Column" at bounding box center [361, 206] width 620 height 212
click at [639, 354] on button "Medium ( 120-200 words)" at bounding box center [678, 352] width 111 height 15
click at [1211, 18] on button "Close" at bounding box center [1216, 14] width 16 height 16
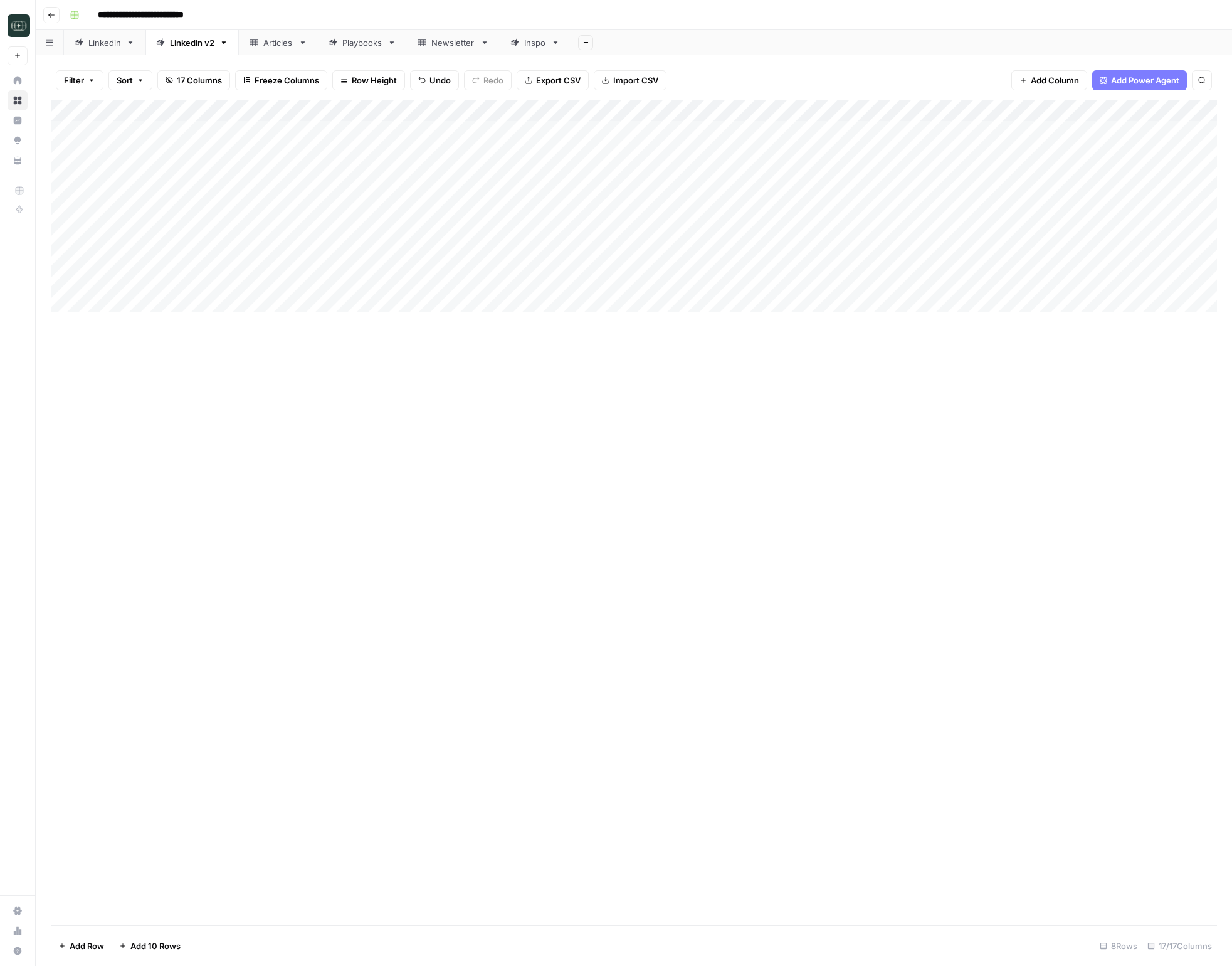
click at [846, 284] on div "Add Column" at bounding box center [634, 206] width 1166 height 212
click at [865, 282] on div "Add Column" at bounding box center [634, 206] width 1166 height 212
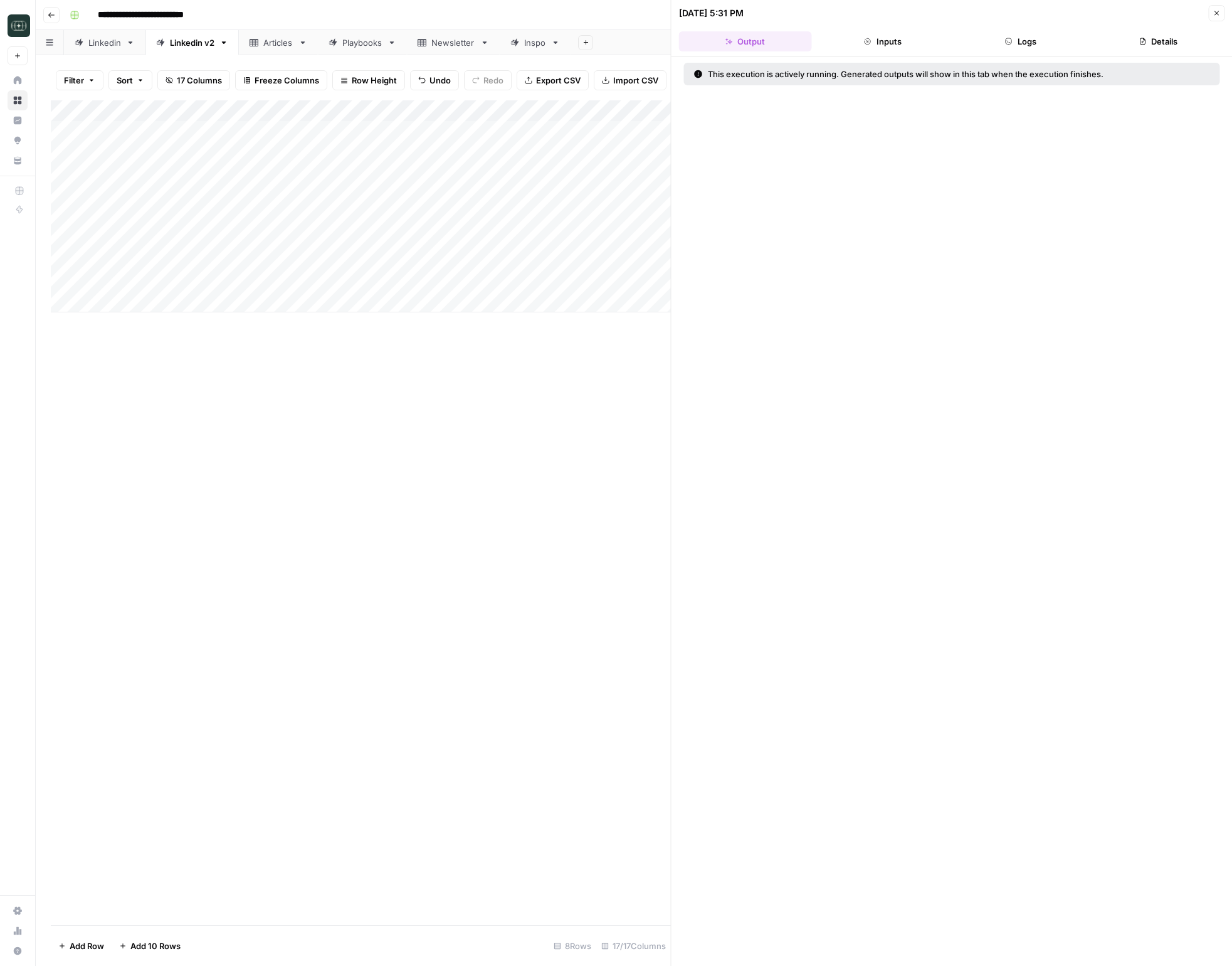
click at [999, 43] on button "Logs" at bounding box center [1021, 42] width 133 height 20
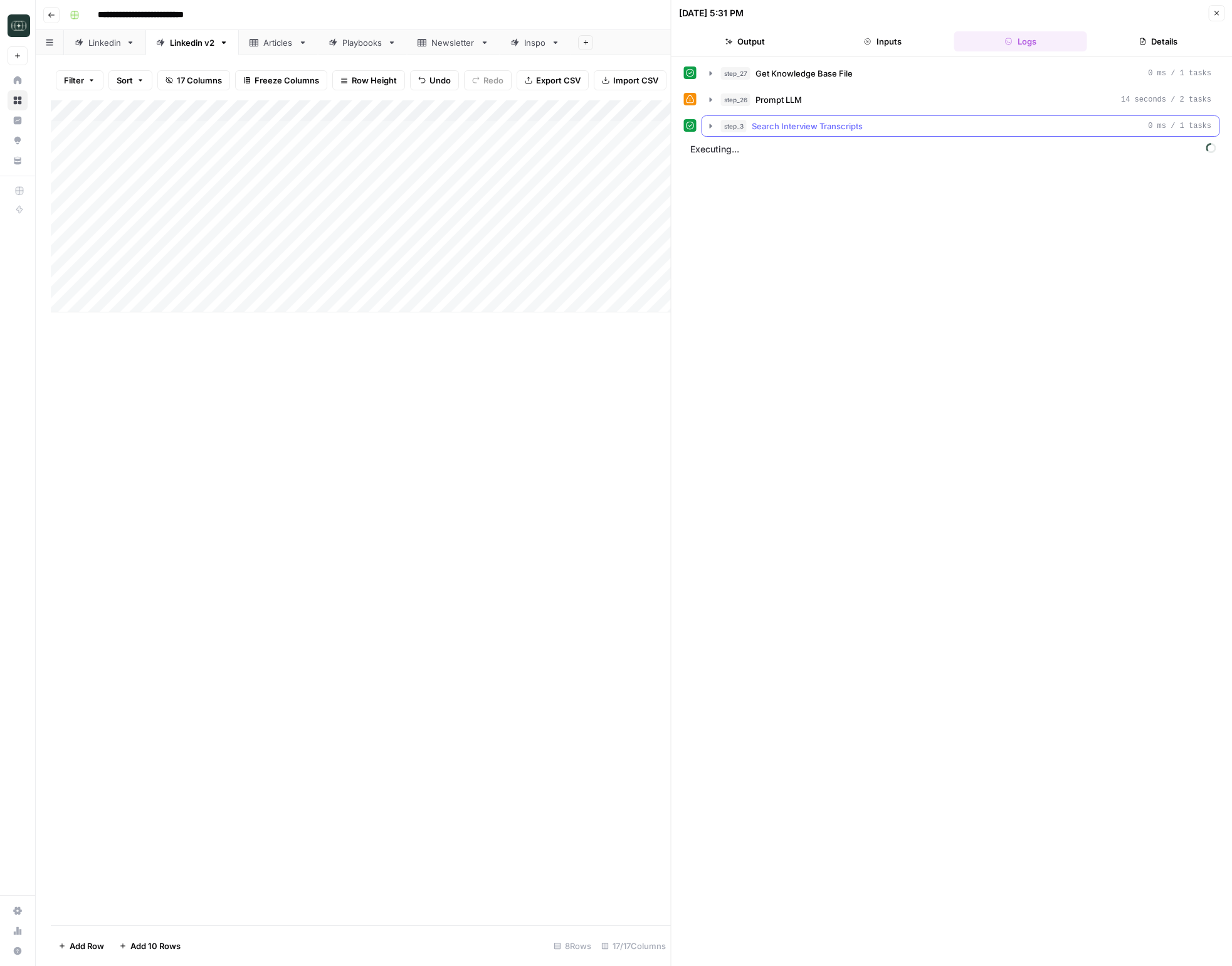
click at [713, 128] on icon "button" at bounding box center [711, 126] width 10 height 10
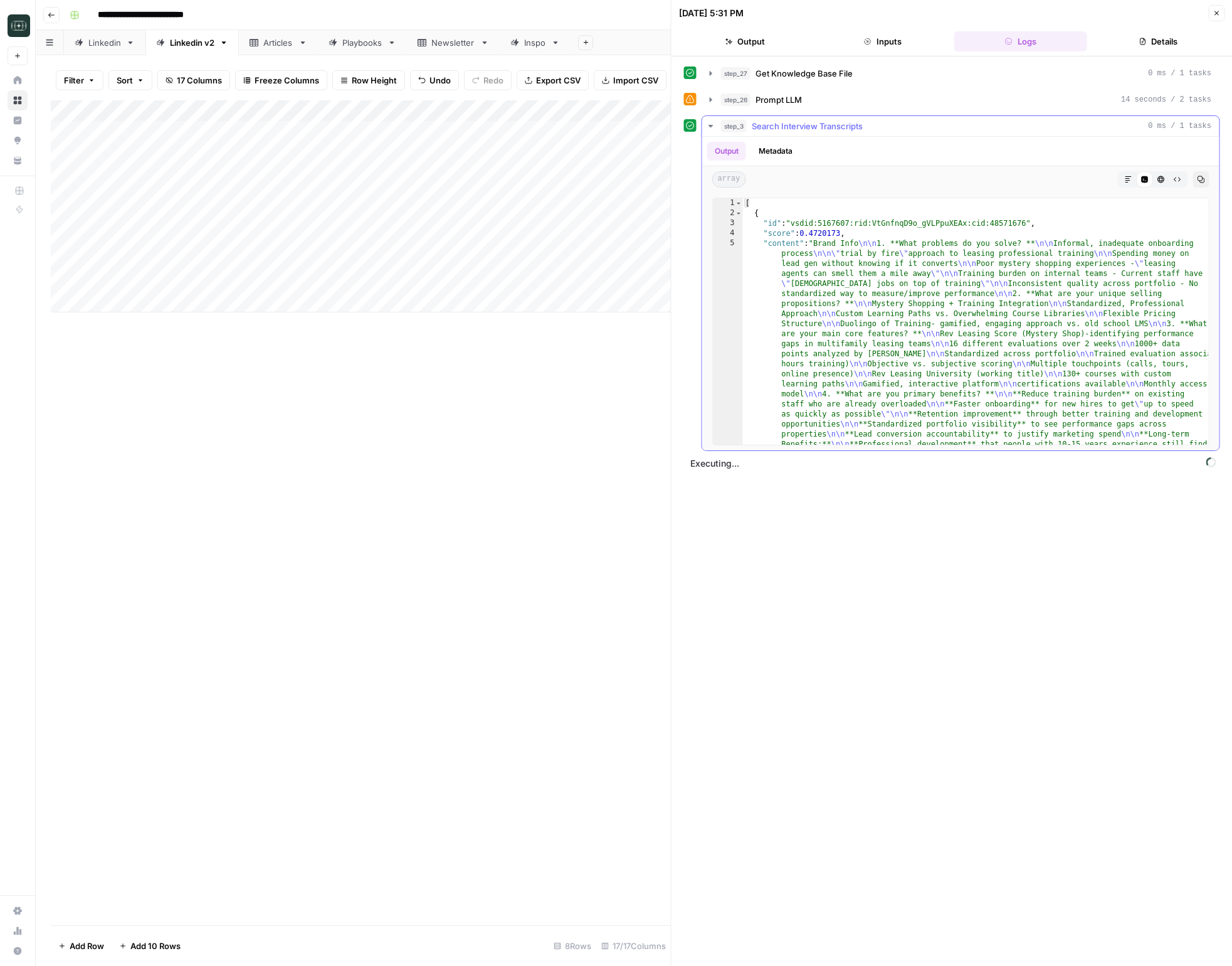
click at [713, 128] on icon "button" at bounding box center [711, 126] width 10 height 10
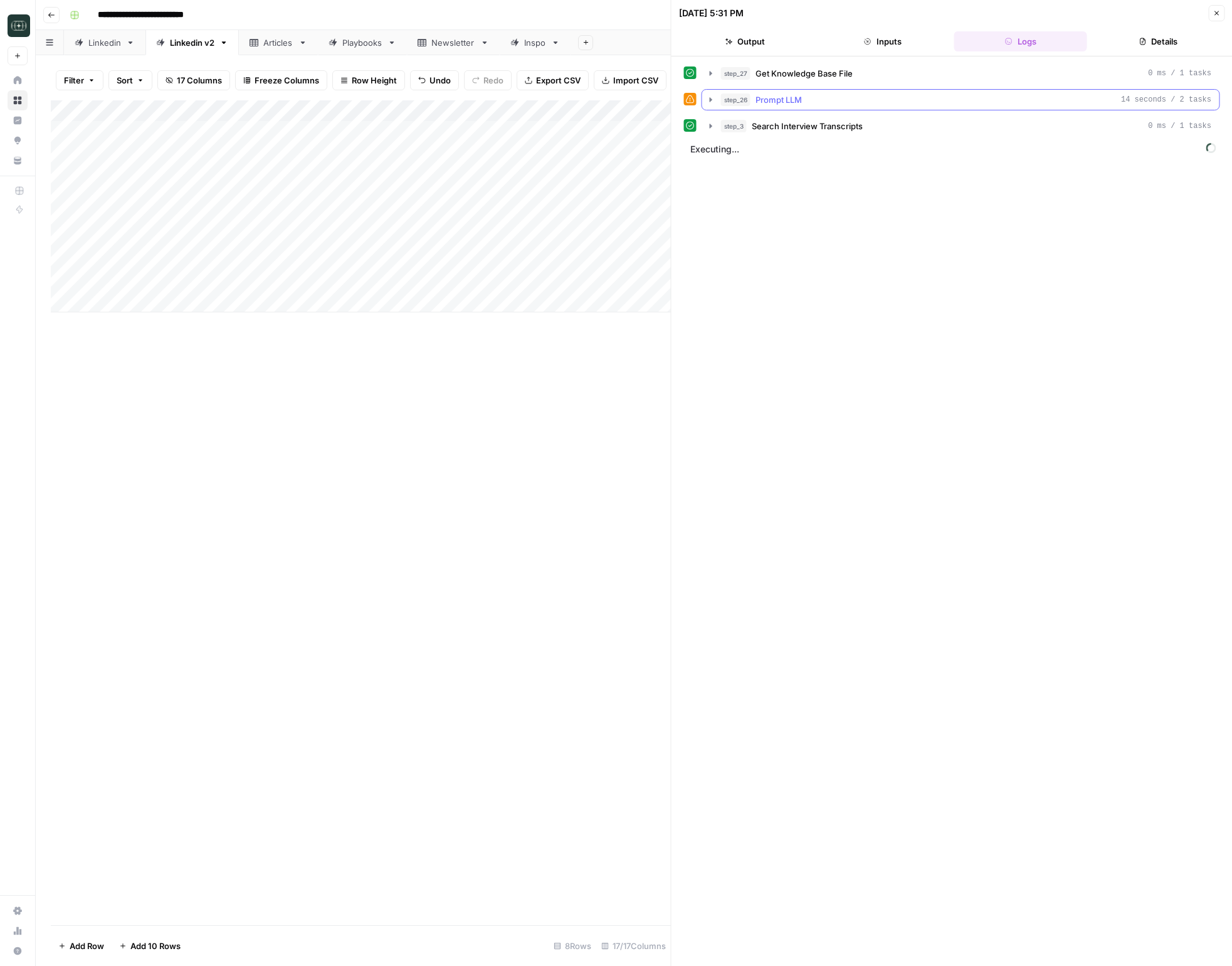
click at [713, 103] on icon "button" at bounding box center [711, 100] width 10 height 10
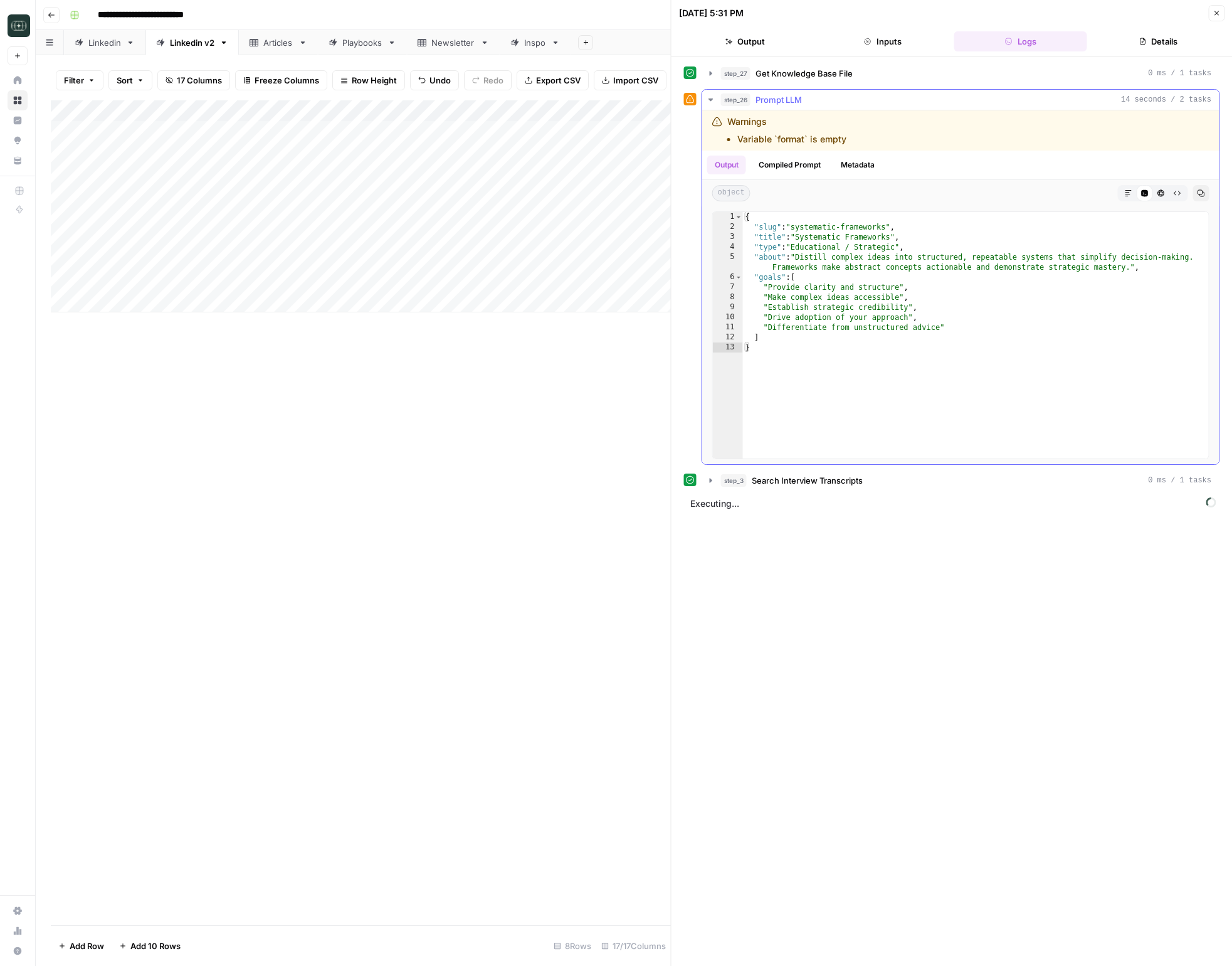
click at [713, 103] on icon "button" at bounding box center [711, 100] width 10 height 10
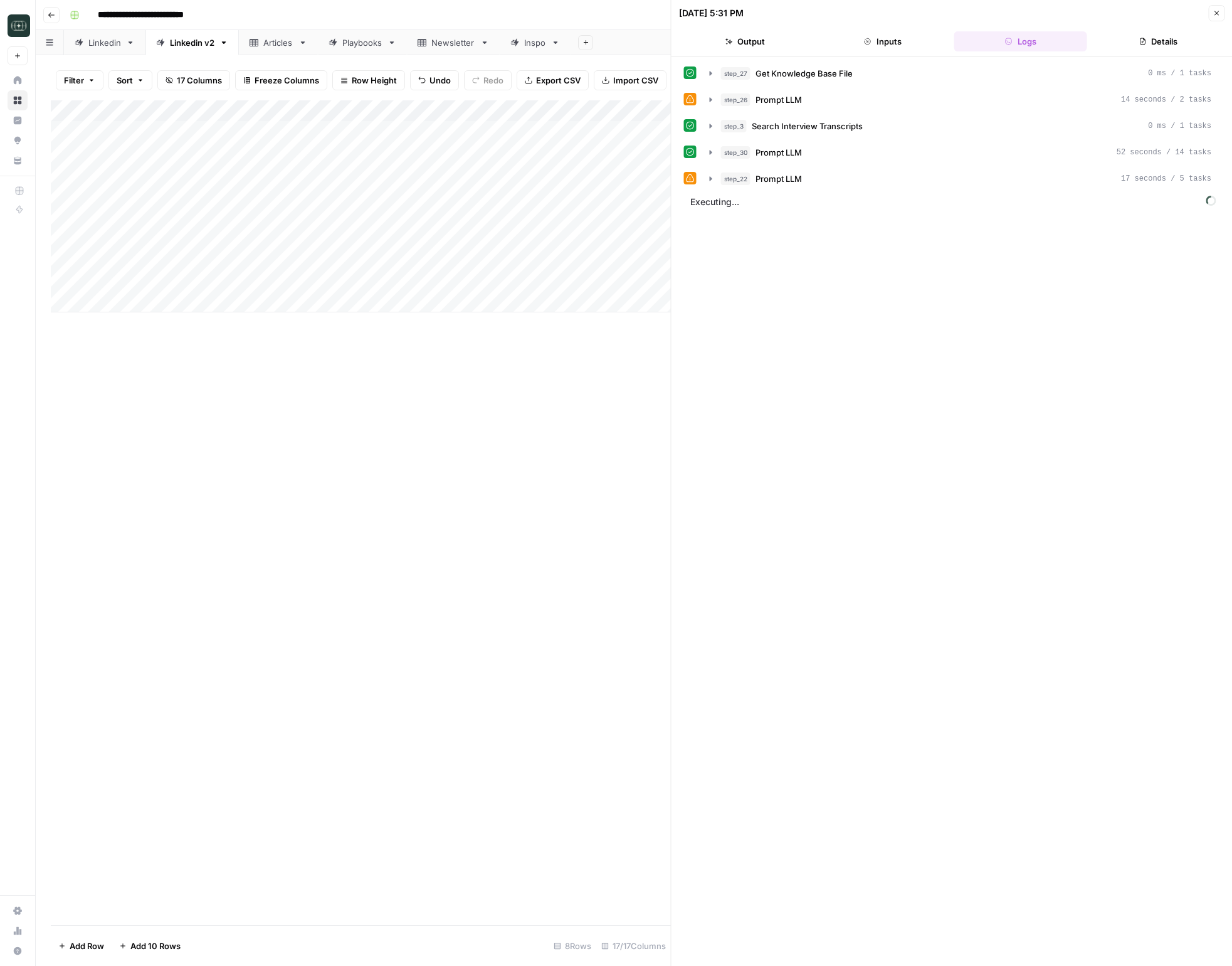
click at [715, 187] on button "step_22 Prompt LLM 17 seconds / 5 tasks" at bounding box center [961, 179] width 518 height 20
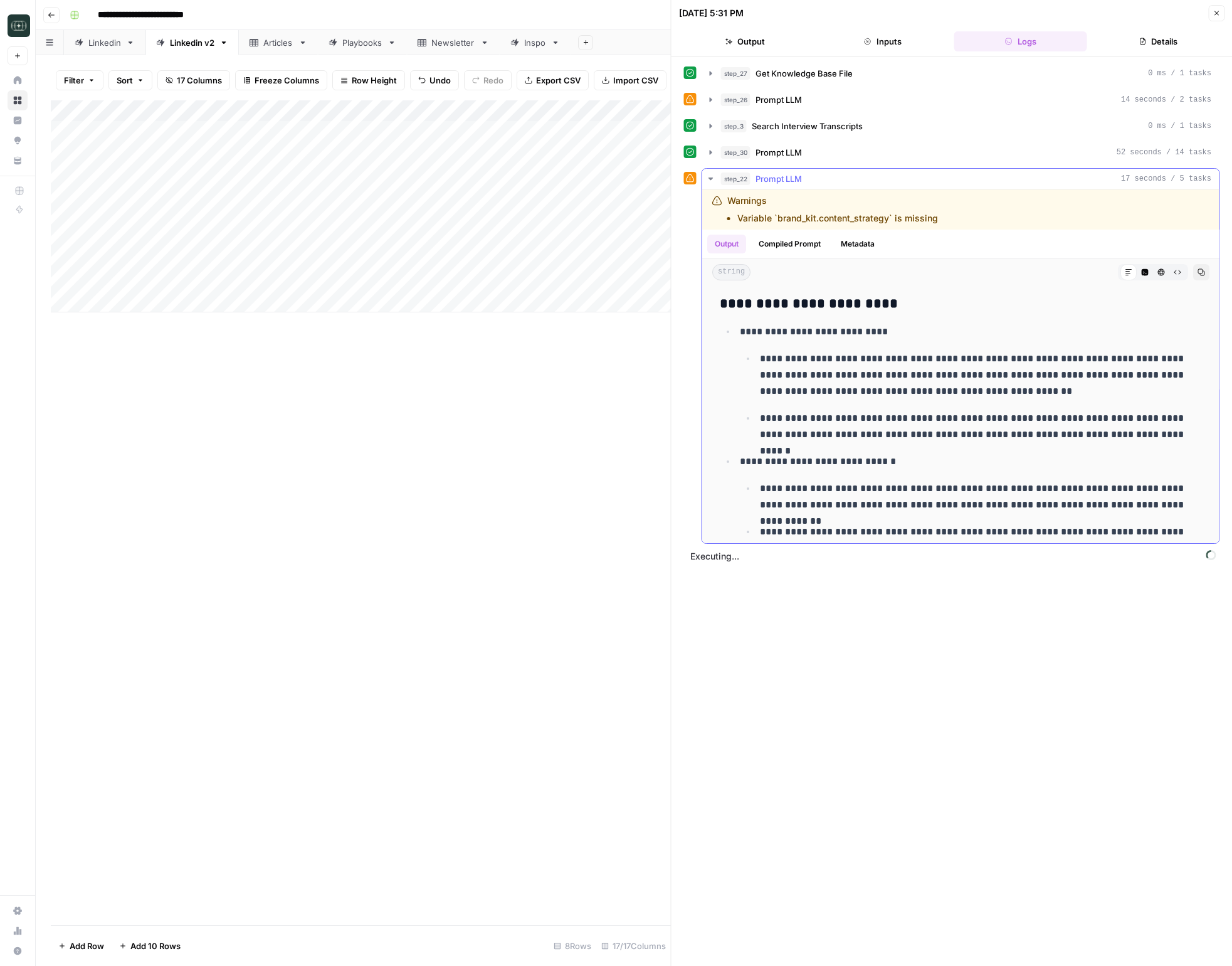
click at [718, 181] on button "step_22 Prompt LLM 17 seconds / 5 tasks" at bounding box center [961, 179] width 518 height 20
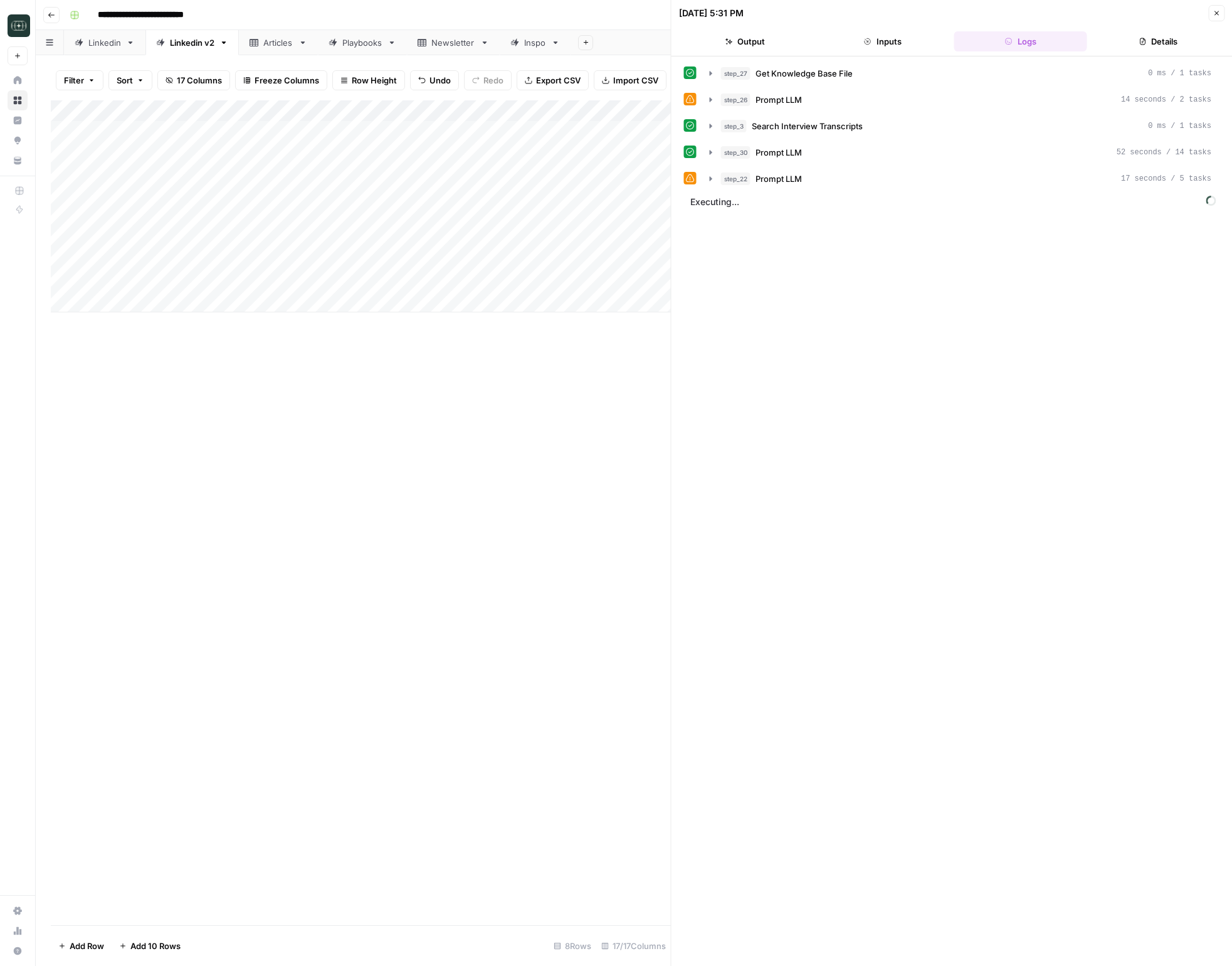
click at [713, 199] on span "Executing..." at bounding box center [953, 202] width 534 height 20
click at [713, 183] on icon "button" at bounding box center [711, 179] width 10 height 10
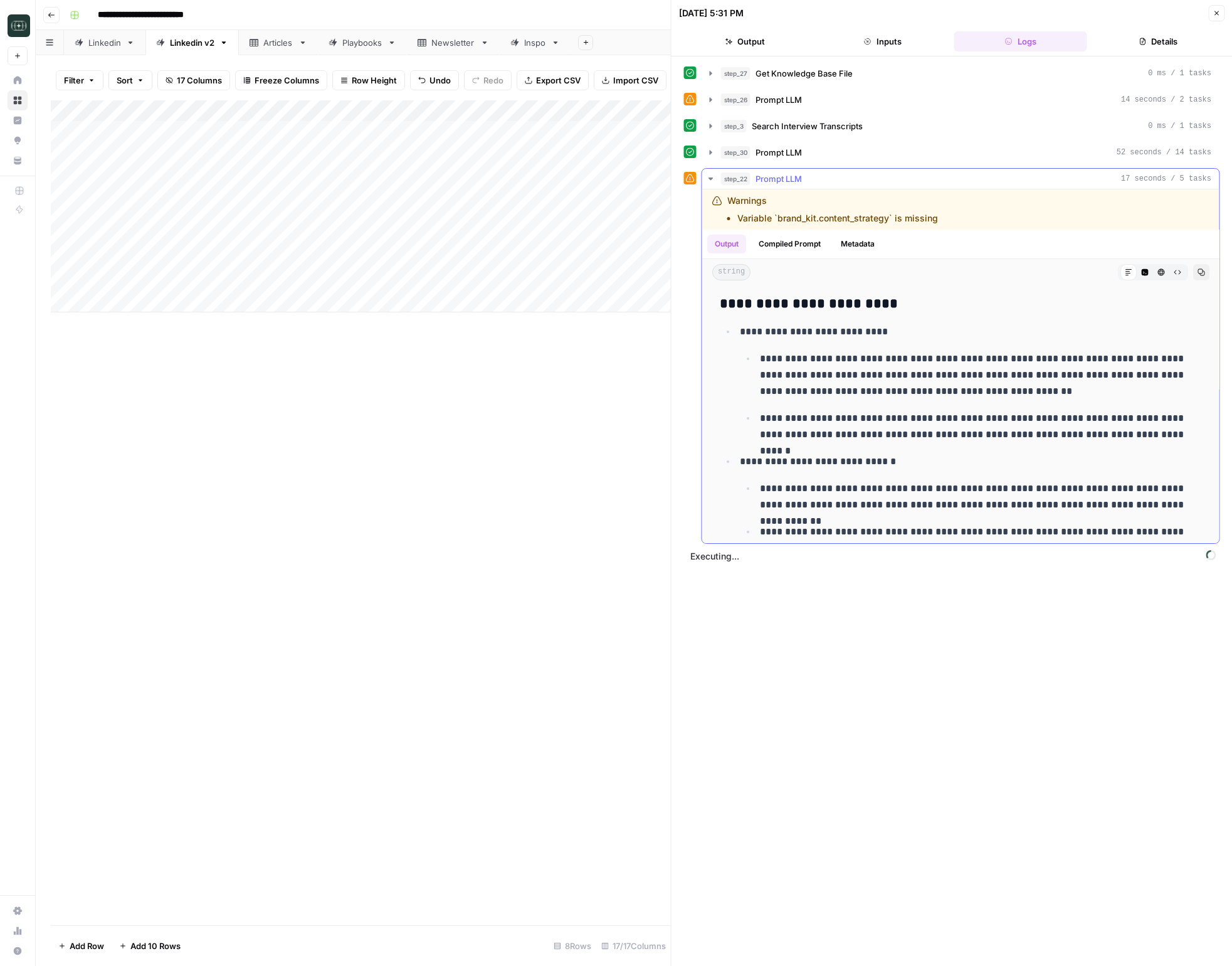
click at [712, 178] on icon "button" at bounding box center [710, 178] width 4 height 3
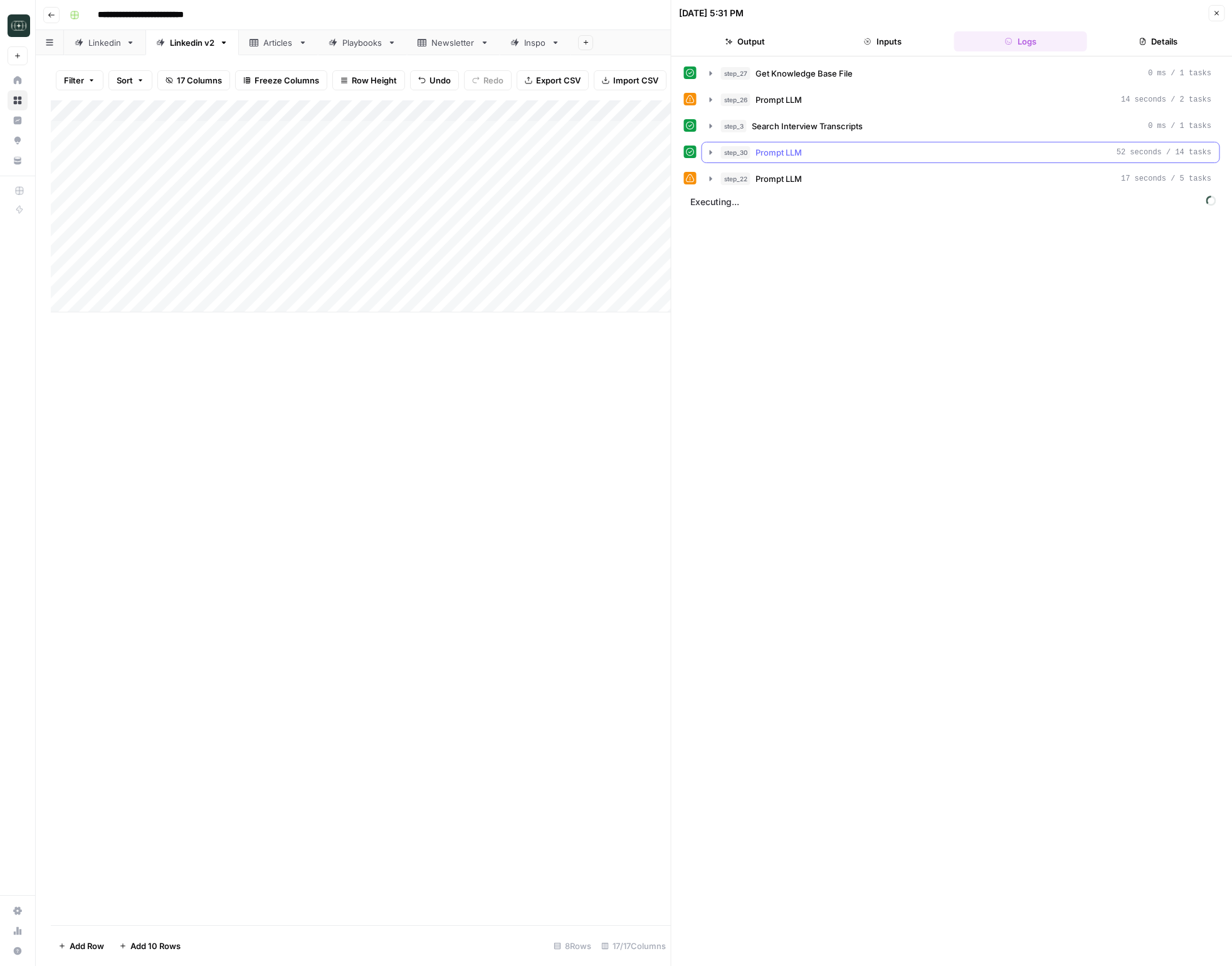
click at [713, 157] on icon "button" at bounding box center [711, 152] width 10 height 10
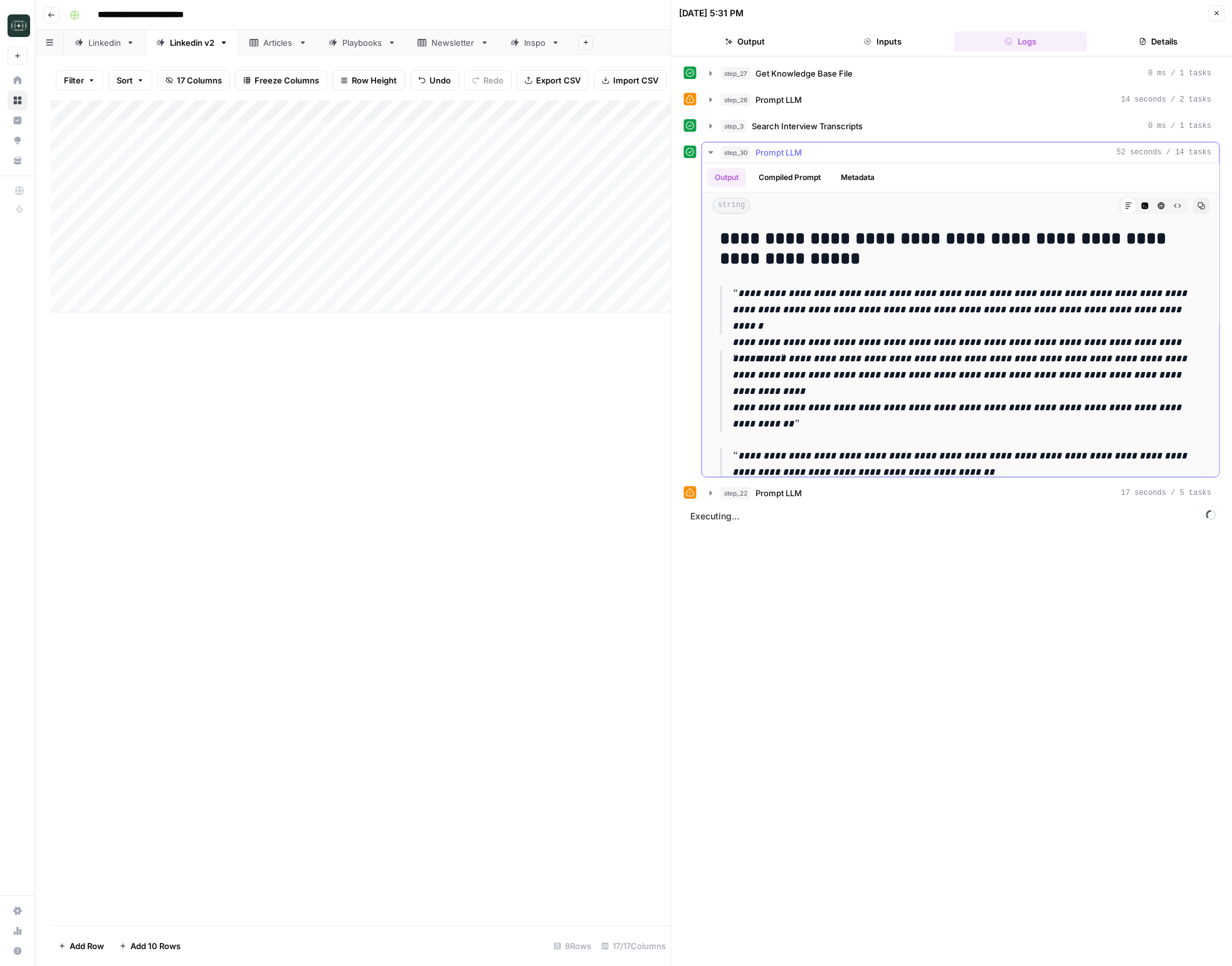
click at [713, 157] on icon "button" at bounding box center [711, 152] width 10 height 10
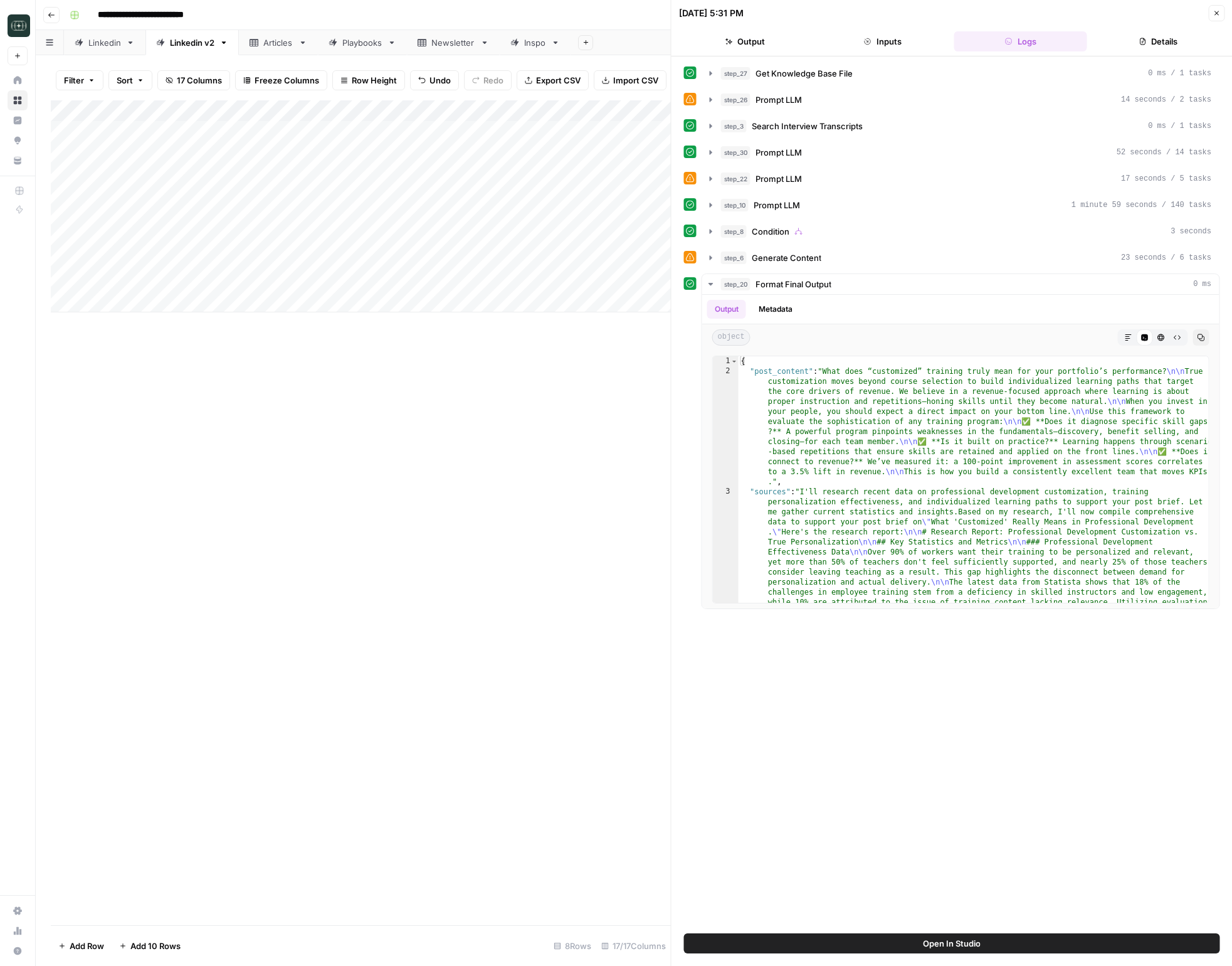
click at [1218, 14] on icon "button" at bounding box center [1217, 13] width 4 height 4
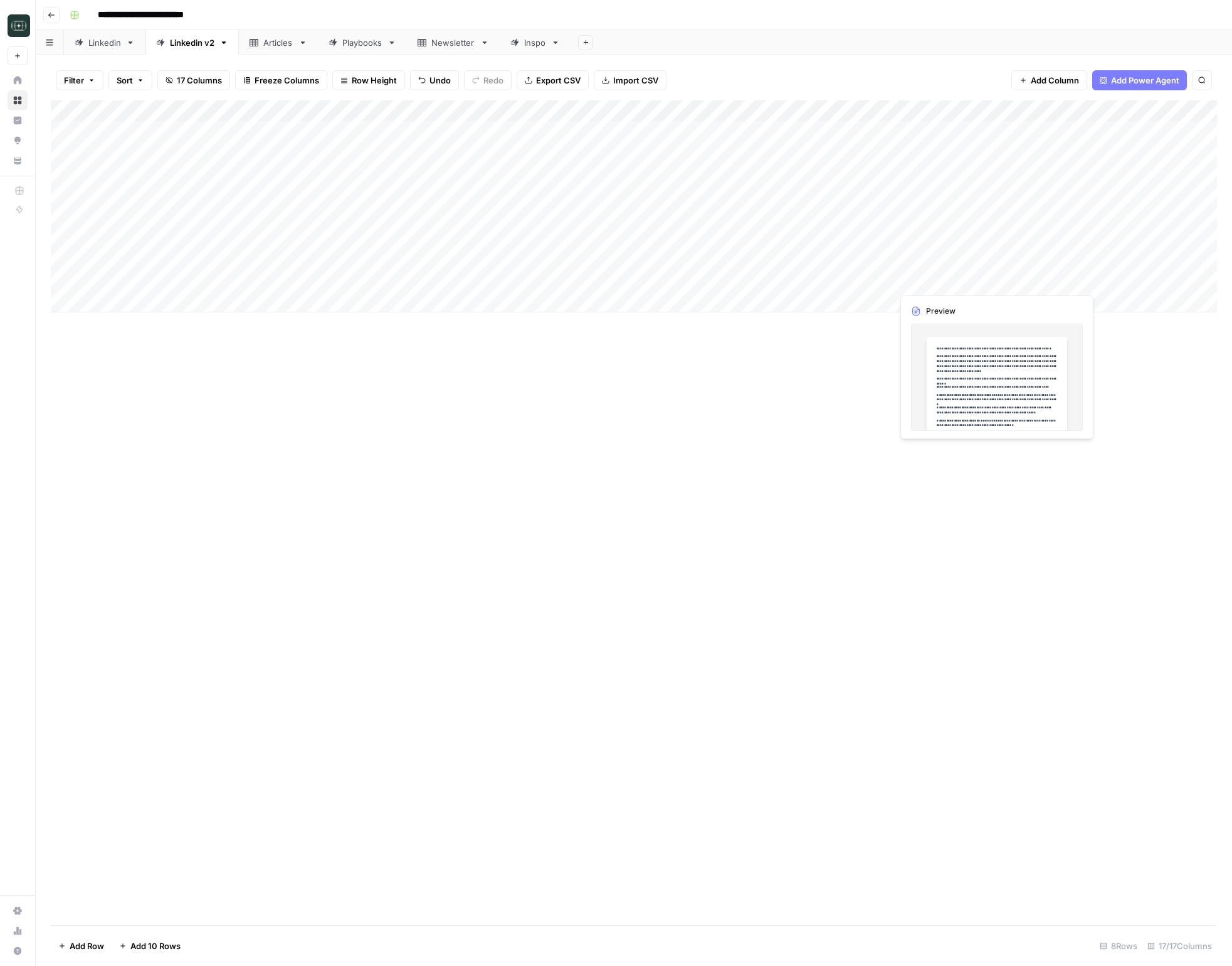
click at [1129, 279] on div "Add Column" at bounding box center [634, 206] width 1166 height 212
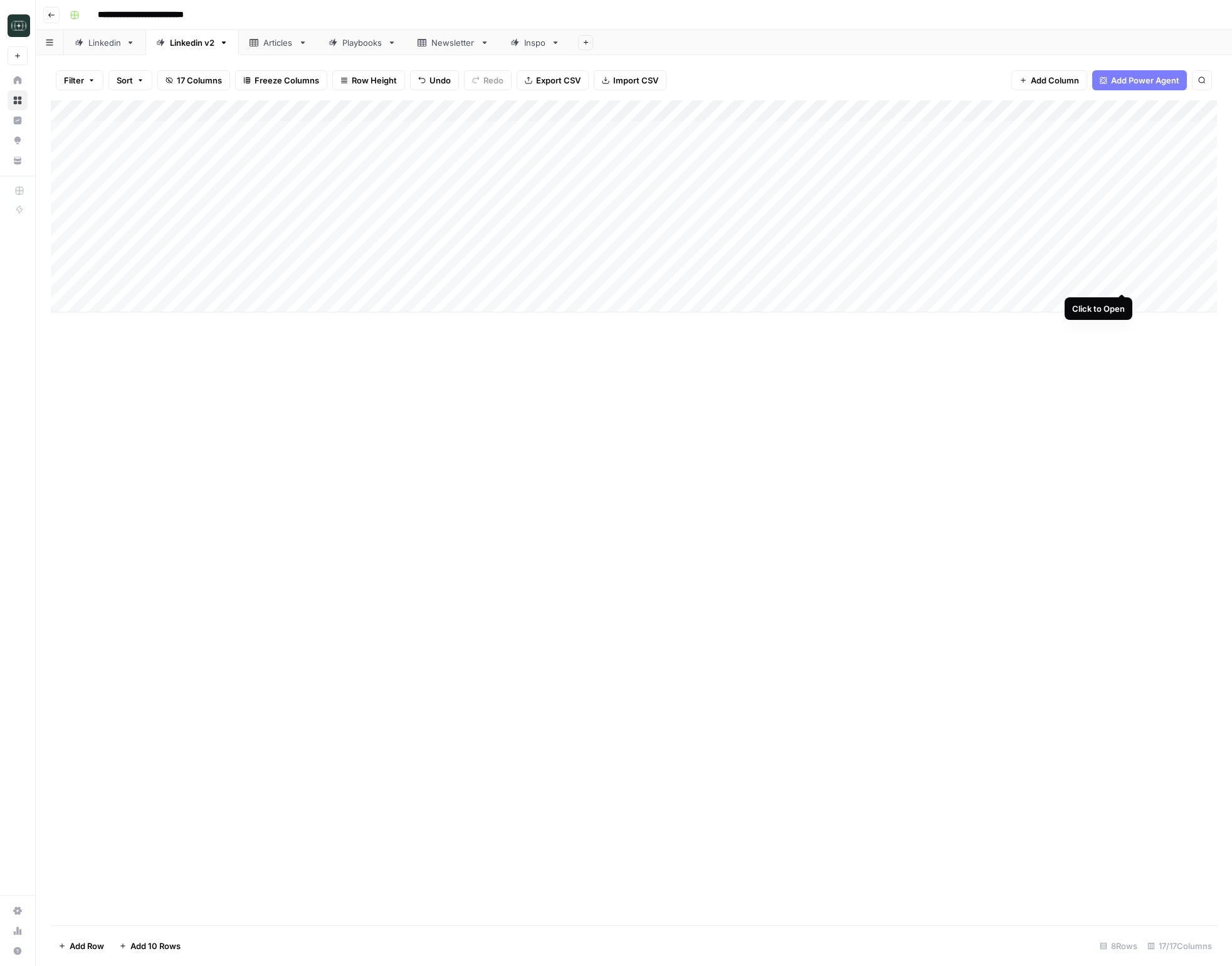
click at [1122, 280] on div "Add Column" at bounding box center [634, 206] width 1166 height 212
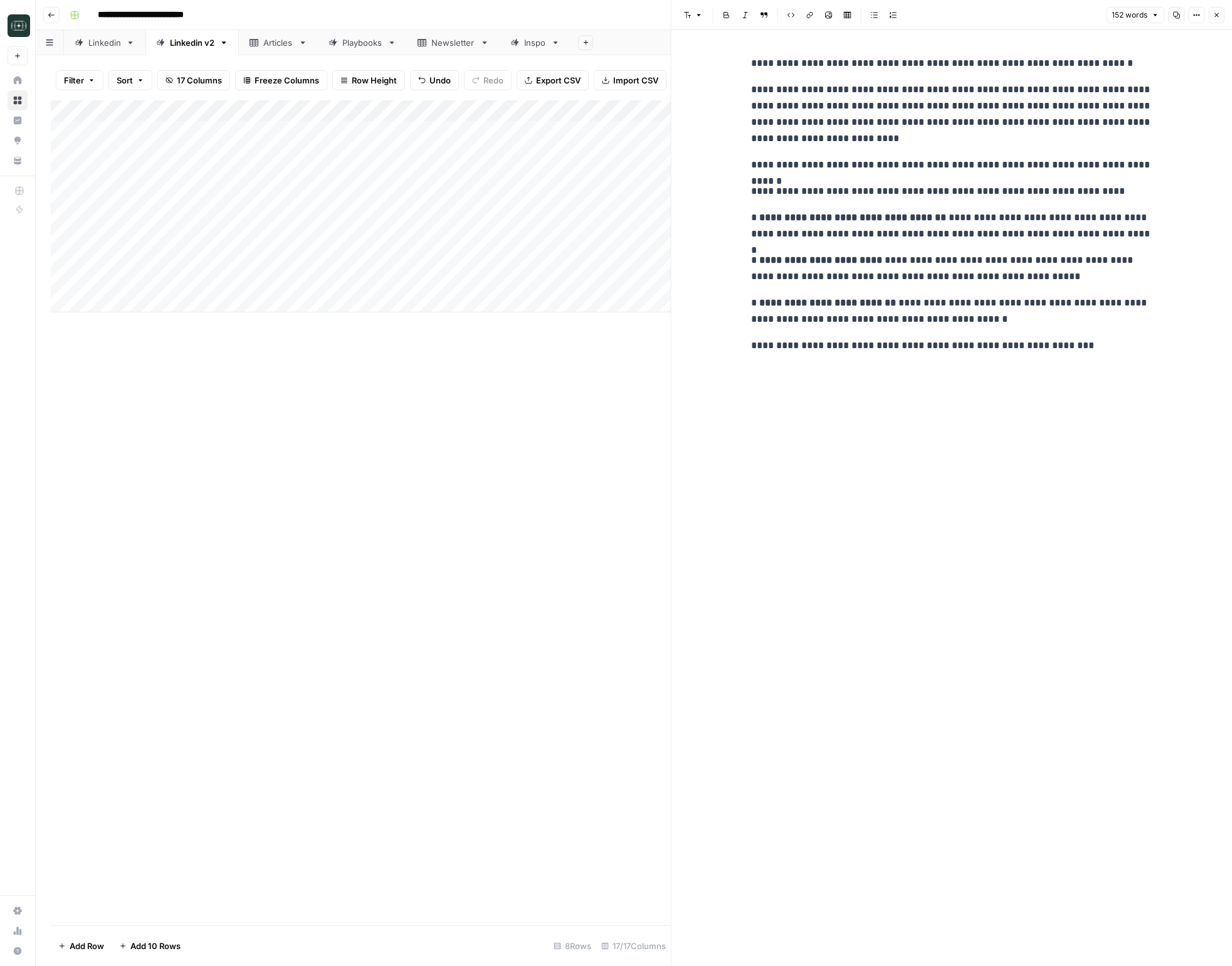
click at [1212, 14] on icon "button" at bounding box center [1216, 14] width 8 height 8
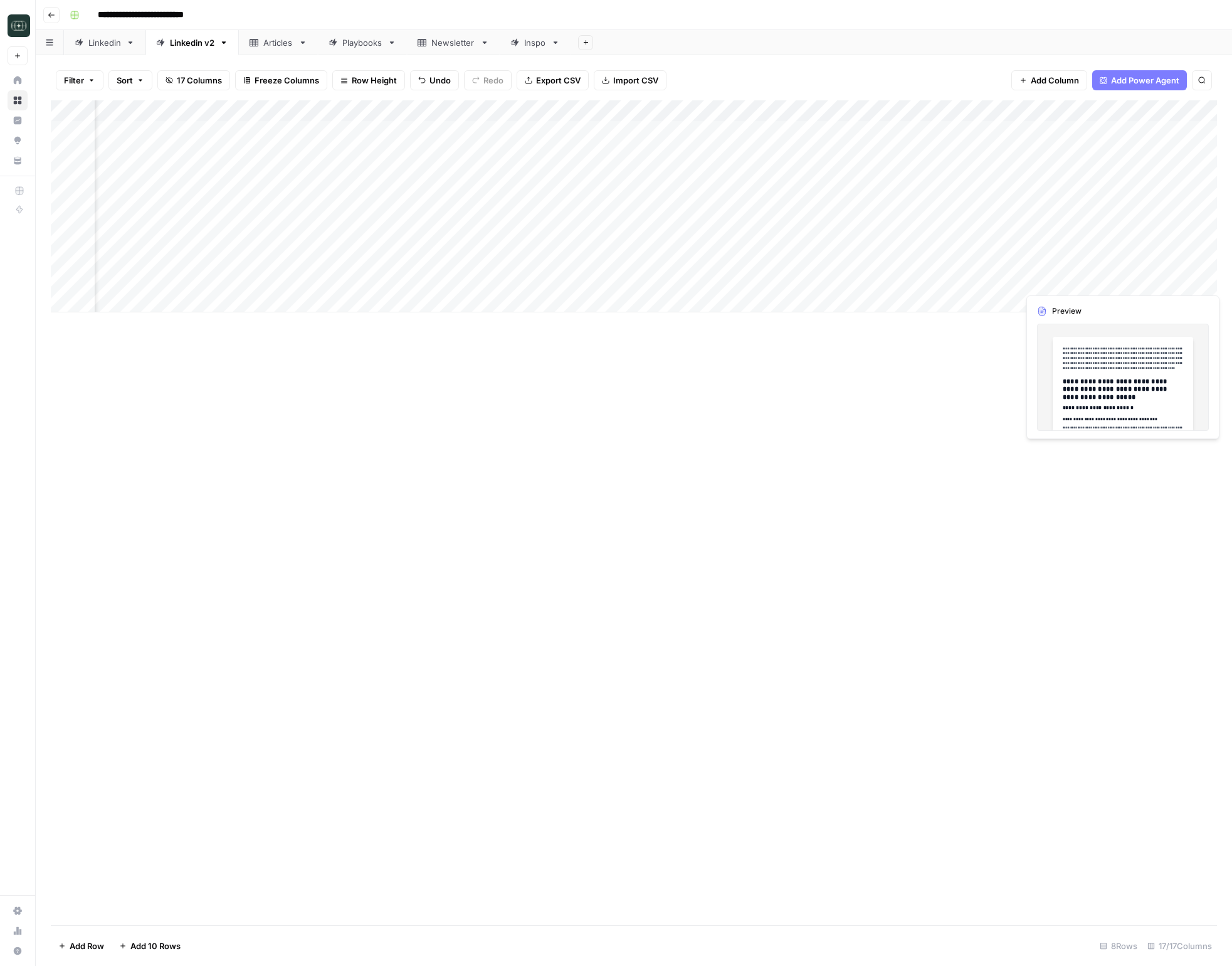
scroll to position [0, 69]
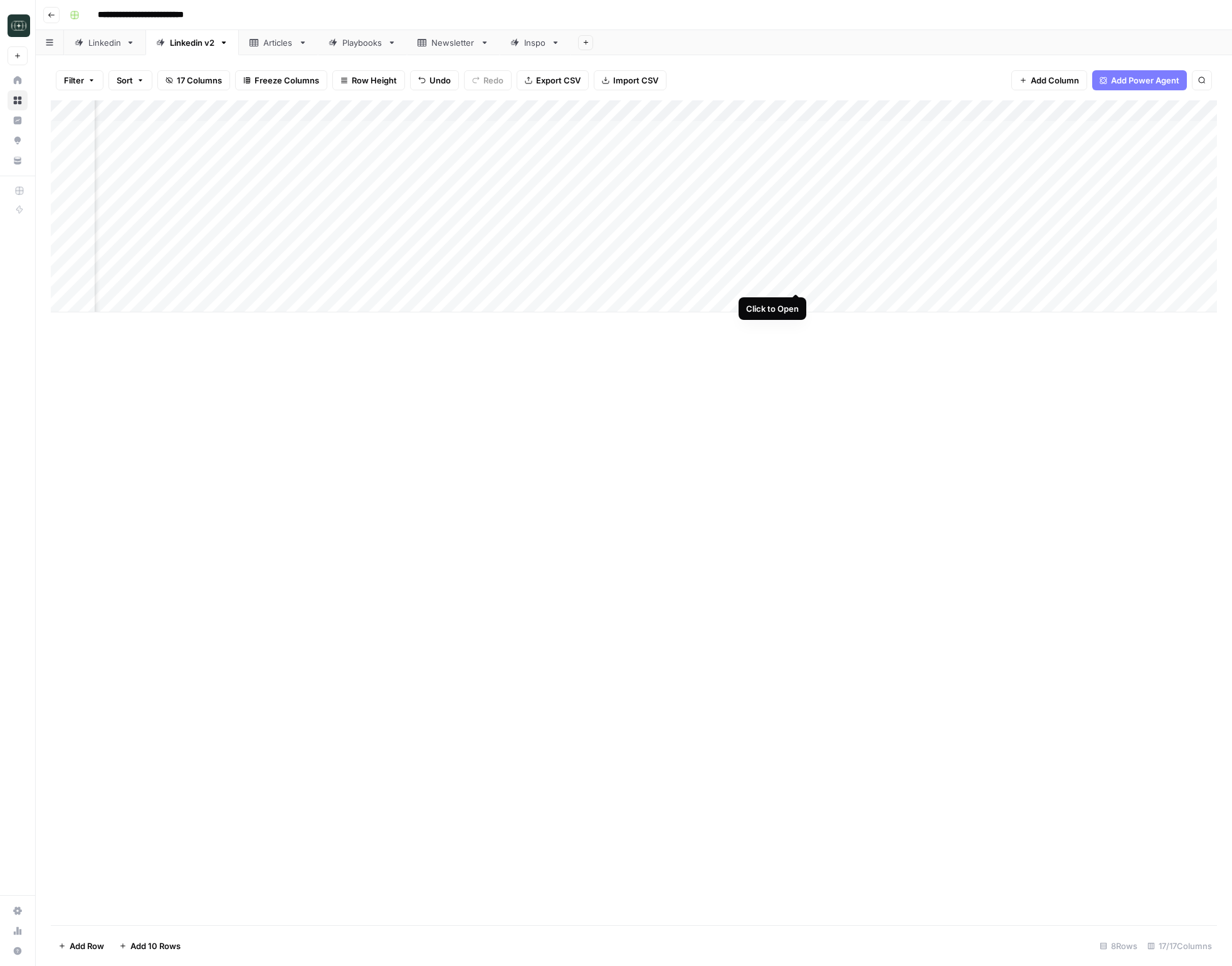
click at [796, 282] on div "Add Column" at bounding box center [634, 206] width 1166 height 212
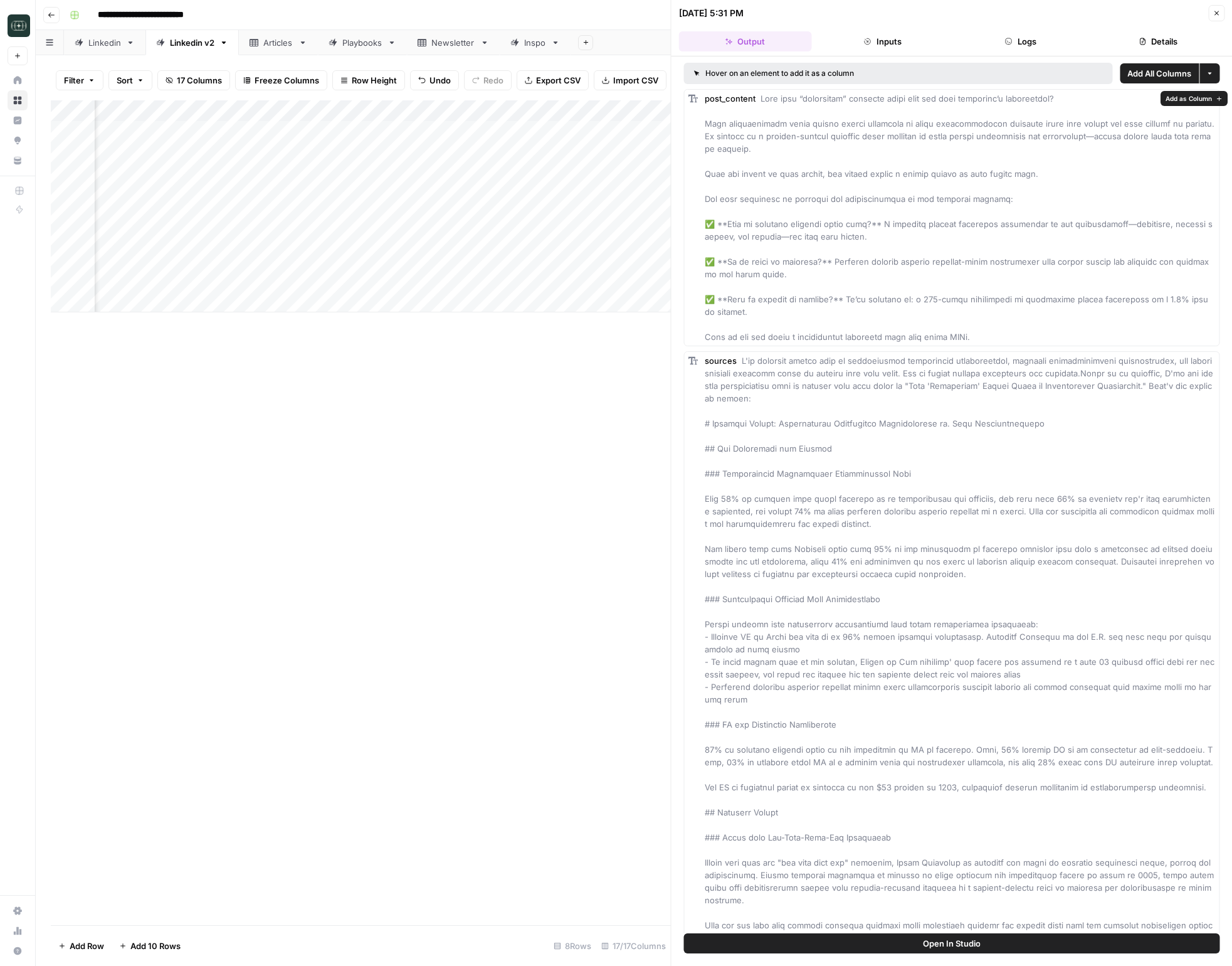
click at [1000, 38] on button "Logs" at bounding box center [1021, 42] width 133 height 20
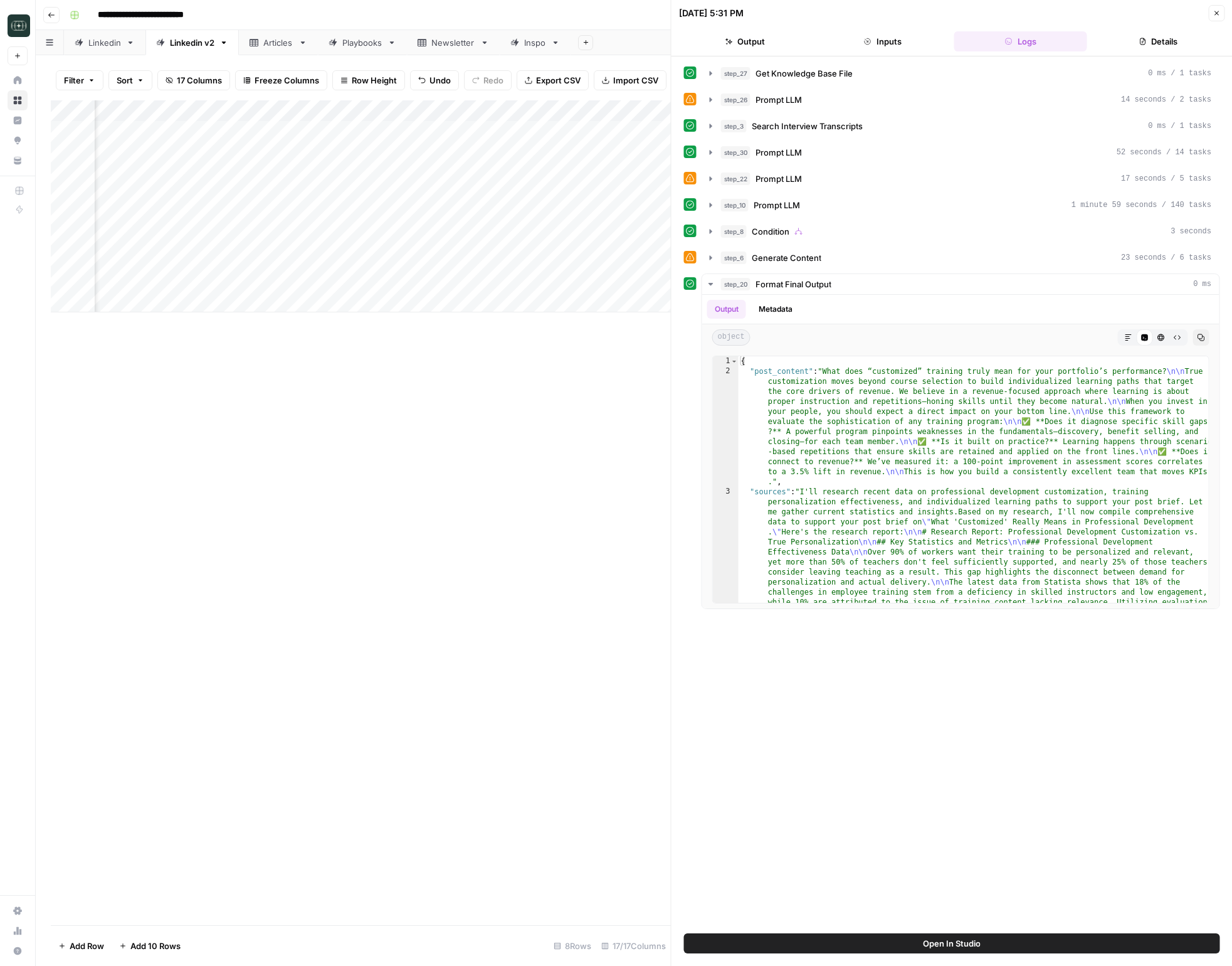
drag, startPoint x: 700, startPoint y: 253, endPoint x: 707, endPoint y: 256, distance: 7.6
click at [701, 253] on div "step_6 Generate Content 23 seconds / 6 tasks" at bounding box center [952, 257] width 536 height 21
click at [707, 256] on icon "button" at bounding box center [711, 258] width 10 height 10
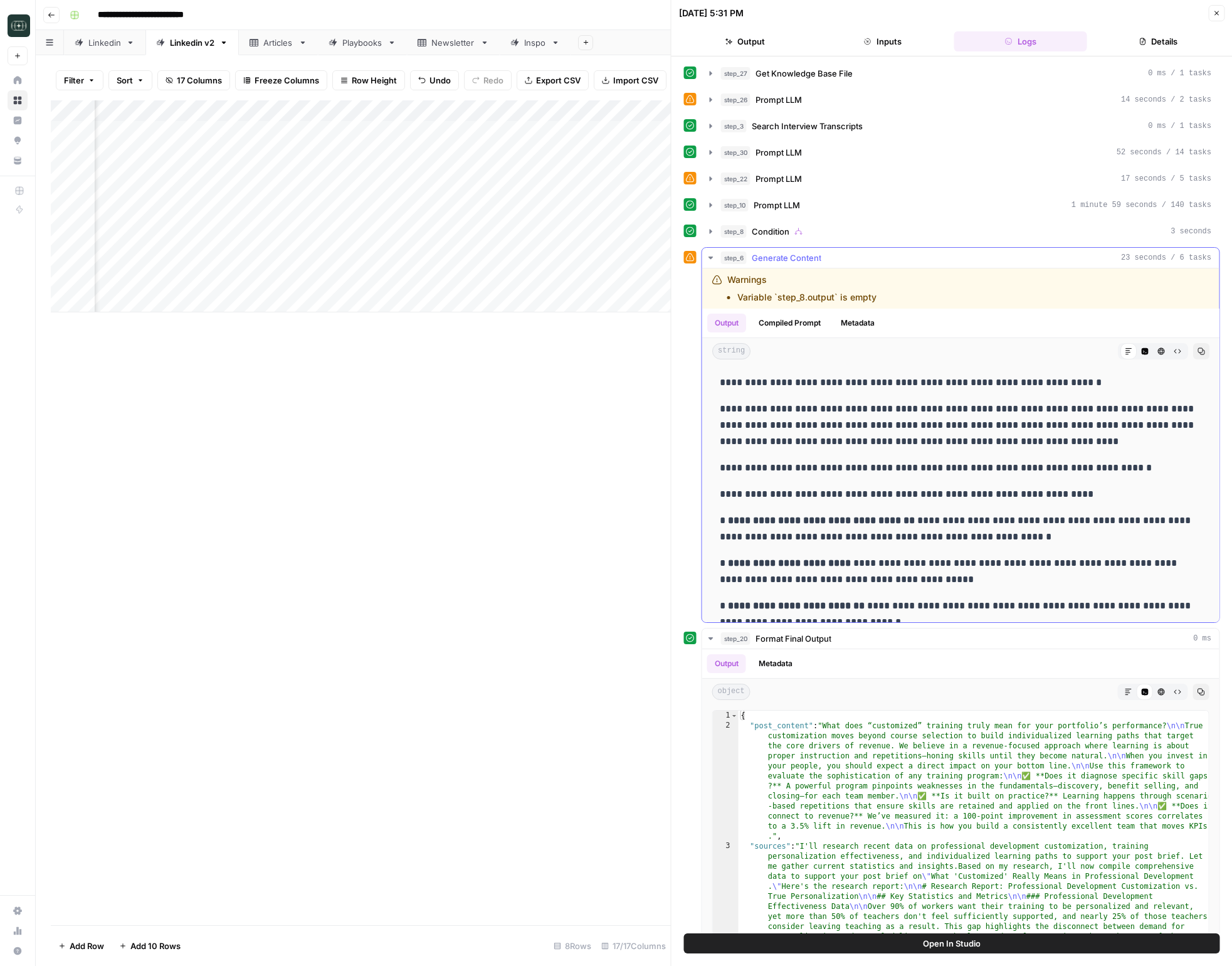
click at [710, 256] on icon "button" at bounding box center [710, 257] width 4 height 3
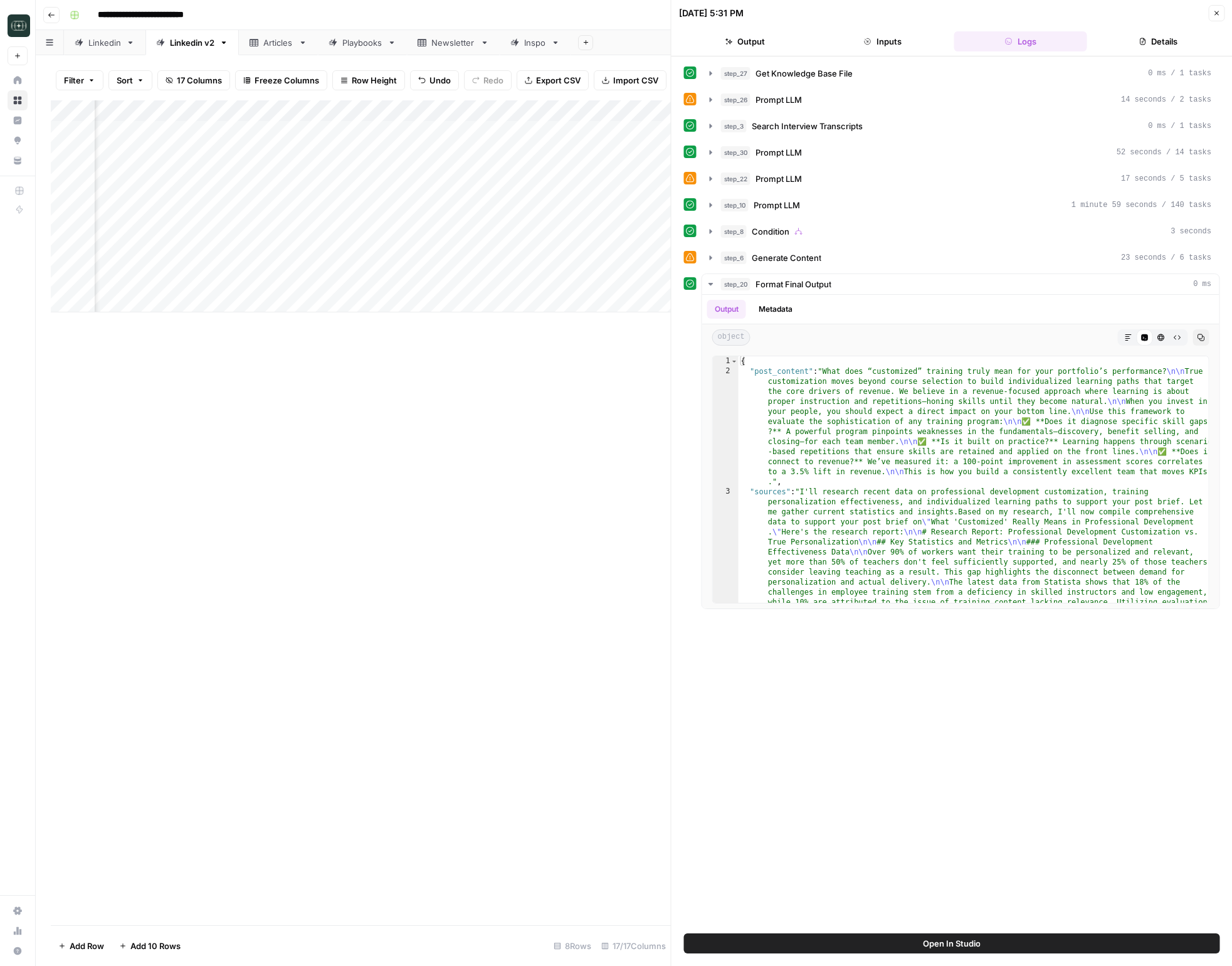
click at [713, 141] on div "step_27 Get Knowledge Base File 0 ms / 1 tasks step_26 Prompt LLM 14 seconds / …" at bounding box center [952, 336] width 536 height 546
click at [713, 149] on icon "button" at bounding box center [711, 152] width 10 height 10
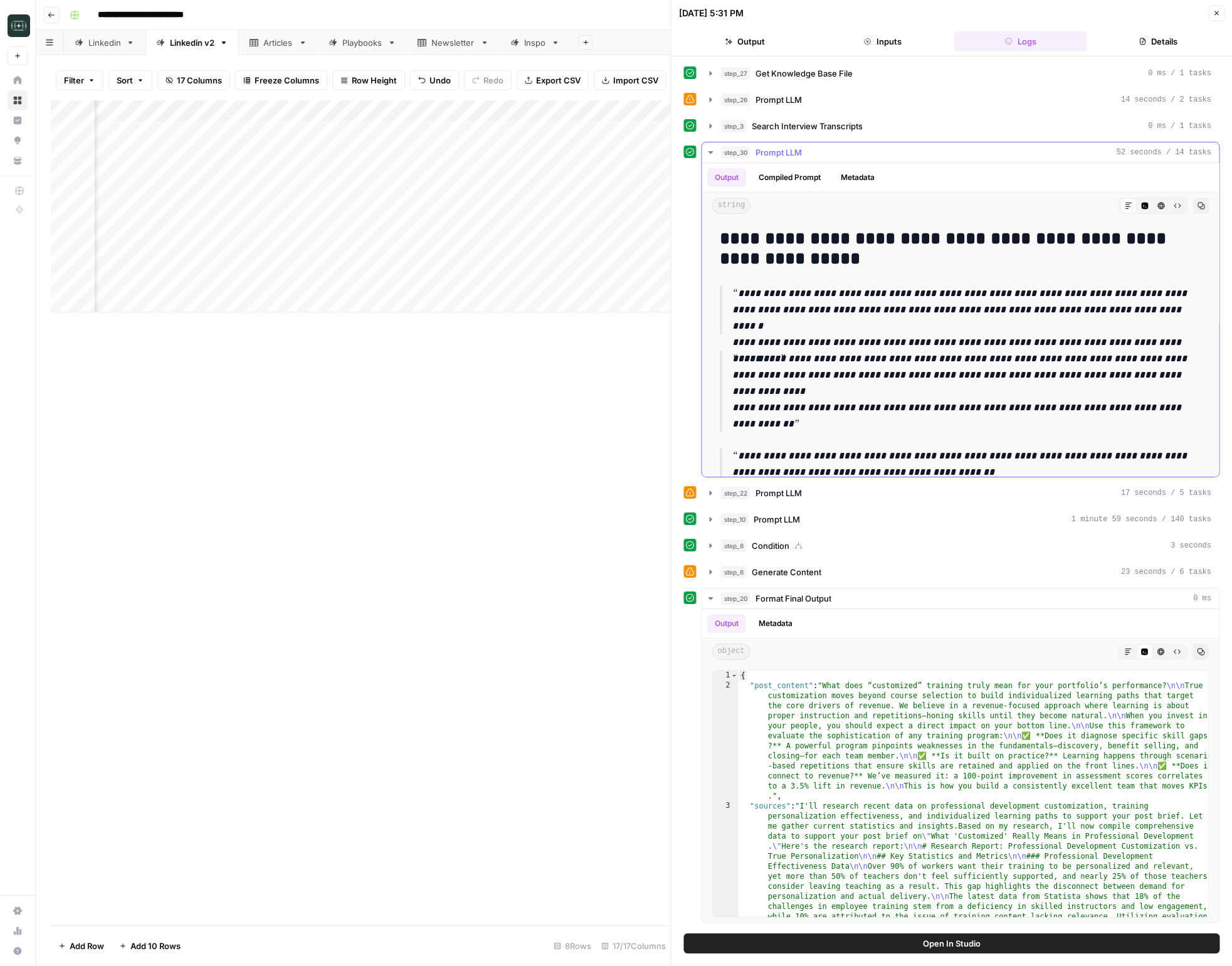
click at [712, 150] on icon "button" at bounding box center [711, 152] width 10 height 10
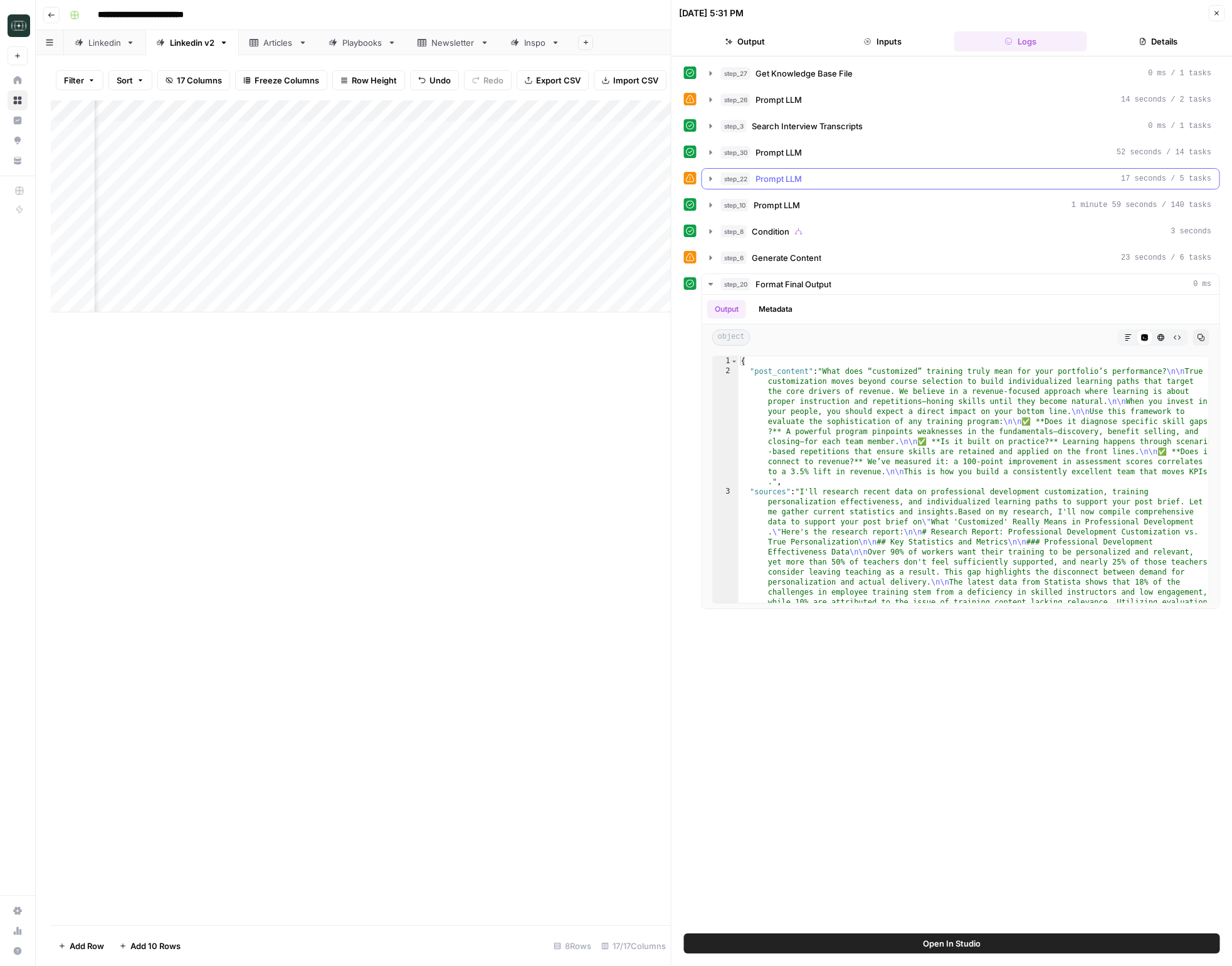
click at [705, 175] on button "step_22 Prompt LLM 17 seconds / 5 tasks" at bounding box center [961, 179] width 518 height 20
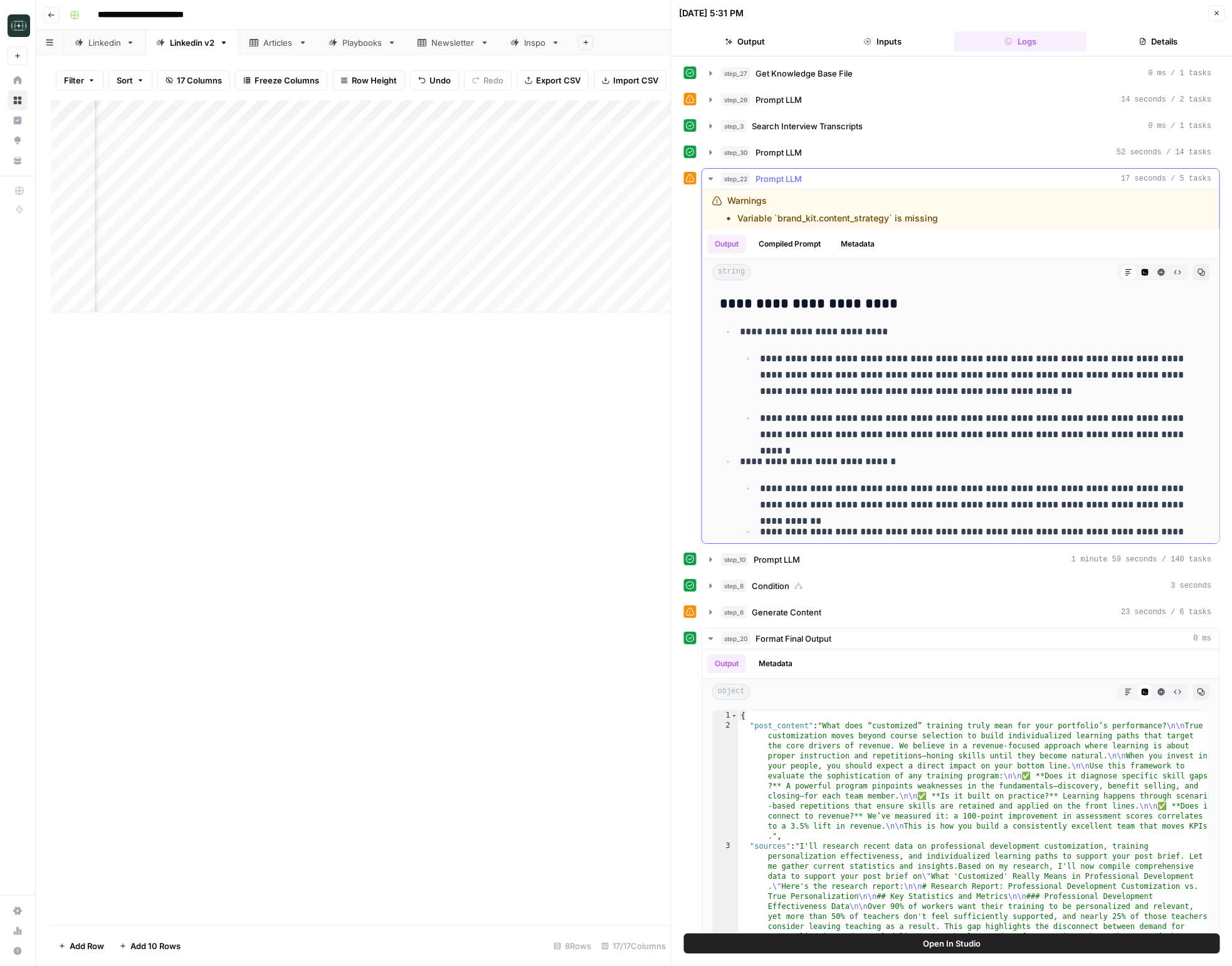
click at [705, 175] on button "step_22 Prompt LLM 17 seconds / 5 tasks" at bounding box center [961, 179] width 518 height 20
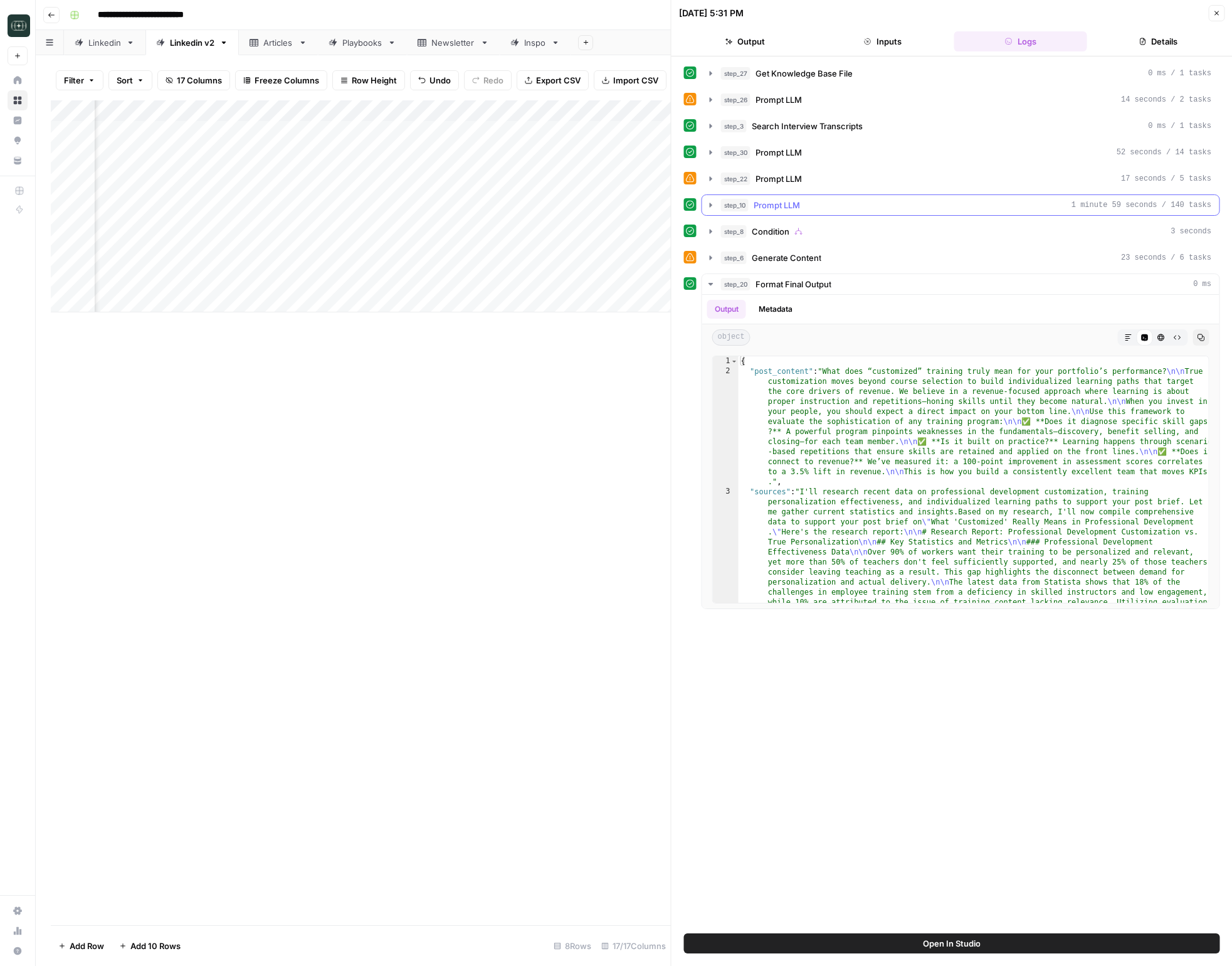
click at [712, 199] on button "step_10 Prompt LLM 1 minute 59 seconds / 140 tasks" at bounding box center [961, 205] width 518 height 20
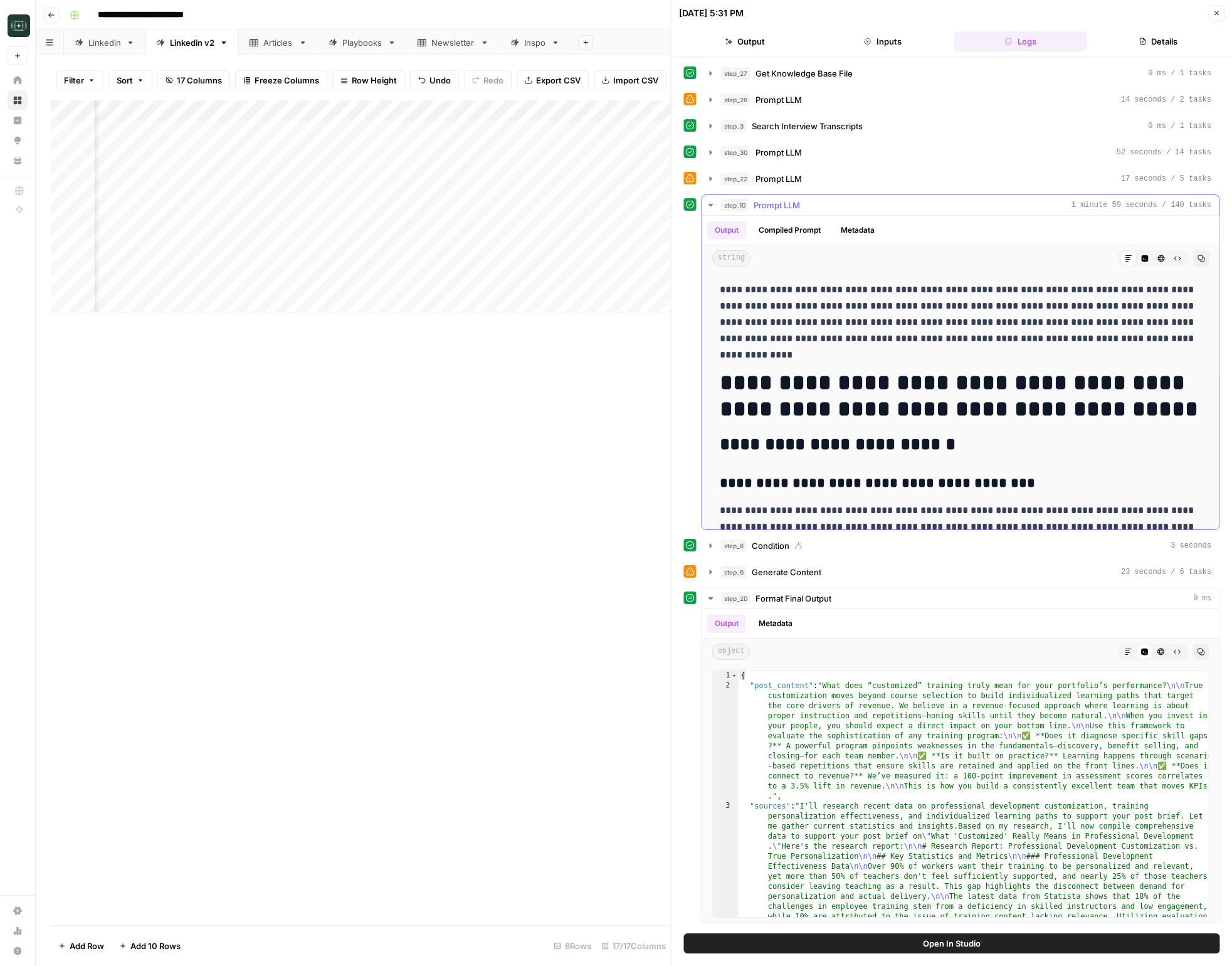
click at [712, 199] on button "step_10 Prompt LLM 1 minute 59 seconds / 140 tasks" at bounding box center [961, 205] width 518 height 20
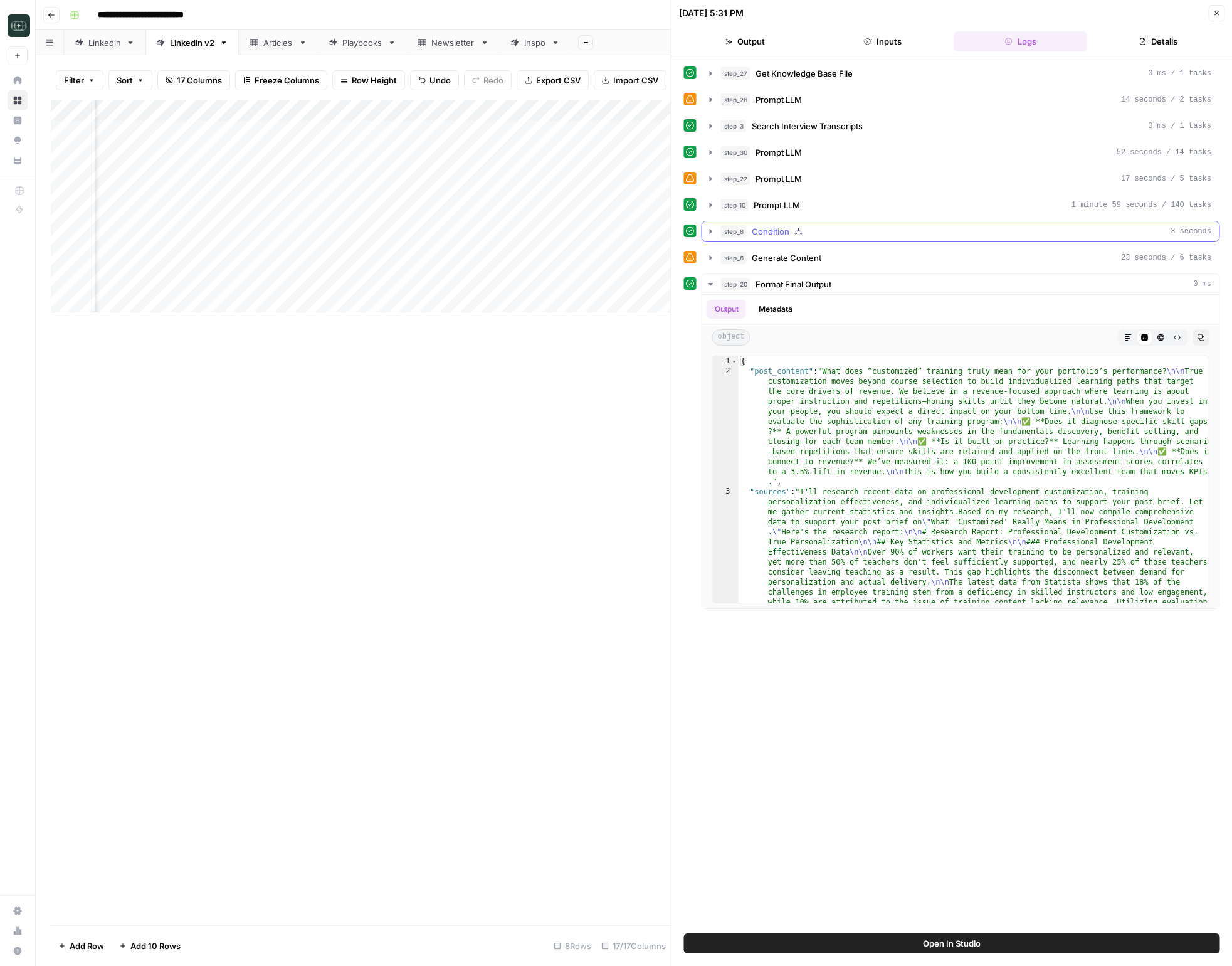
click at [712, 230] on button "step_8 Condition 3 seconds" at bounding box center [961, 232] width 518 height 20
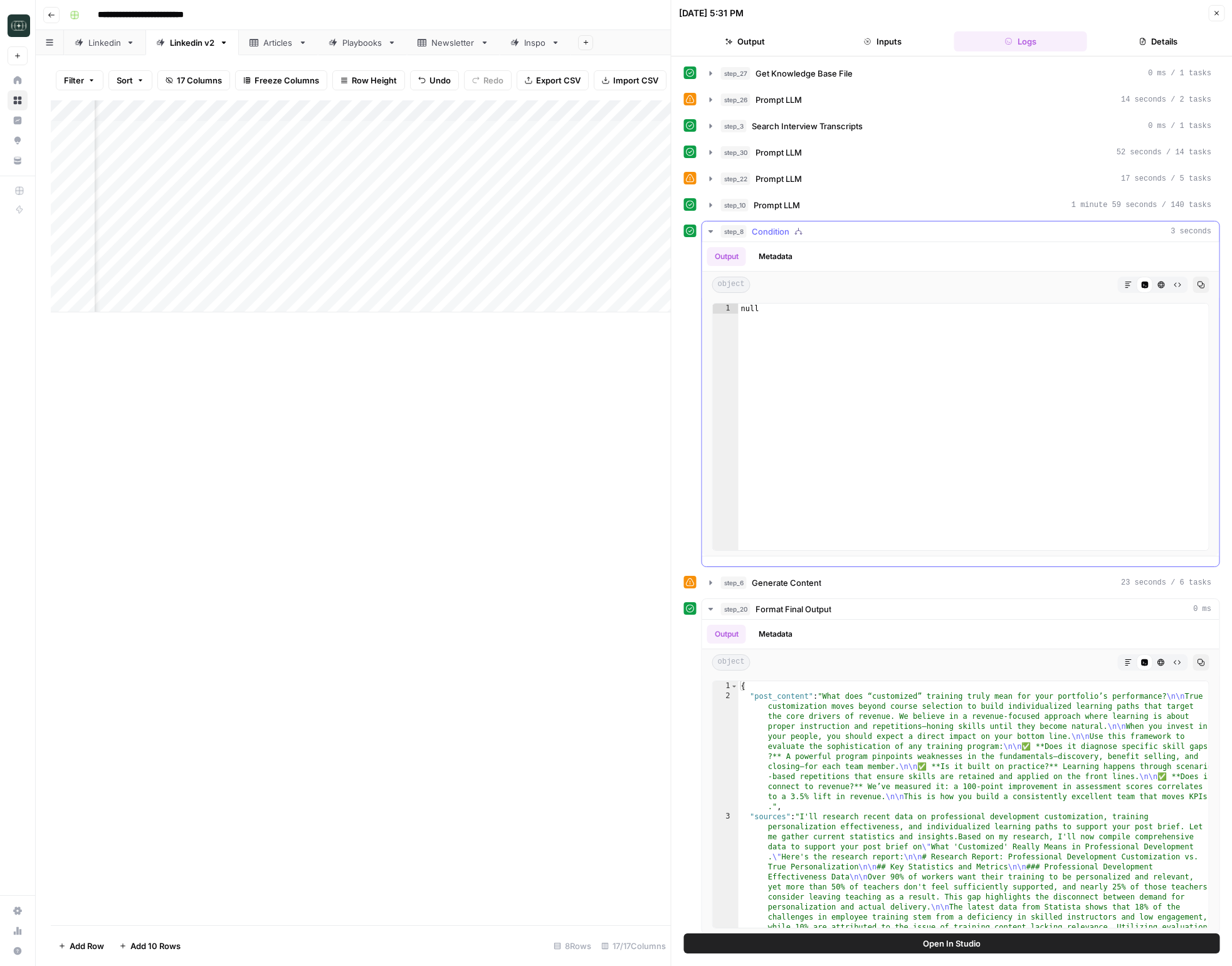
click at [712, 230] on icon "button" at bounding box center [711, 232] width 10 height 10
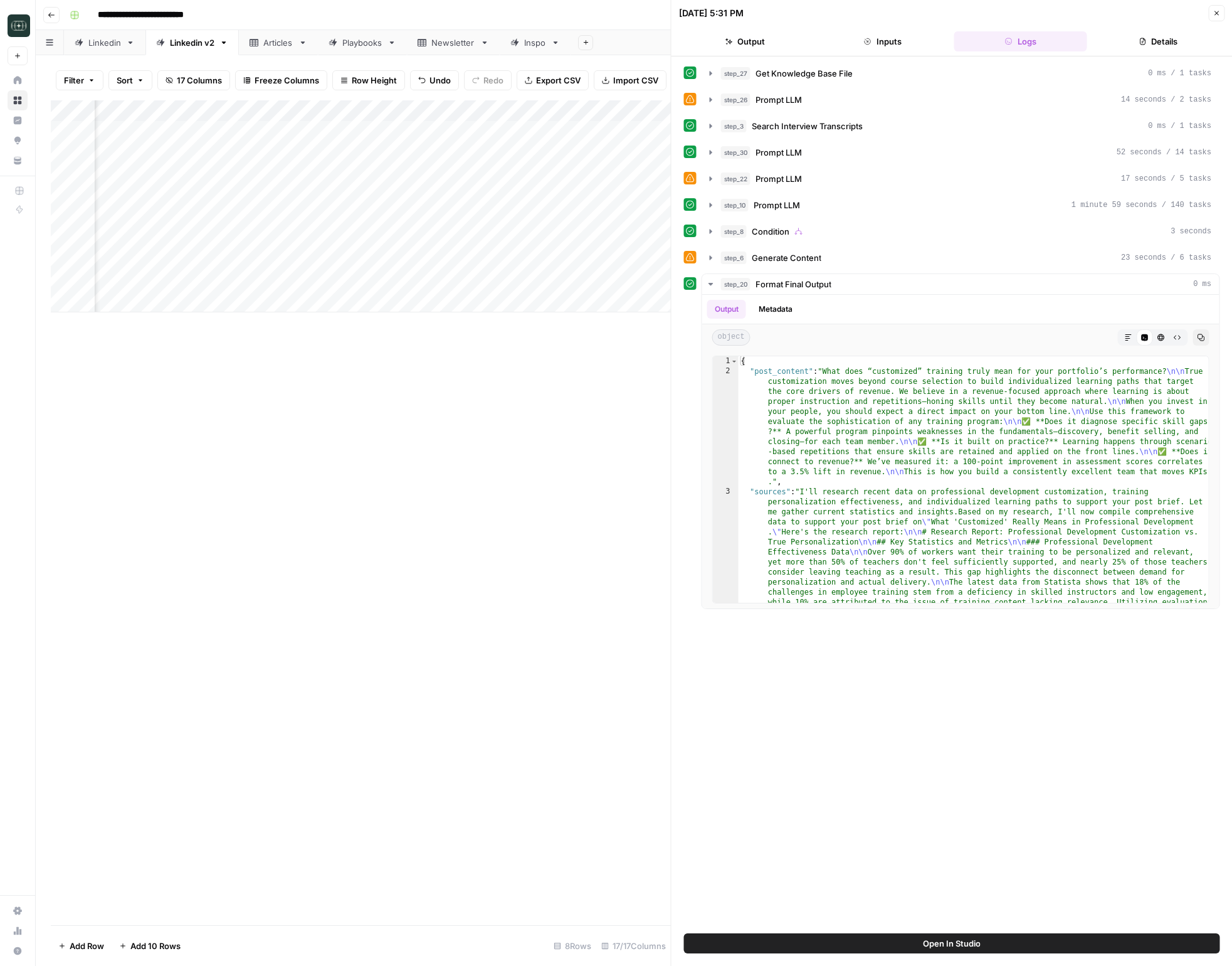
click at [712, 272] on div "step_27 Get Knowledge Base File 0 ms / 1 tasks step_26 Prompt LLM 14 seconds / …" at bounding box center [952, 336] width 536 height 546
click at [712, 261] on icon "button" at bounding box center [711, 258] width 10 height 10
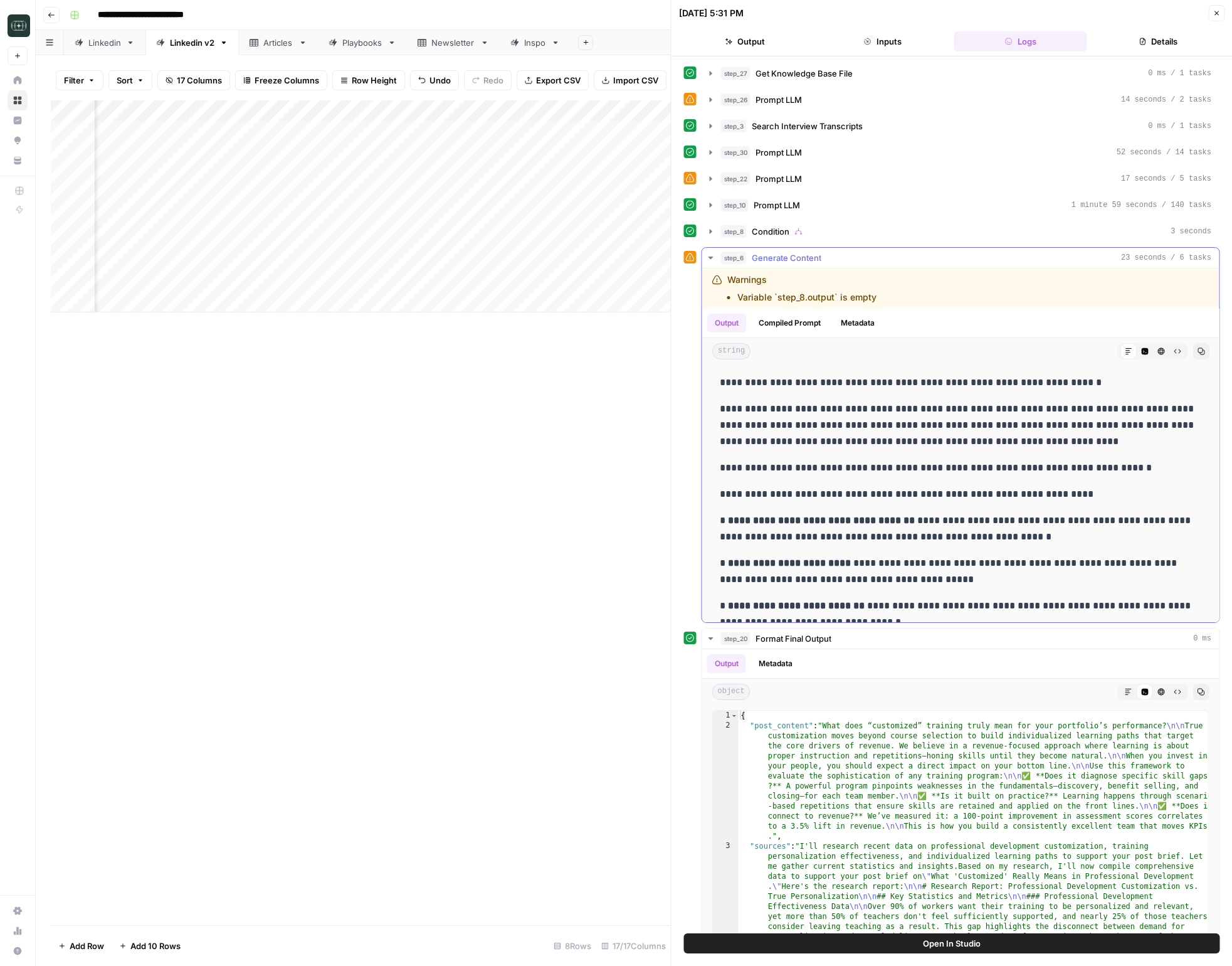
click at [712, 261] on icon "button" at bounding box center [711, 258] width 10 height 10
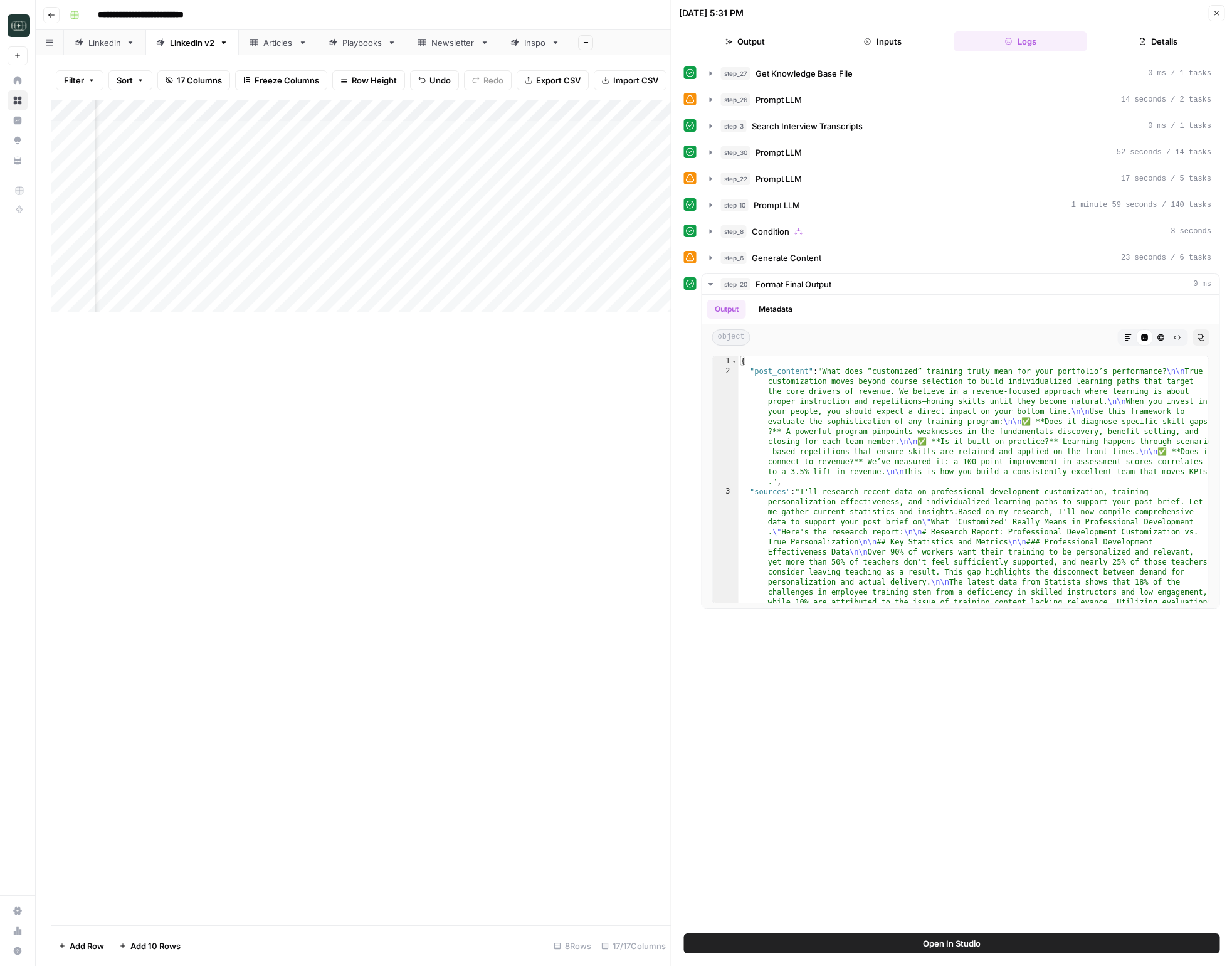
click at [1218, 9] on button "Close" at bounding box center [1216, 13] width 16 height 16
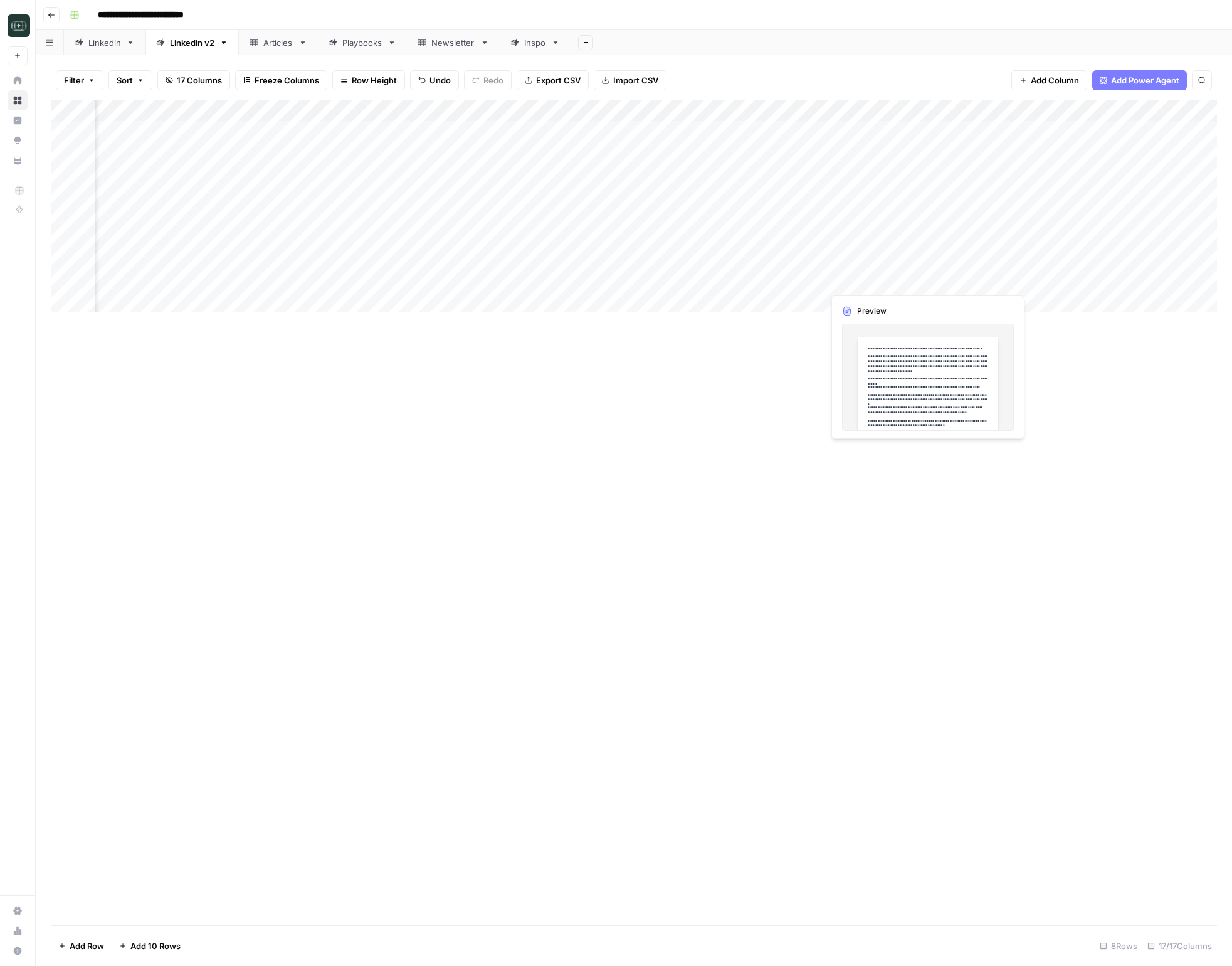
click at [1014, 282] on div "Add Column" at bounding box center [634, 206] width 1166 height 212
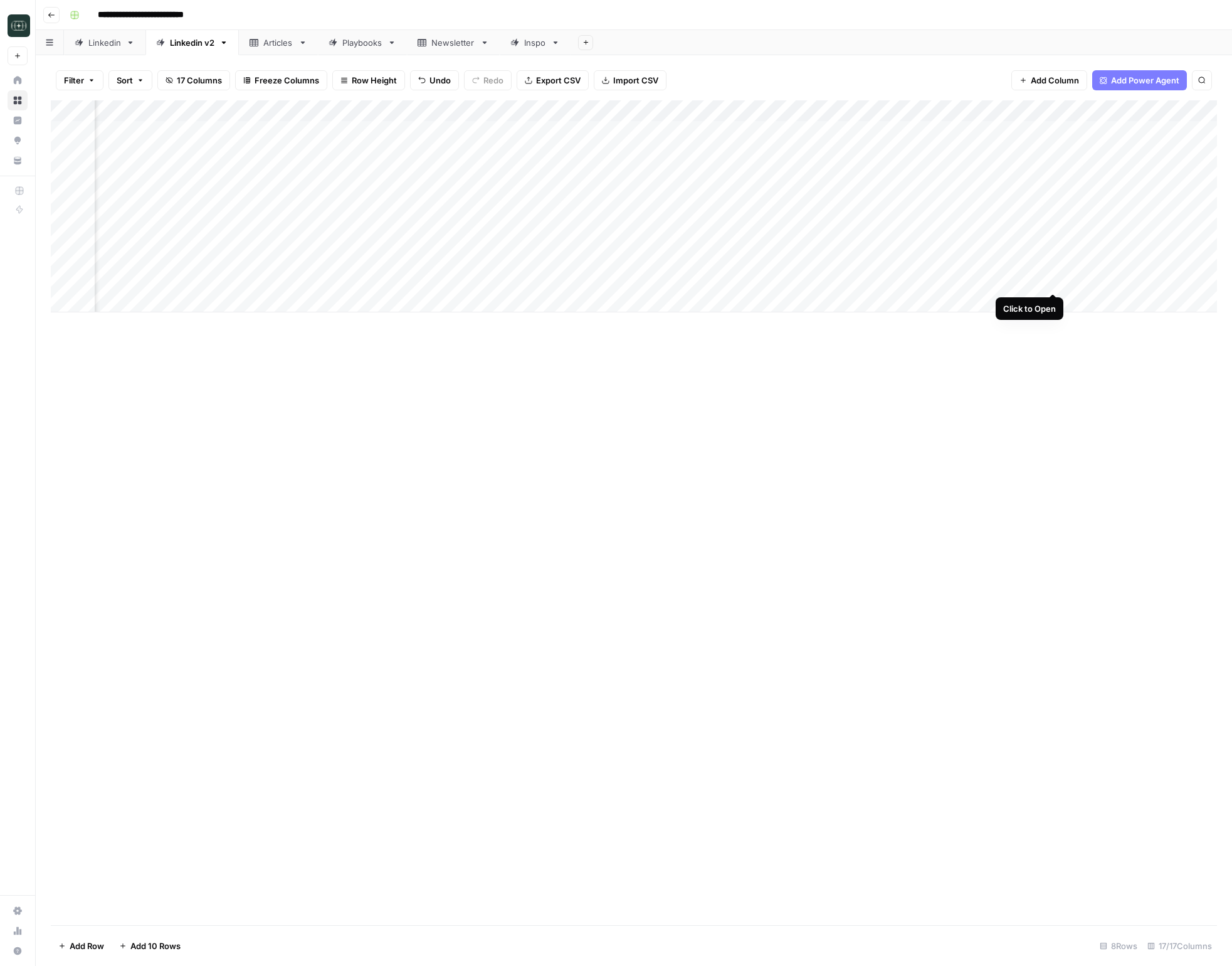
click at [1057, 278] on div "Add Column" at bounding box center [634, 206] width 1166 height 212
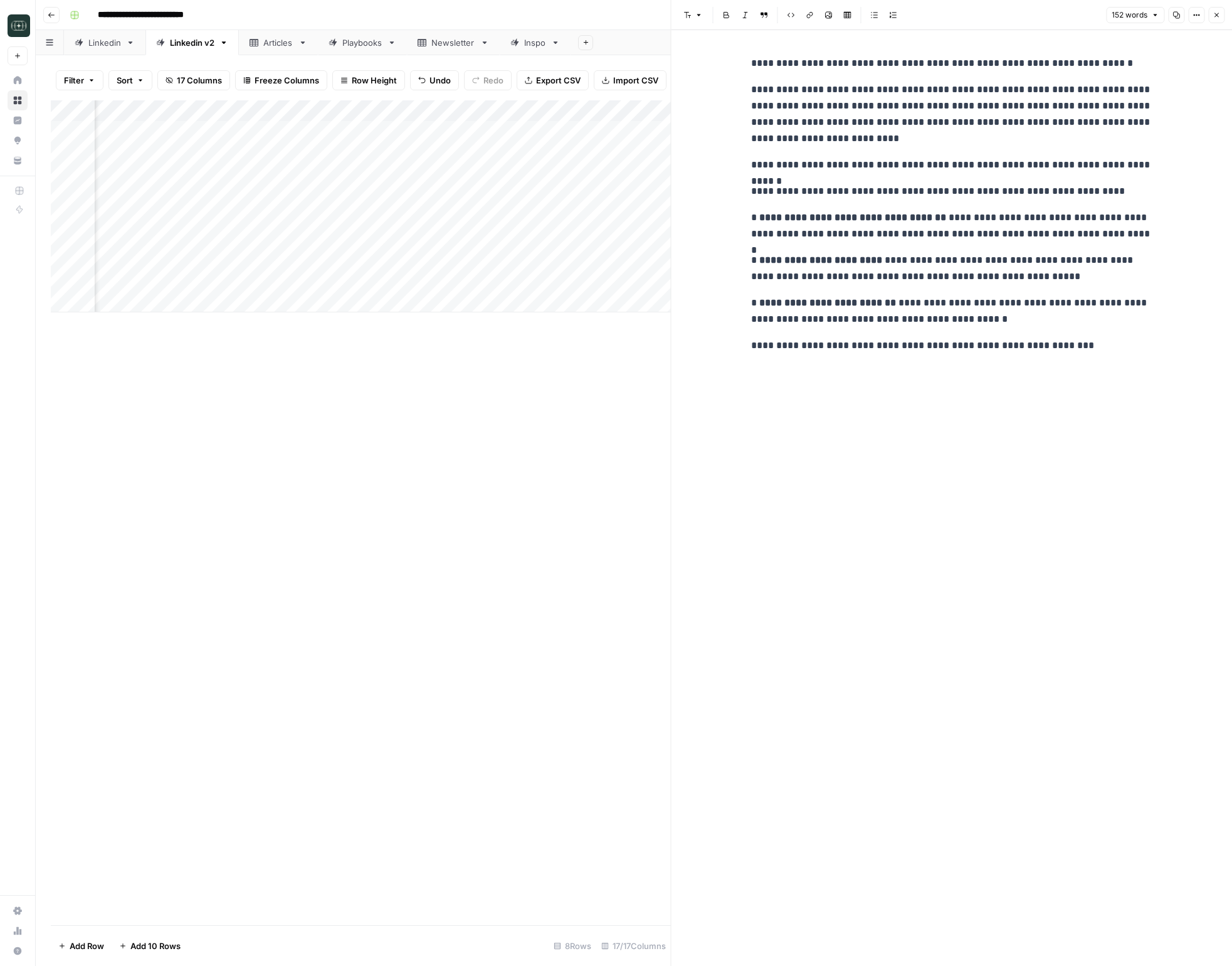
click at [962, 258] on p "**********" at bounding box center [951, 268] width 401 height 32
copy div "**********"
click at [1012, 417] on div "**********" at bounding box center [951, 497] width 416 height 936
